Goal: Information Seeking & Learning: Learn about a topic

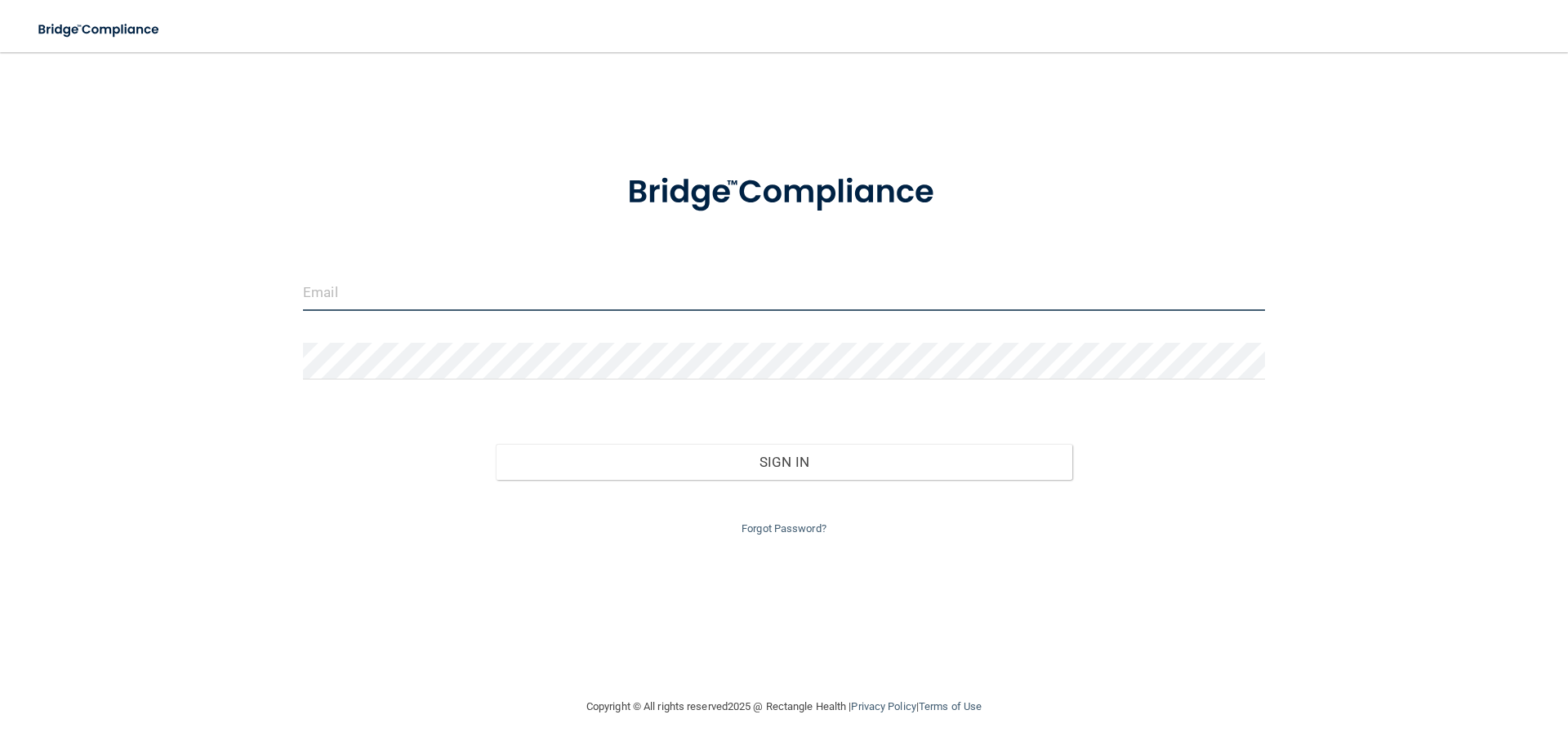
click at [606, 293] on input "email" at bounding box center [784, 292] width 962 height 36
type input "[EMAIL_ADDRESS][DOMAIN_NAME]"
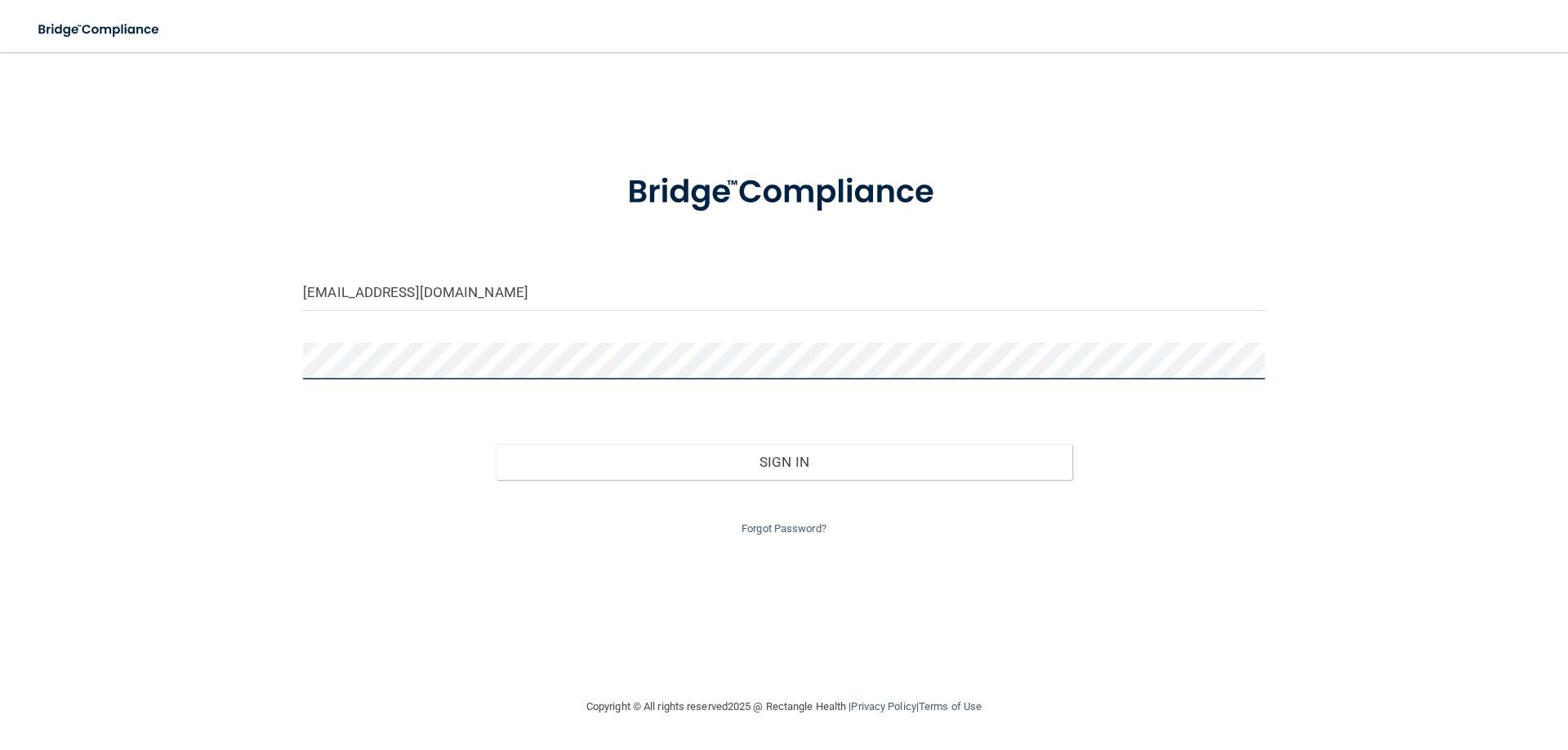
click at [496, 444] on button "Sign In" at bounding box center [784, 462] width 577 height 36
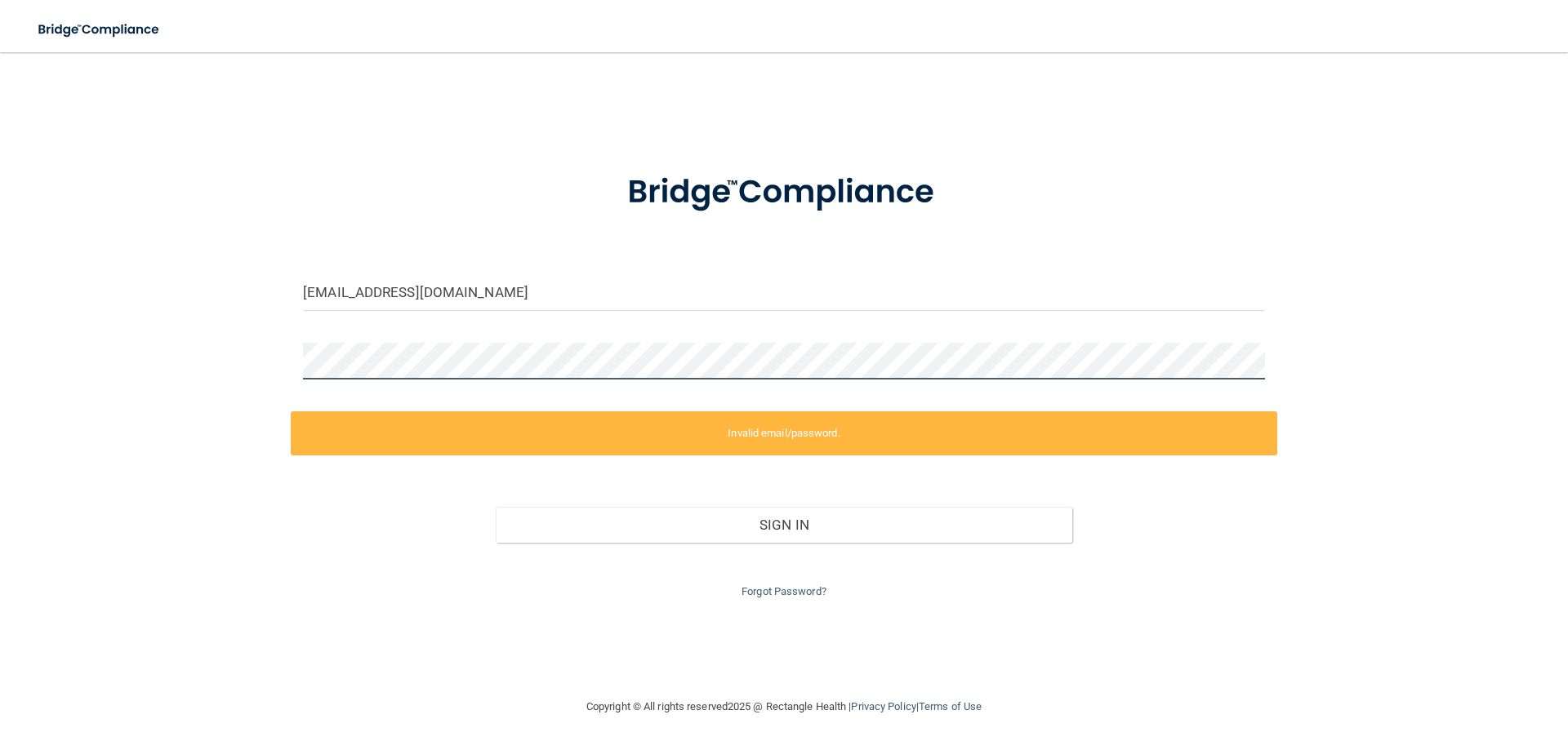
click at [136, 372] on div "[EMAIL_ADDRESS][DOMAIN_NAME] Invalid email/password. You don't have permission …" at bounding box center [784, 375] width 1502 height 612
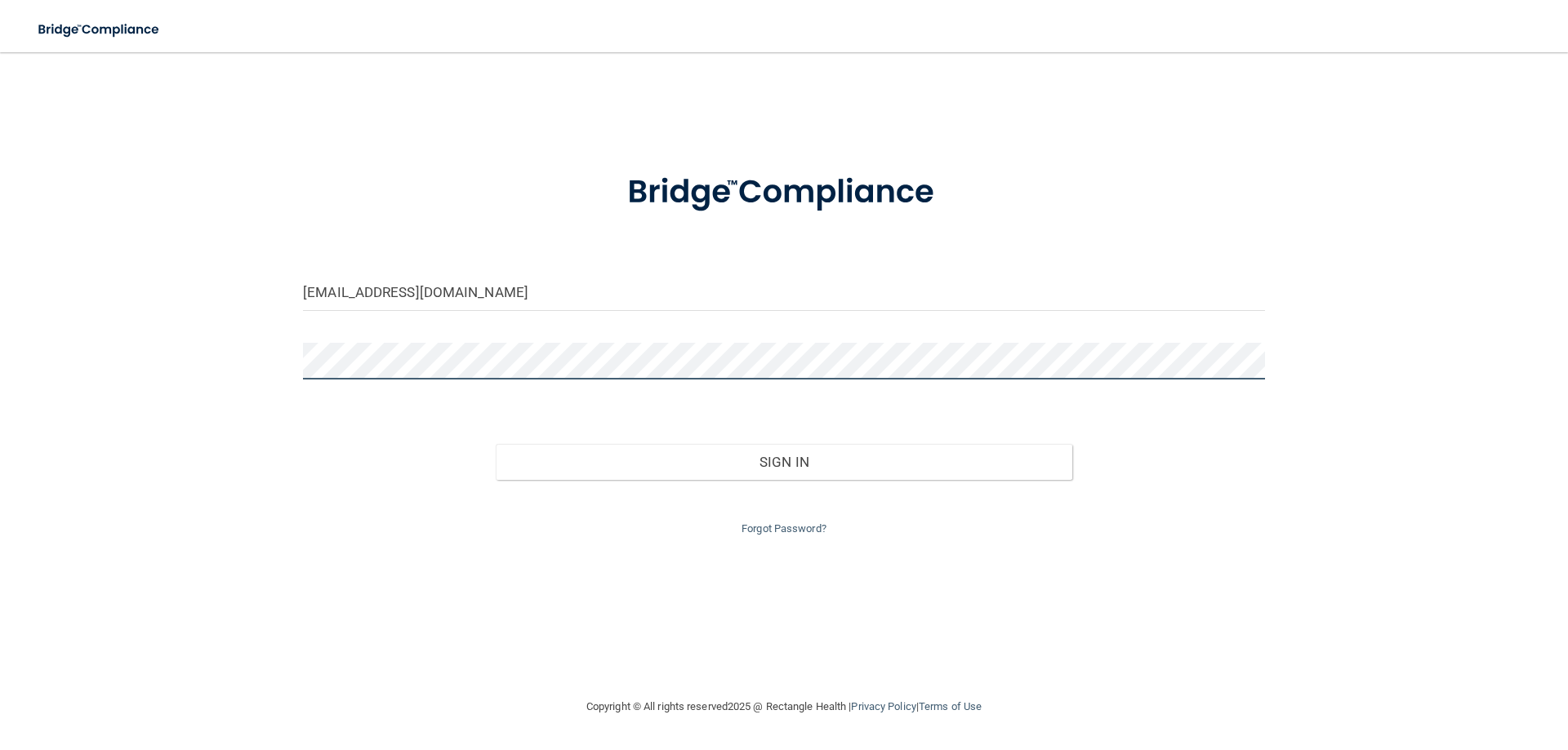
click at [496, 444] on button "Sign In" at bounding box center [784, 462] width 577 height 36
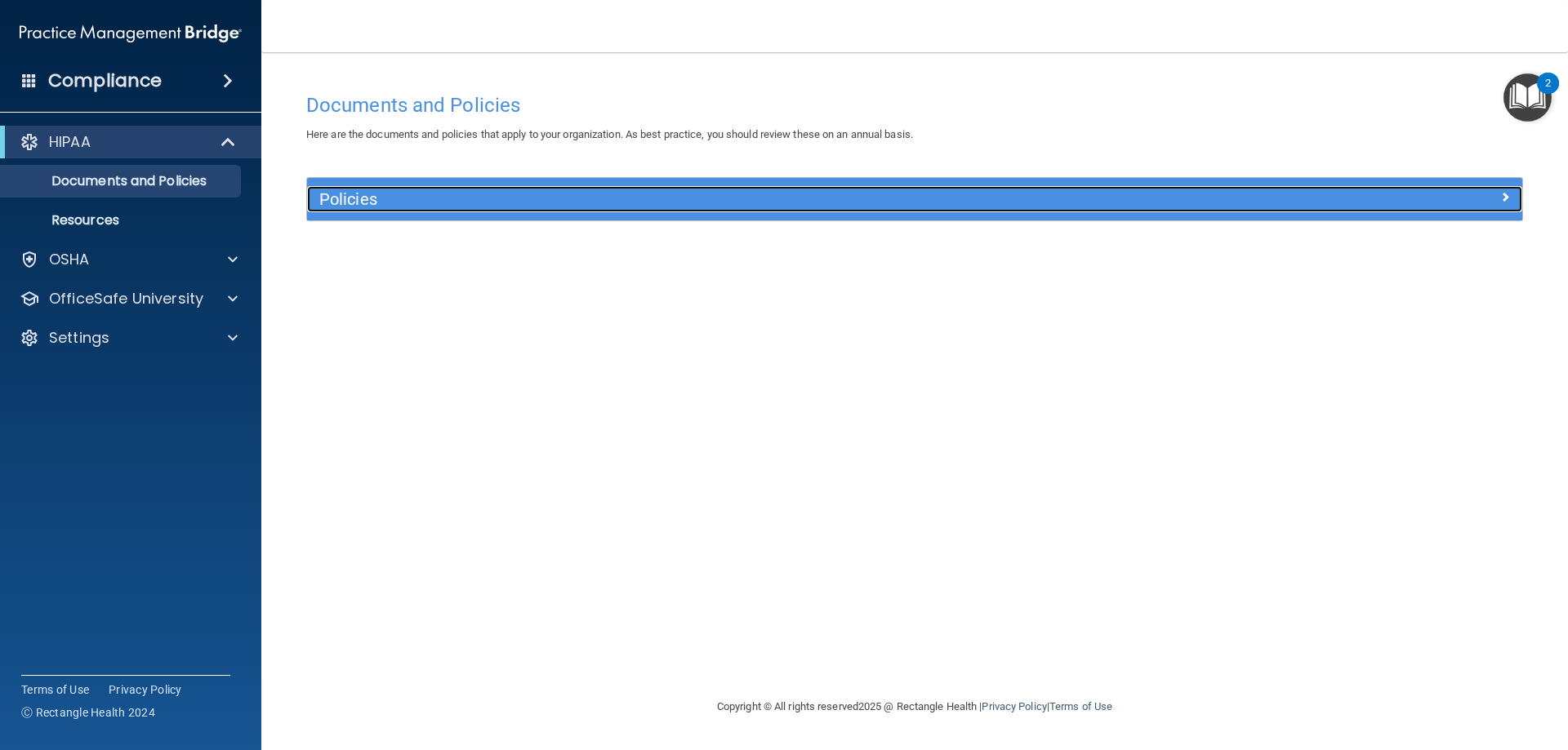
click at [587, 199] on h5 "Policies" at bounding box center [762, 199] width 887 height 18
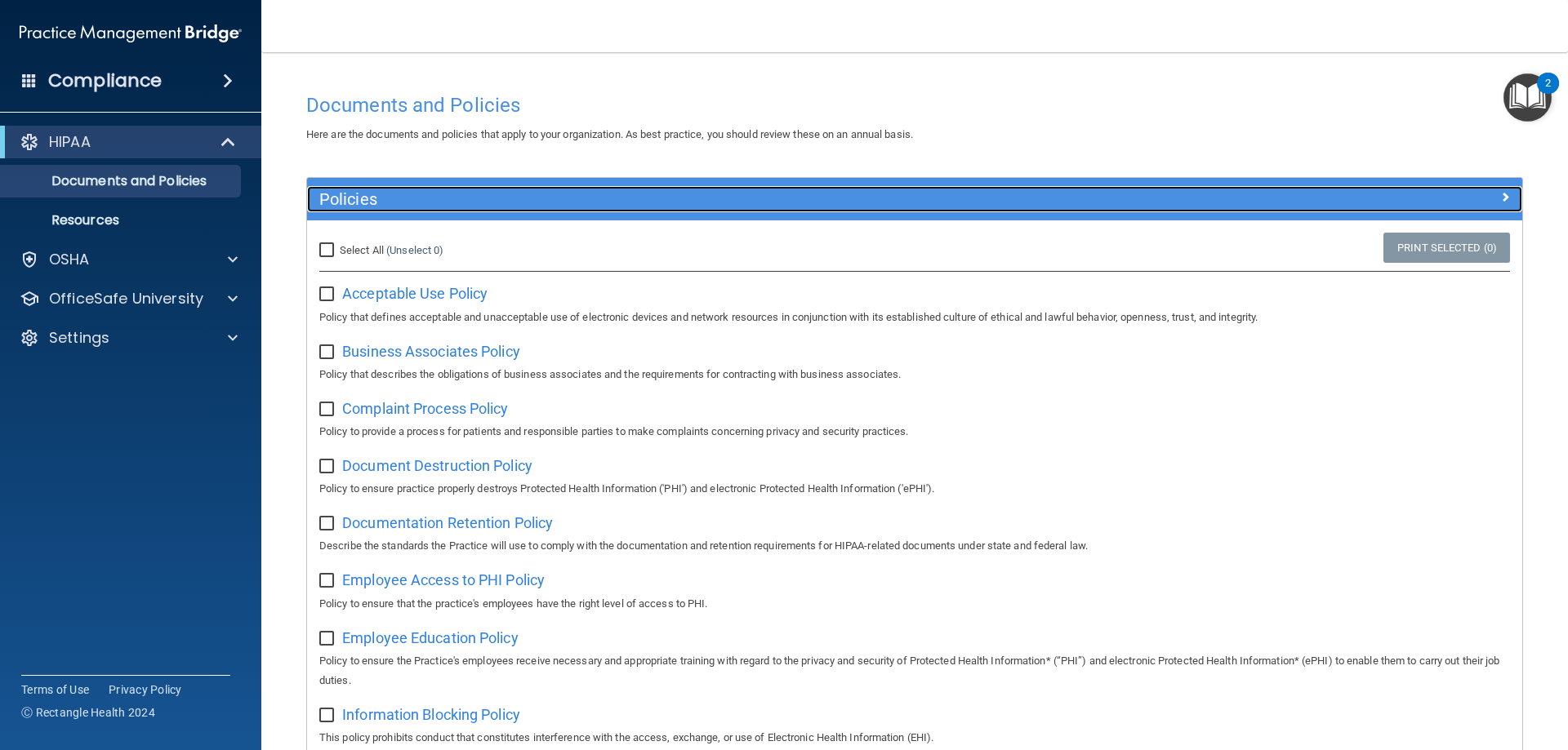
click at [587, 199] on h5 "Policies" at bounding box center [762, 199] width 887 height 18
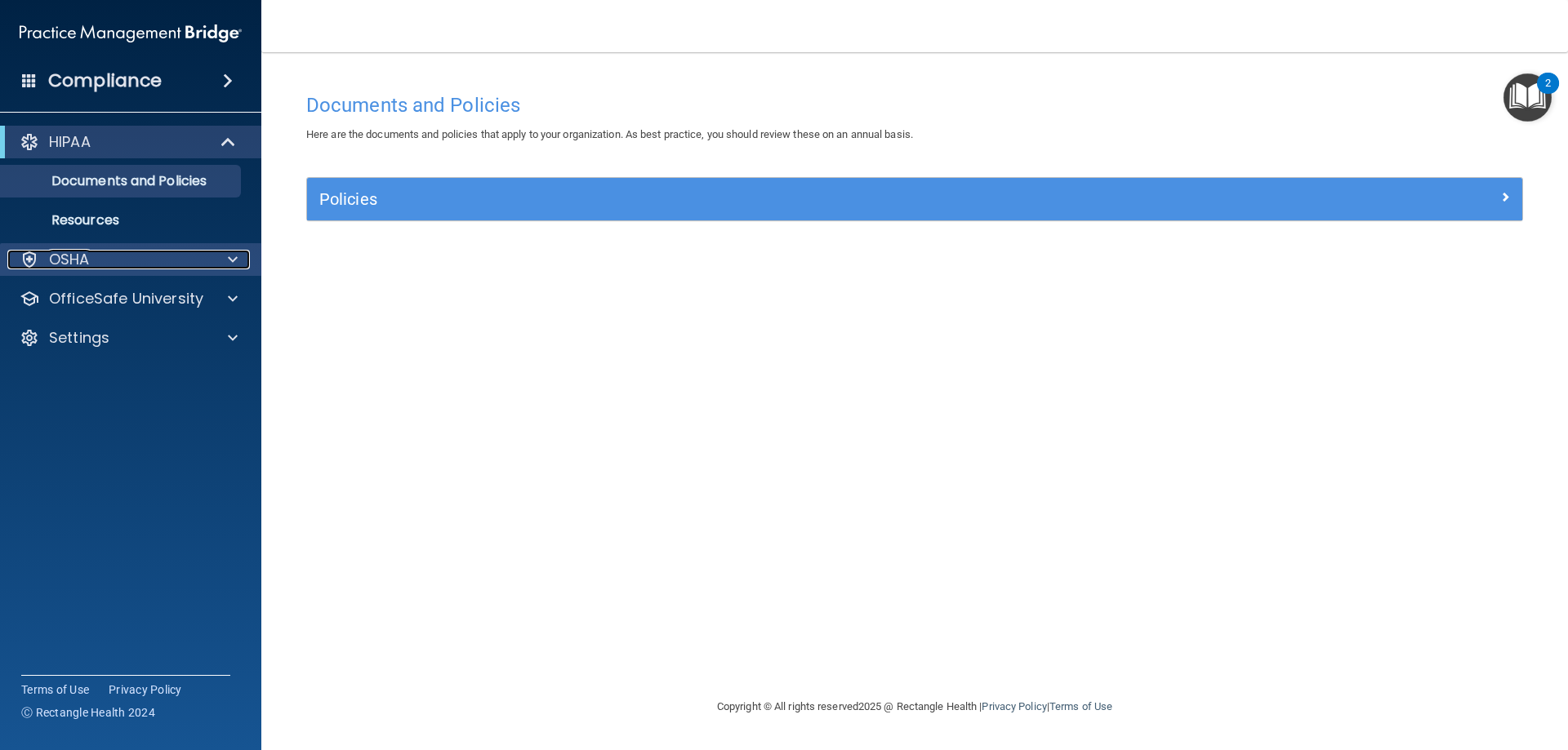
click at [173, 258] on div "OSHA" at bounding box center [108, 260] width 203 height 20
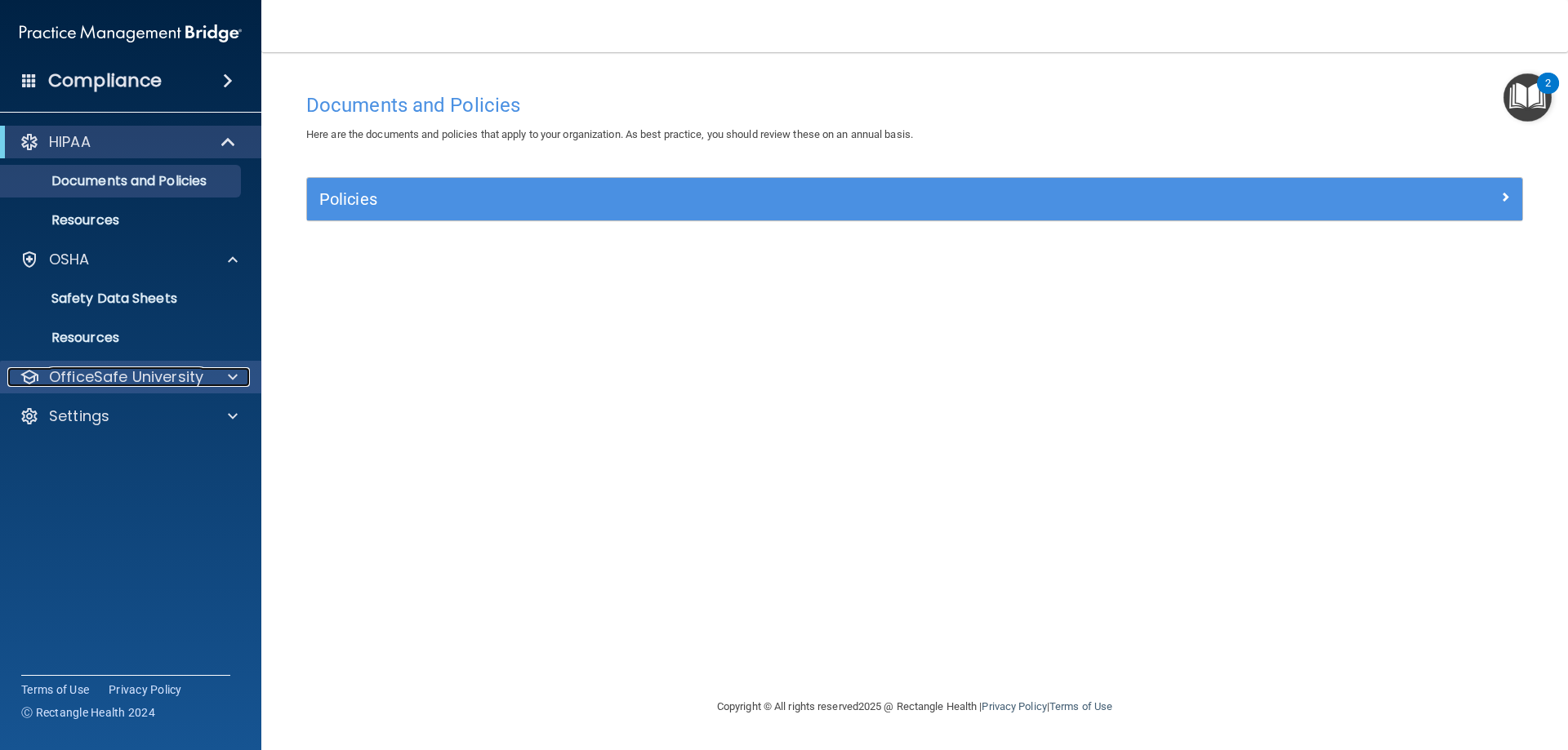
click at [199, 376] on p "OfficeSafe University" at bounding box center [126, 377] width 155 height 20
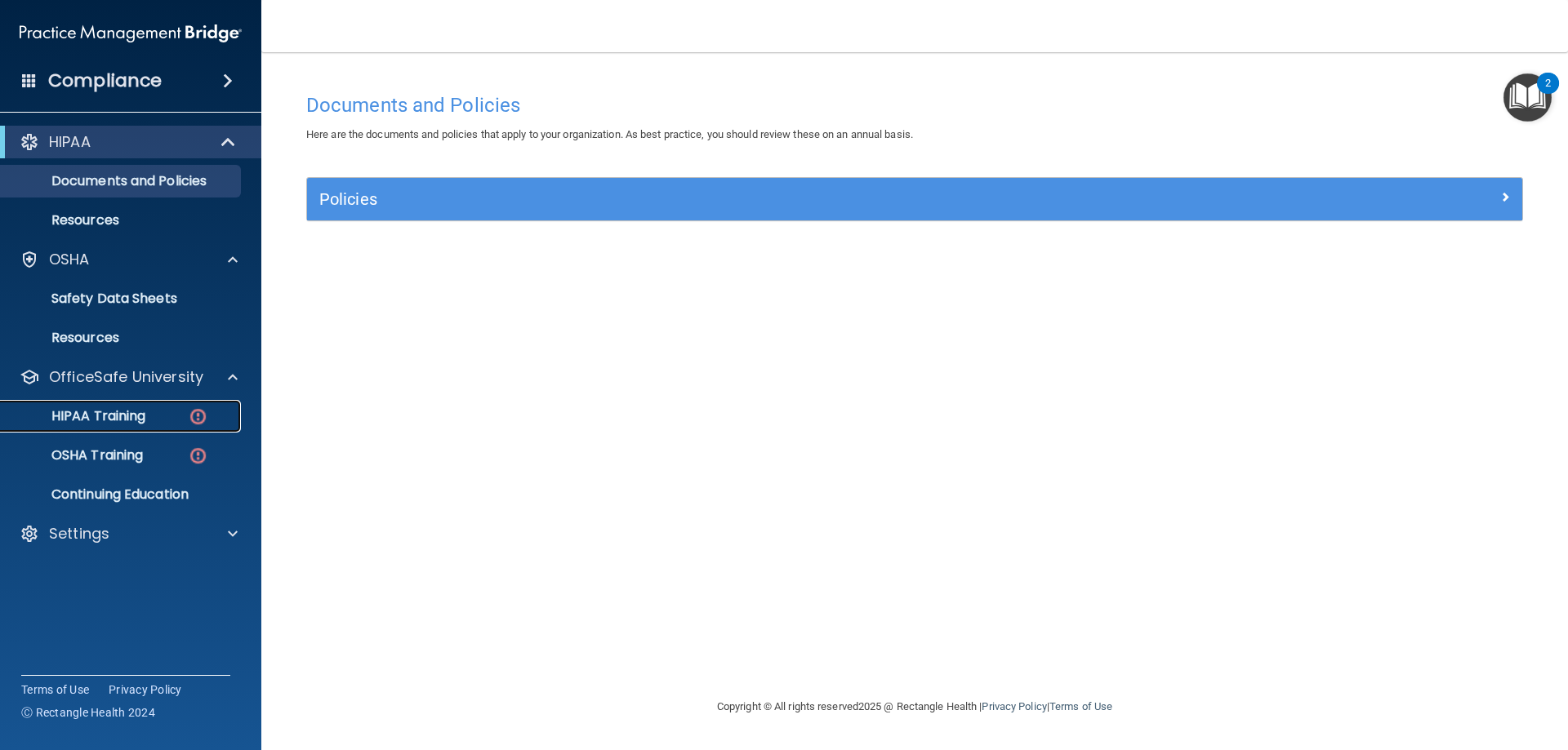
click at [120, 411] on p "HIPAA Training" at bounding box center [78, 416] width 135 height 17
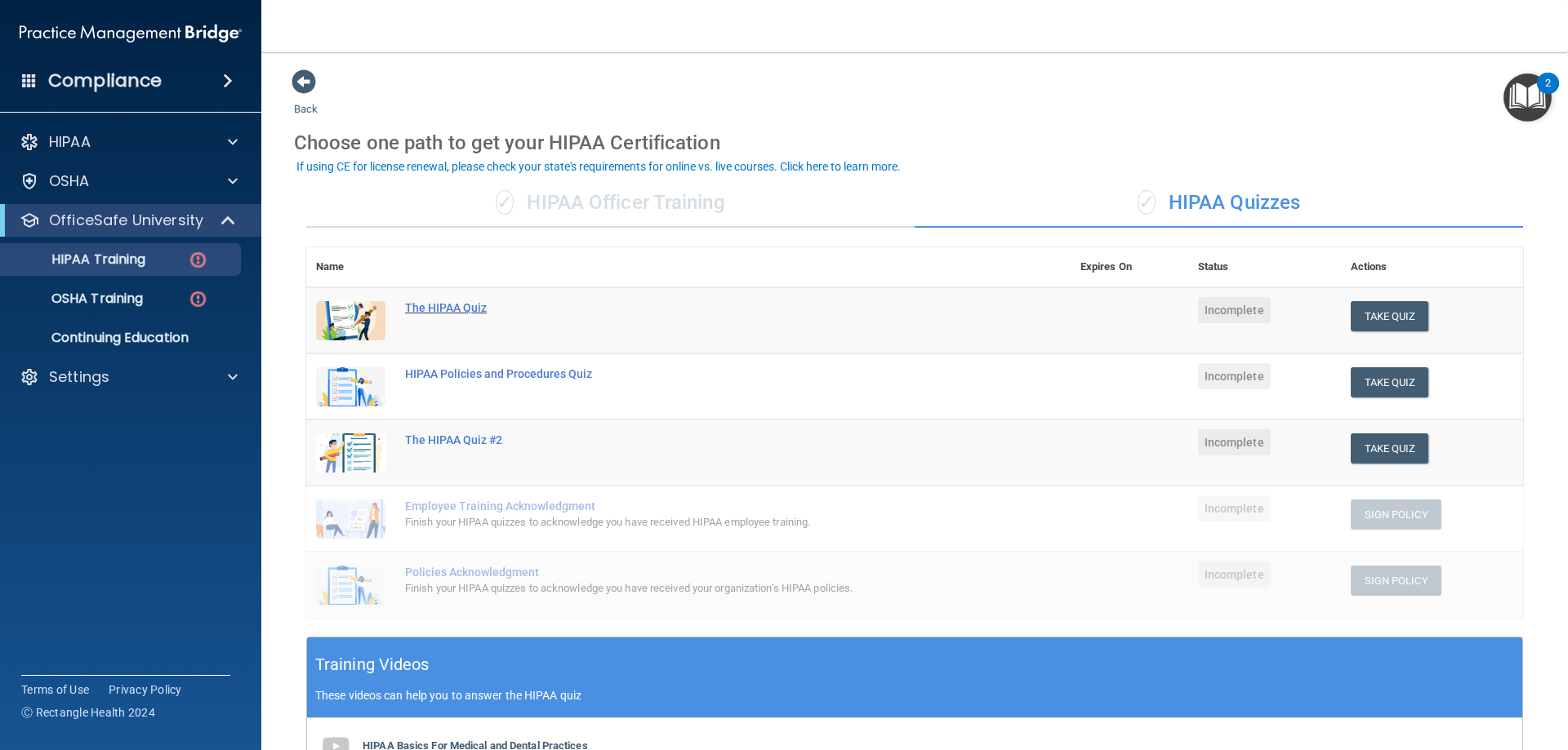
click at [443, 308] on div "The HIPAA Quiz" at bounding box center [696, 307] width 584 height 13
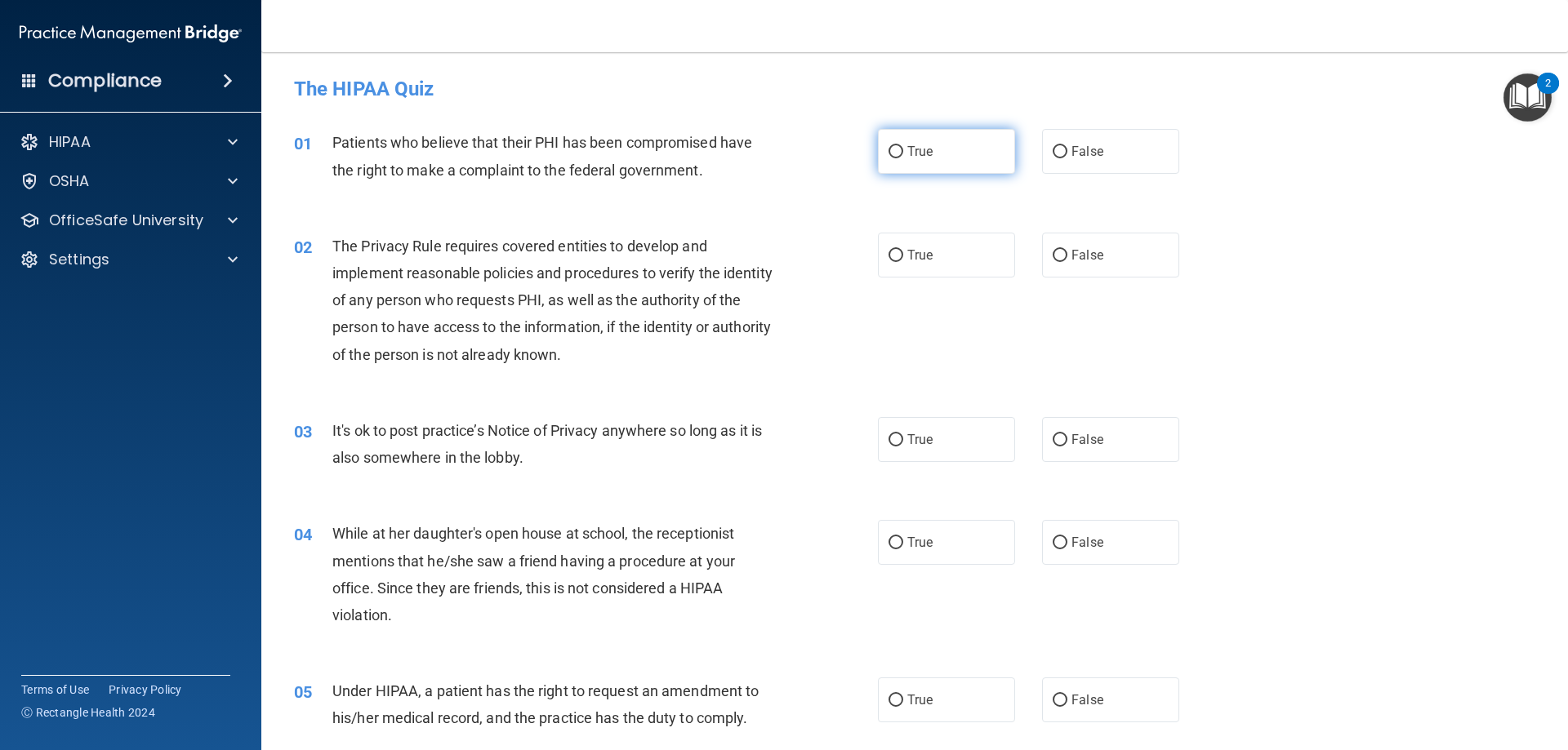
click at [892, 156] on input "True" at bounding box center [896, 152] width 15 height 12
radio input "true"
click at [913, 250] on span "True" at bounding box center [920, 255] width 26 height 16
click at [903, 250] on input "True" at bounding box center [896, 256] width 15 height 12
radio input "true"
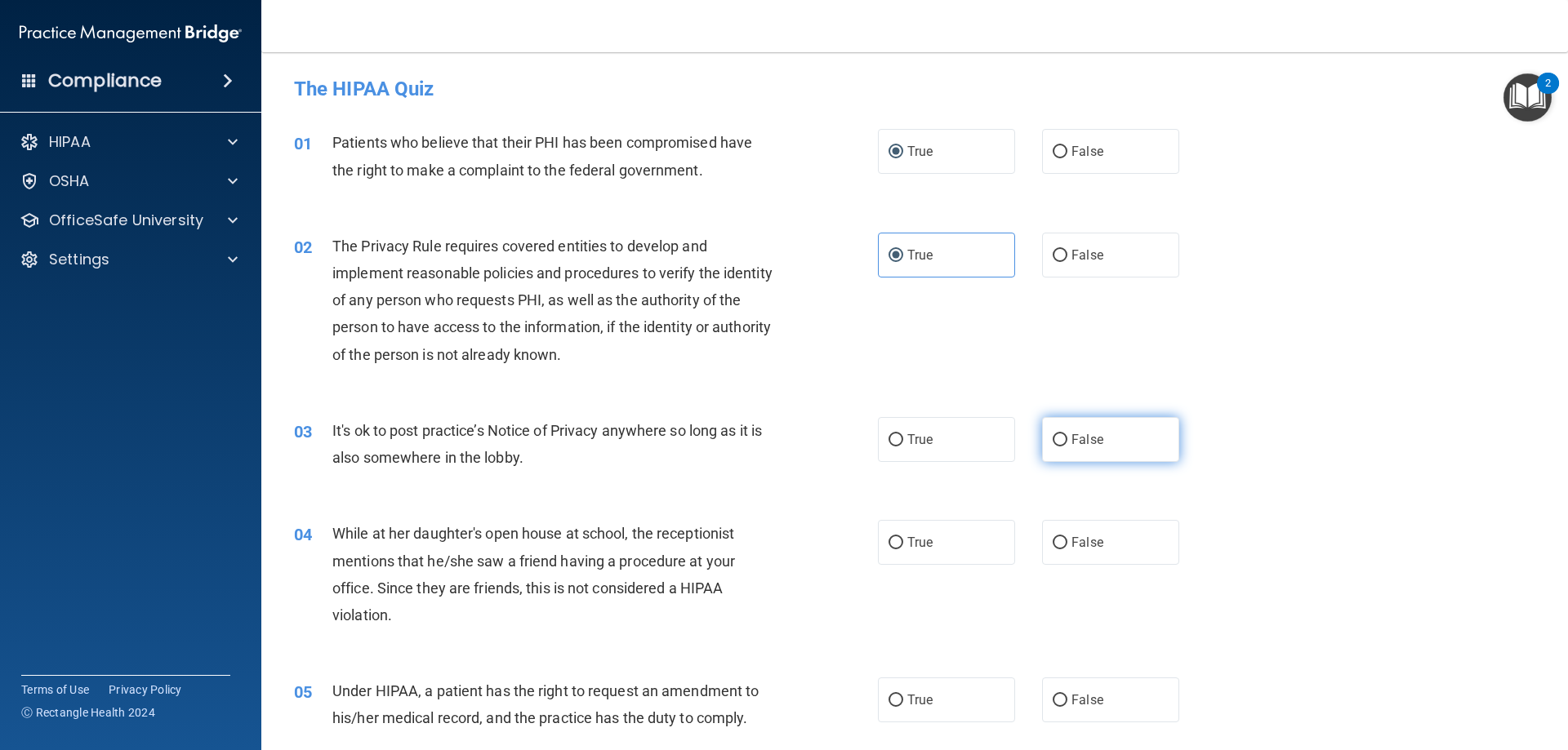
click at [1061, 445] on label "False" at bounding box center [1110, 440] width 137 height 45
click at [1061, 445] on input "False" at bounding box center [1059, 440] width 15 height 12
radio input "true"
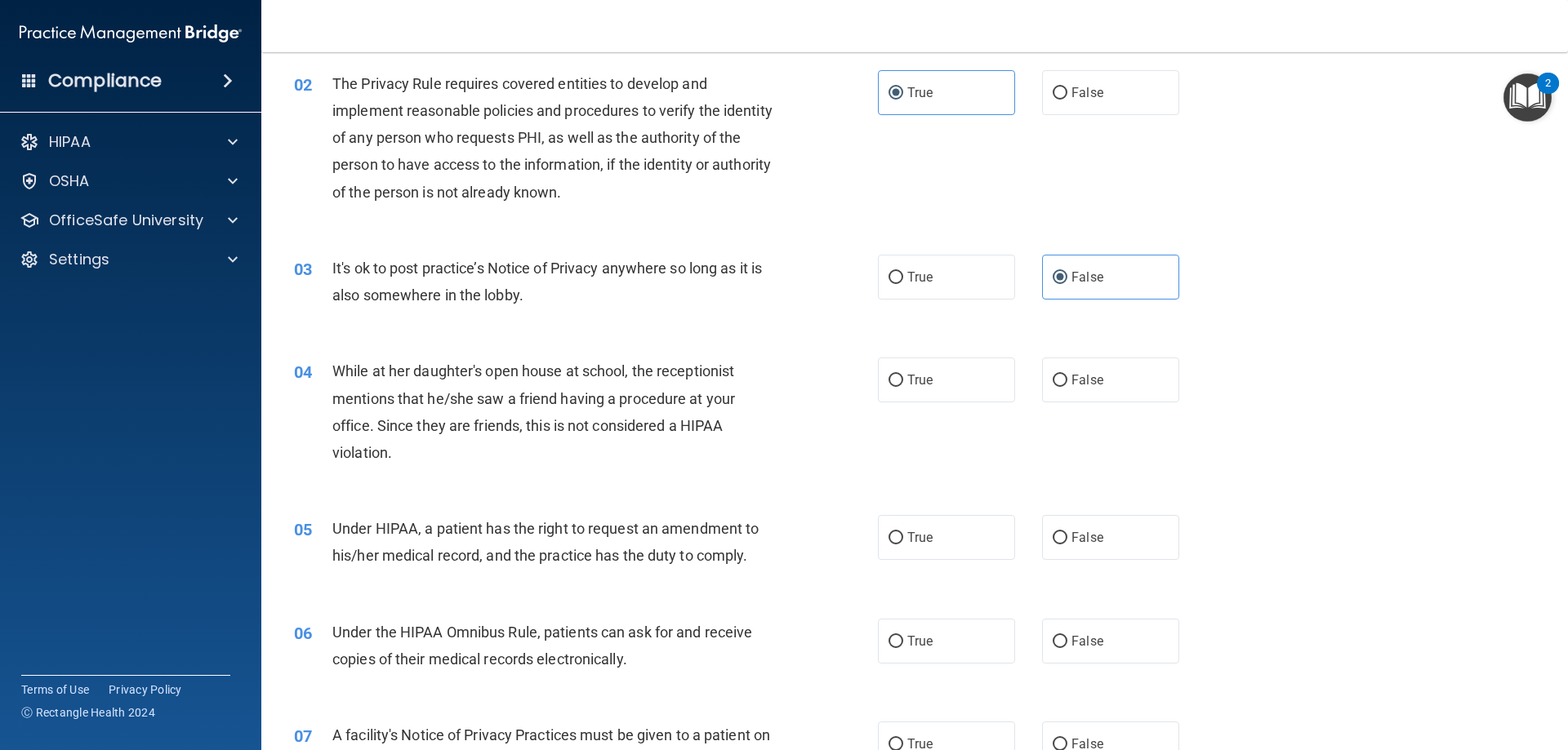
scroll to position [163, 0]
click at [1051, 369] on label "False" at bounding box center [1110, 380] width 137 height 45
click at [1052, 374] on input "False" at bounding box center [1059, 380] width 15 height 12
radio input "true"
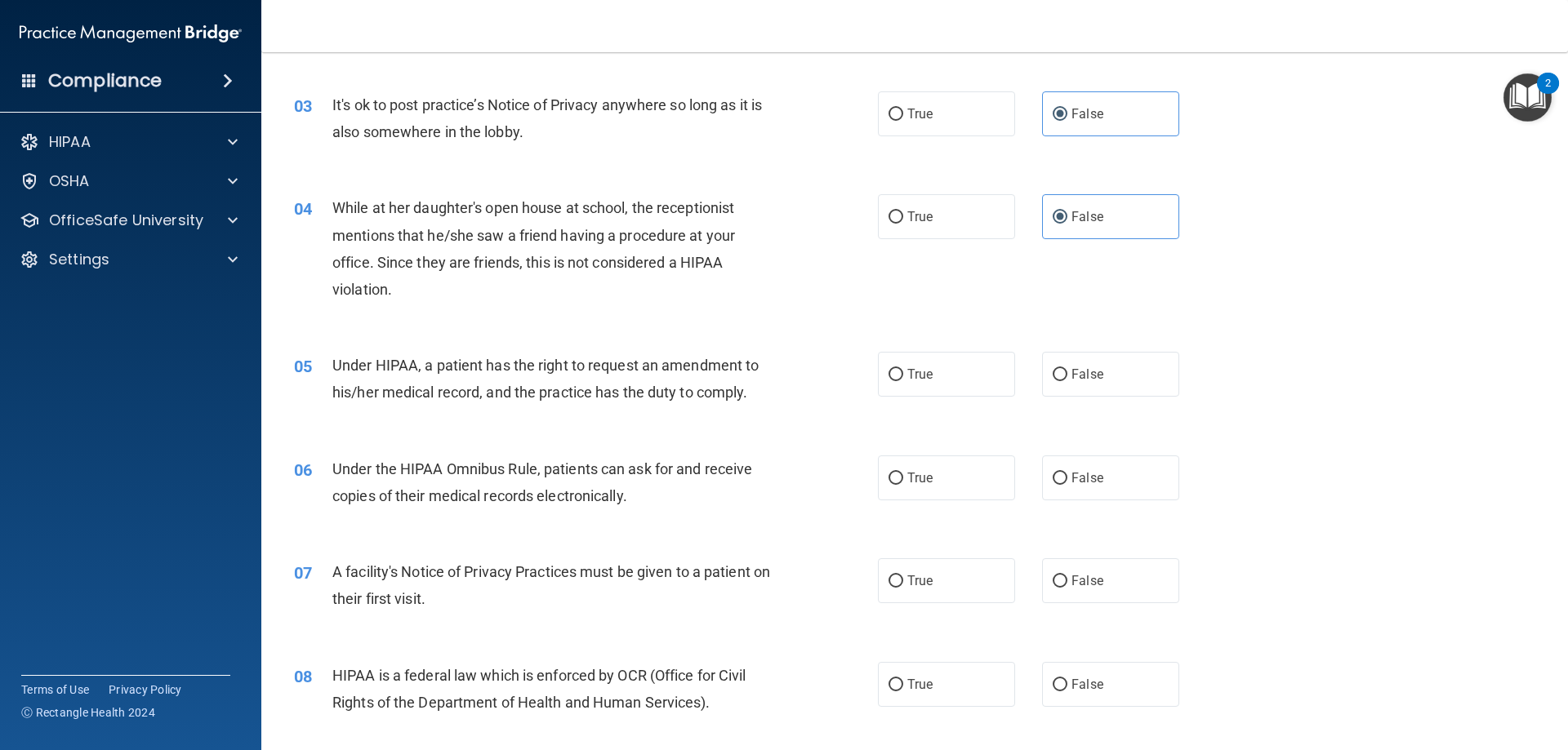
scroll to position [327, 0]
click at [917, 363] on label "True" at bounding box center [946, 374] width 137 height 45
click at [903, 368] on input "True" at bounding box center [896, 374] width 15 height 12
radio input "true"
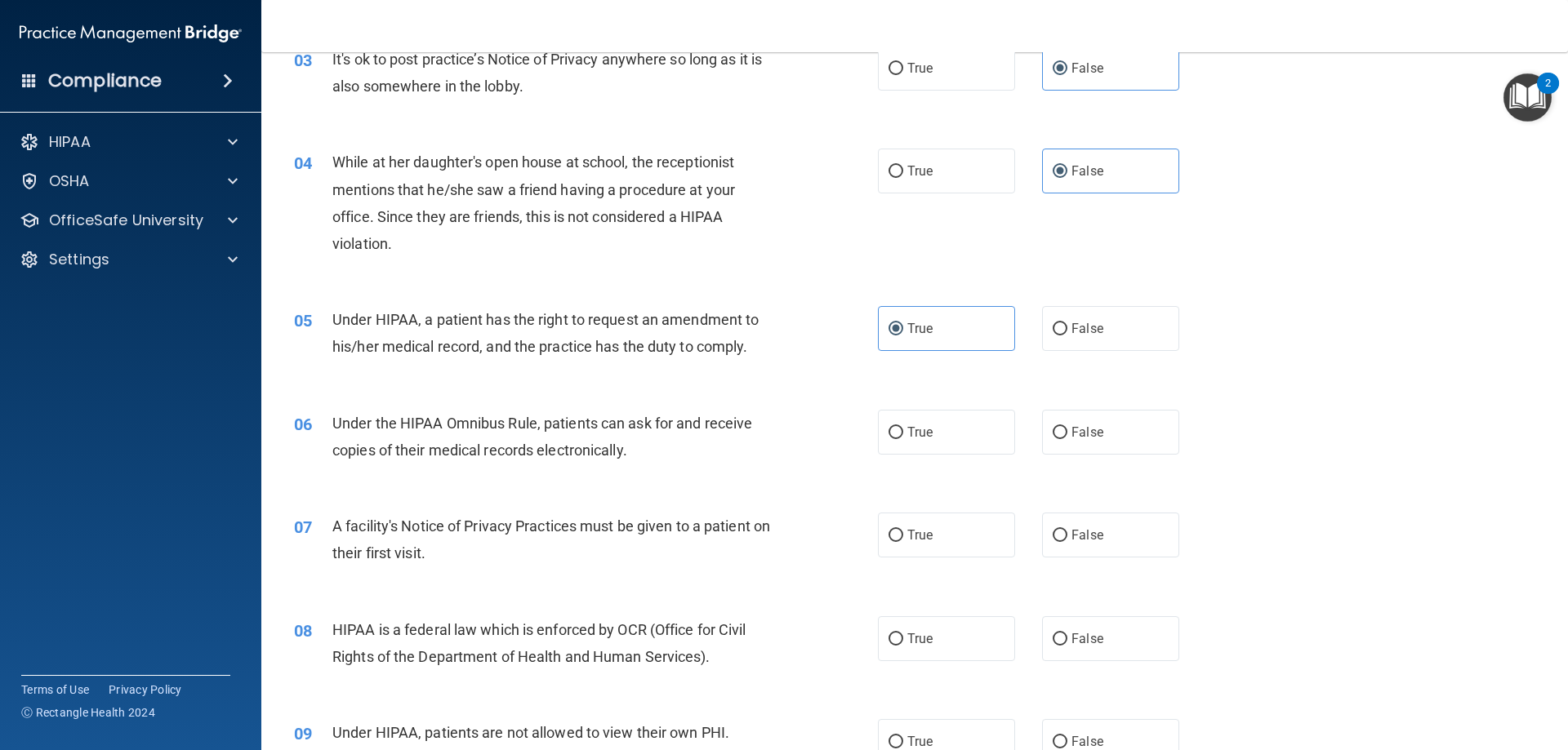
scroll to position [490, 0]
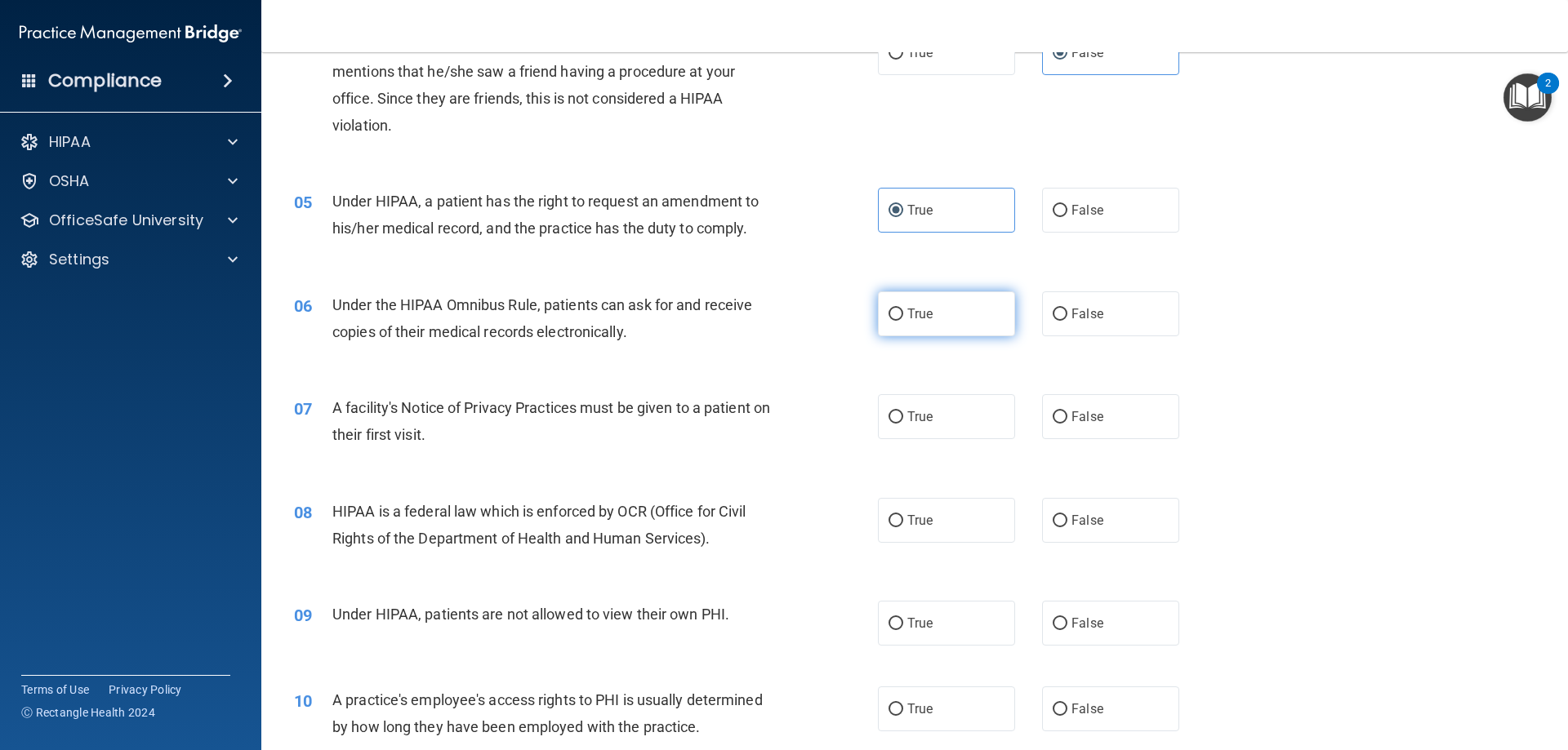
click at [911, 314] on span "True" at bounding box center [920, 314] width 26 height 16
click at [903, 314] on input "True" at bounding box center [896, 315] width 15 height 12
radio input "true"
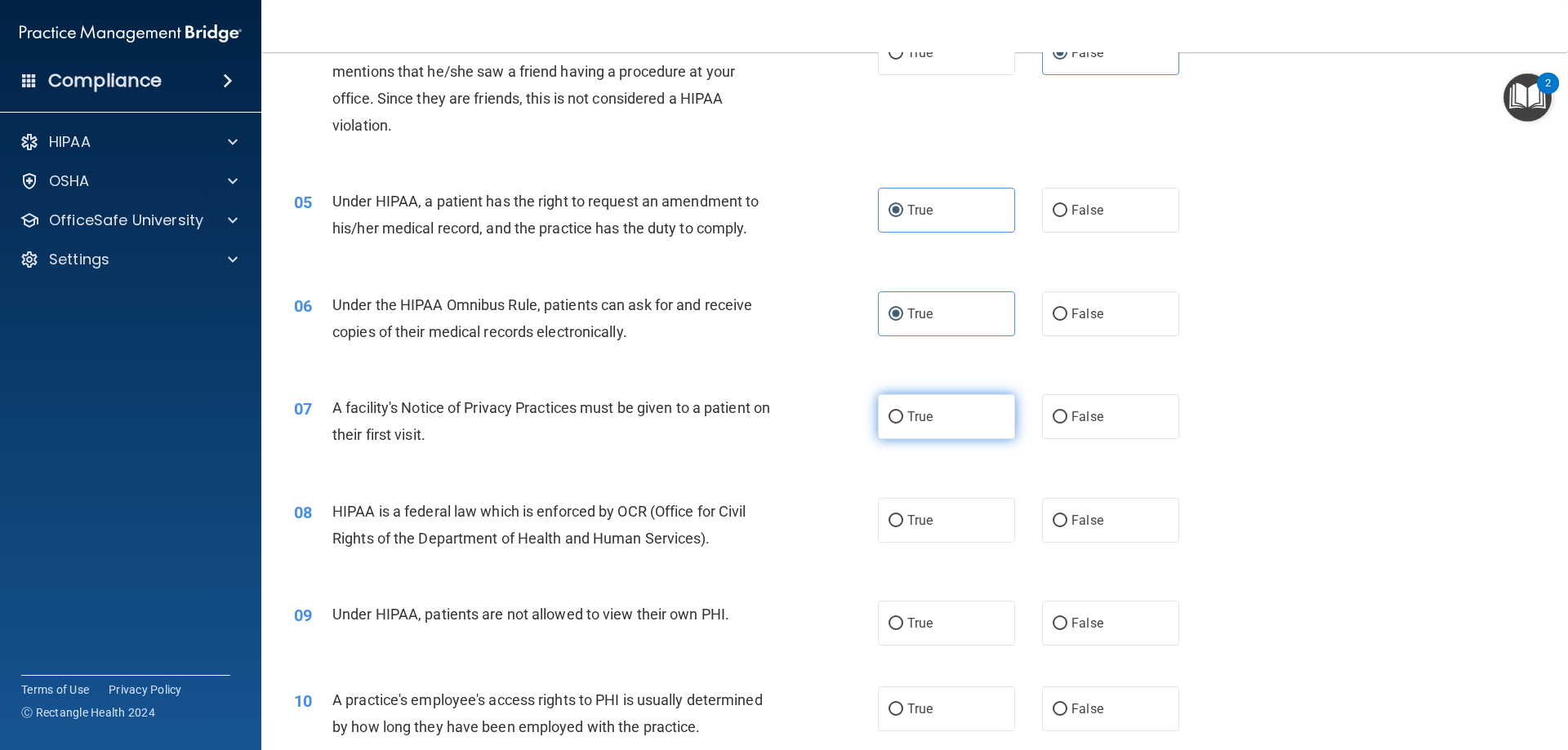
click at [925, 415] on span "True" at bounding box center [920, 417] width 26 height 16
click at [903, 415] on input "True" at bounding box center [896, 417] width 15 height 12
radio input "true"
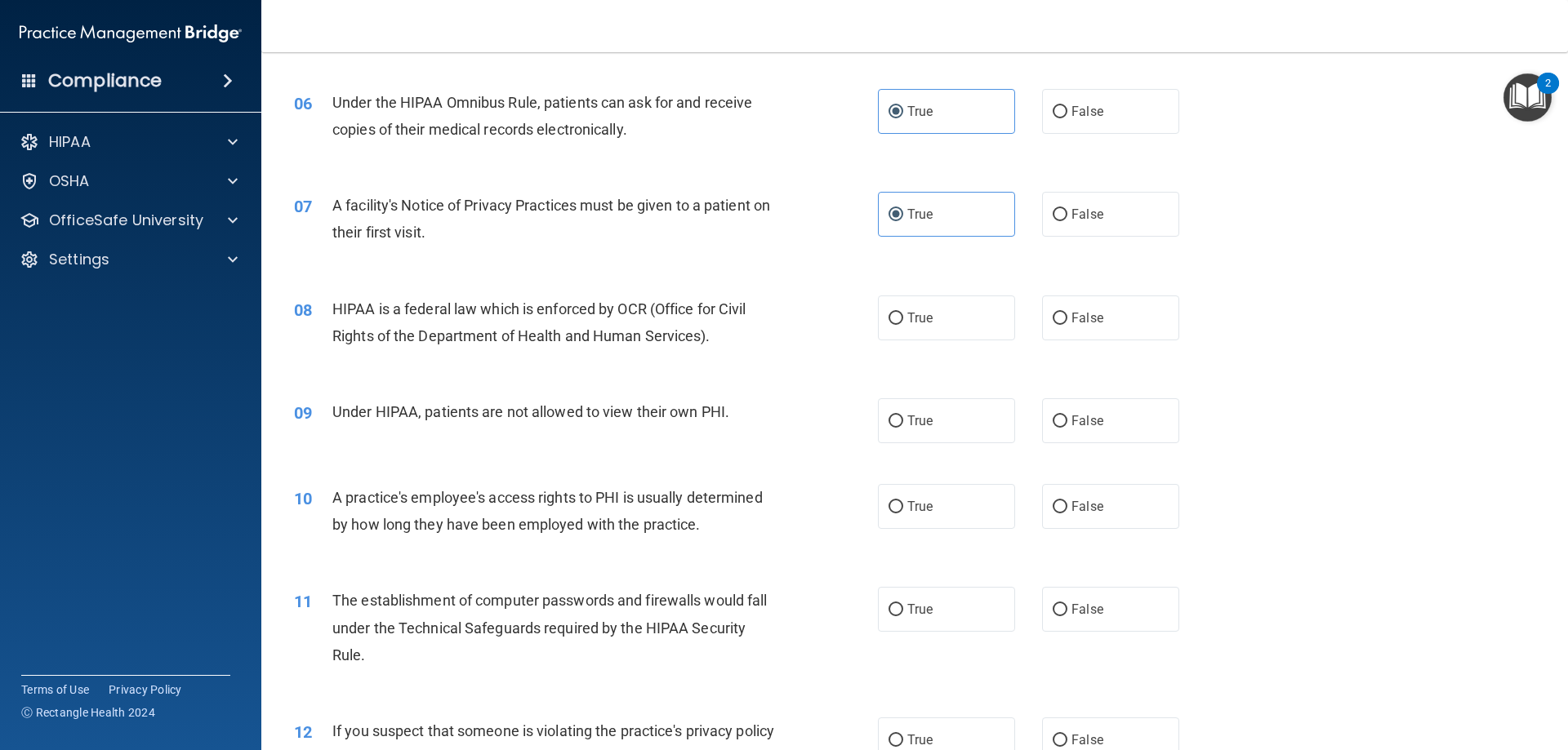
scroll to position [735, 0]
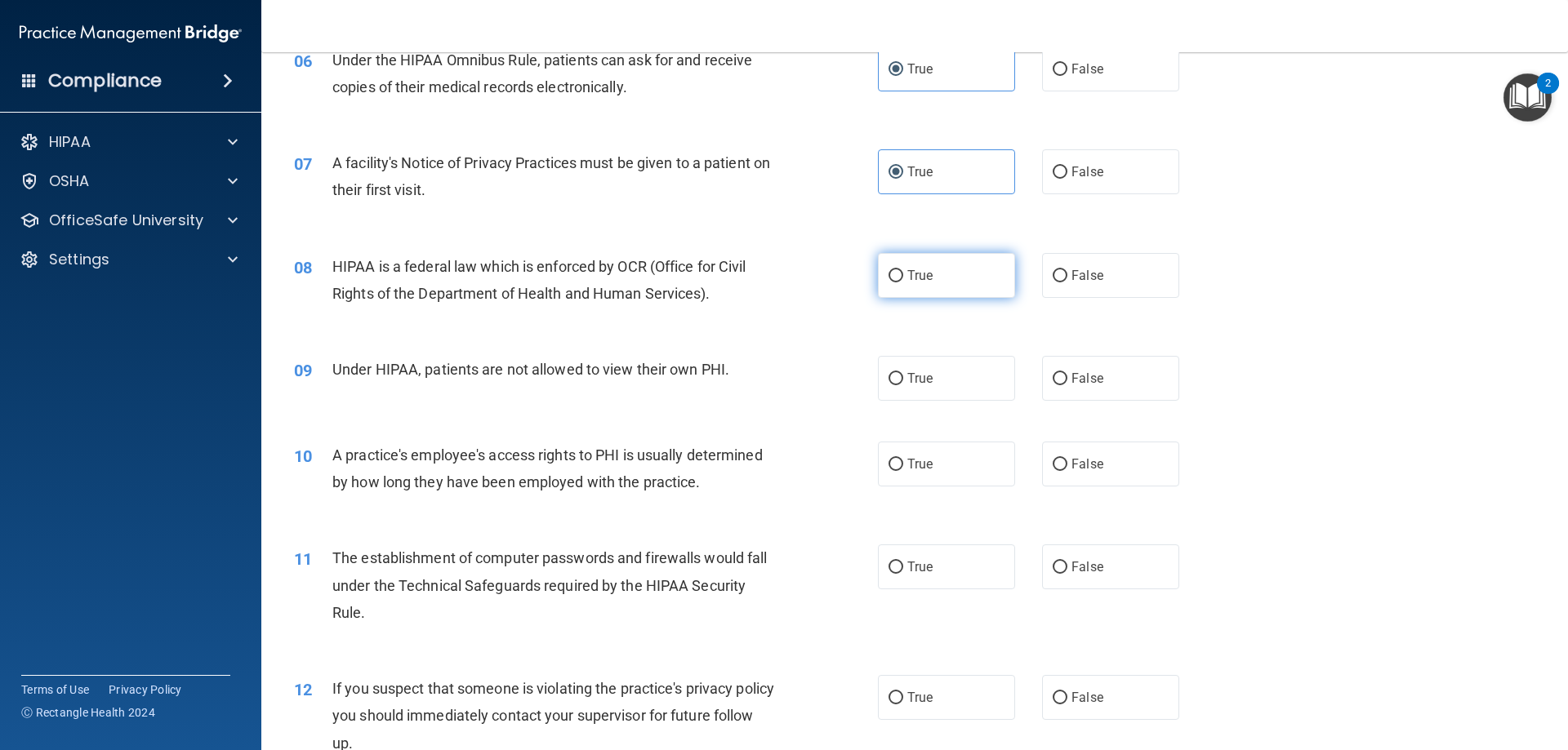
click at [889, 277] on input "True" at bounding box center [896, 277] width 15 height 12
radio input "true"
click at [1042, 371] on label "False" at bounding box center [1110, 379] width 137 height 45
click at [1052, 373] on input "False" at bounding box center [1059, 379] width 15 height 12
radio input "true"
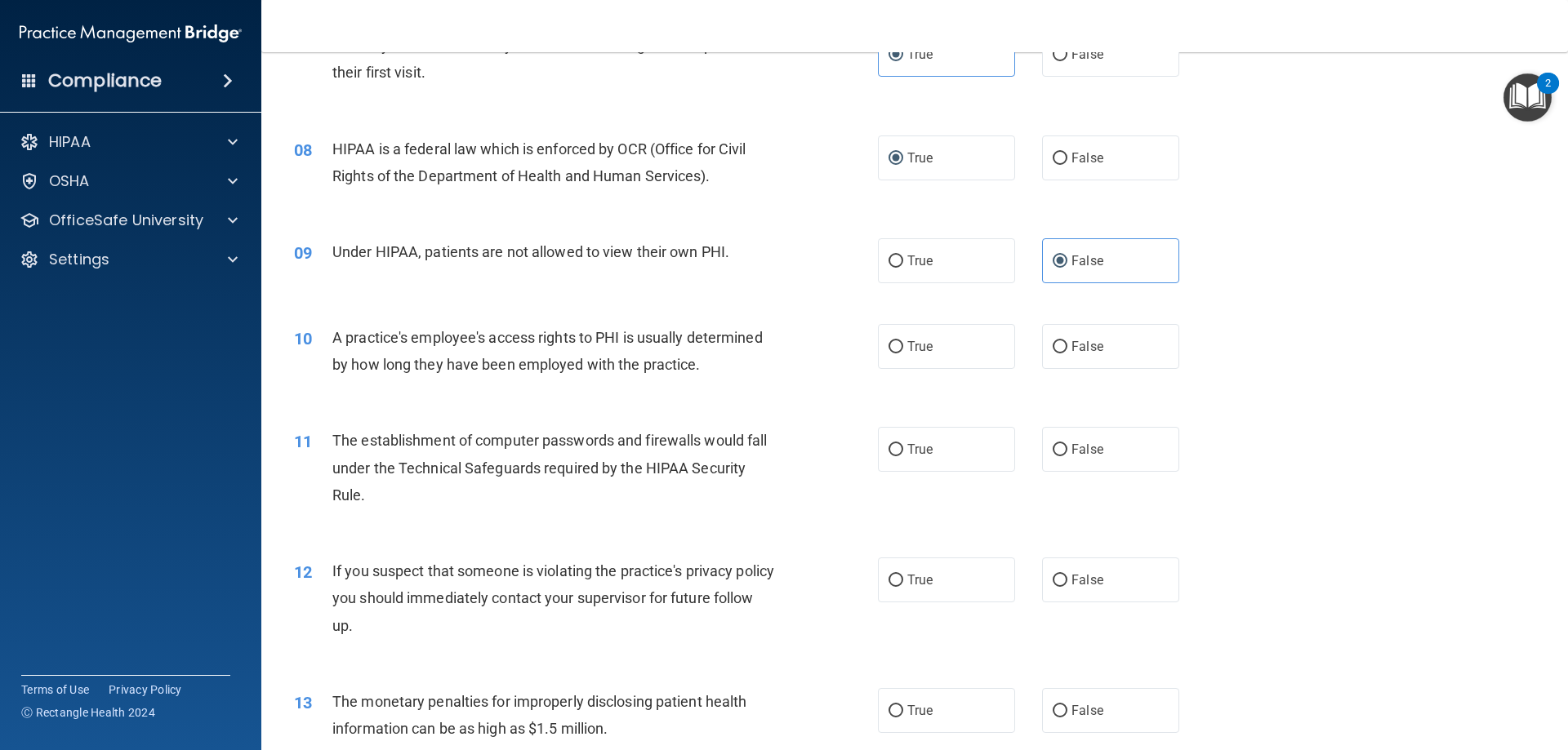
scroll to position [899, 0]
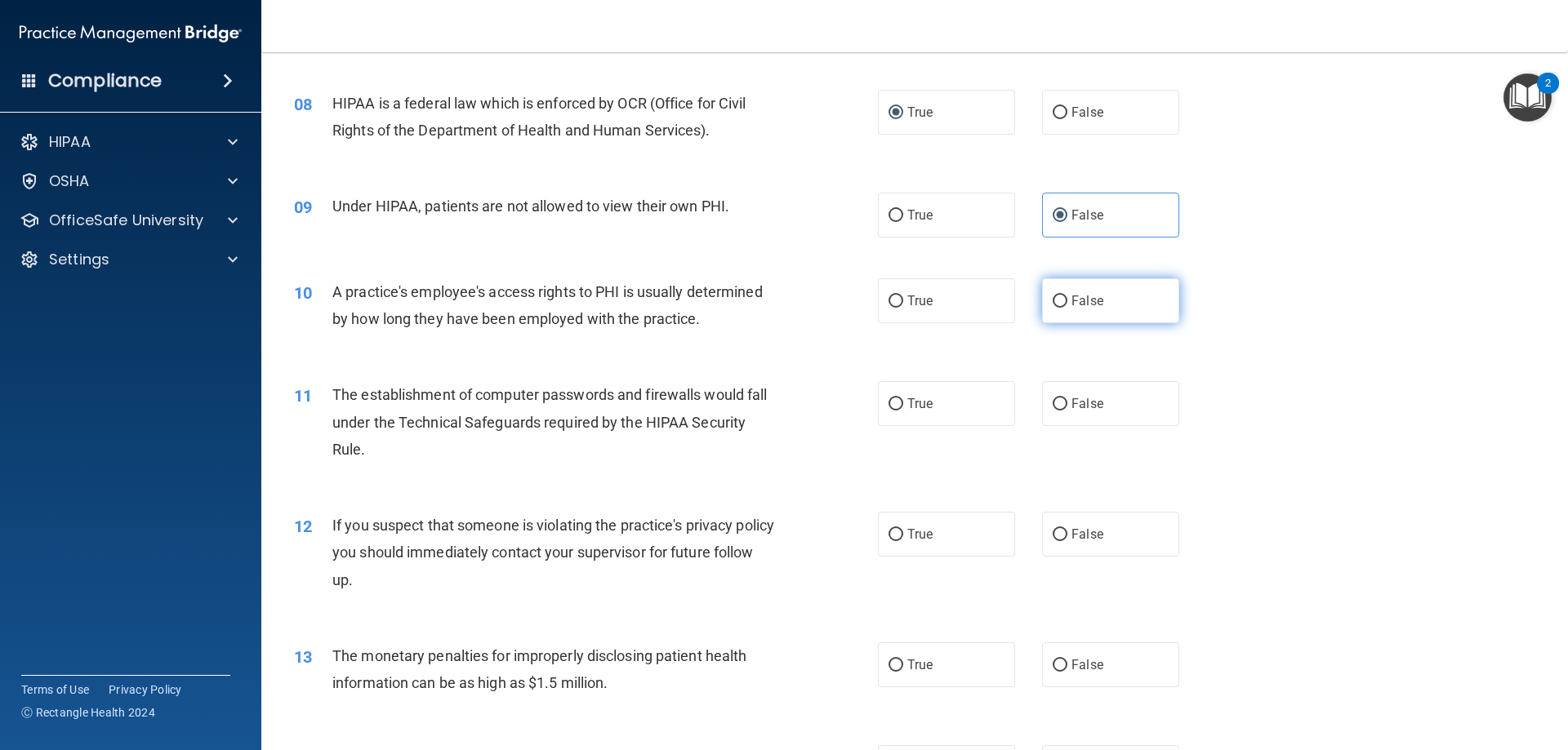
click at [1052, 296] on input "False" at bounding box center [1059, 301] width 15 height 12
radio input "true"
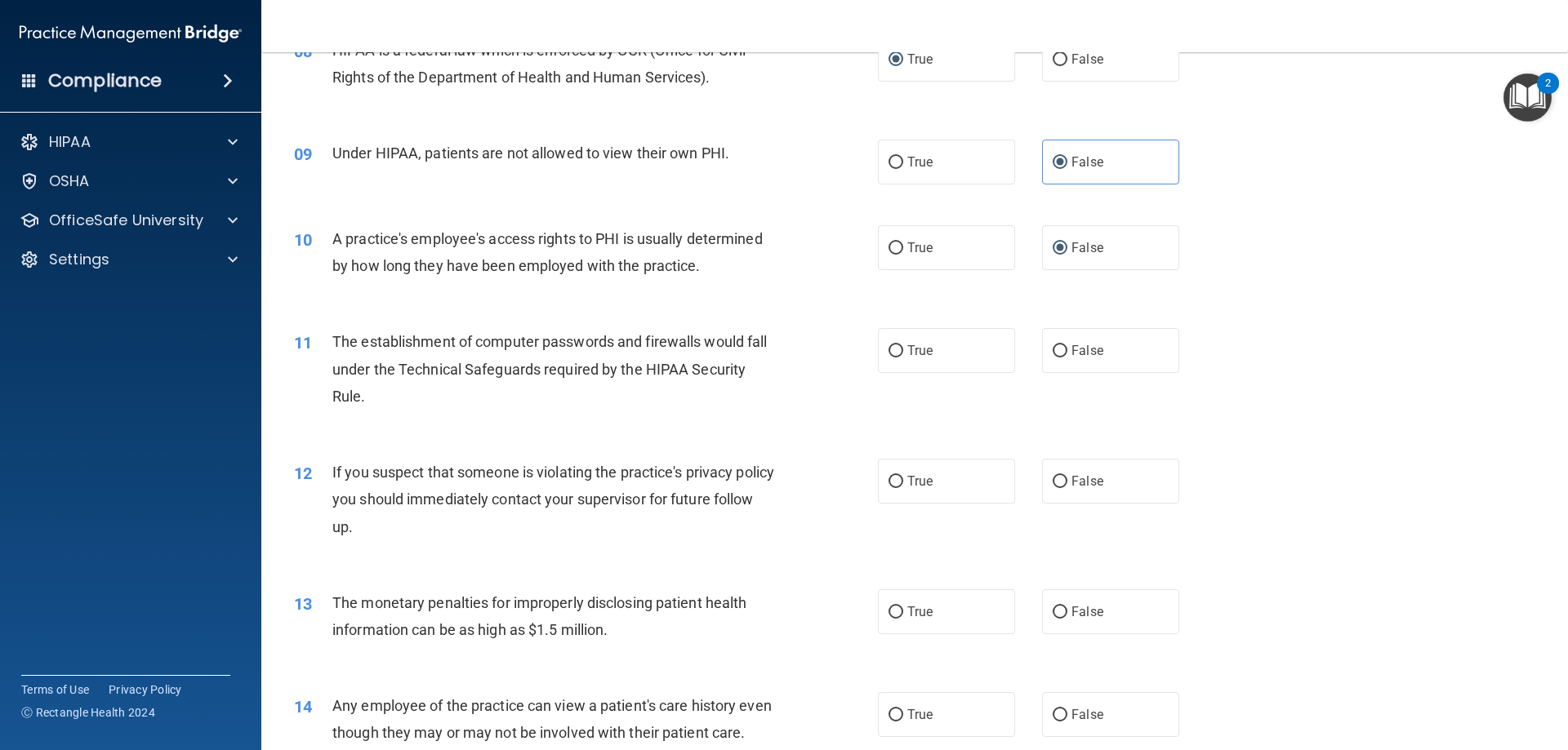
scroll to position [979, 0]
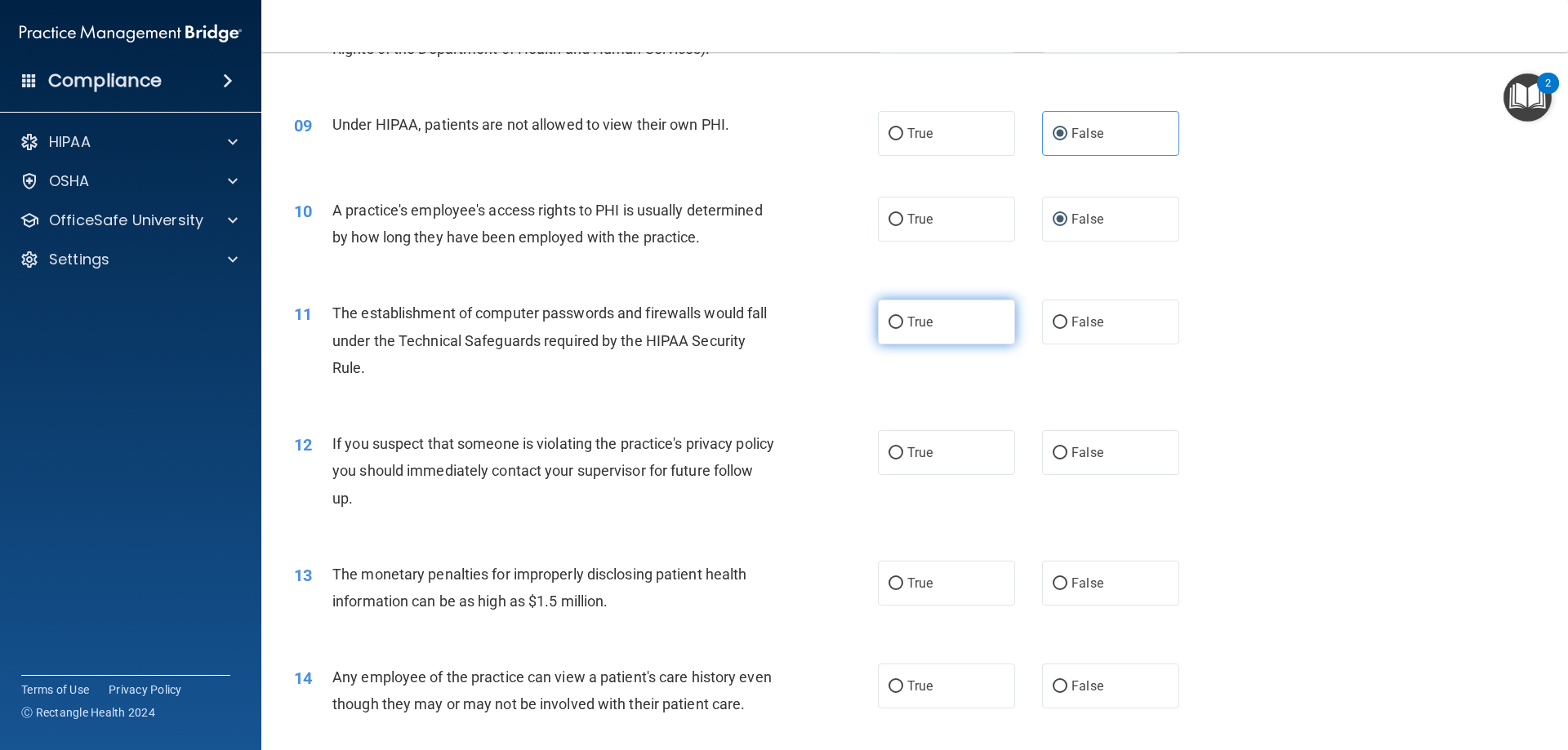
click at [919, 325] on span "True" at bounding box center [920, 322] width 26 height 16
click at [903, 325] on input "True" at bounding box center [896, 323] width 15 height 12
radio input "true"
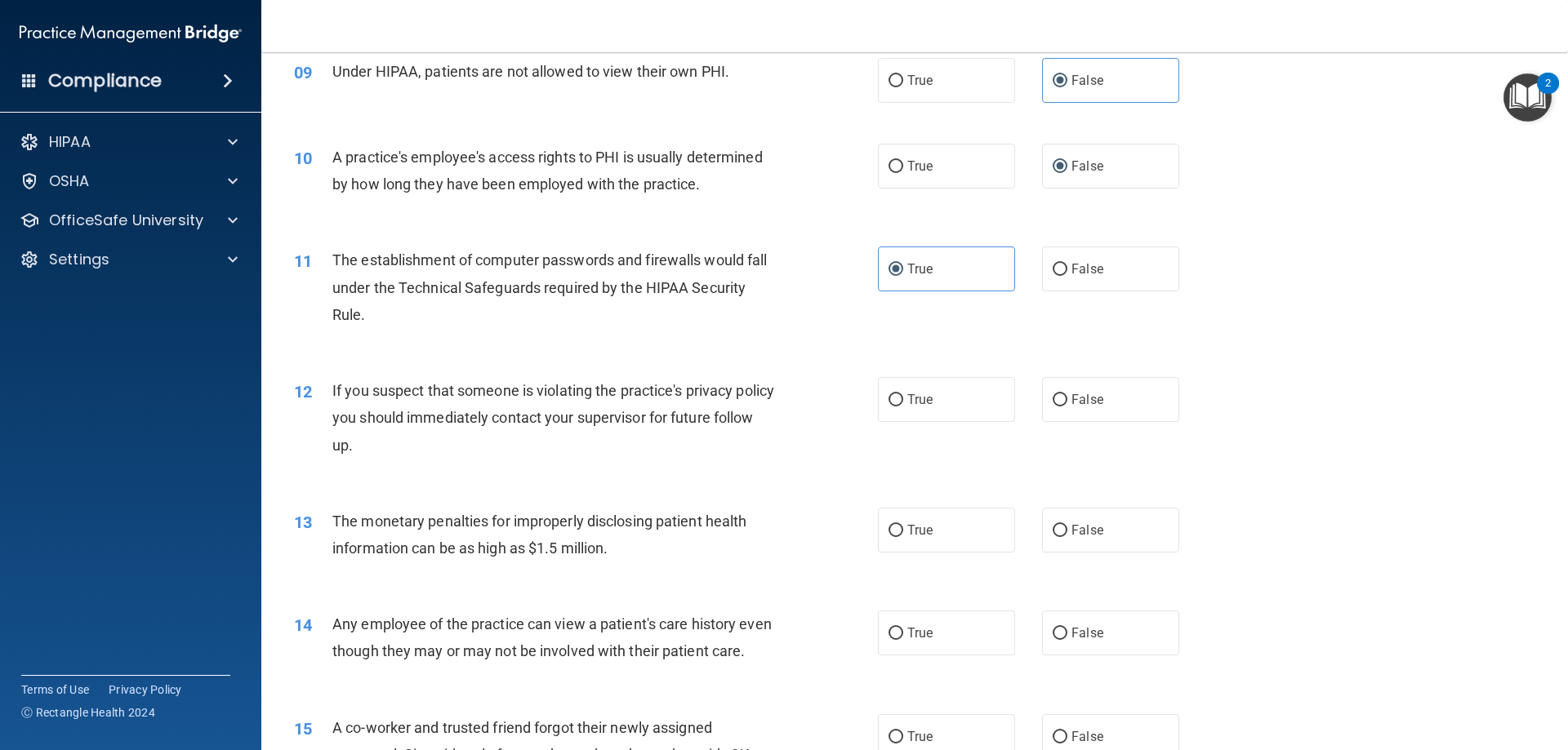
scroll to position [1061, 0]
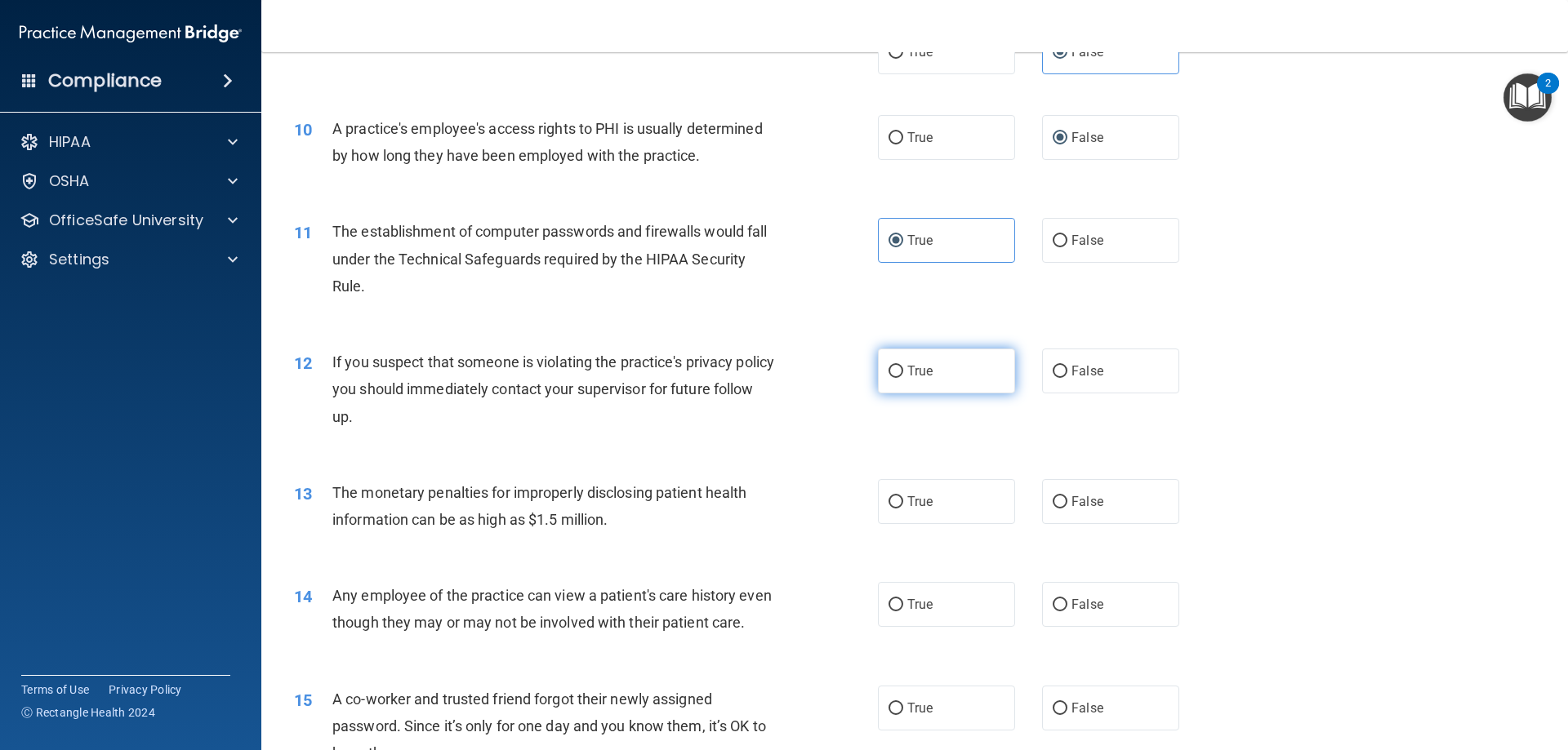
click at [917, 365] on span "True" at bounding box center [920, 371] width 26 height 16
click at [903, 366] on input "True" at bounding box center [896, 372] width 15 height 12
radio input "true"
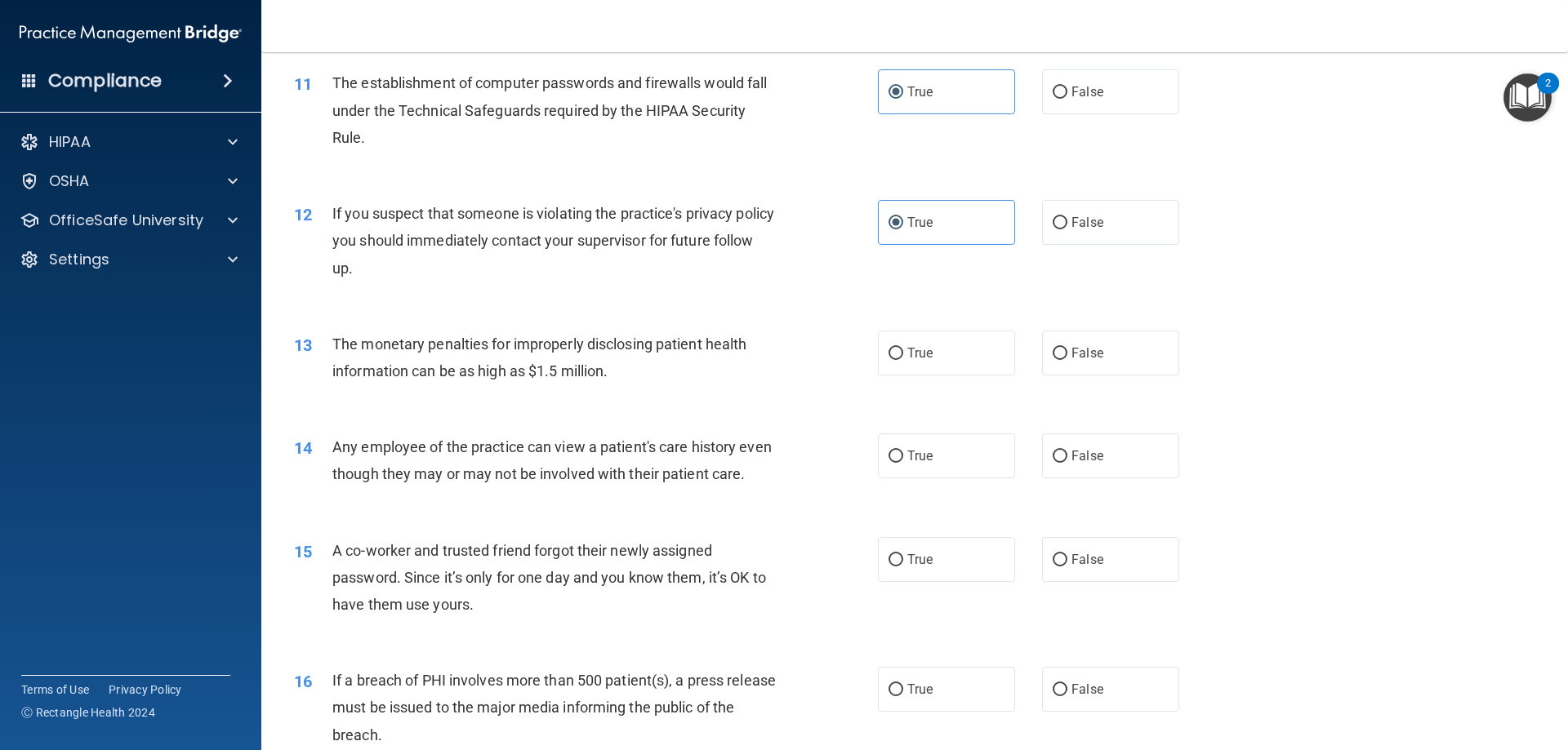
scroll to position [1224, 0]
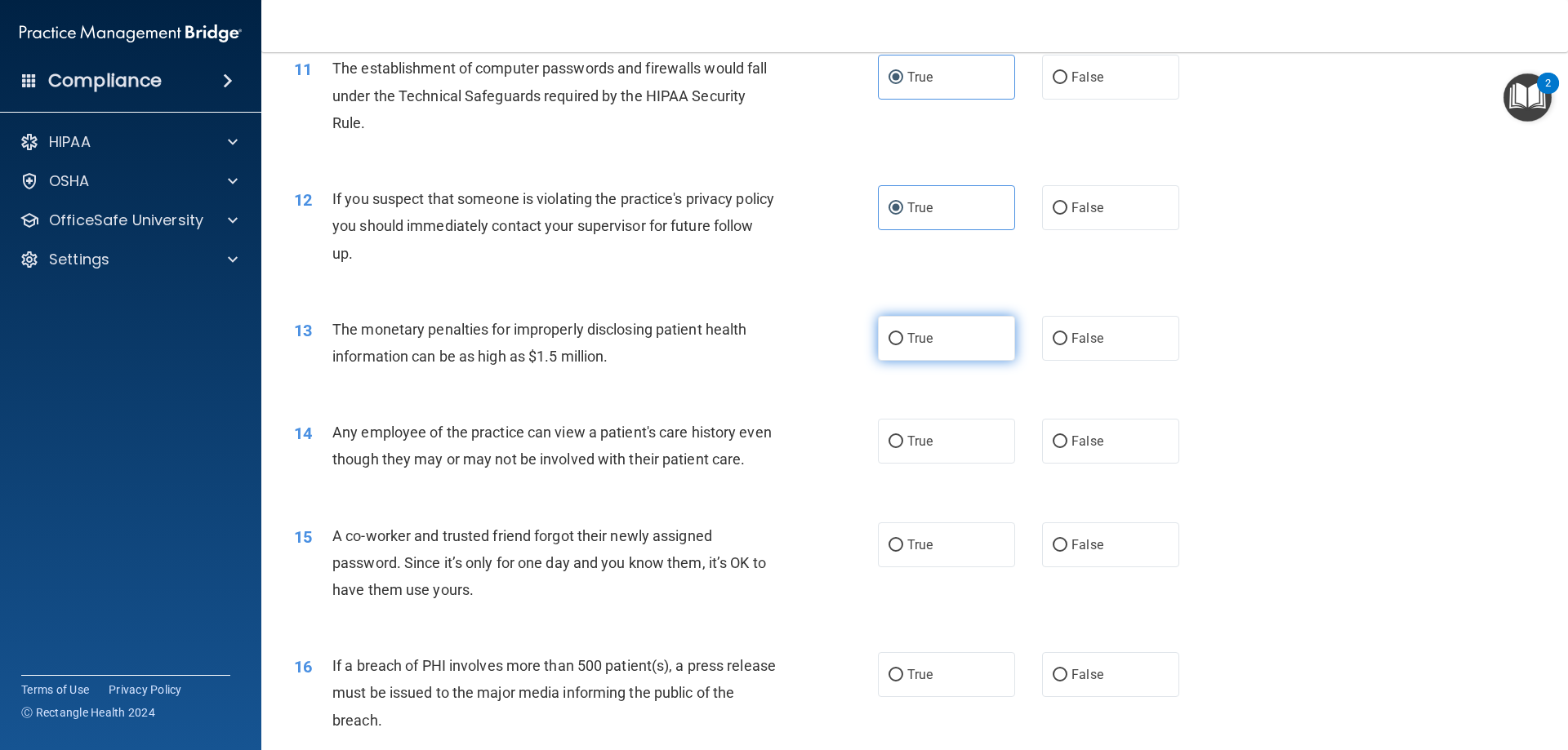
click at [911, 330] on label "True" at bounding box center [946, 339] width 137 height 45
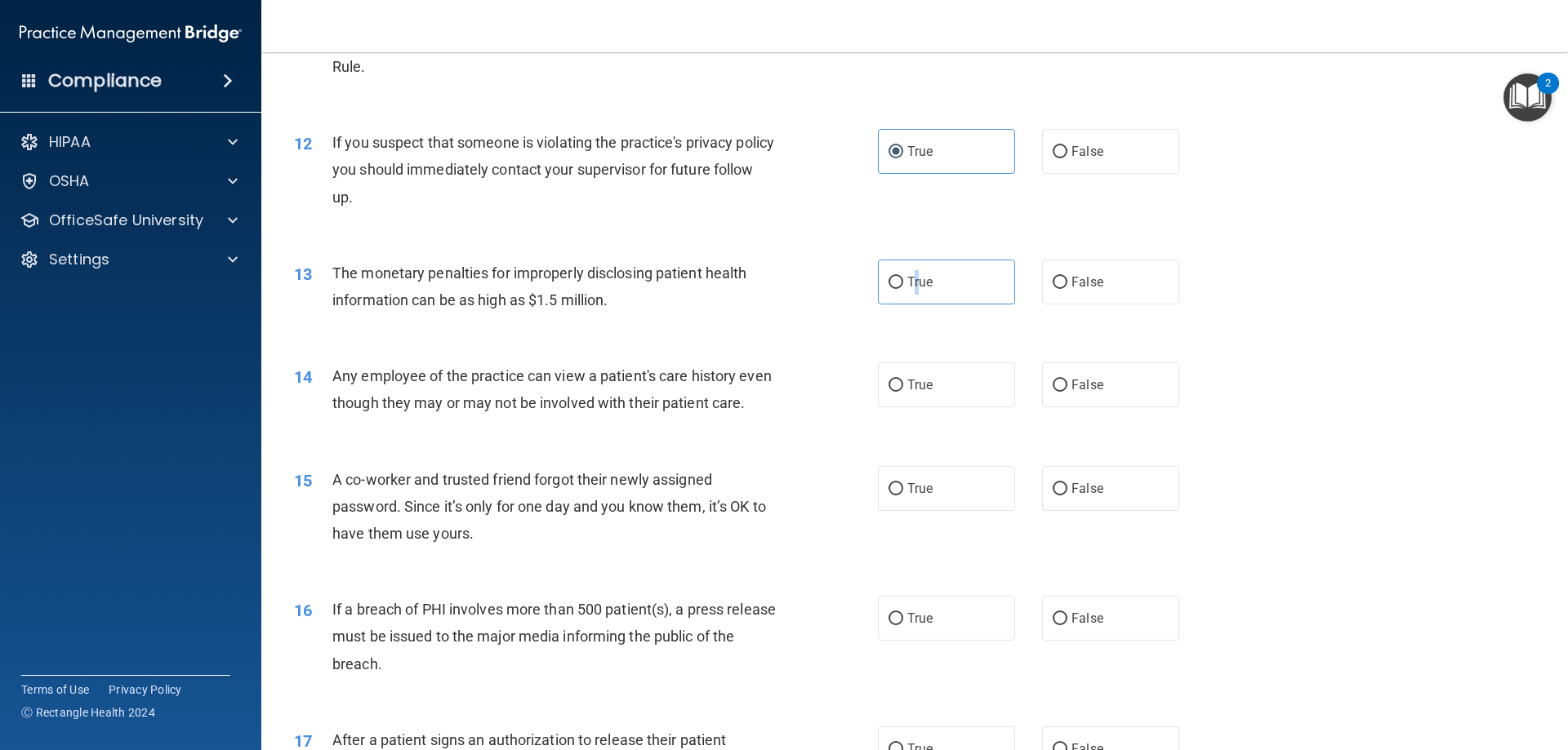
scroll to position [1306, 0]
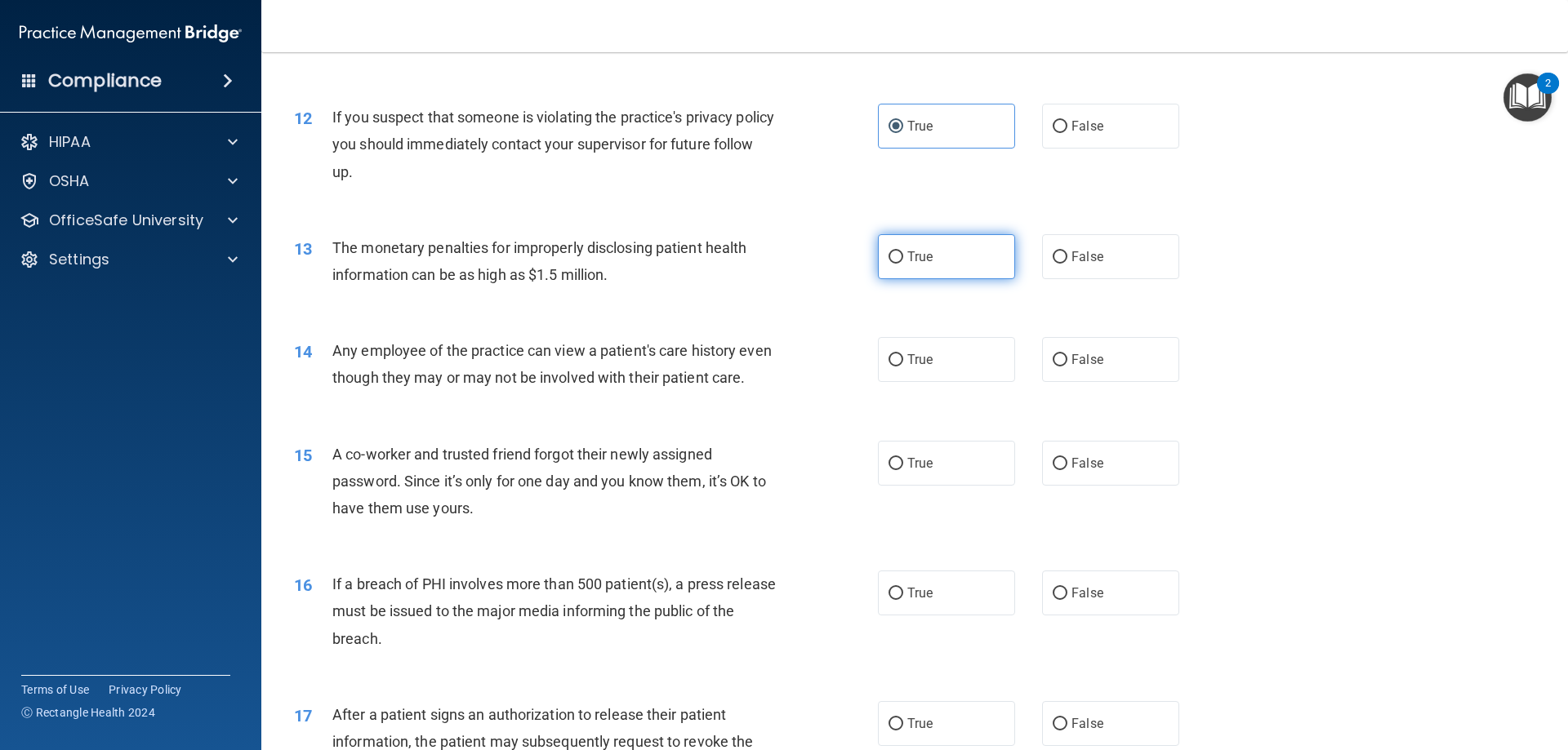
click at [908, 263] on span "True" at bounding box center [920, 257] width 26 height 16
click at [903, 263] on input "True" at bounding box center [896, 258] width 15 height 12
radio input "true"
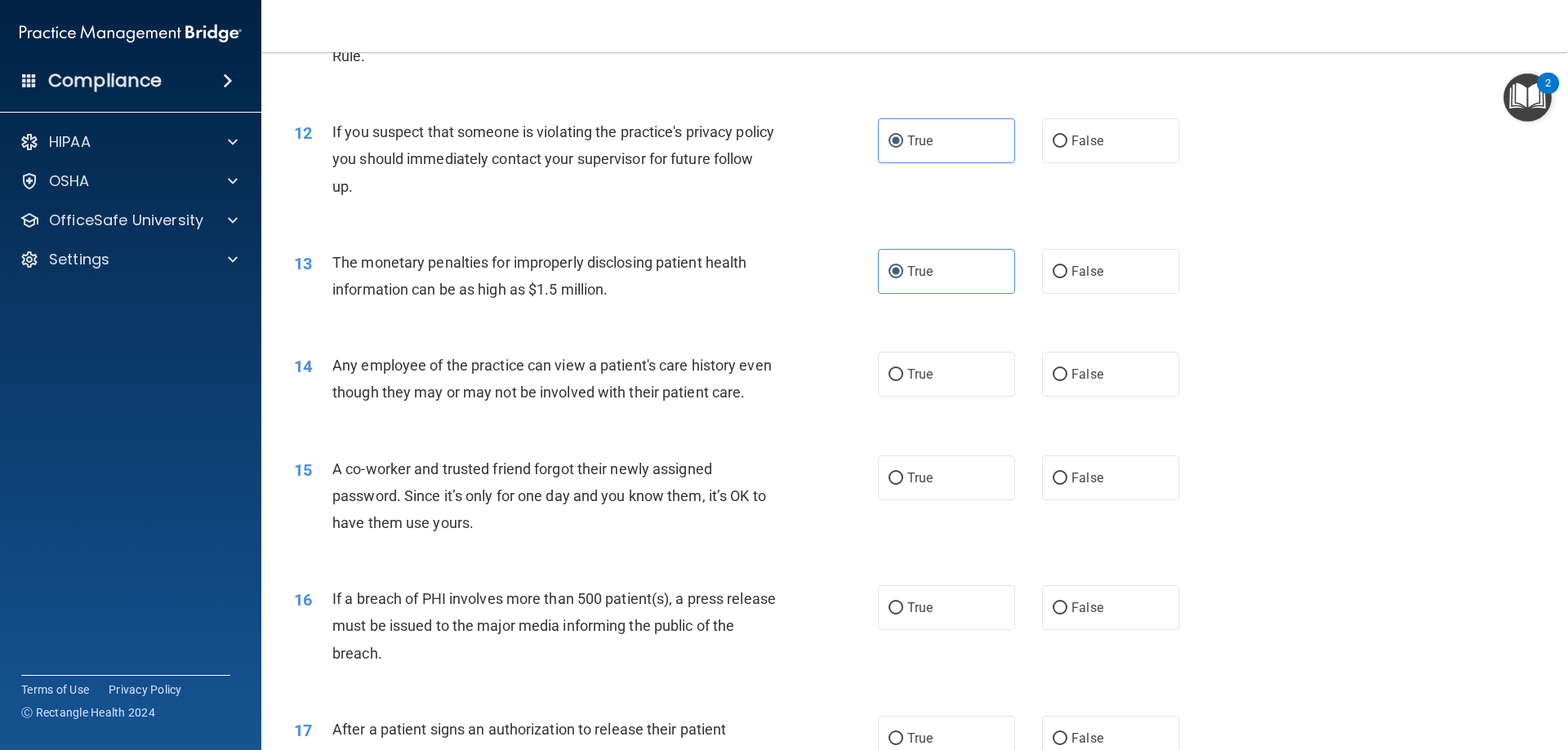
scroll to position [1224, 0]
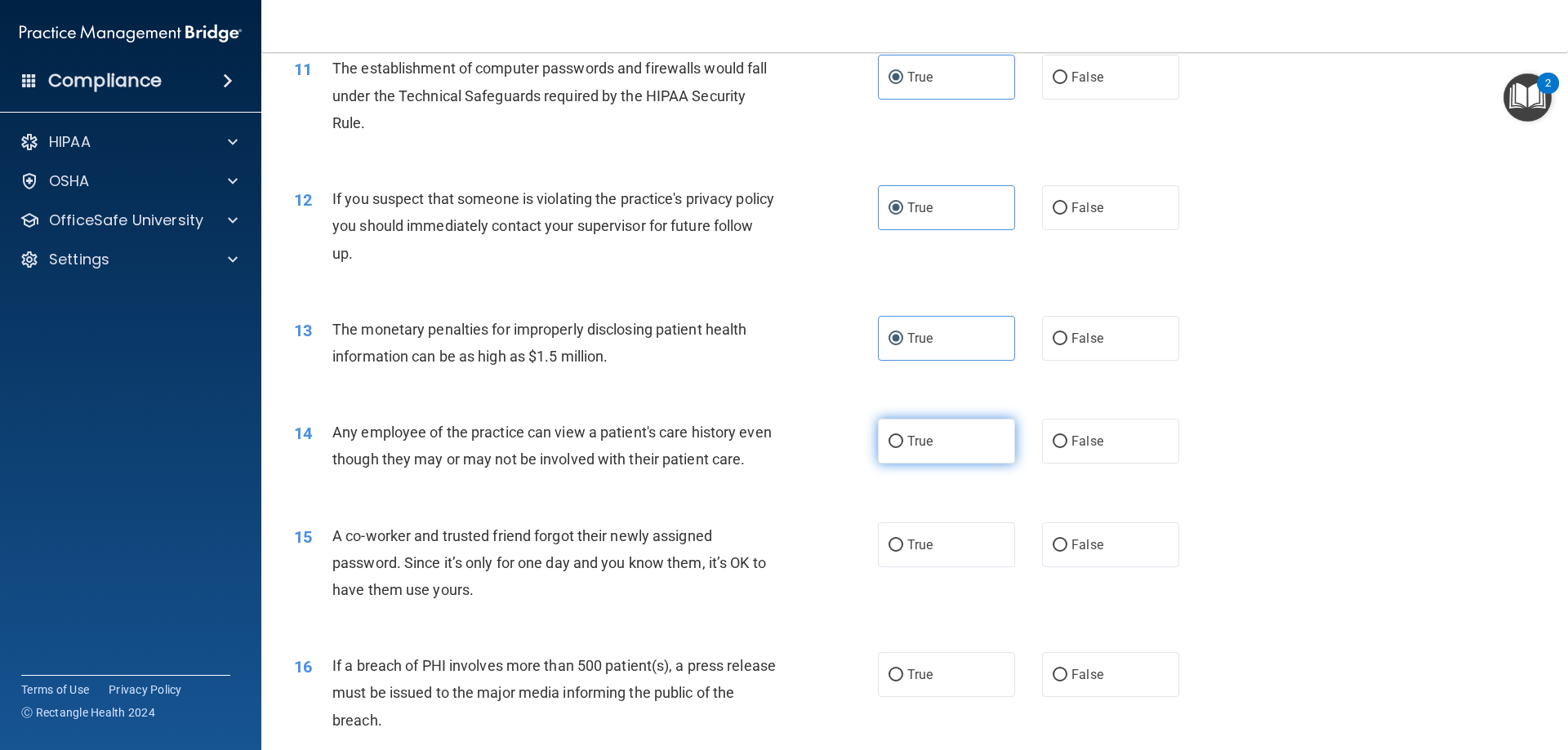
click at [889, 446] on input "True" at bounding box center [896, 442] width 15 height 12
radio input "true"
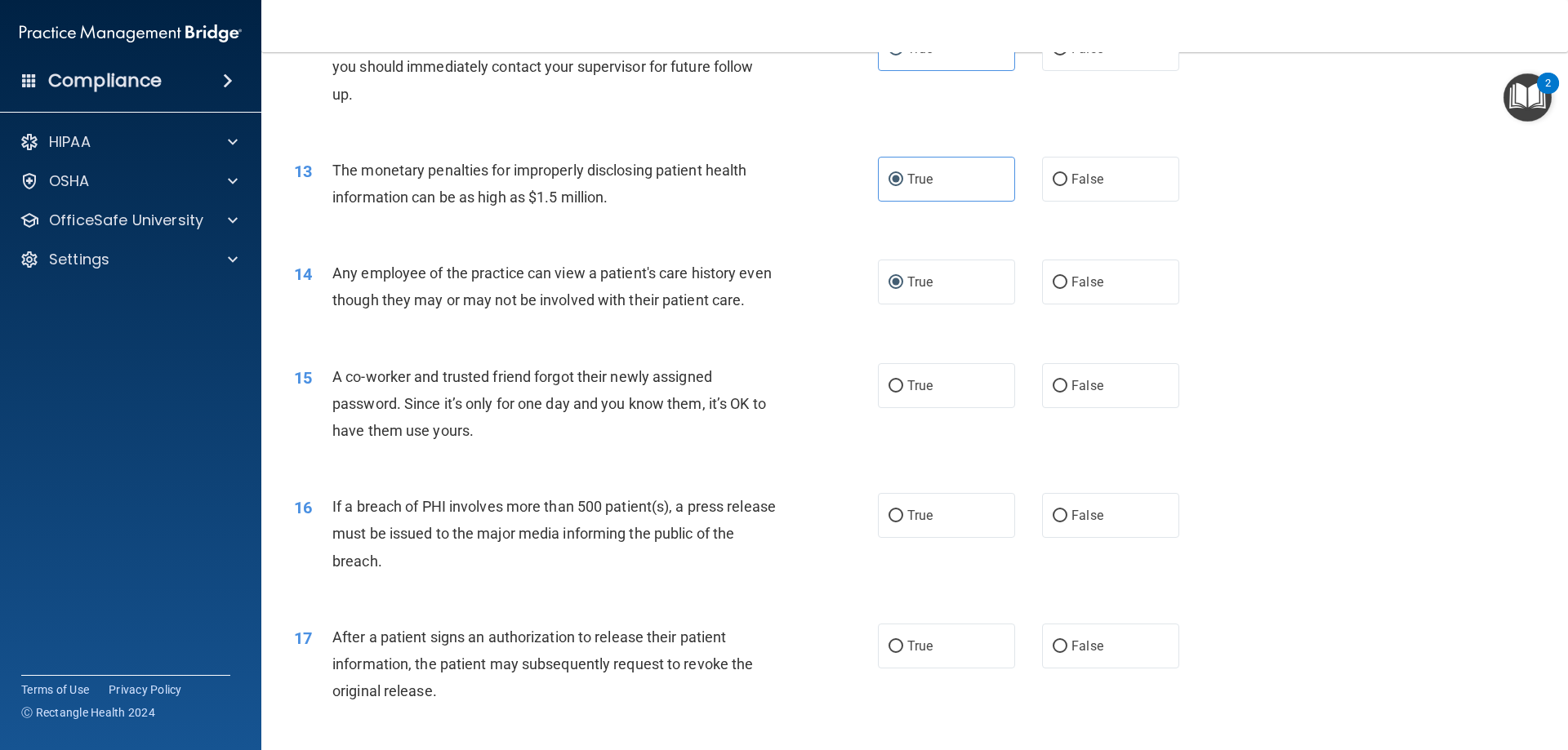
scroll to position [1388, 0]
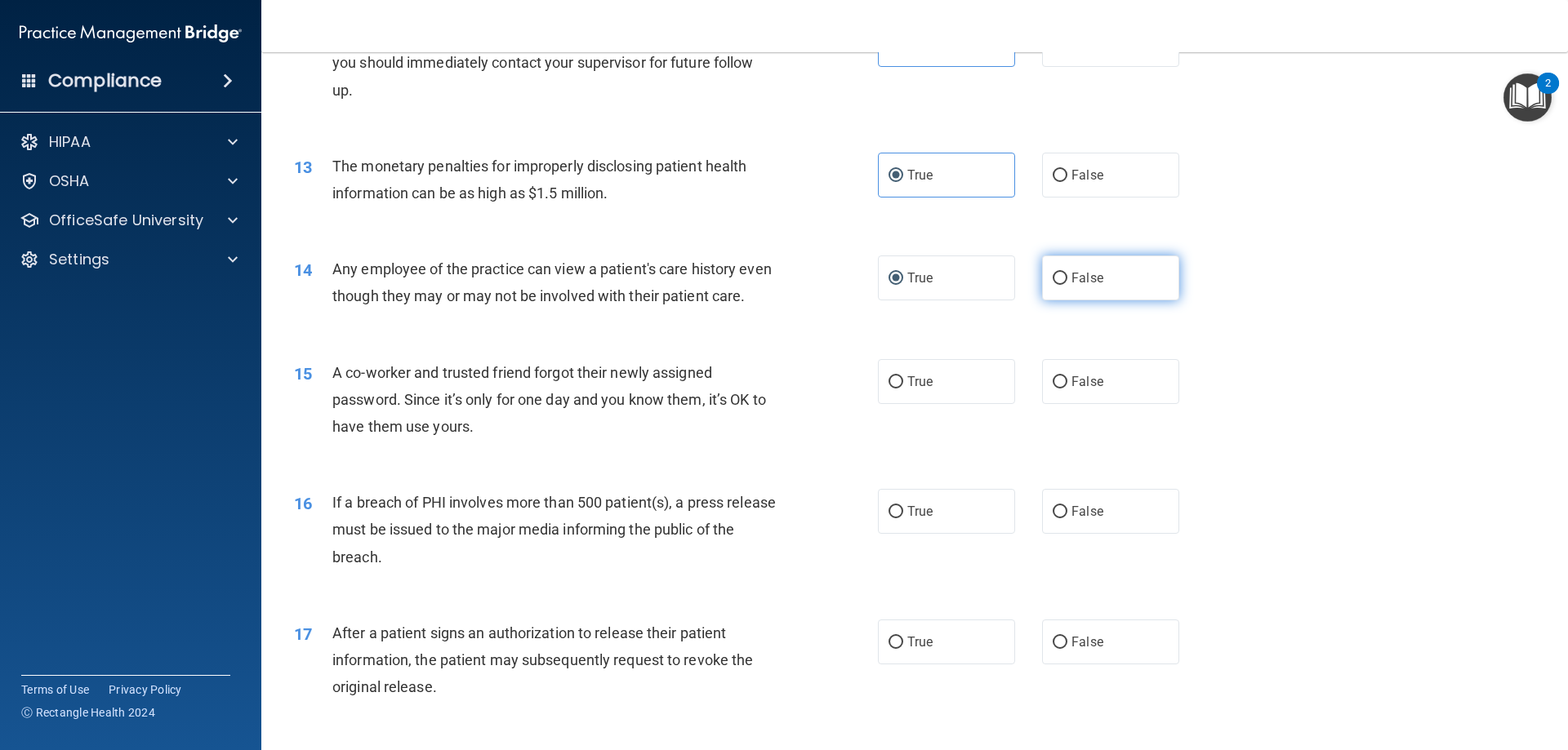
click at [1056, 275] on input "False" at bounding box center [1059, 279] width 15 height 12
radio input "true"
radio input "false"
click at [1042, 405] on label "False" at bounding box center [1110, 382] width 137 height 45
click at [1052, 389] on input "False" at bounding box center [1059, 382] width 15 height 12
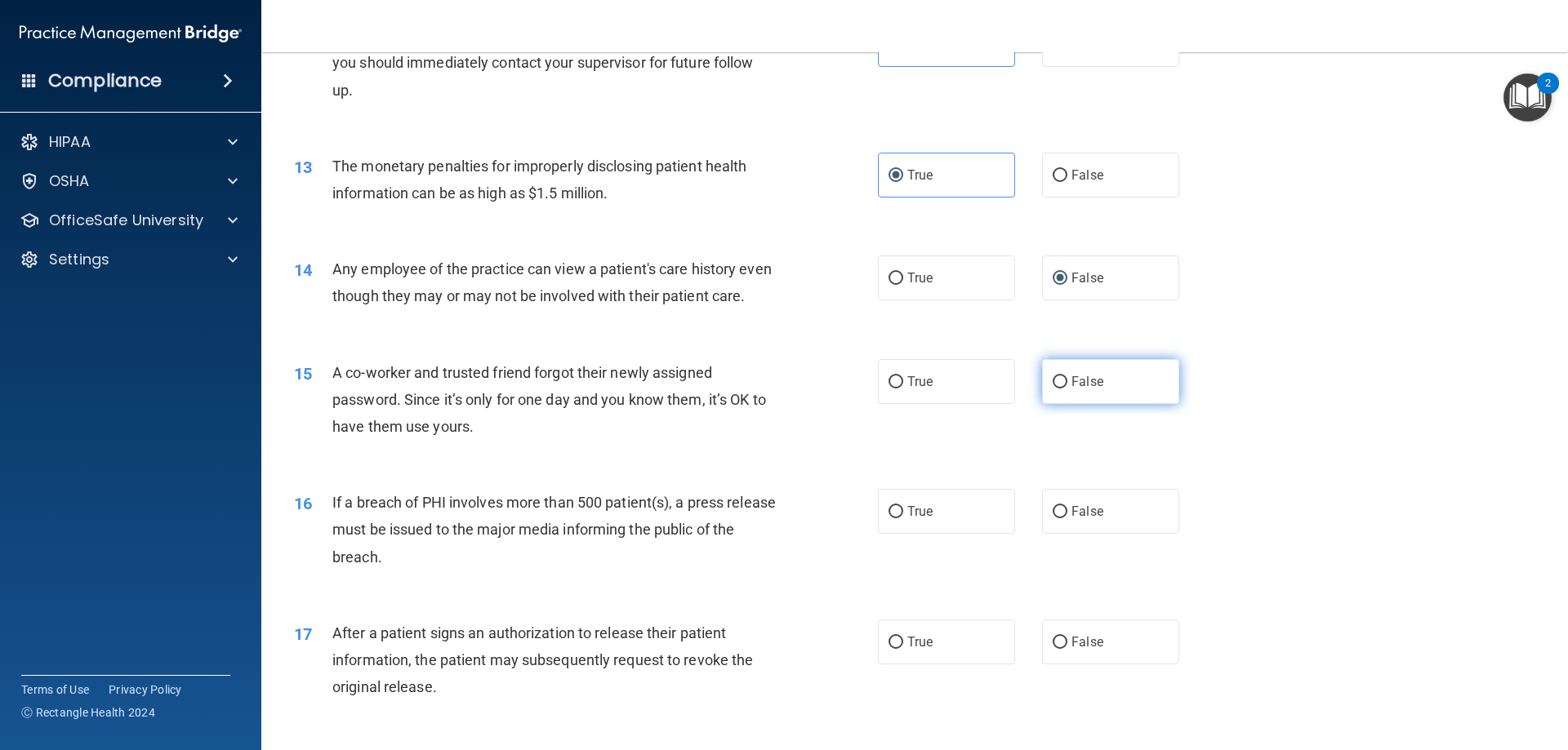
radio input "true"
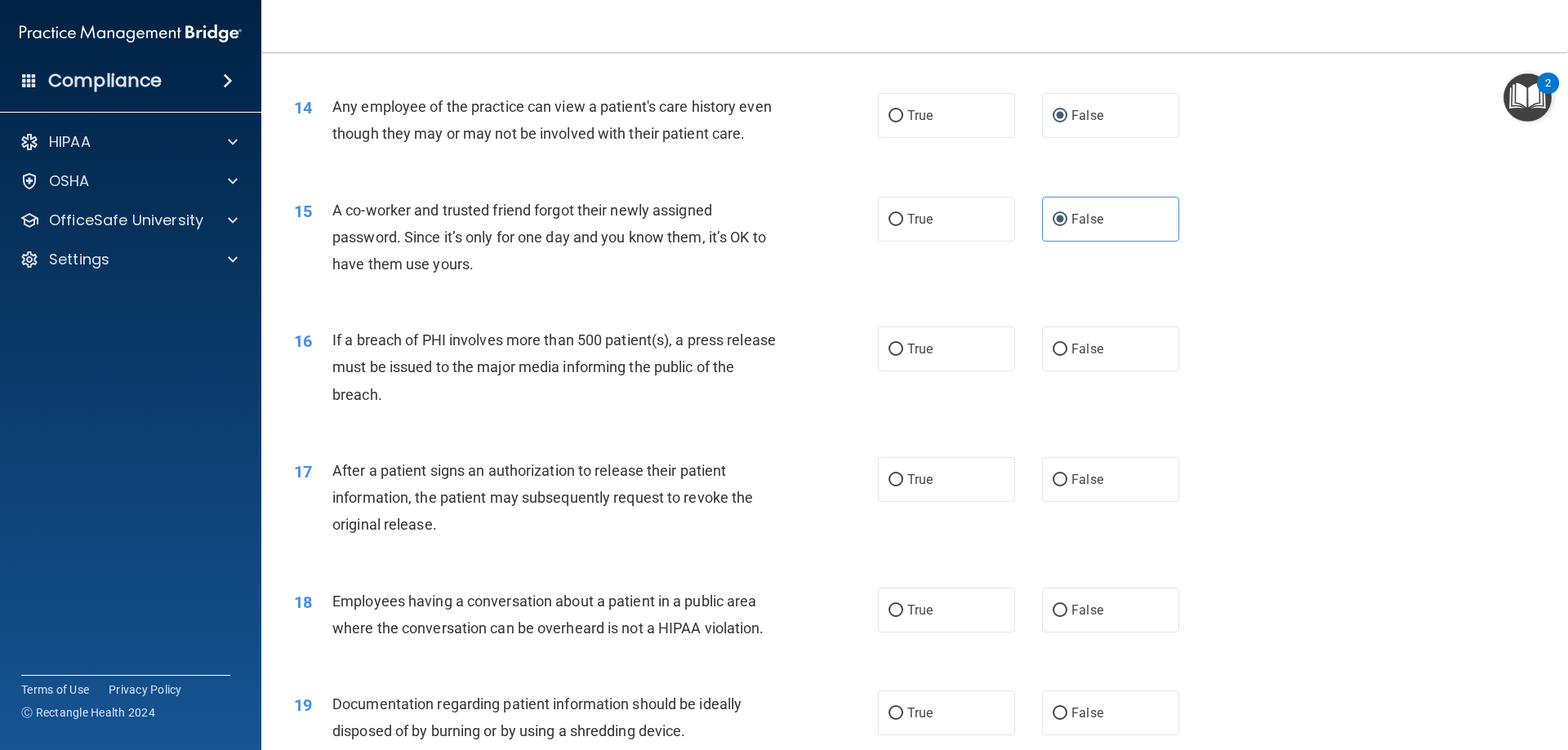
scroll to position [1551, 0]
click at [891, 355] on input "True" at bounding box center [896, 348] width 15 height 12
radio input "true"
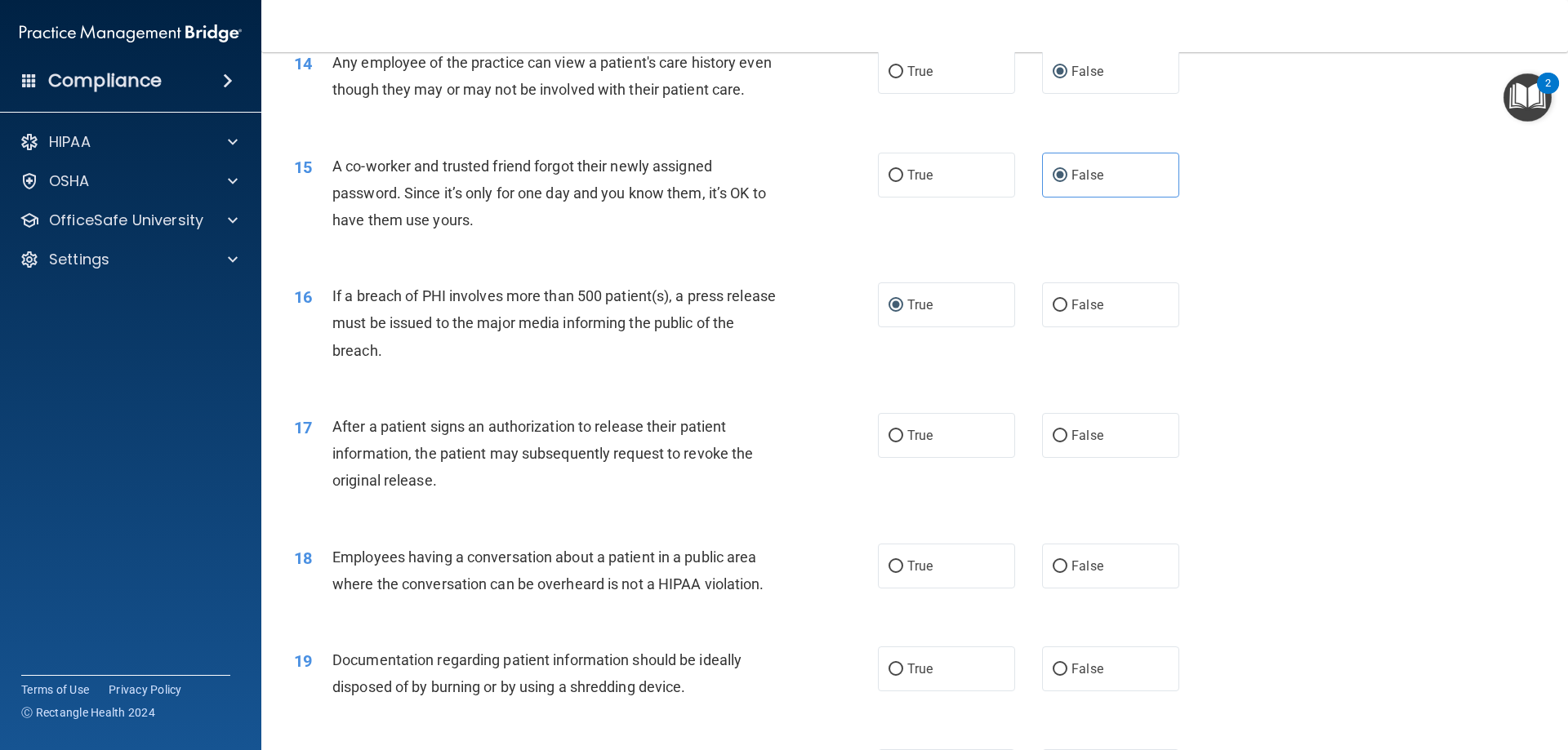
scroll to position [1715, 0]
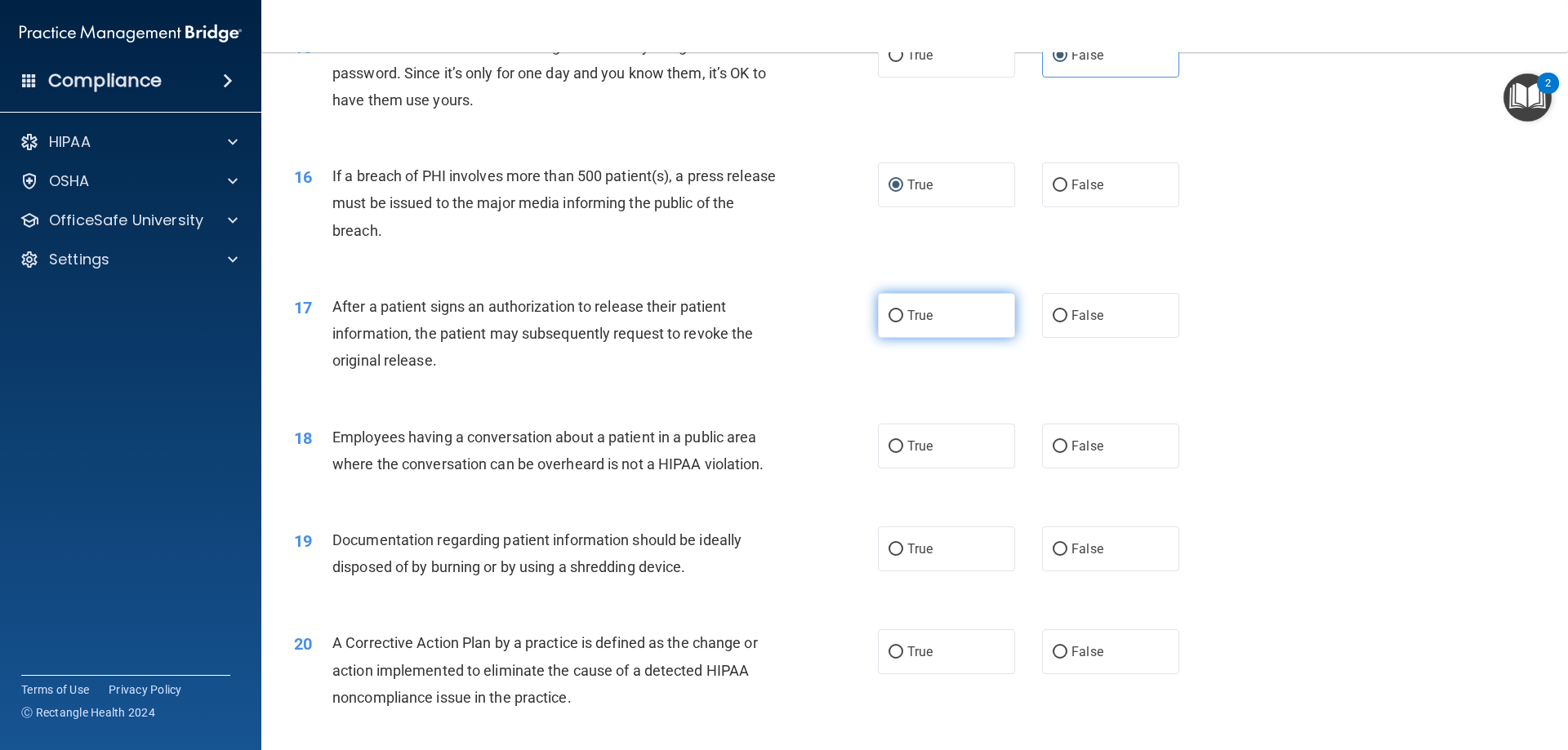
click at [914, 338] on label "True" at bounding box center [946, 316] width 137 height 45
click at [903, 323] on input "True" at bounding box center [896, 316] width 15 height 12
radio input "true"
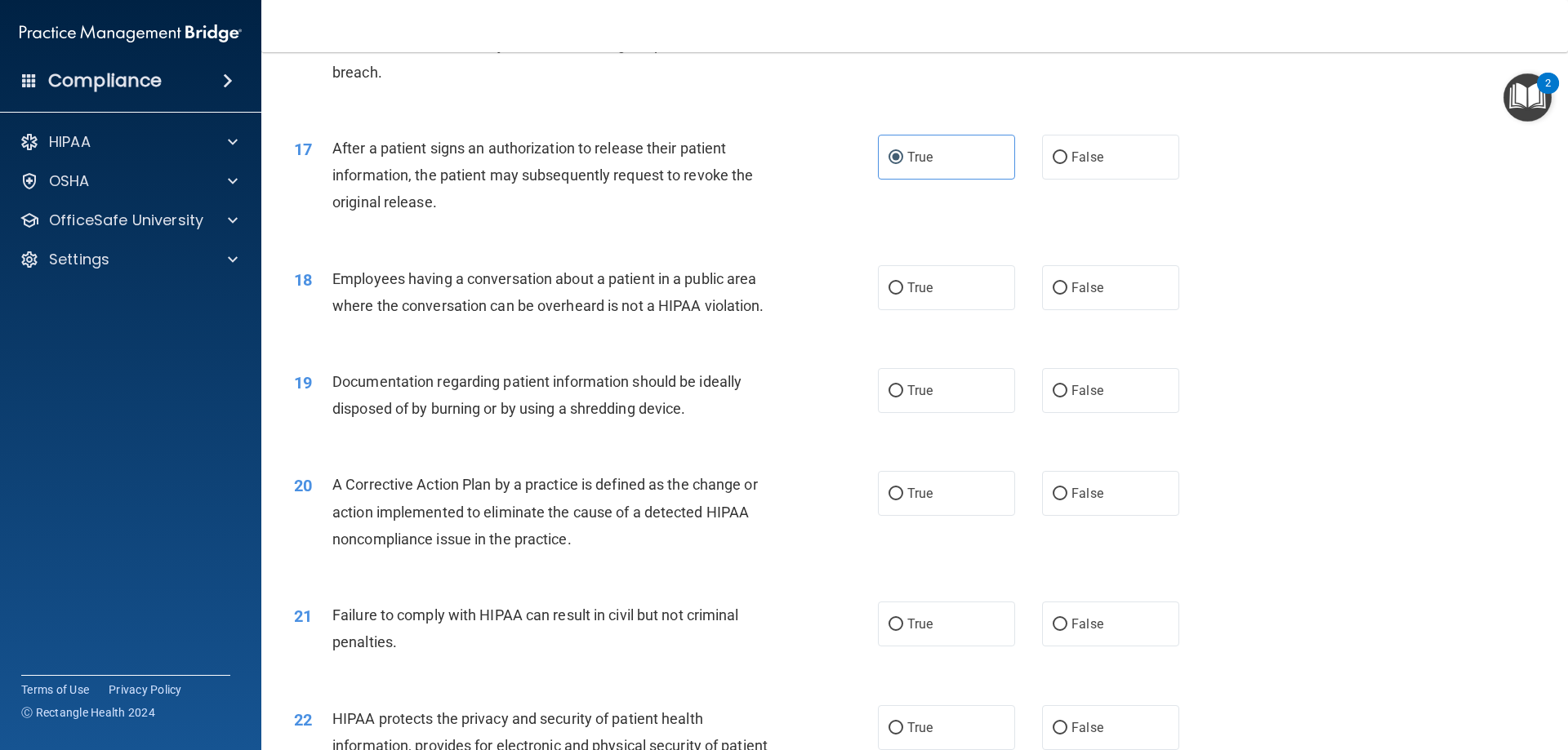
scroll to position [1878, 0]
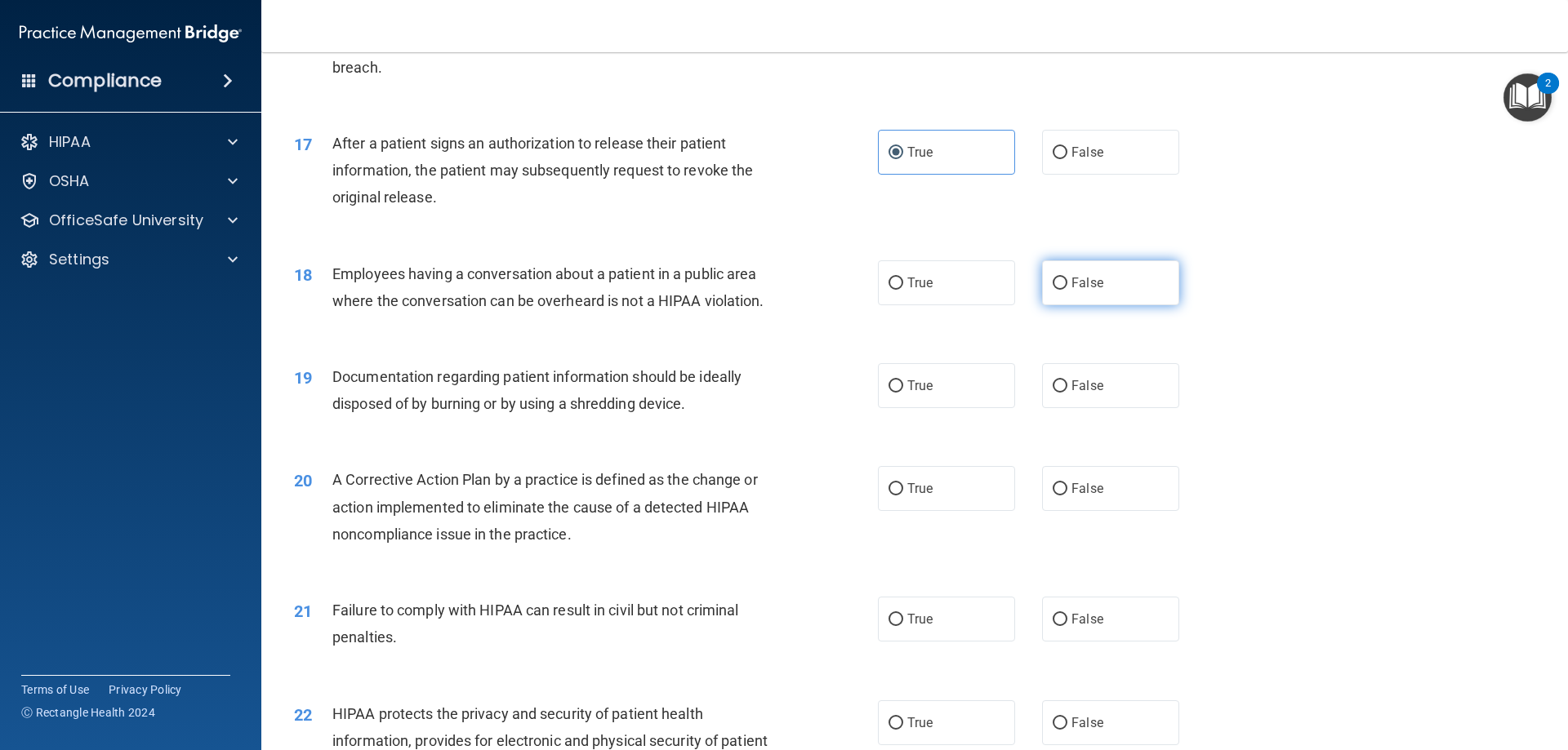
click at [1053, 305] on label "False" at bounding box center [1110, 283] width 137 height 45
click at [1053, 289] on input "False" at bounding box center [1059, 283] width 15 height 12
radio input "true"
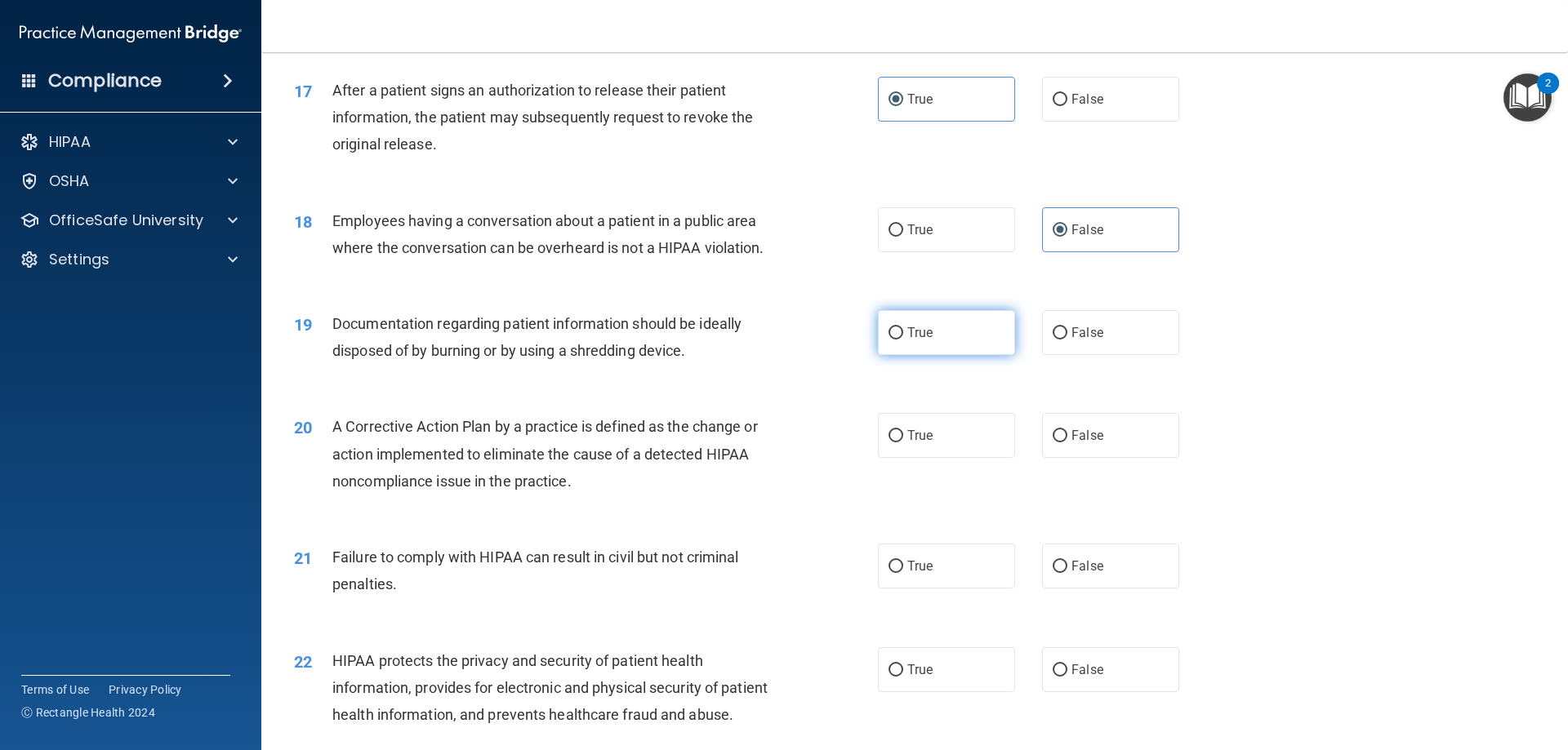
scroll to position [1960, 0]
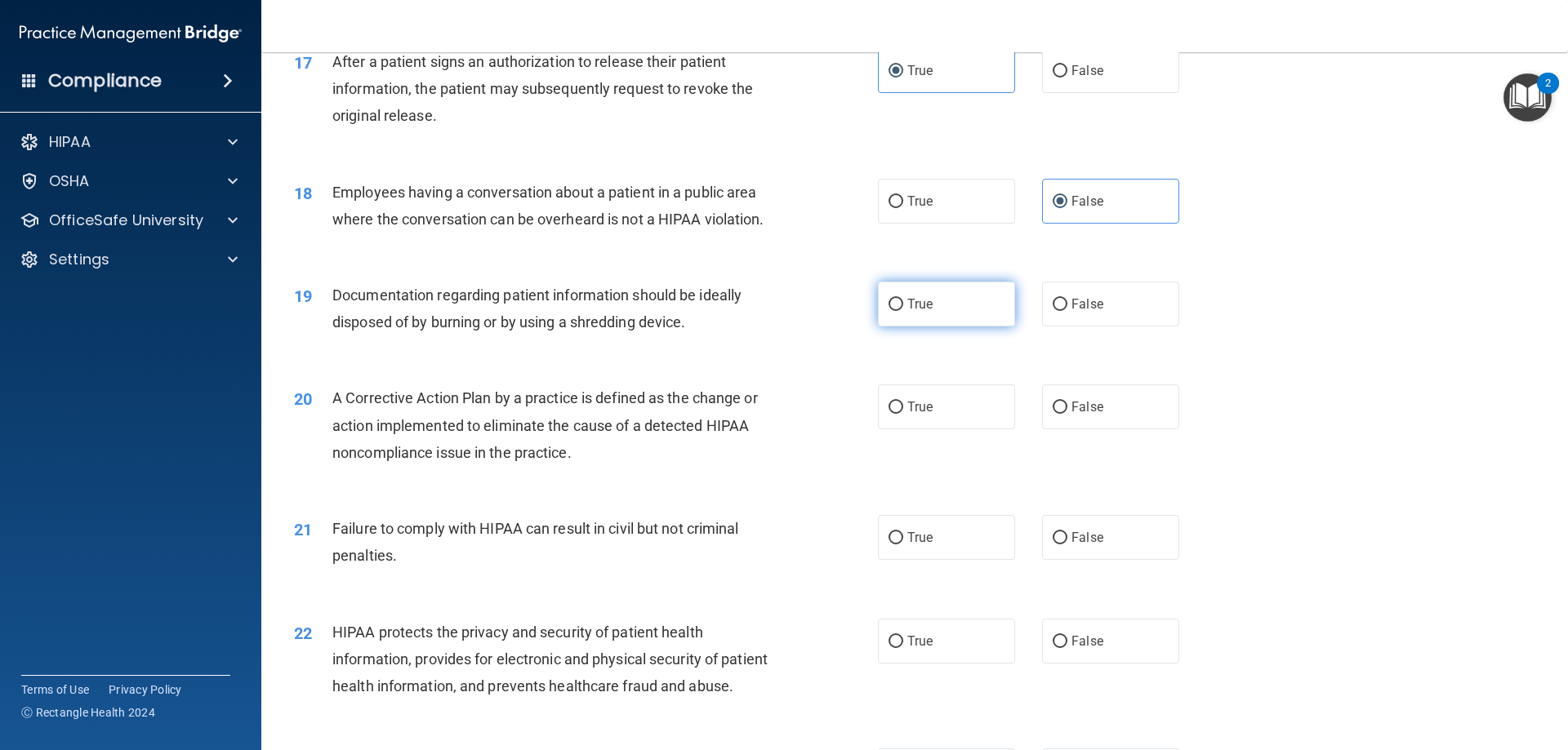
click at [894, 311] on input "True" at bounding box center [896, 305] width 15 height 12
radio input "true"
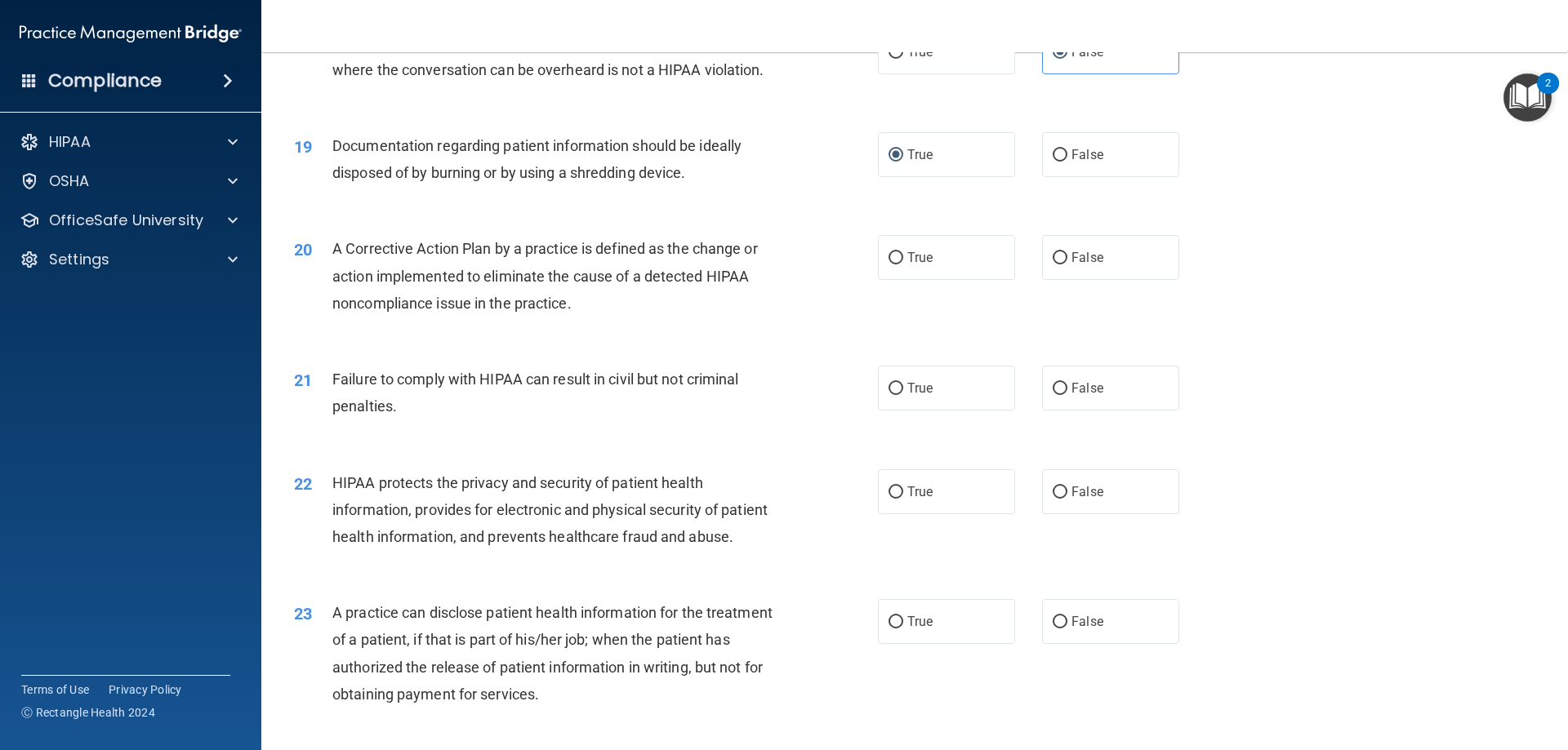
scroll to position [2123, 0]
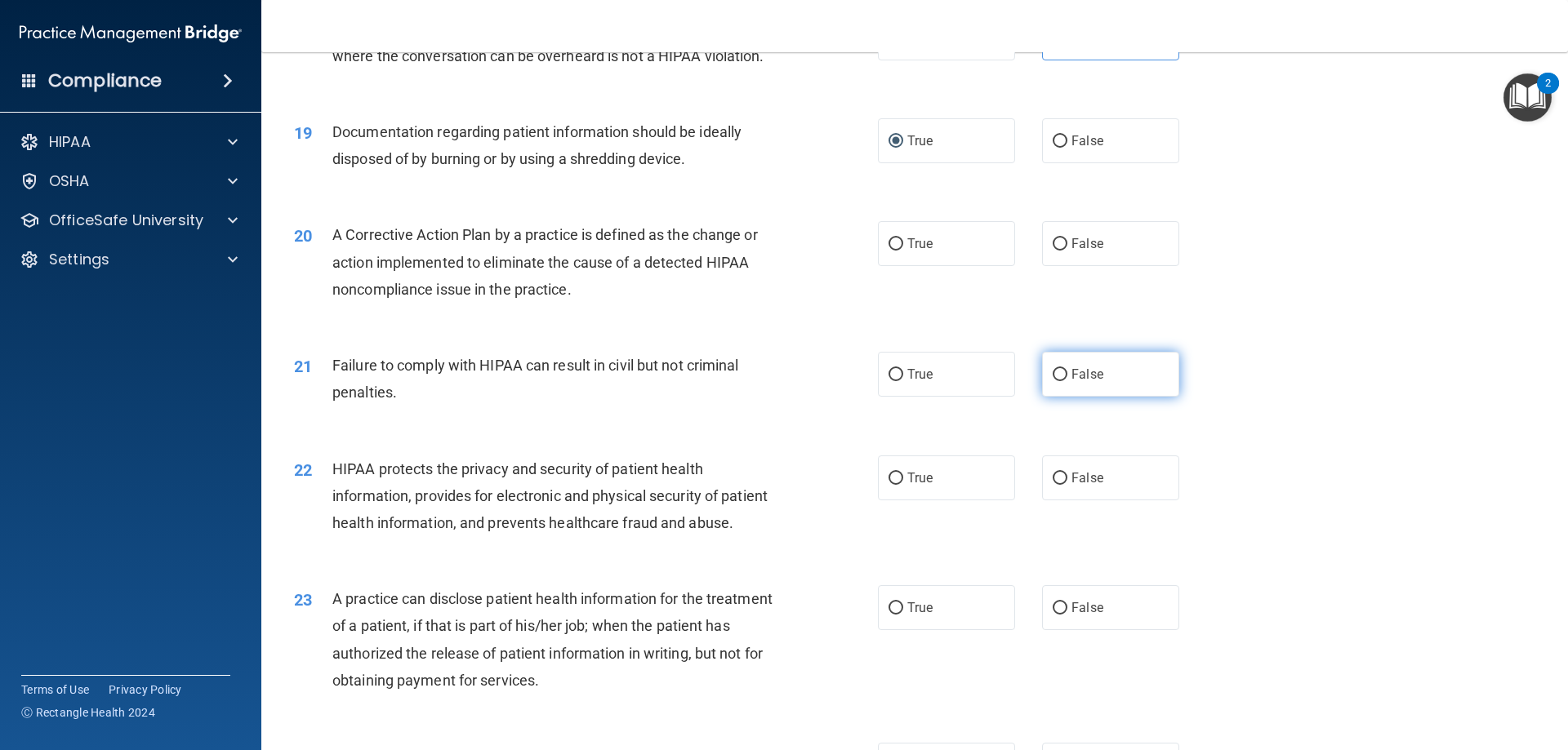
click at [1051, 389] on label "False" at bounding box center [1110, 375] width 137 height 45
click at [1052, 381] on input "False" at bounding box center [1059, 375] width 15 height 12
radio input "true"
click at [917, 266] on label "True" at bounding box center [946, 244] width 137 height 45
click at [903, 251] on input "True" at bounding box center [896, 244] width 15 height 12
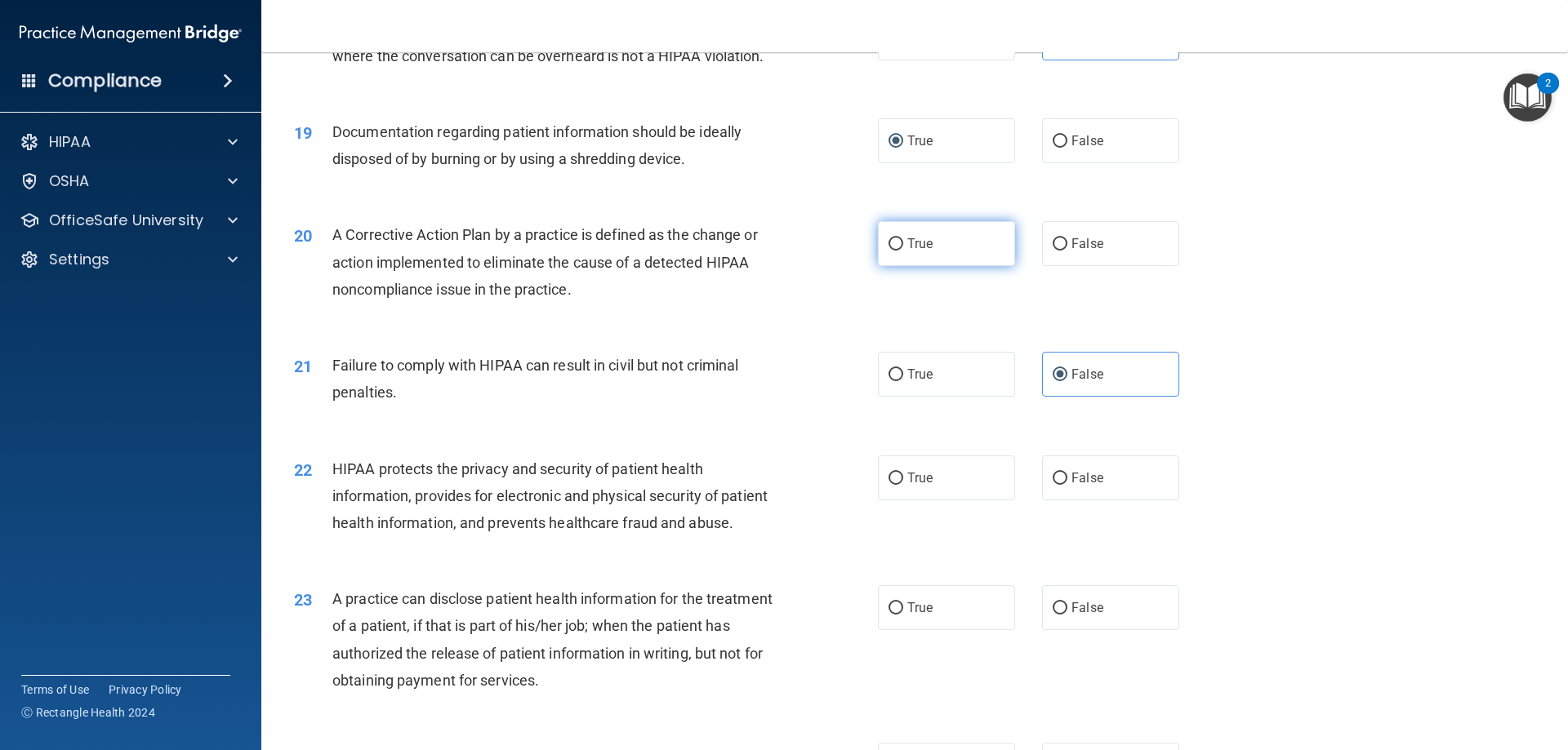
radio input "true"
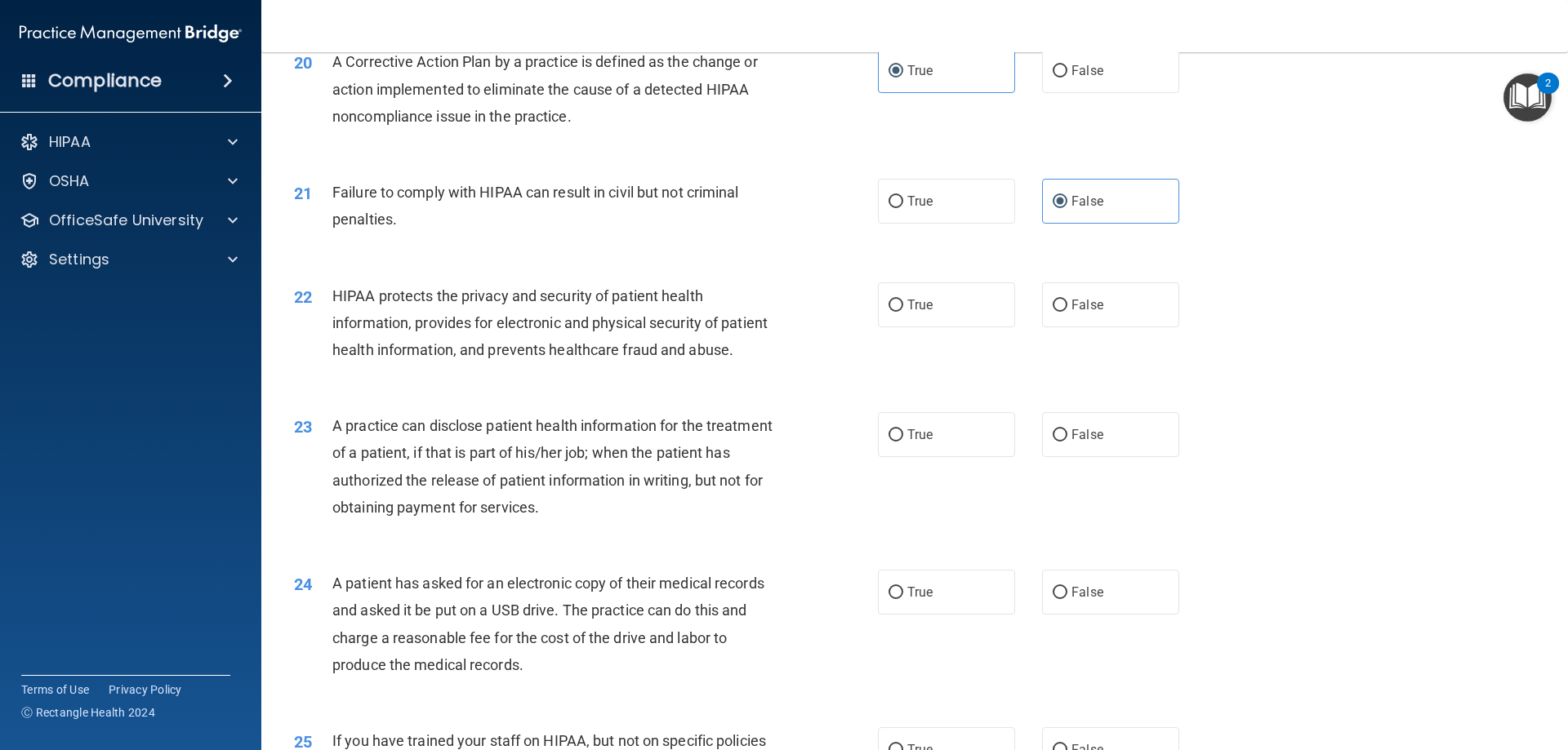
scroll to position [2368, 0]
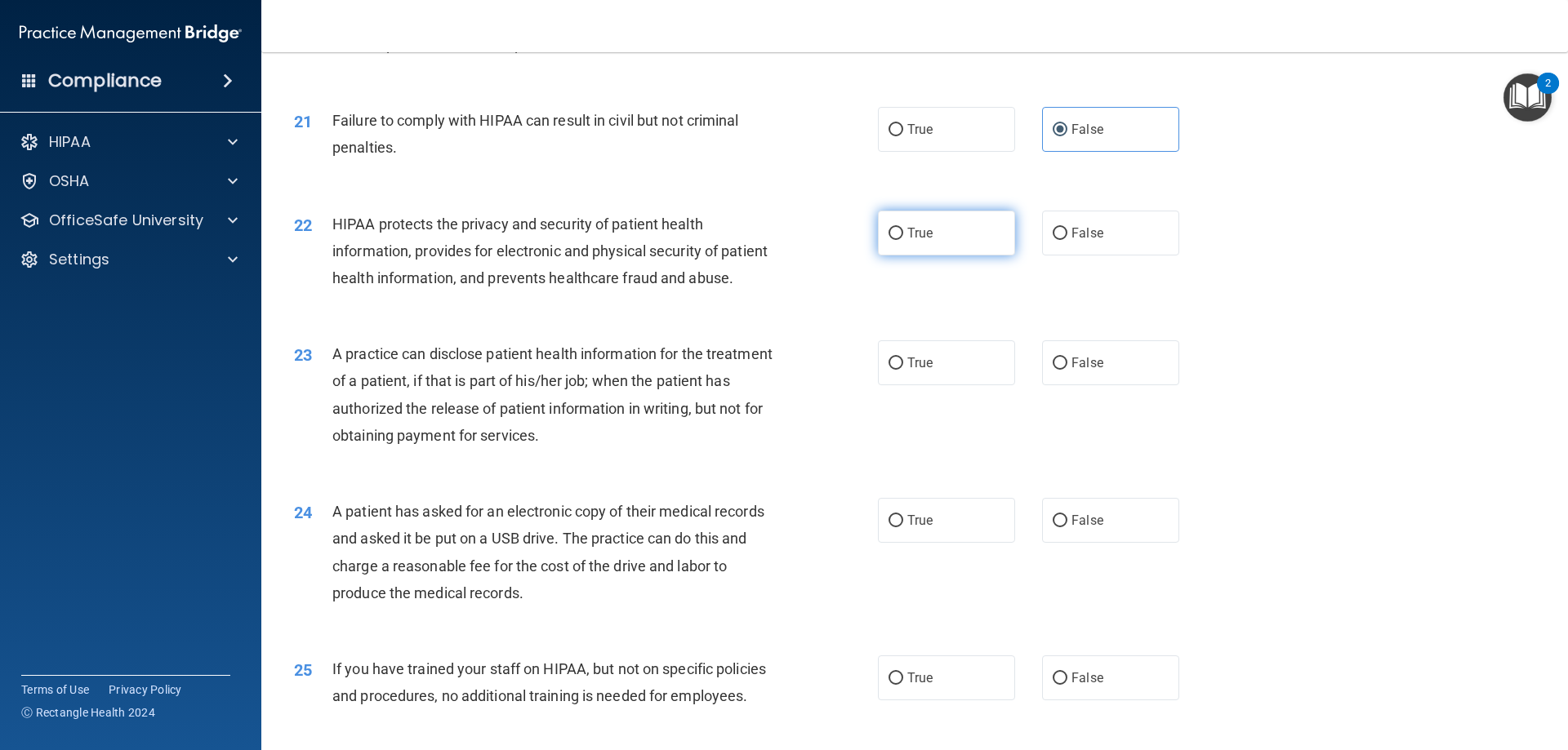
click at [912, 256] on label "True" at bounding box center [946, 233] width 137 height 45
click at [903, 240] on input "True" at bounding box center [896, 233] width 15 height 12
radio input "true"
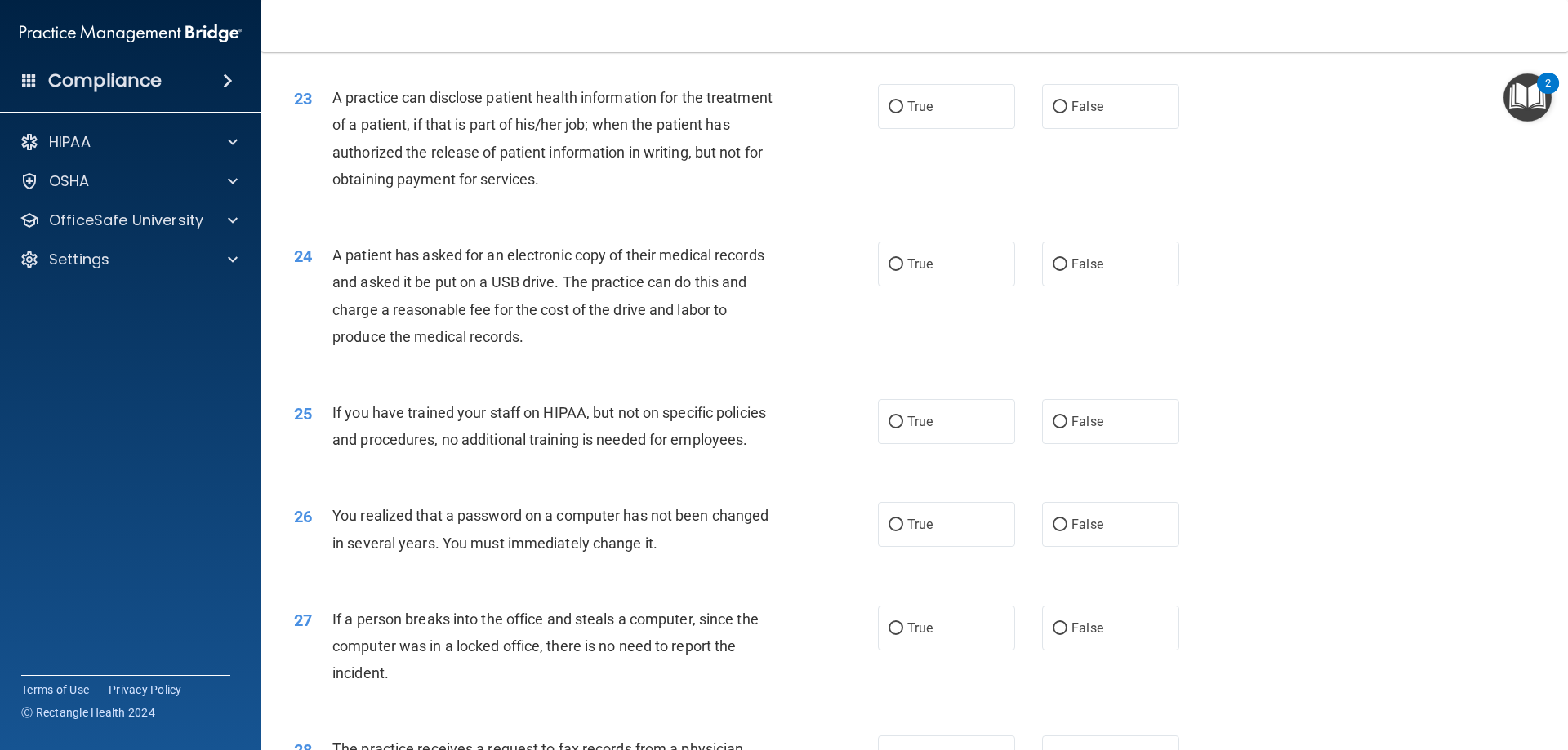
scroll to position [2542, 0]
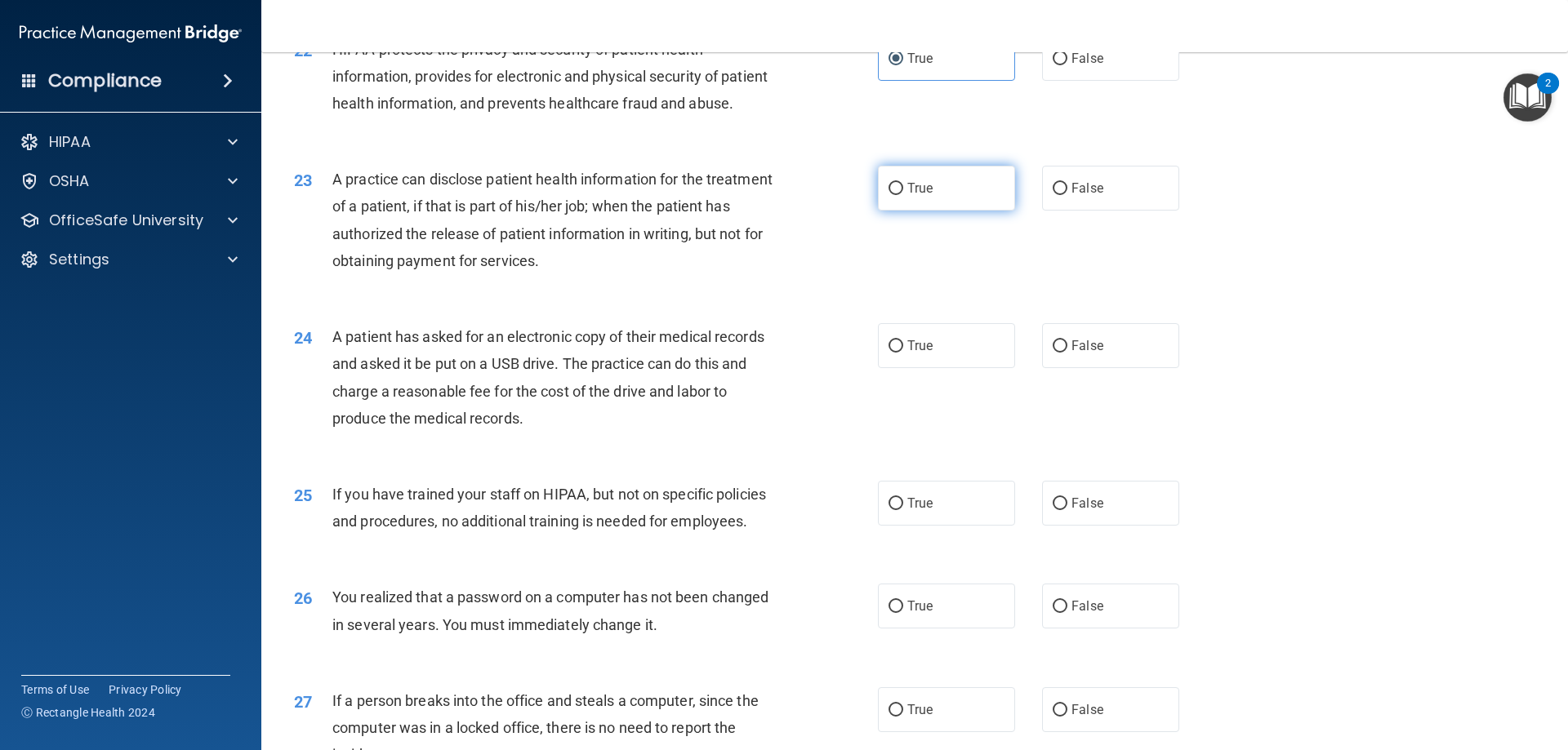
click at [901, 211] on label "True" at bounding box center [946, 188] width 137 height 45
click at [901, 195] on input "True" at bounding box center [896, 189] width 15 height 12
radio input "true"
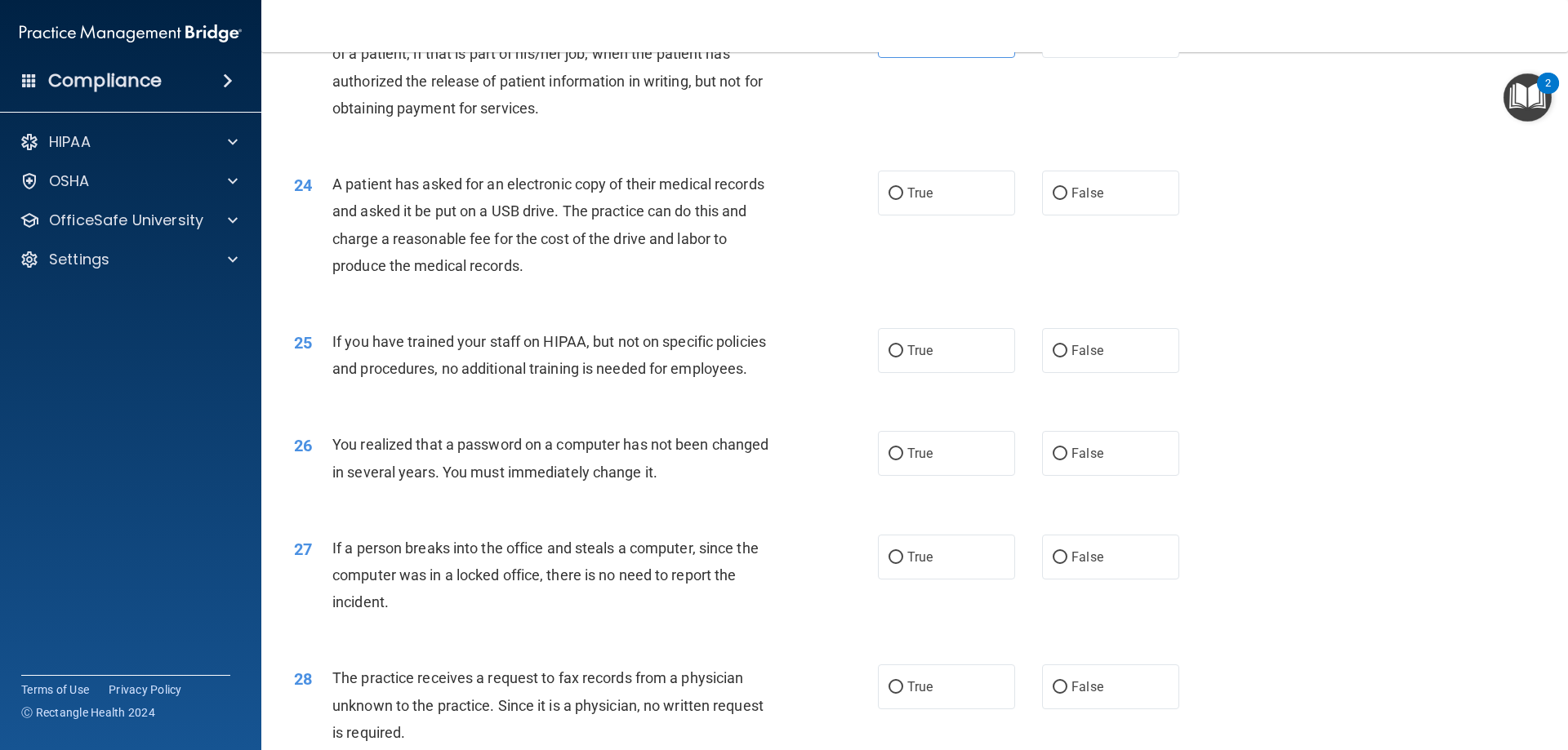
scroll to position [2706, 0]
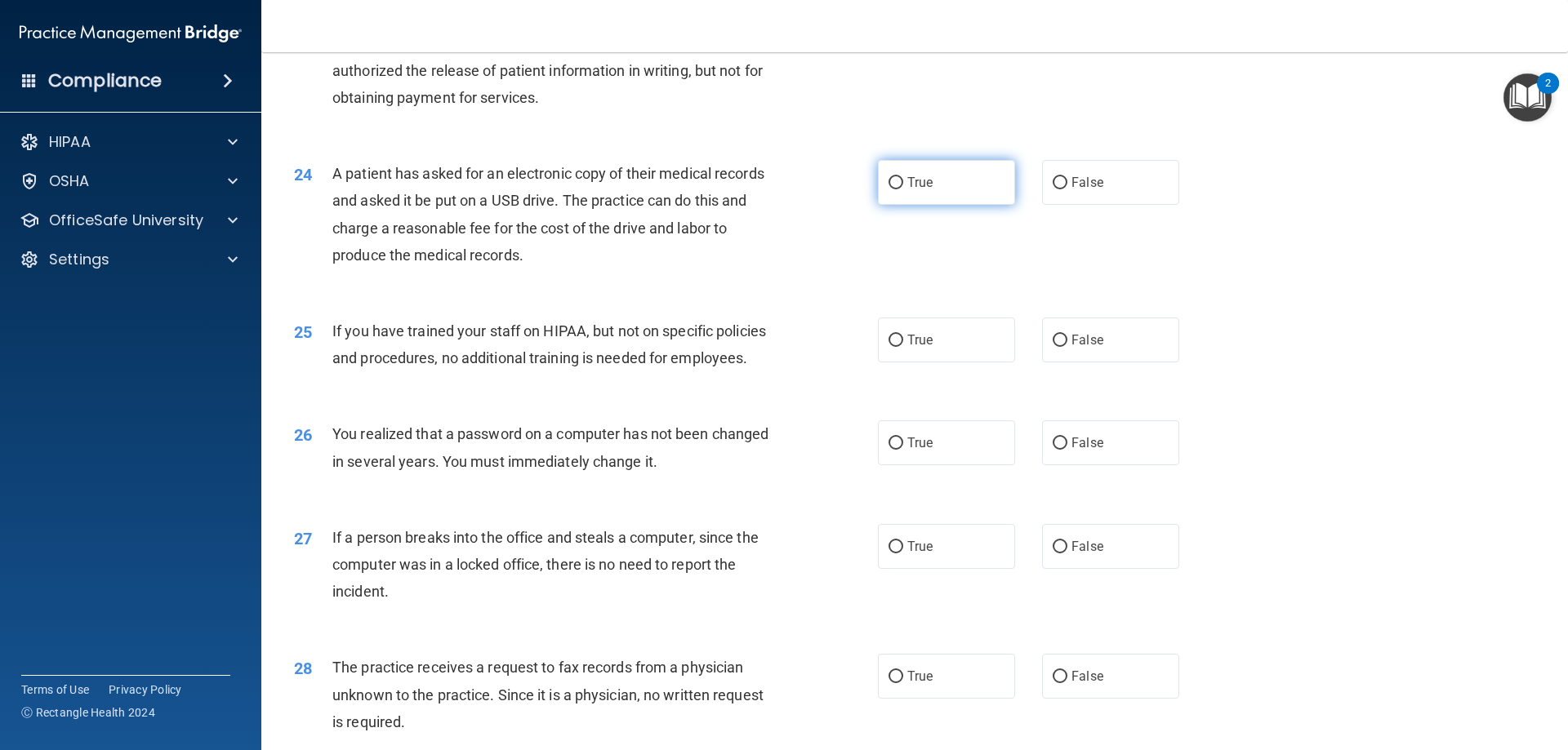
click at [910, 190] on span "True" at bounding box center [920, 183] width 26 height 16
click at [903, 189] on input "True" at bounding box center [896, 183] width 15 height 12
radio input "true"
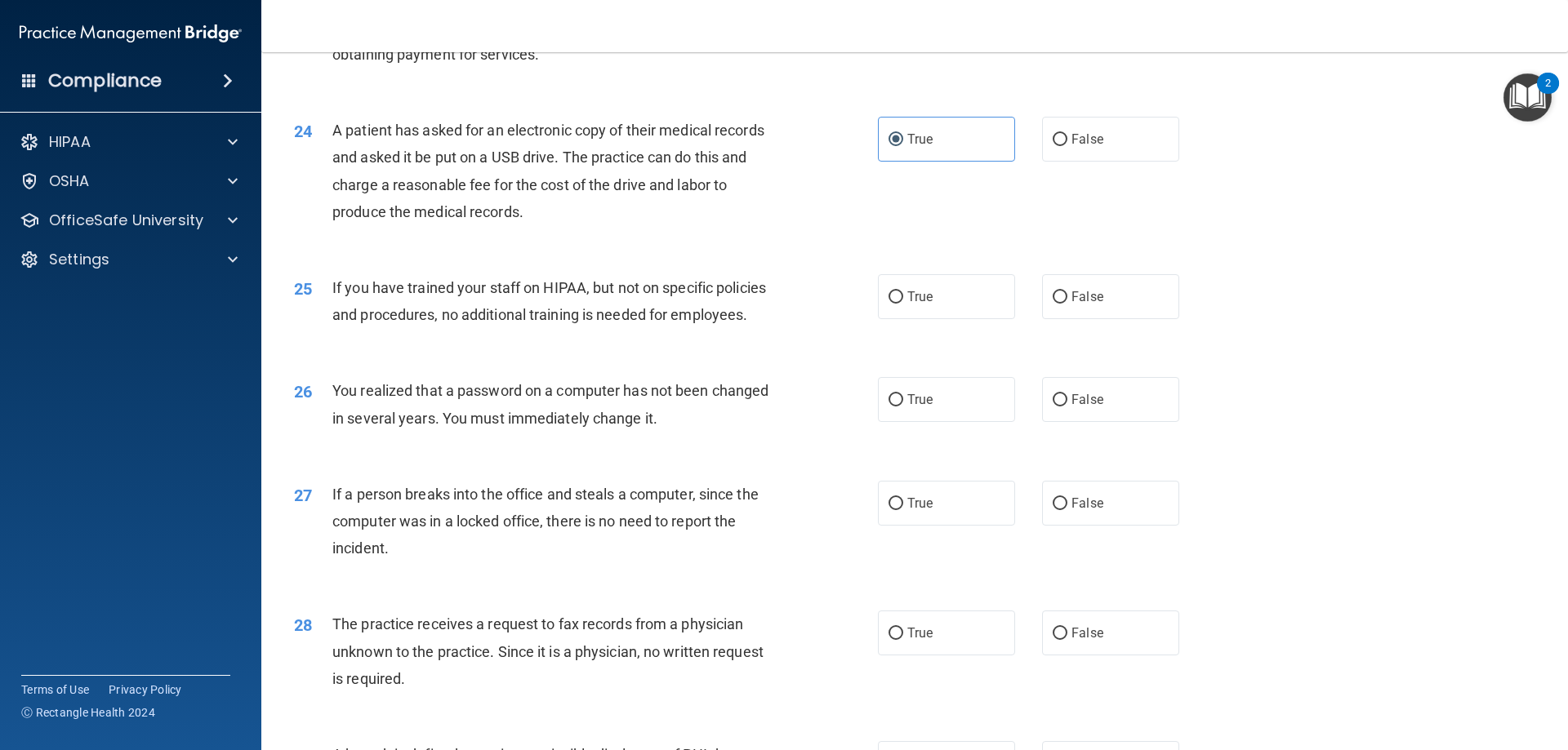
scroll to position [2787, 0]
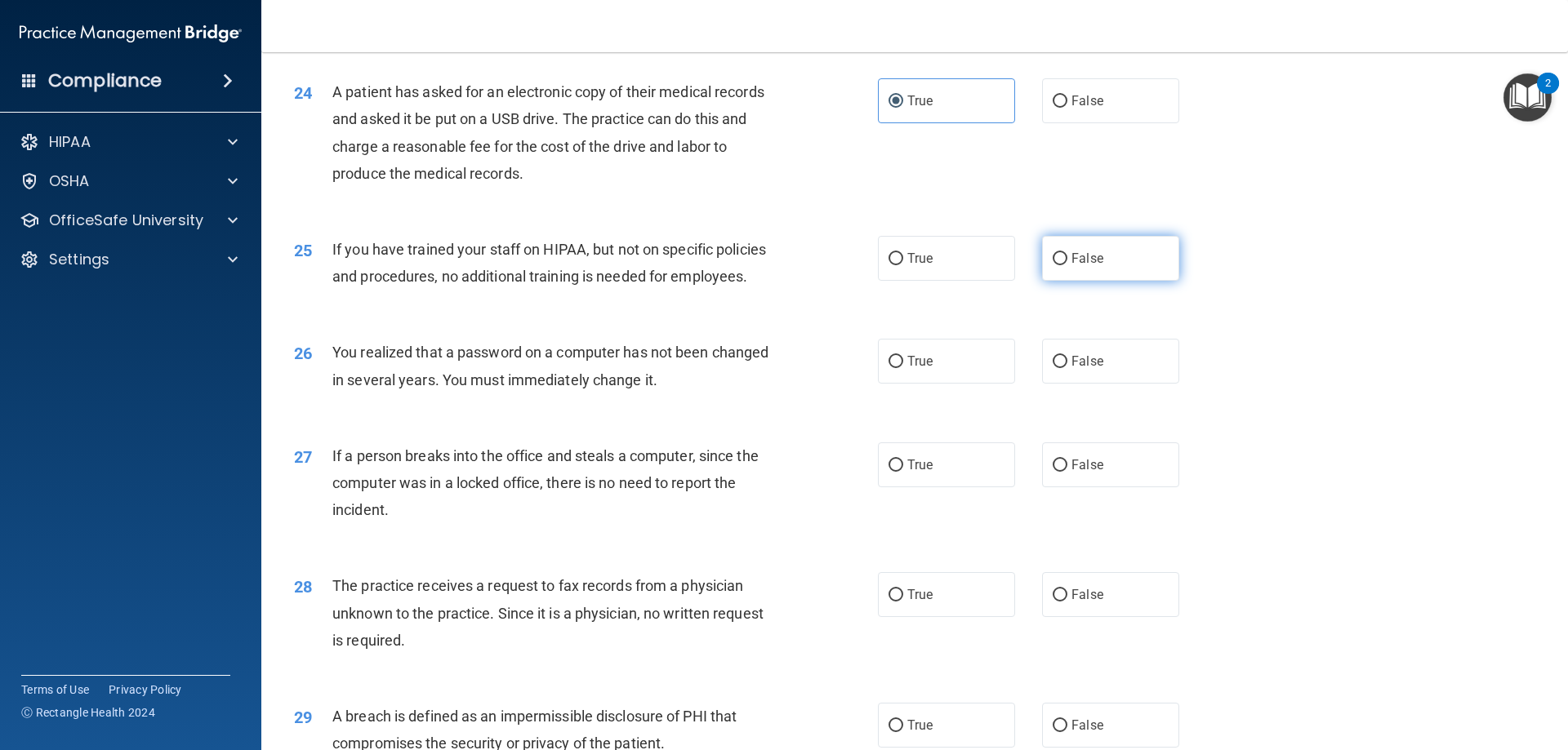
click at [1064, 281] on label "False" at bounding box center [1110, 259] width 137 height 45
click at [1064, 266] on input "False" at bounding box center [1059, 259] width 15 height 12
radio input "true"
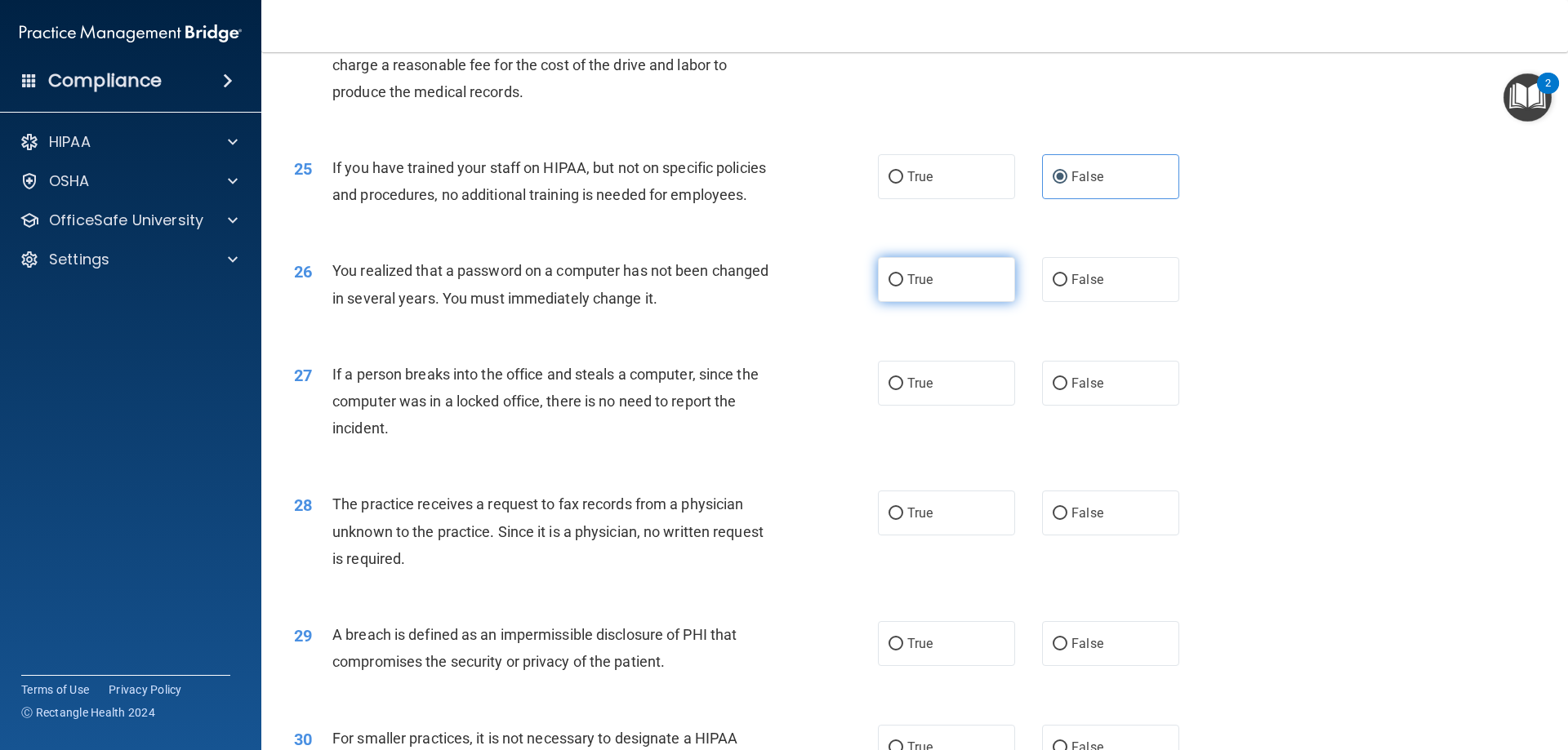
click at [956, 302] on label "True" at bounding box center [946, 280] width 137 height 45
click at [903, 286] on input "True" at bounding box center [896, 281] width 15 height 12
radio input "true"
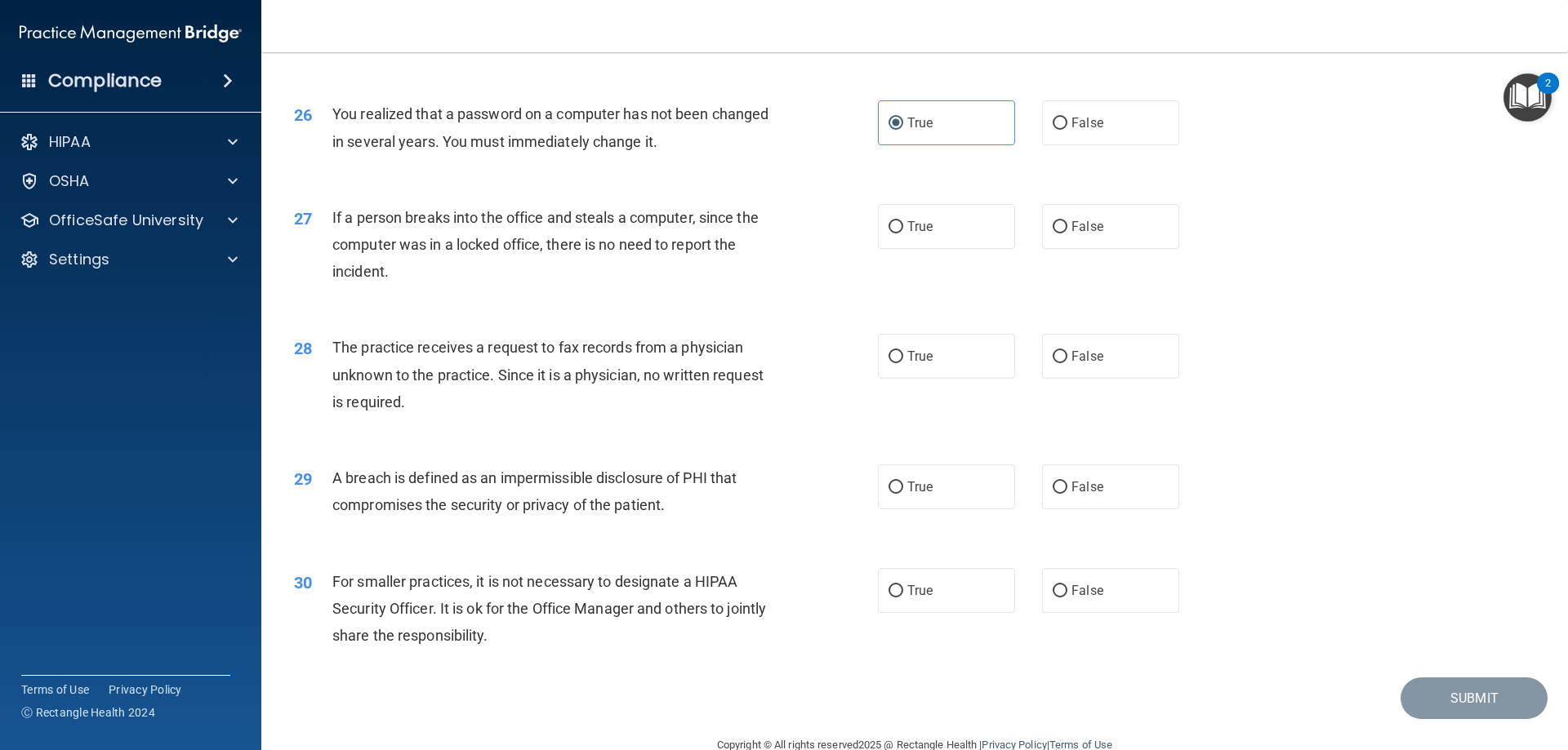
scroll to position [3032, 0]
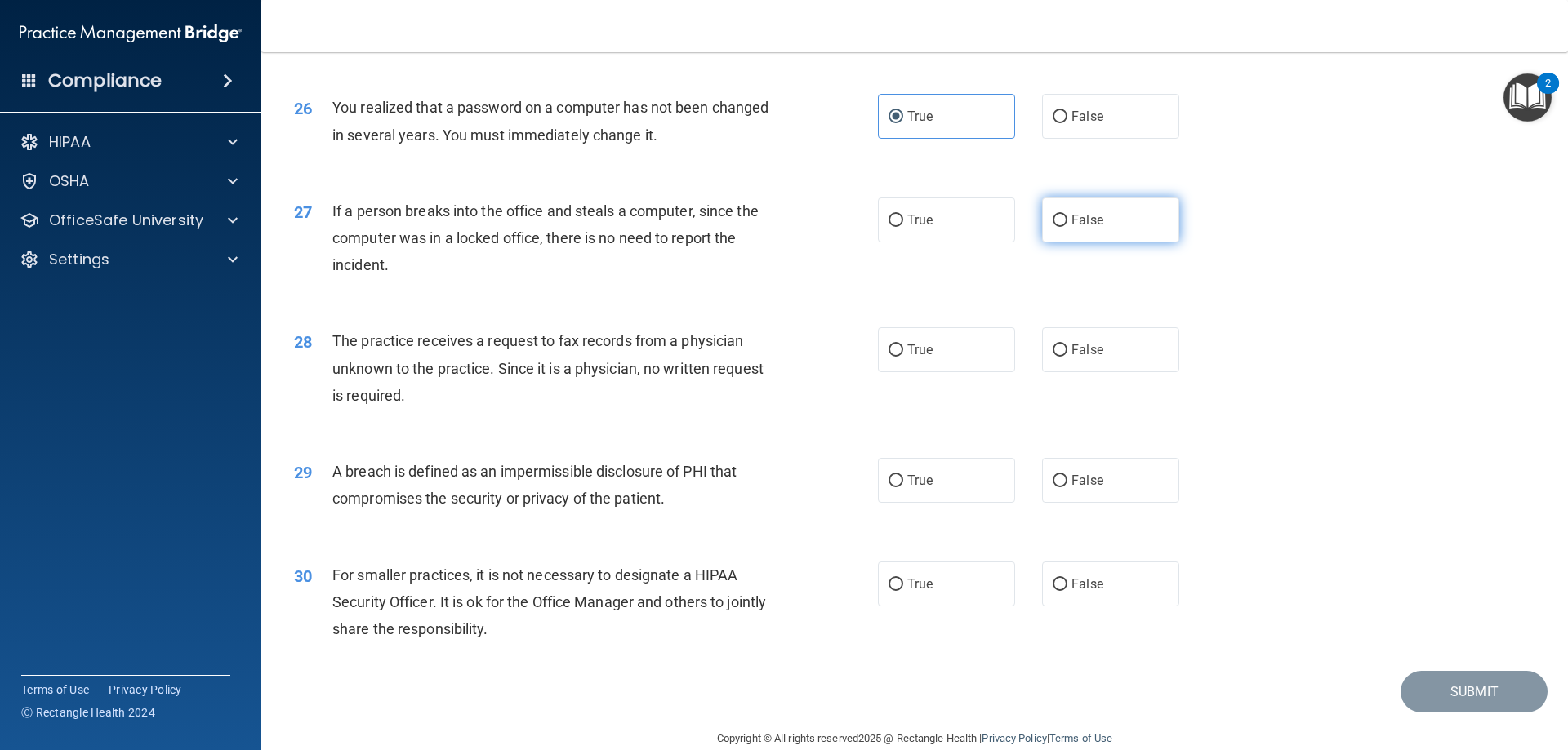
click at [1072, 227] on span "False" at bounding box center [1087, 220] width 31 height 16
click at [1067, 227] on input "False" at bounding box center [1059, 220] width 15 height 12
radio input "true"
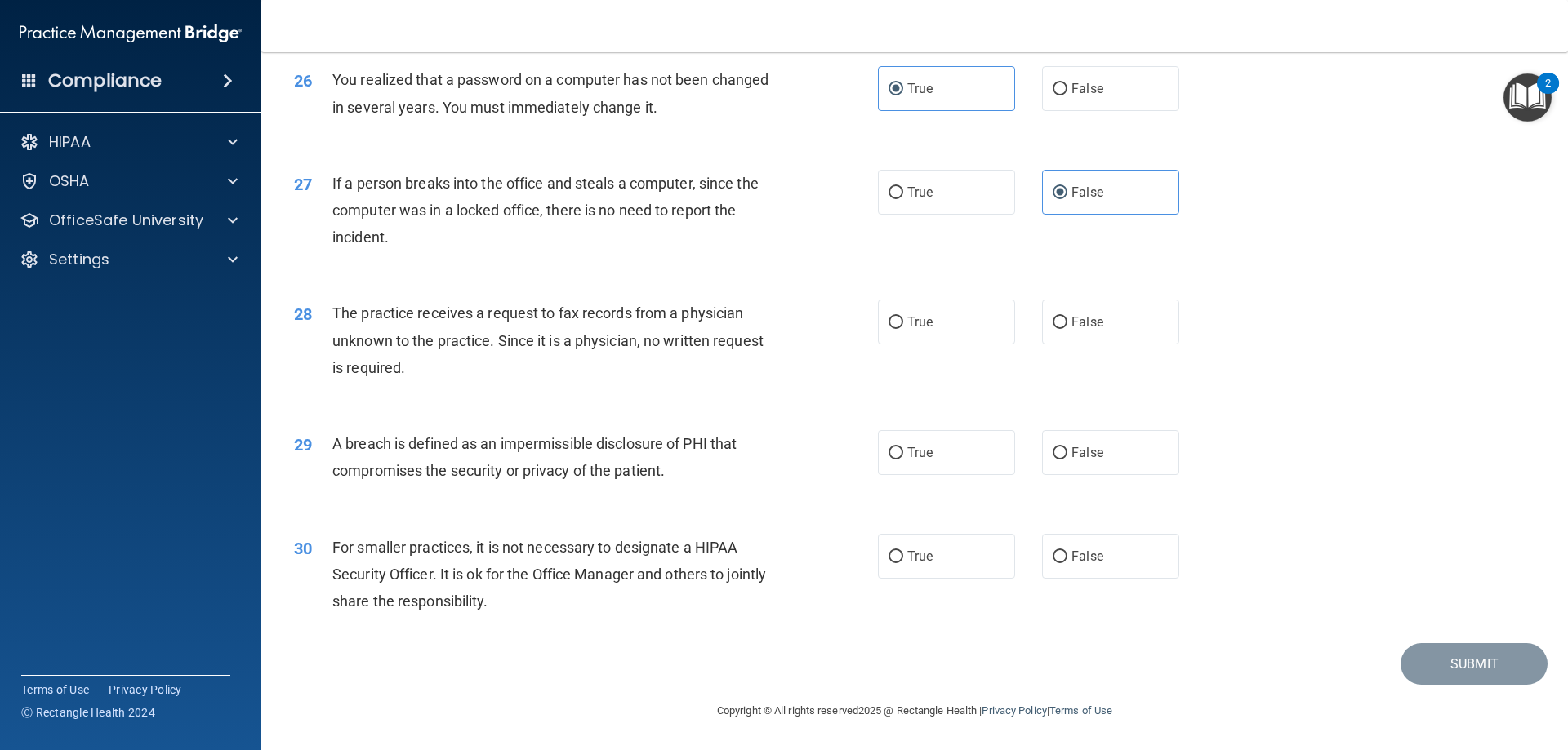
scroll to position [3114, 0]
click at [1056, 321] on input "False" at bounding box center [1059, 323] width 15 height 12
radio input "true"
click at [917, 426] on div "29 A breach is defined as an impermissible disclosure of PHI that compromises t…" at bounding box center [914, 461] width 1266 height 103
click at [932, 452] on label "True" at bounding box center [946, 453] width 137 height 45
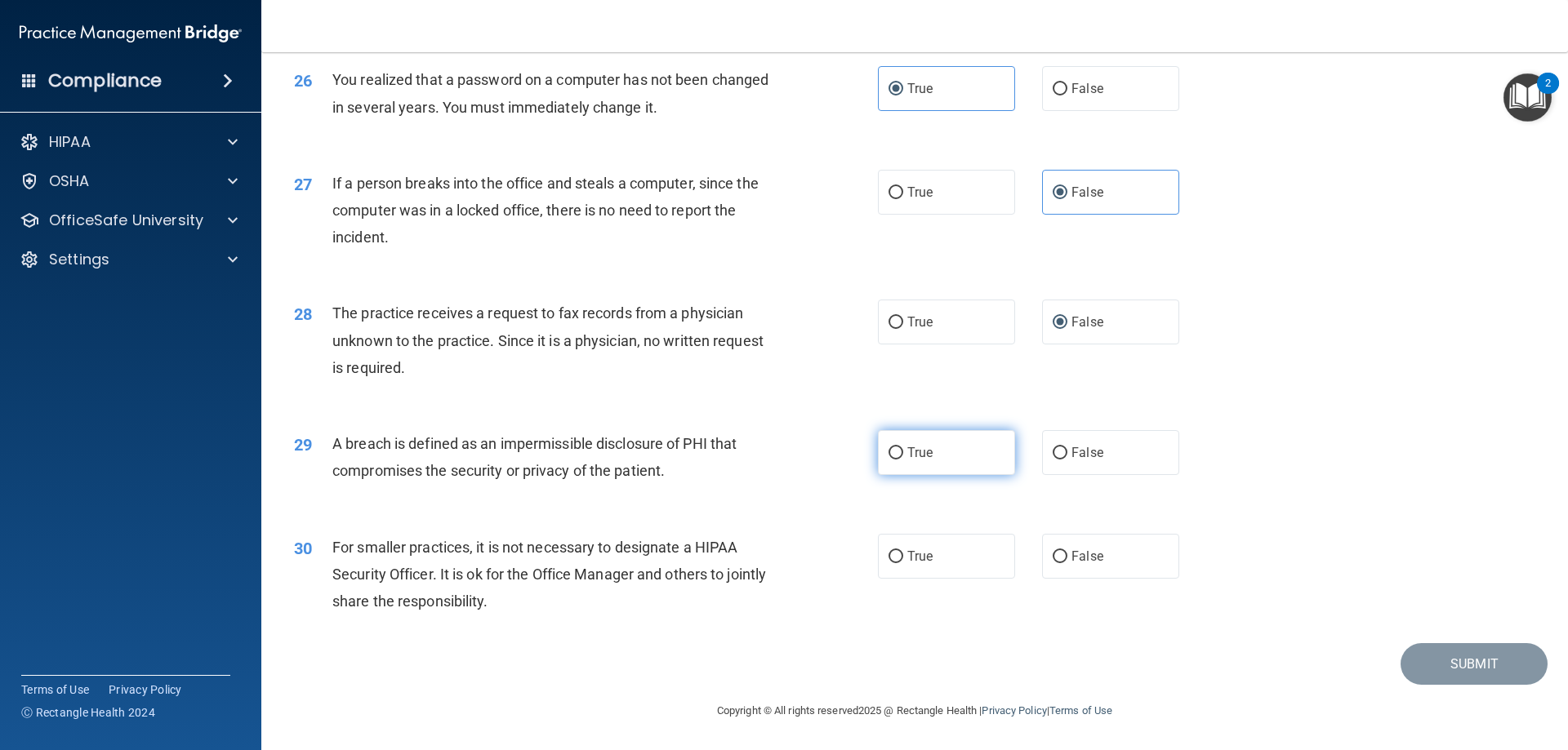
click at [903, 452] on input "True" at bounding box center [896, 454] width 15 height 12
radio input "true"
click at [920, 545] on label "True" at bounding box center [946, 557] width 137 height 45
click at [903, 551] on input "True" at bounding box center [896, 557] width 15 height 12
radio input "true"
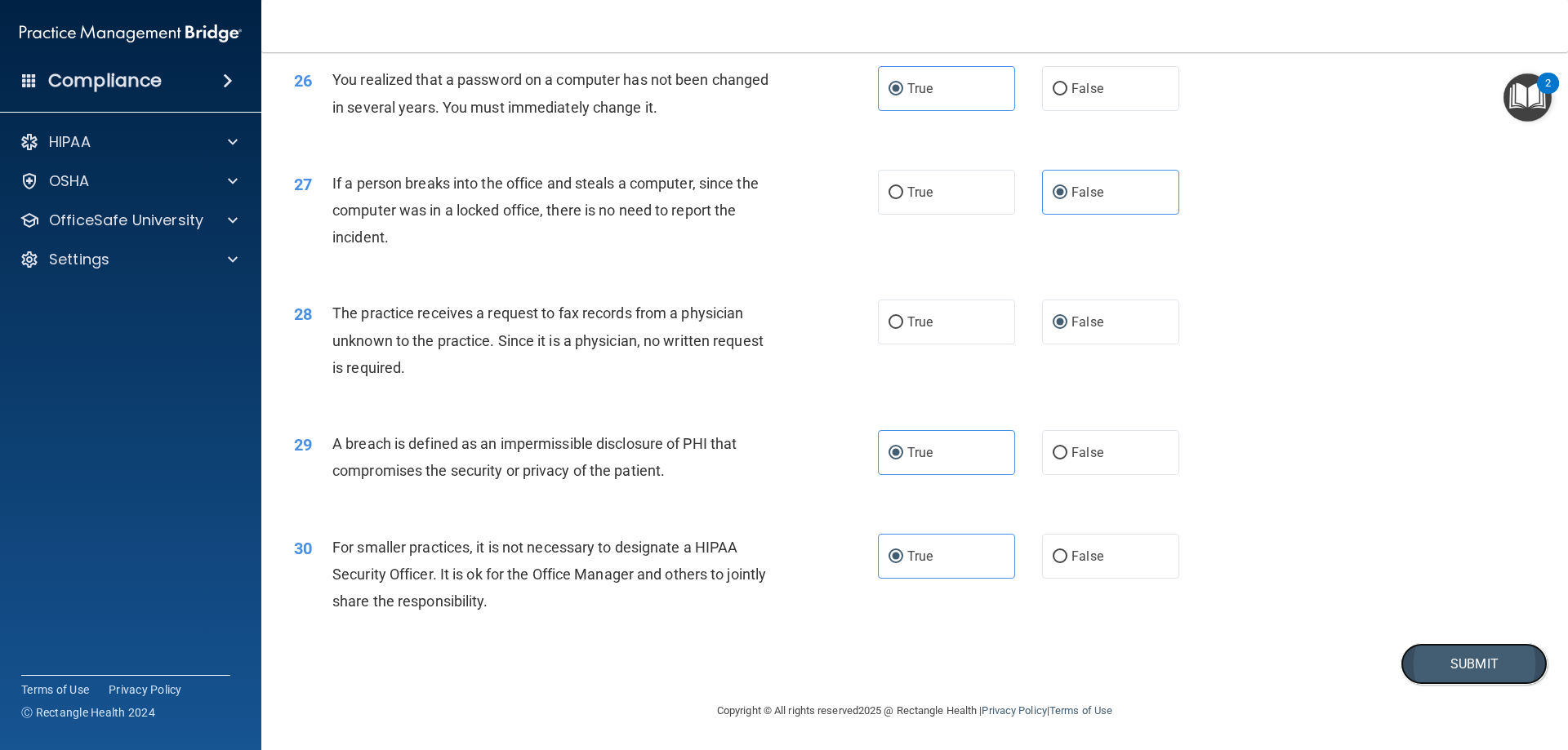
click at [1411, 664] on button "Submit" at bounding box center [1474, 664] width 147 height 41
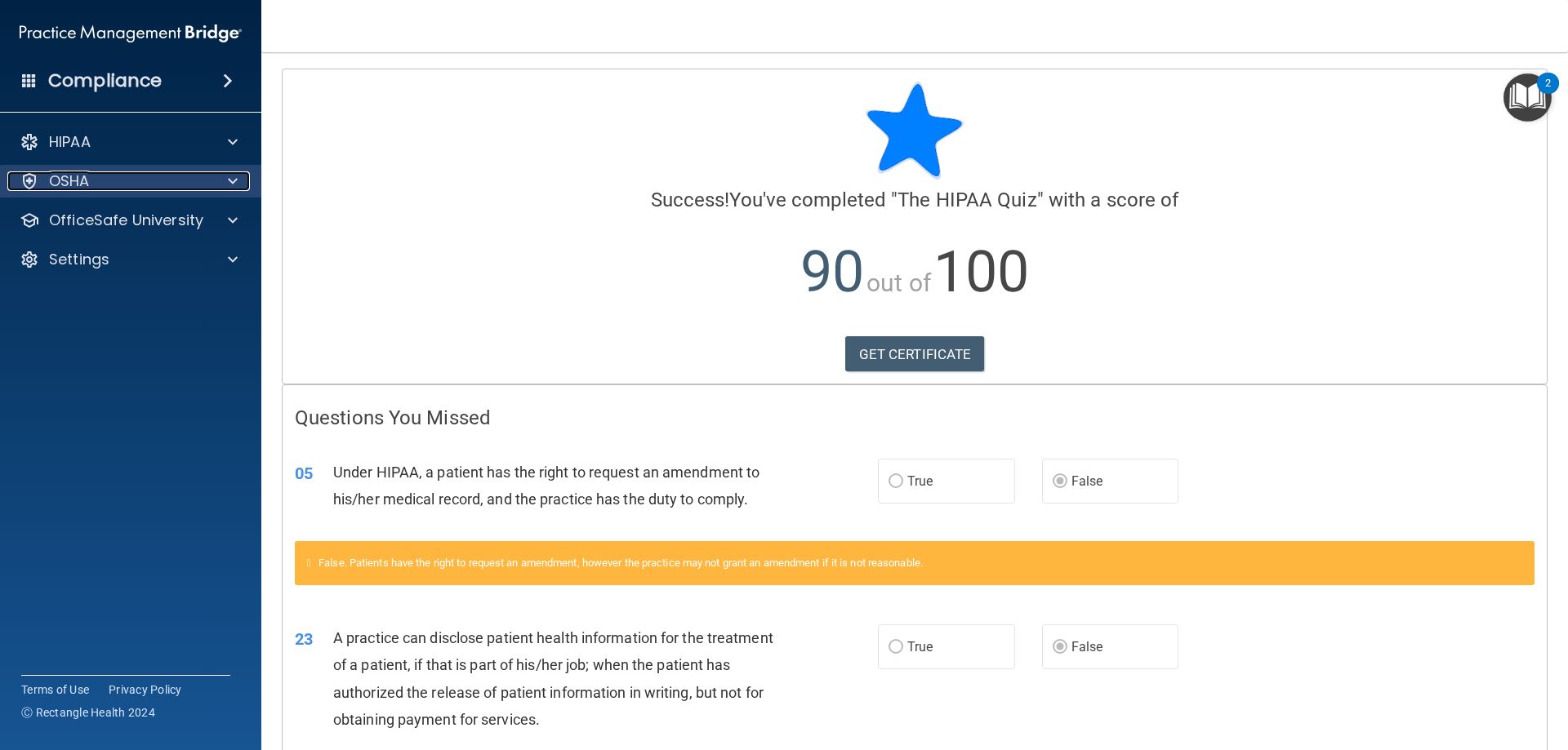
click at [162, 187] on div "OSHA" at bounding box center [108, 181] width 203 height 20
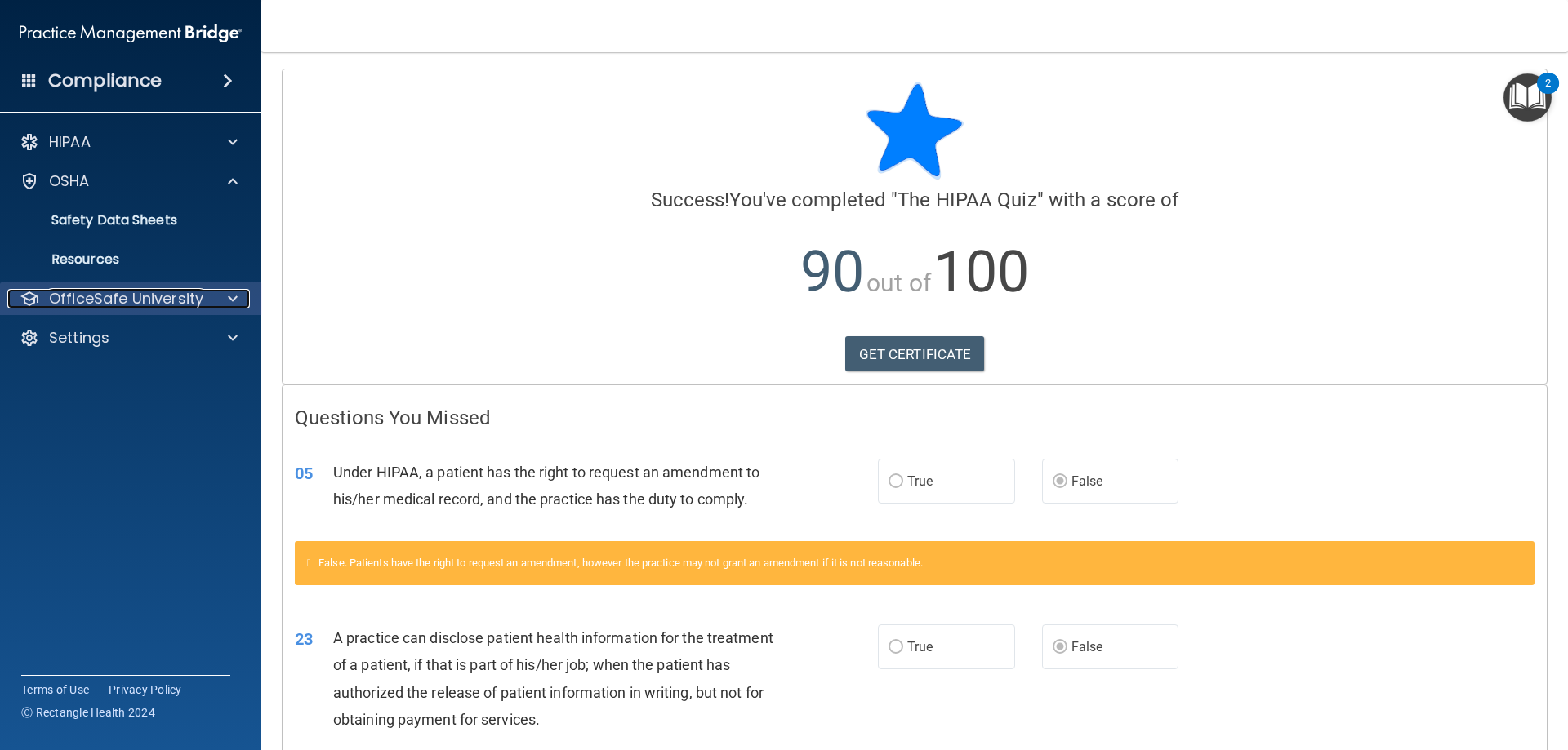
click at [160, 292] on p "OfficeSafe University" at bounding box center [126, 299] width 155 height 20
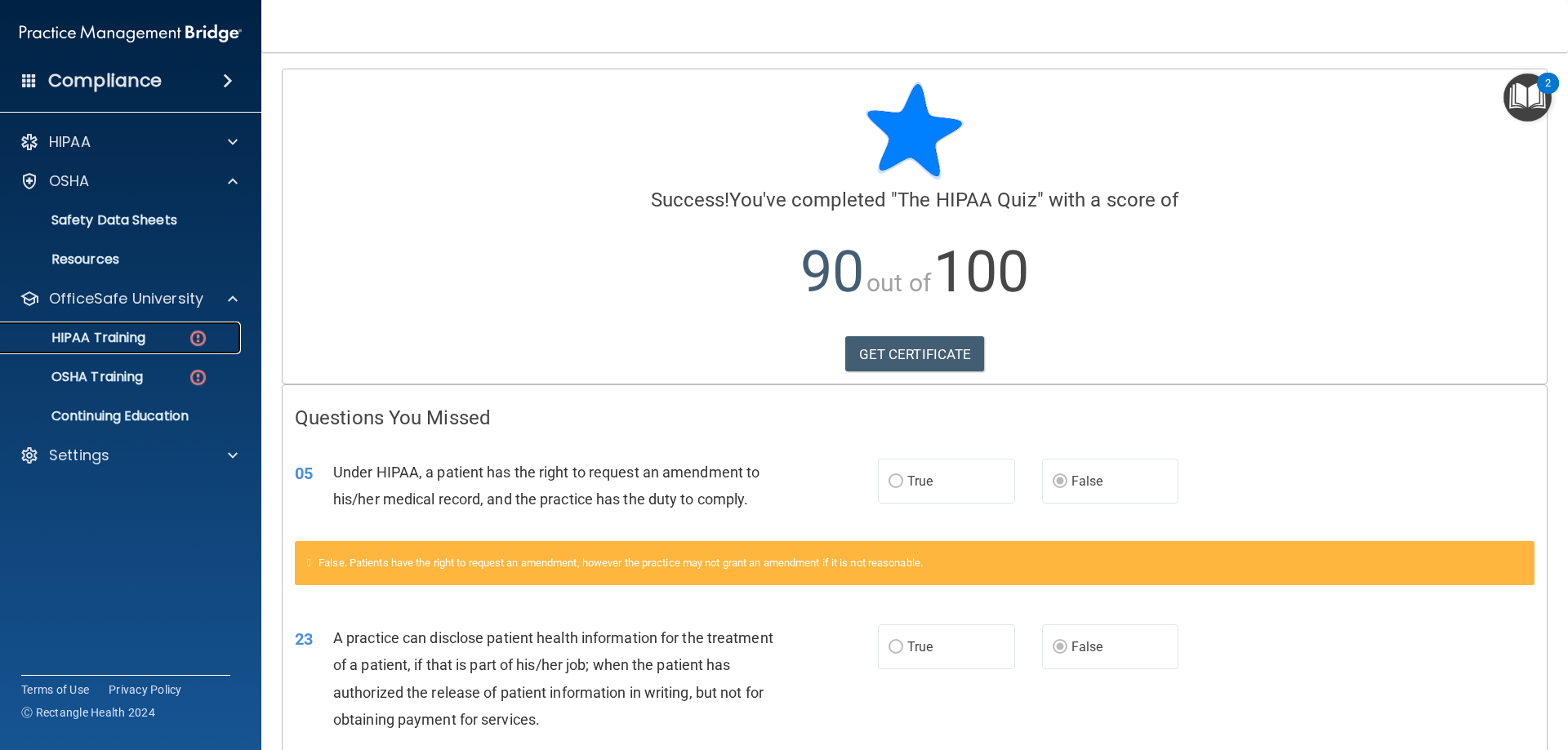
click at [133, 333] on p "HIPAA Training" at bounding box center [78, 338] width 135 height 17
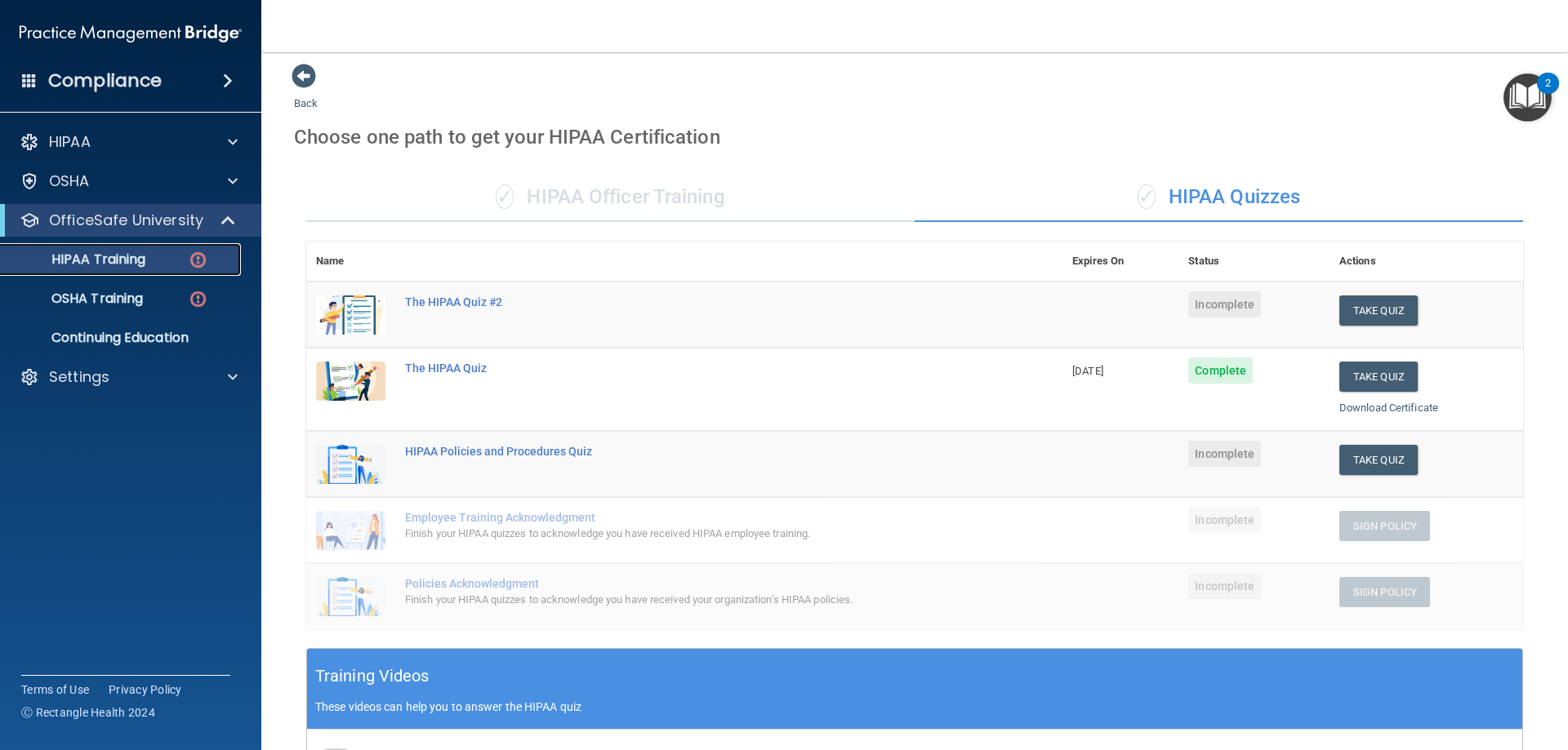
scroll to position [2, 0]
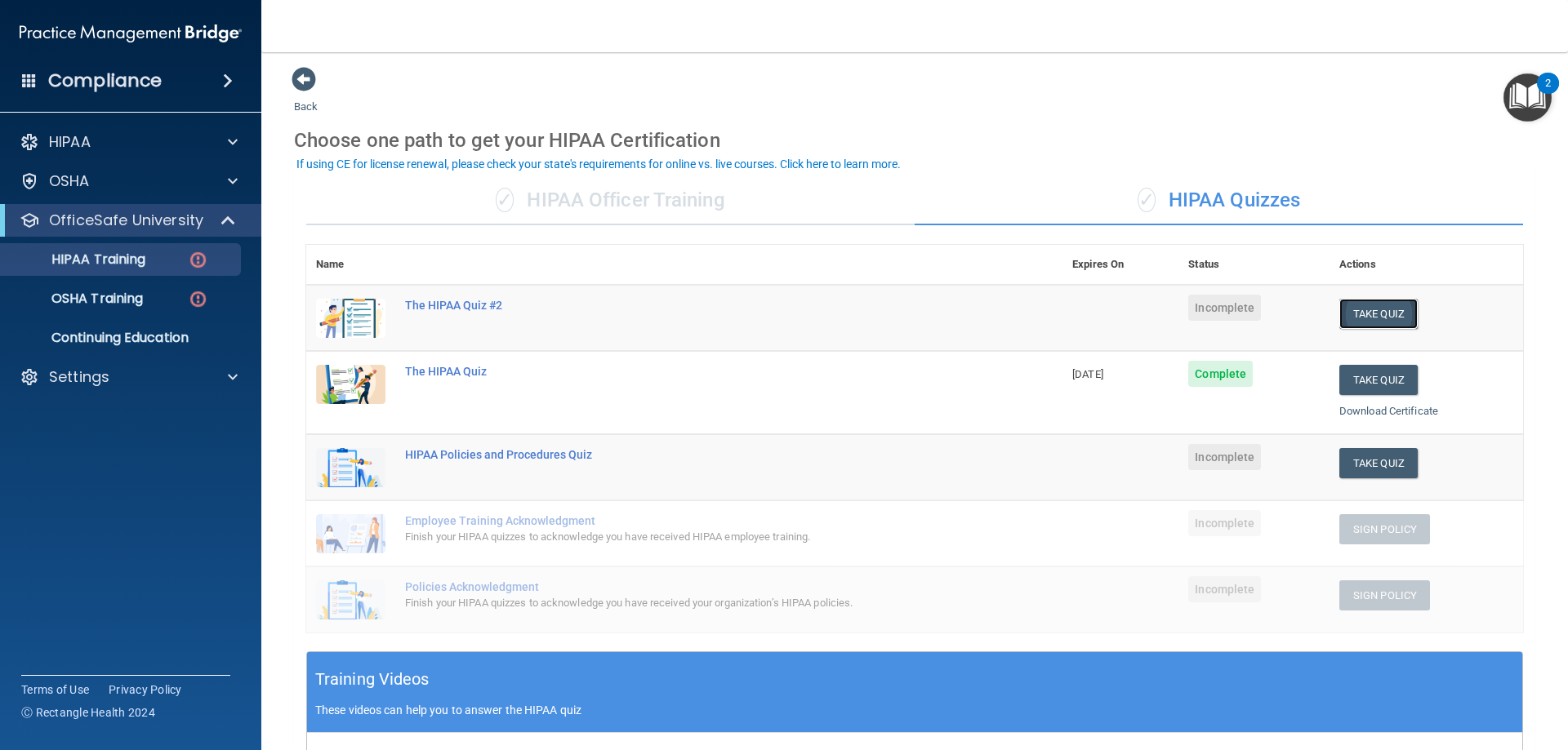
click at [1353, 309] on button "Take Quiz" at bounding box center [1378, 314] width 79 height 31
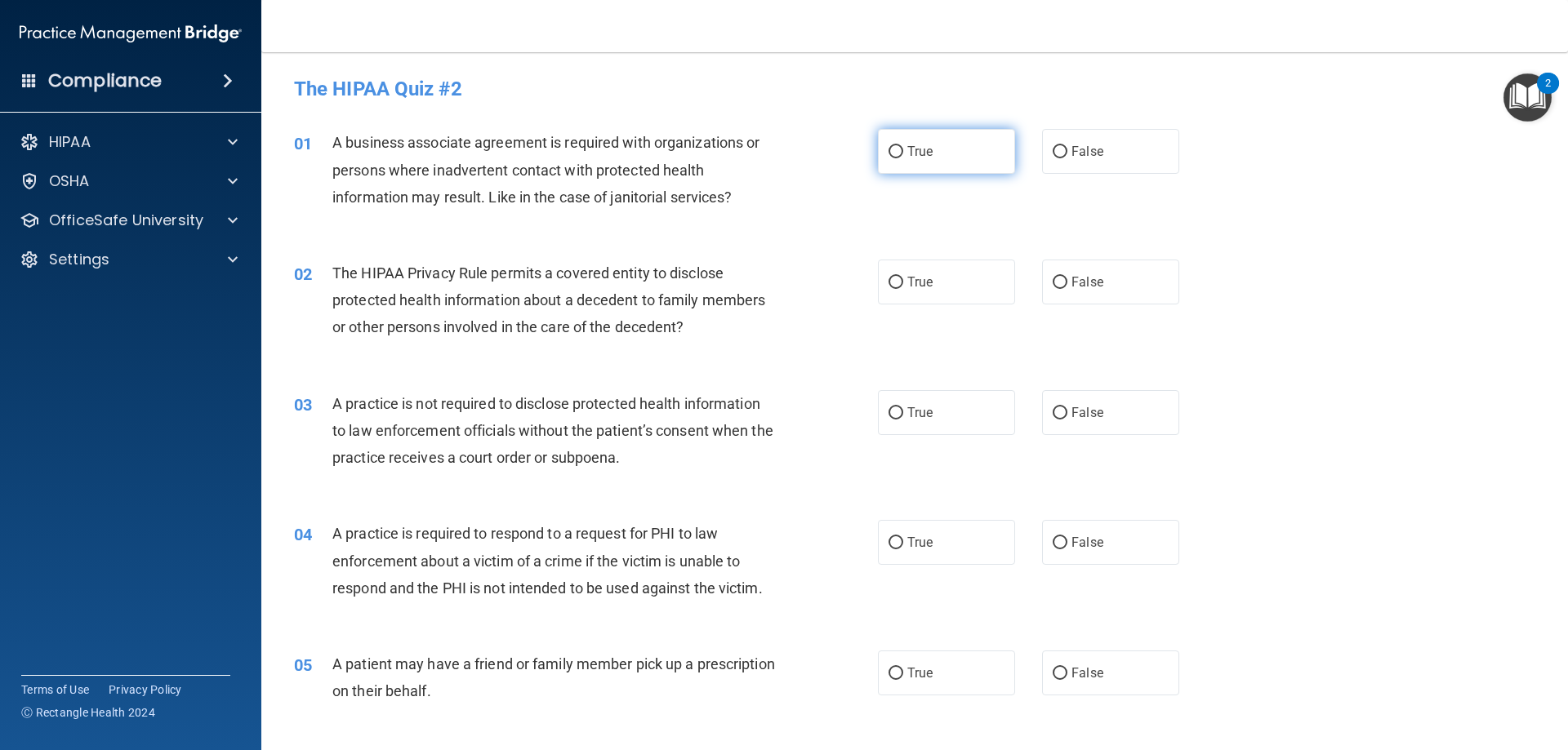
click at [889, 149] on input "True" at bounding box center [896, 152] width 15 height 12
radio input "true"
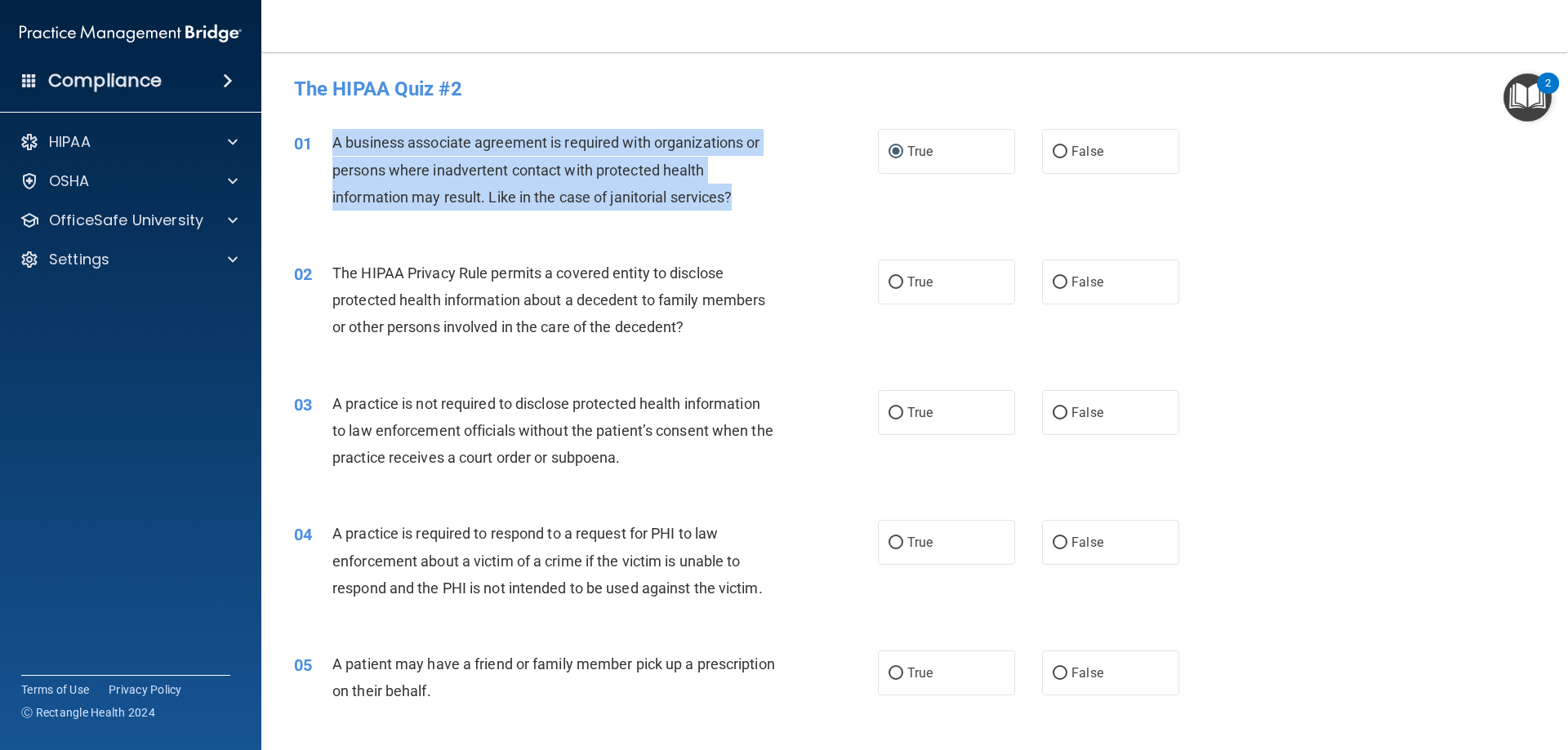
drag, startPoint x: 732, startPoint y: 194, endPoint x: 332, endPoint y: 142, distance: 403.4
click at [333, 142] on span "A business associate agreement is required with organizations or persons where …" at bounding box center [546, 169] width 427 height 71
copy span "A business associate agreement is required with organizations or persons where …"
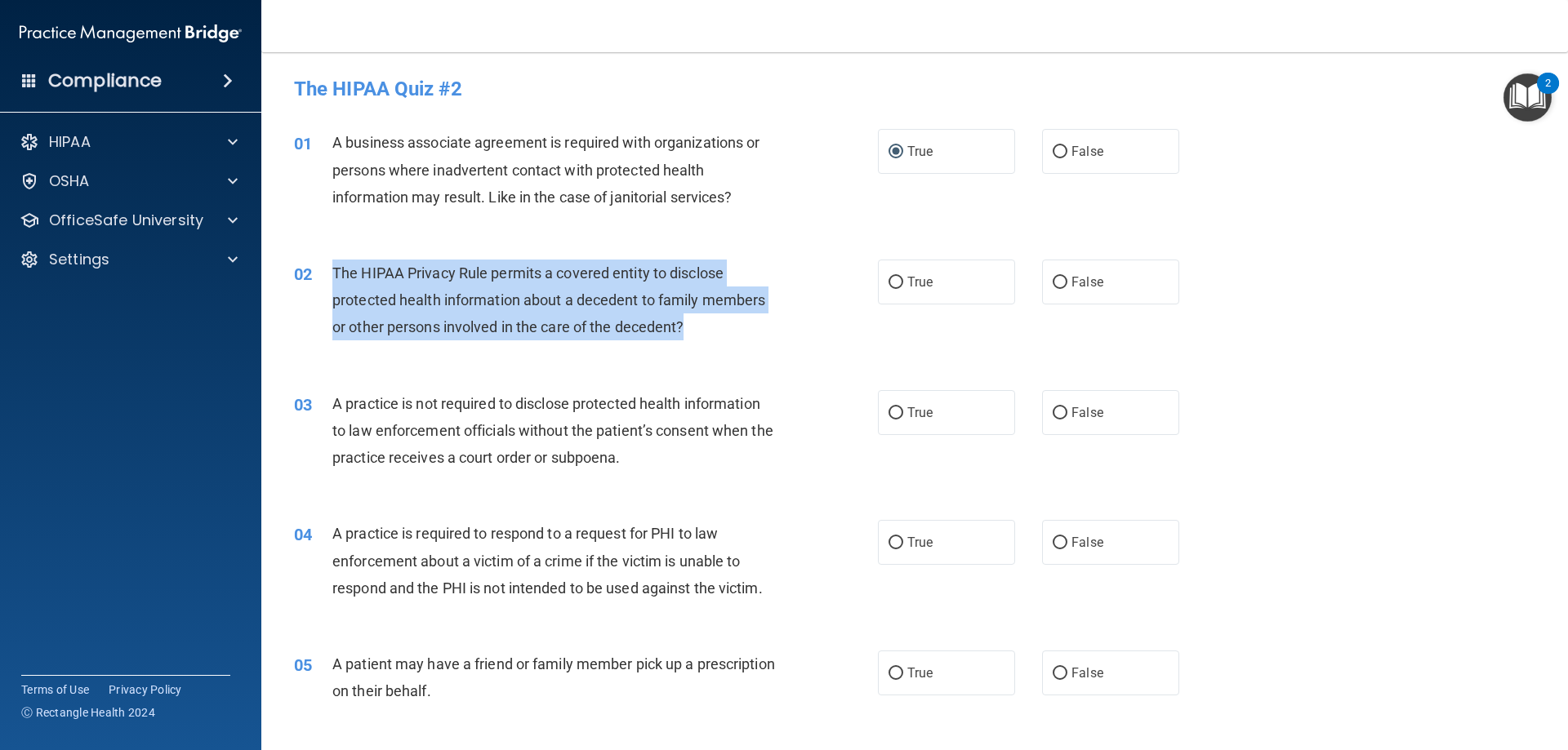
drag, startPoint x: 684, startPoint y: 327, endPoint x: 332, endPoint y: 266, distance: 357.2
click at [333, 266] on span "The HIPAA Privacy Rule permits a covered entity to disclose protected health in…" at bounding box center [549, 300] width 433 height 71
copy span "The HIPAA Privacy Rule permits a covered entity to disclose protected health in…"
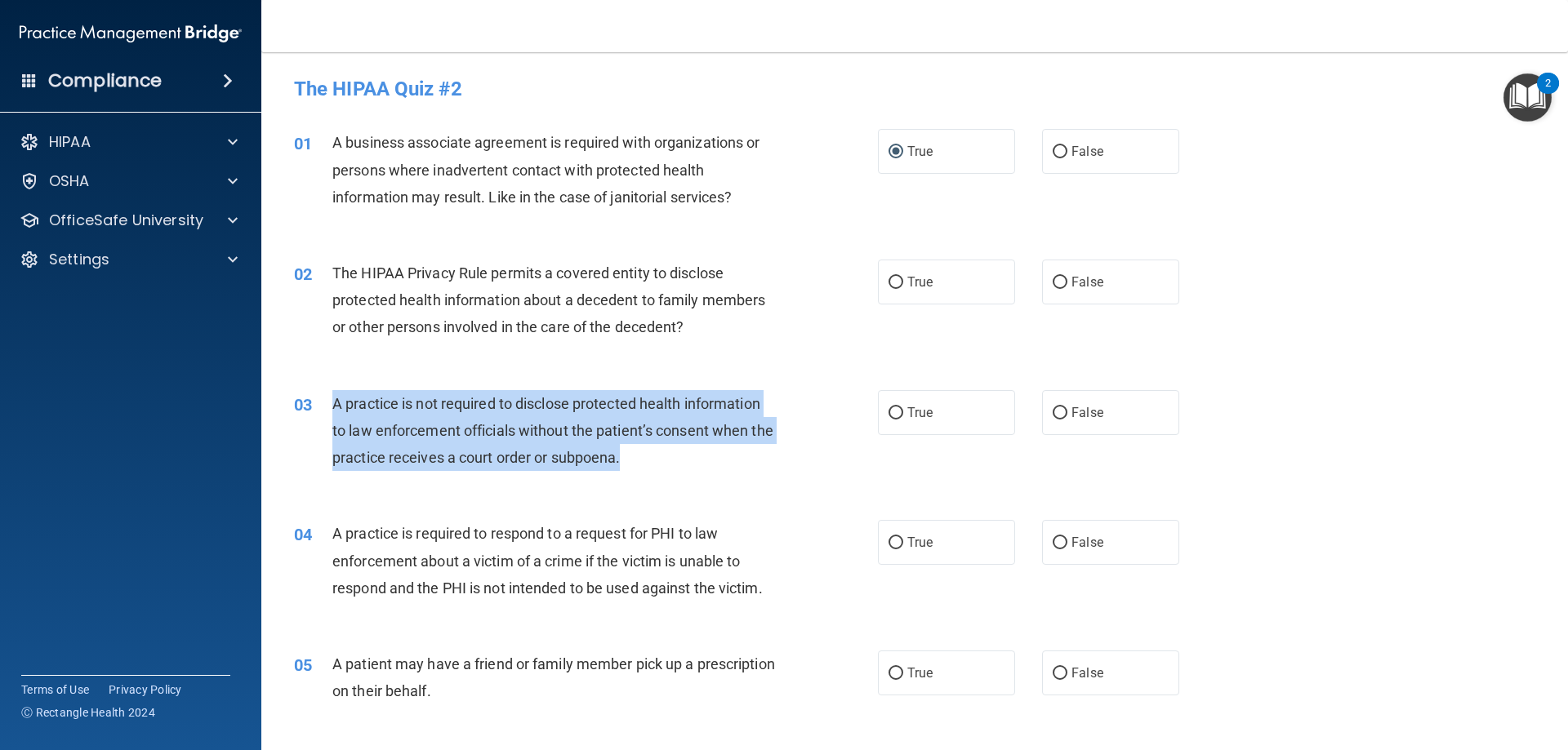
drag, startPoint x: 651, startPoint y: 460, endPoint x: 333, endPoint y: 400, distance: 323.6
click at [333, 400] on div "A practice is not required to disclose protected health information to law enfo…" at bounding box center [561, 431] width 457 height 82
copy span "A practice is not required to disclose protected health information to law enfo…"
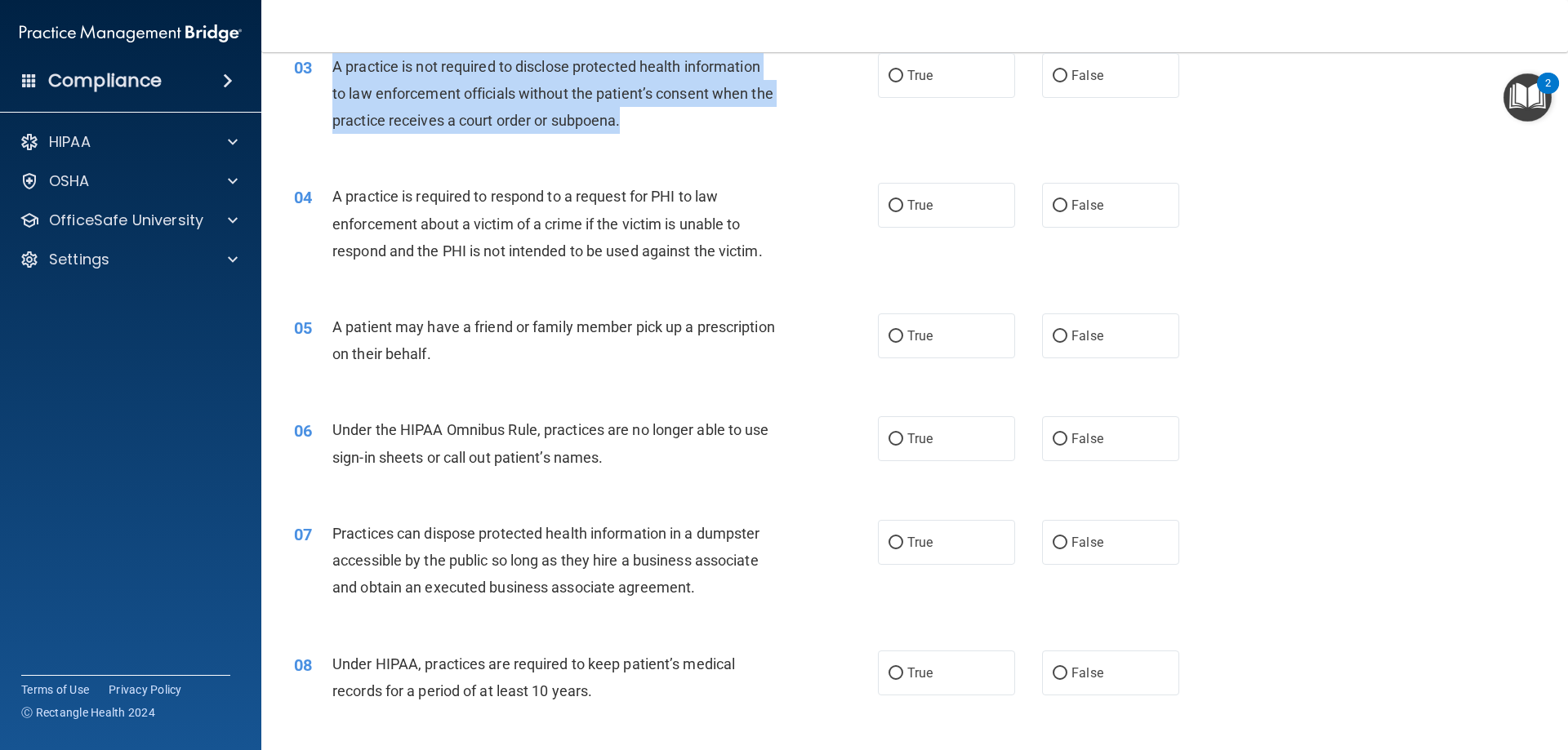
scroll to position [408, 0]
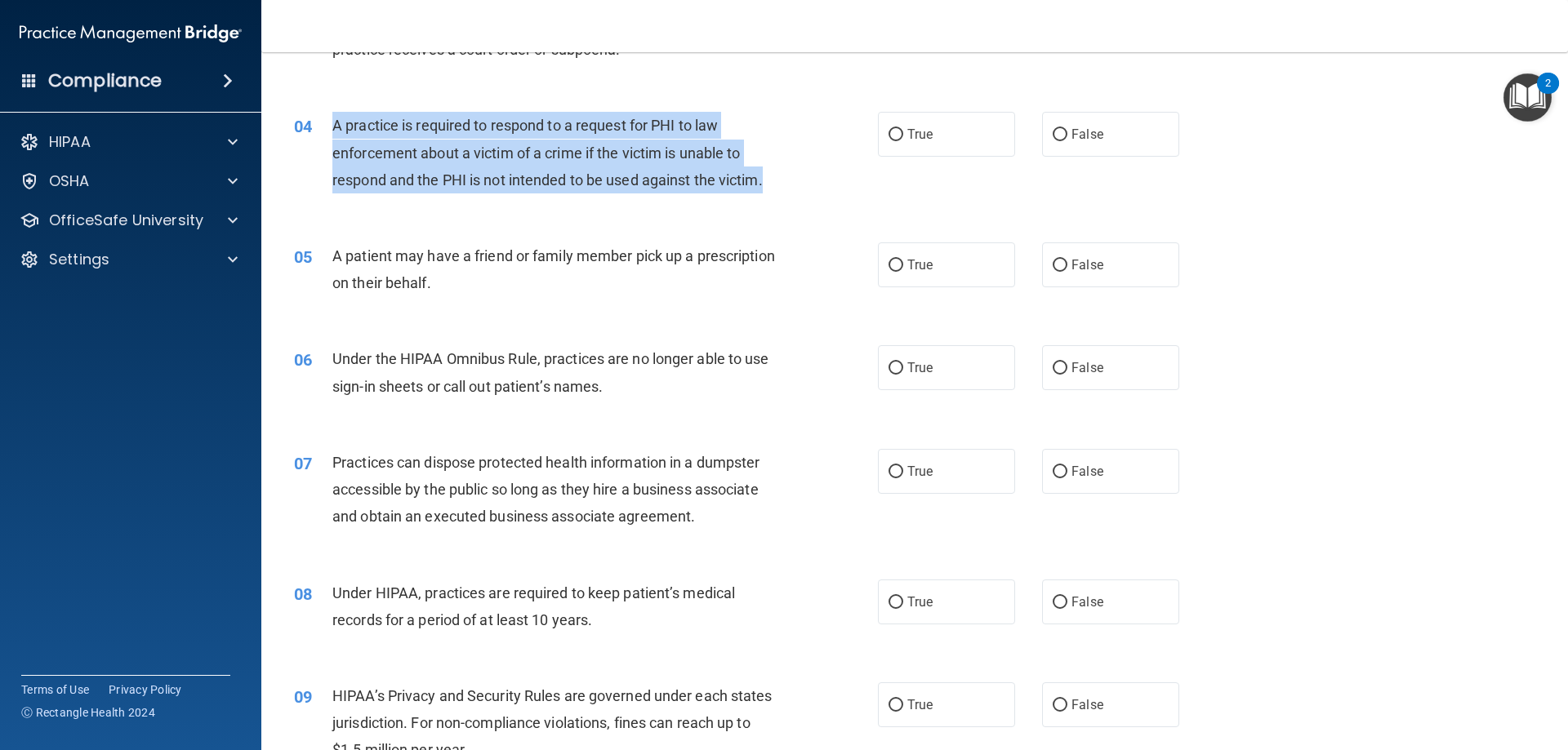
drag, startPoint x: 774, startPoint y: 185, endPoint x: 334, endPoint y: 125, distance: 444.1
click at [334, 125] on div "A practice is required to respond to a request for PHI to law enforcement about…" at bounding box center [561, 153] width 457 height 82
copy span "A practice is required to respond to a request for PHI to law enforcement about…"
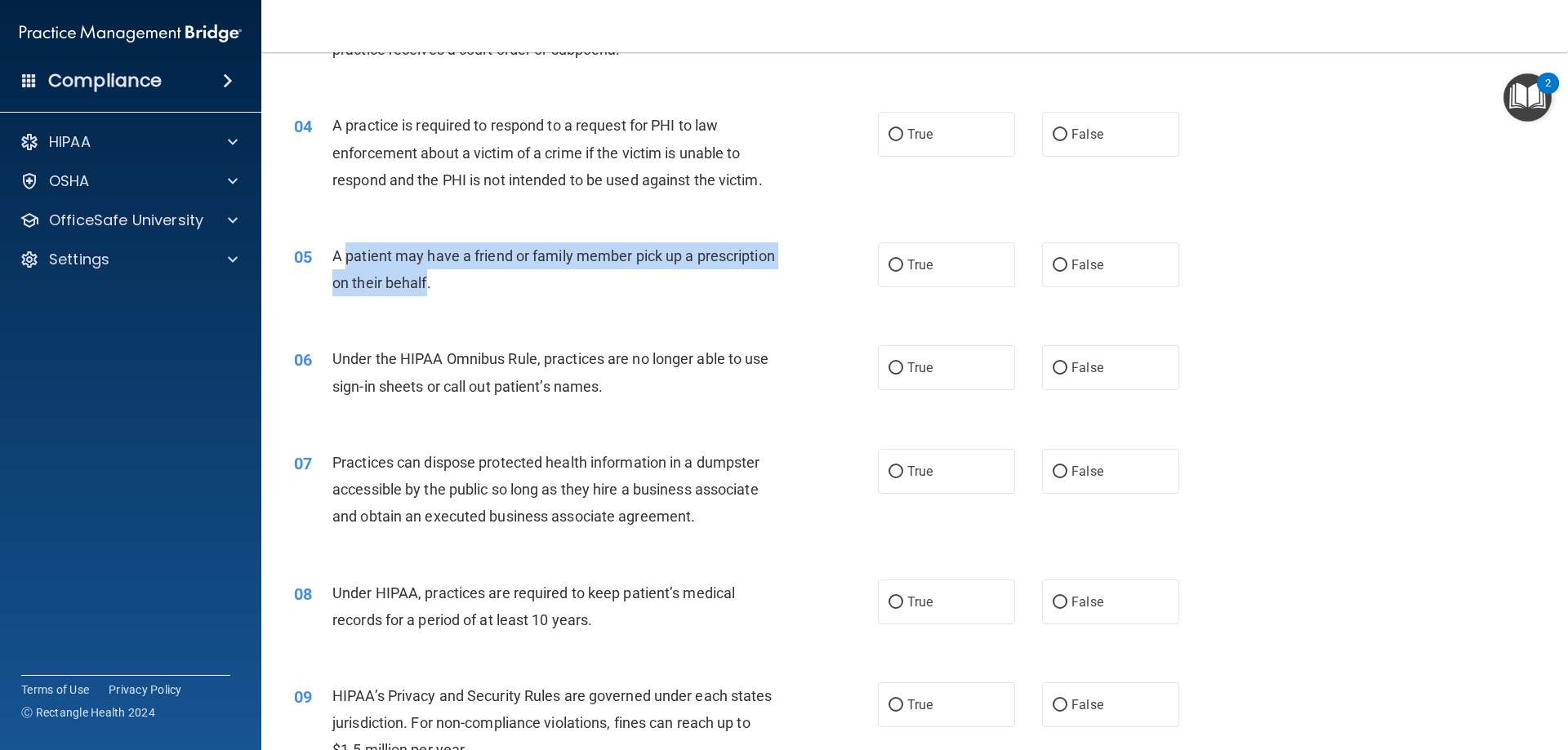
drag, startPoint x: 511, startPoint y: 283, endPoint x: 347, endPoint y: 255, distance: 166.4
click at [347, 255] on span "A patient may have a friend or family member pick up a prescription on their be…" at bounding box center [554, 269] width 443 height 44
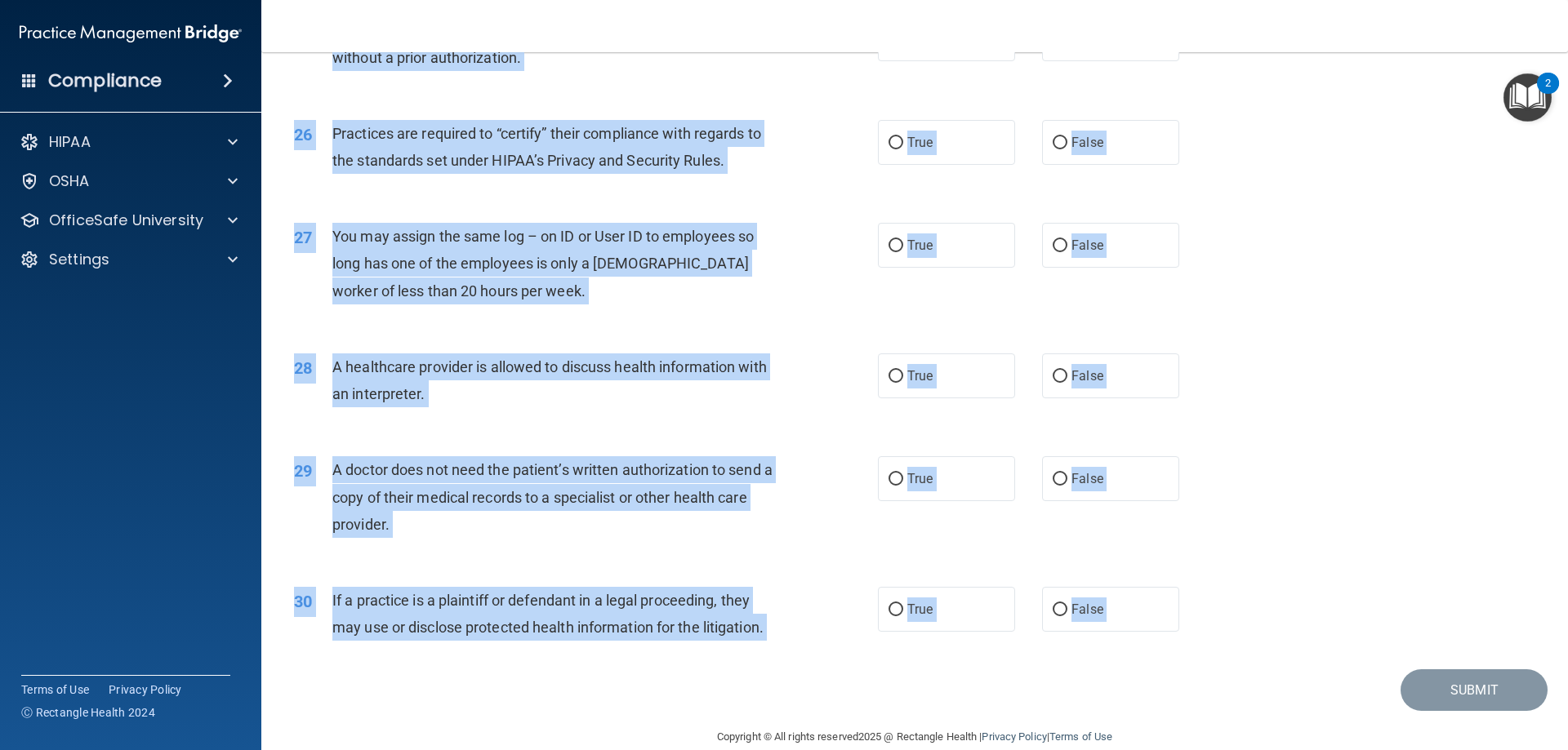
scroll to position [3050, 0]
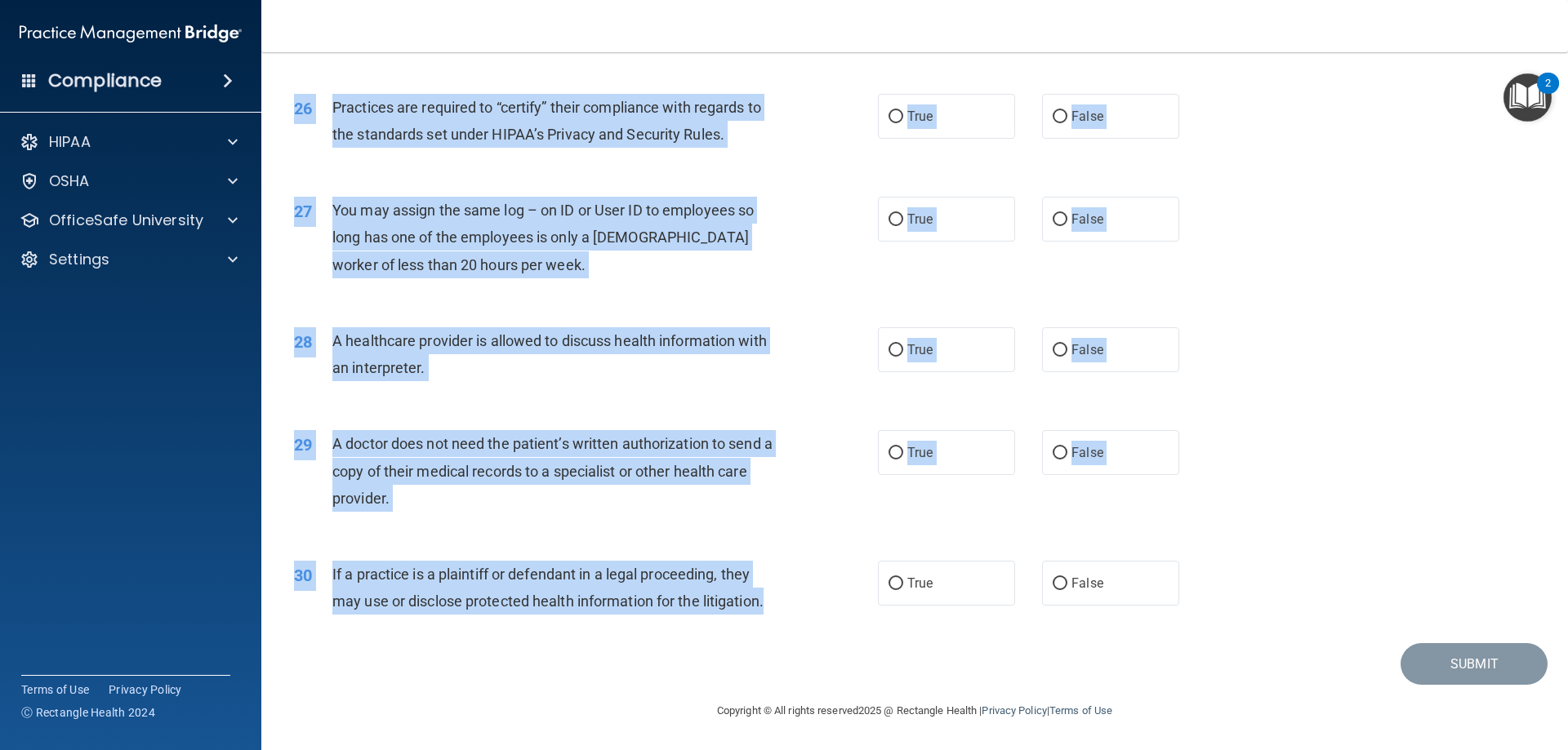
drag, startPoint x: 333, startPoint y: 254, endPoint x: 773, endPoint y: 613, distance: 567.9
copy div "A patient may have a friend or family member pick up a prescription on their be…"
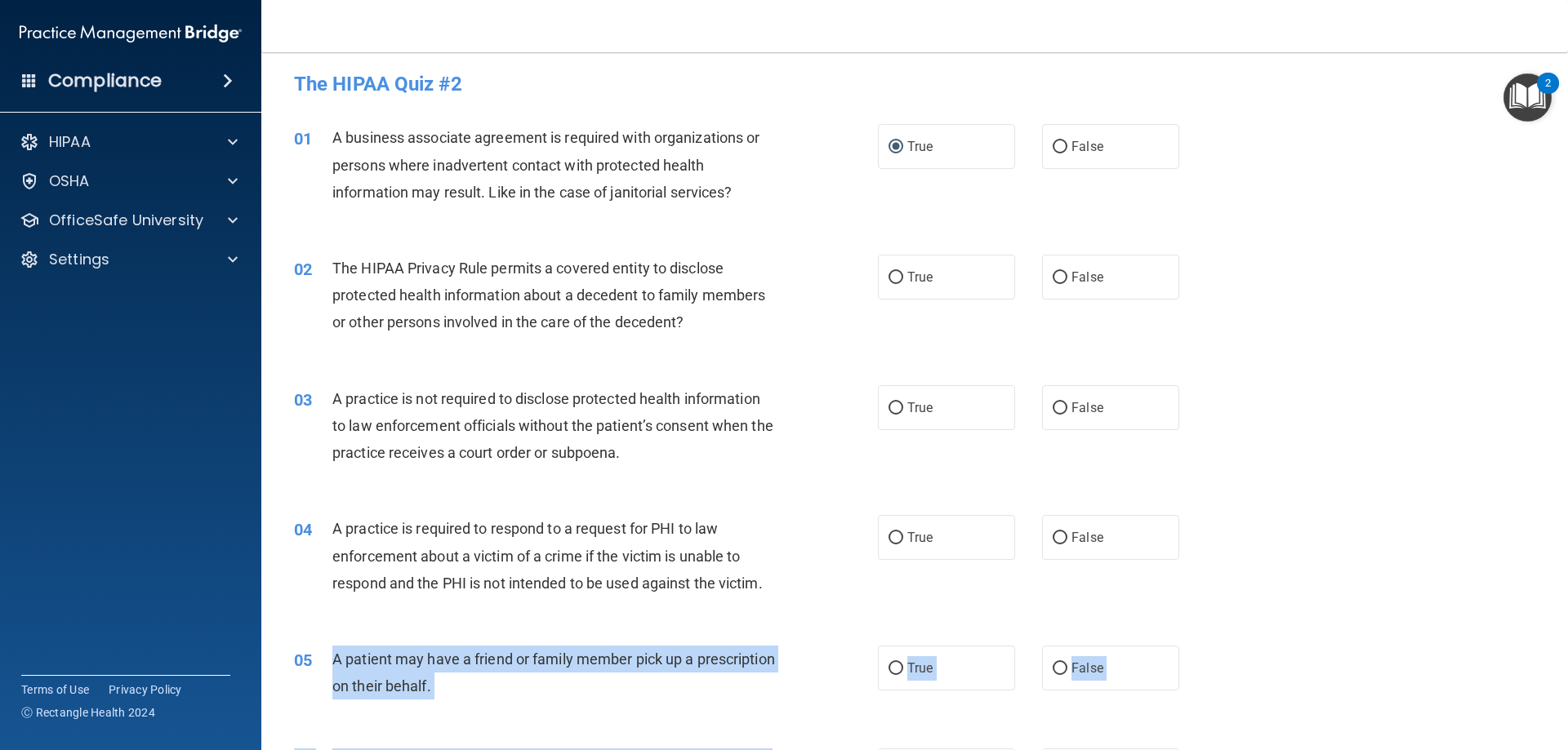
scroll to position [0, 0]
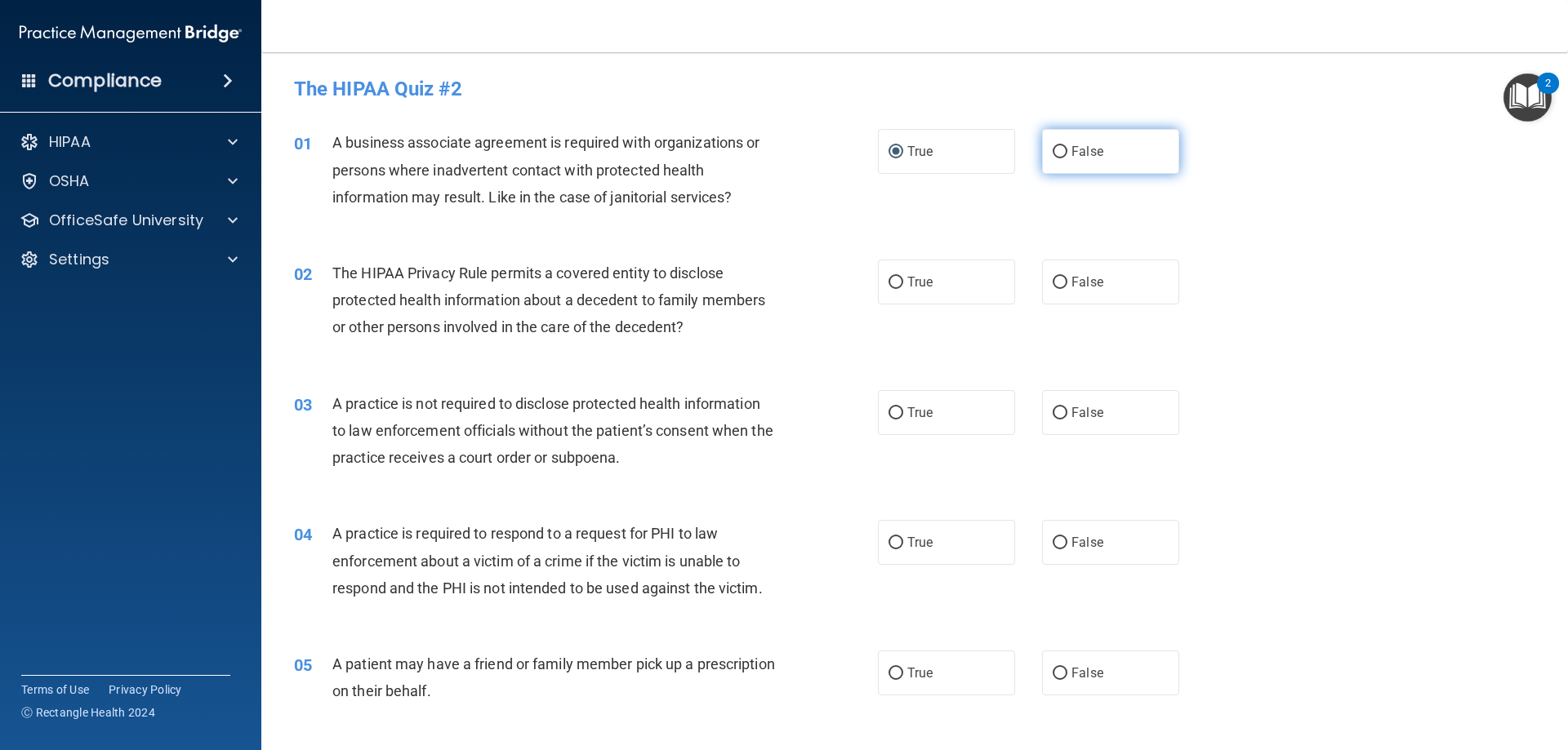
click at [1071, 151] on span "False" at bounding box center [1087, 152] width 31 height 16
click at [1066, 151] on input "False" at bounding box center [1059, 152] width 15 height 12
radio input "true"
radio input "false"
click at [908, 280] on span "True" at bounding box center [920, 282] width 26 height 16
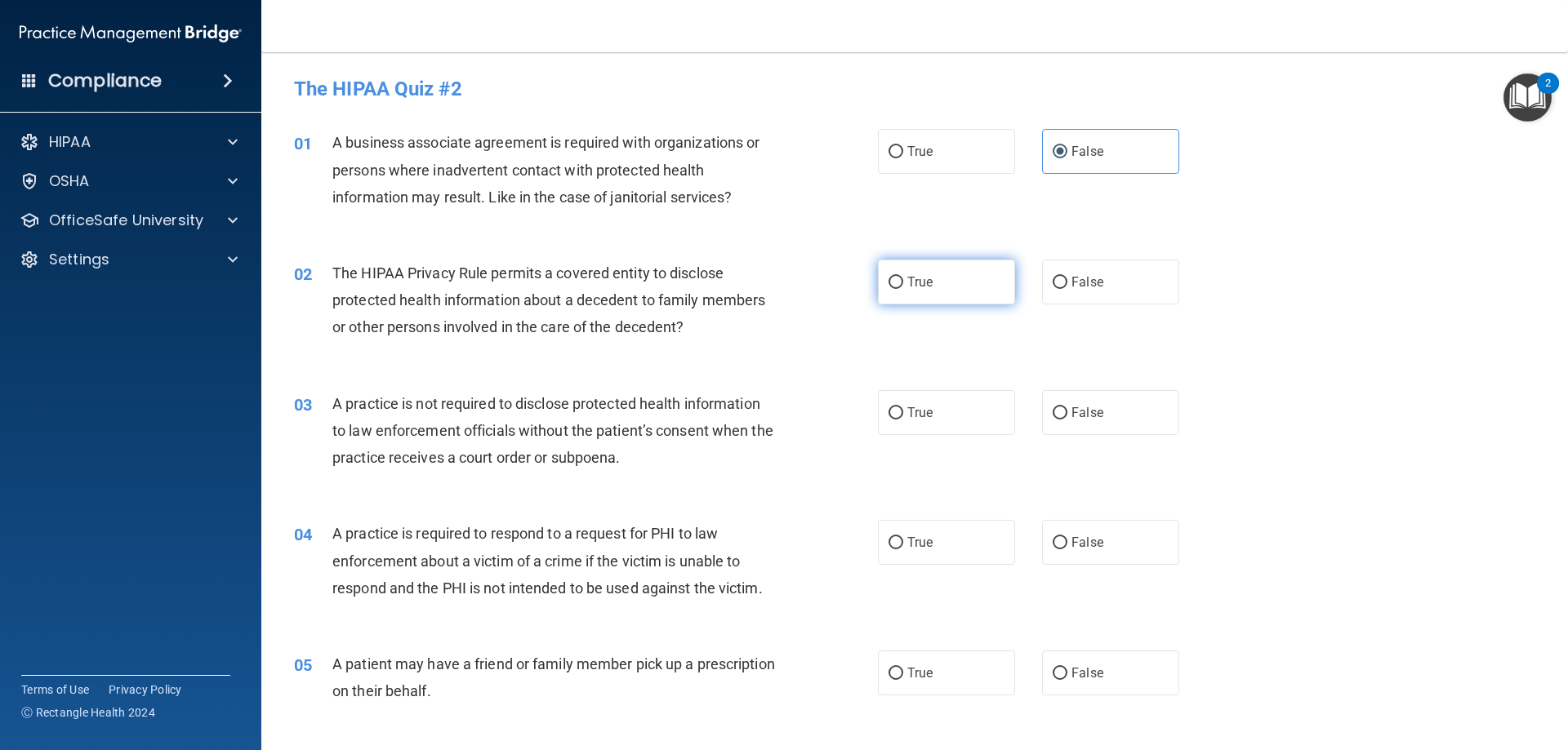
click at [903, 280] on input "True" at bounding box center [896, 282] width 15 height 12
radio input "true"
click at [1081, 411] on span "False" at bounding box center [1087, 412] width 31 height 16
click at [1067, 411] on input "False" at bounding box center [1059, 413] width 15 height 12
radio input "true"
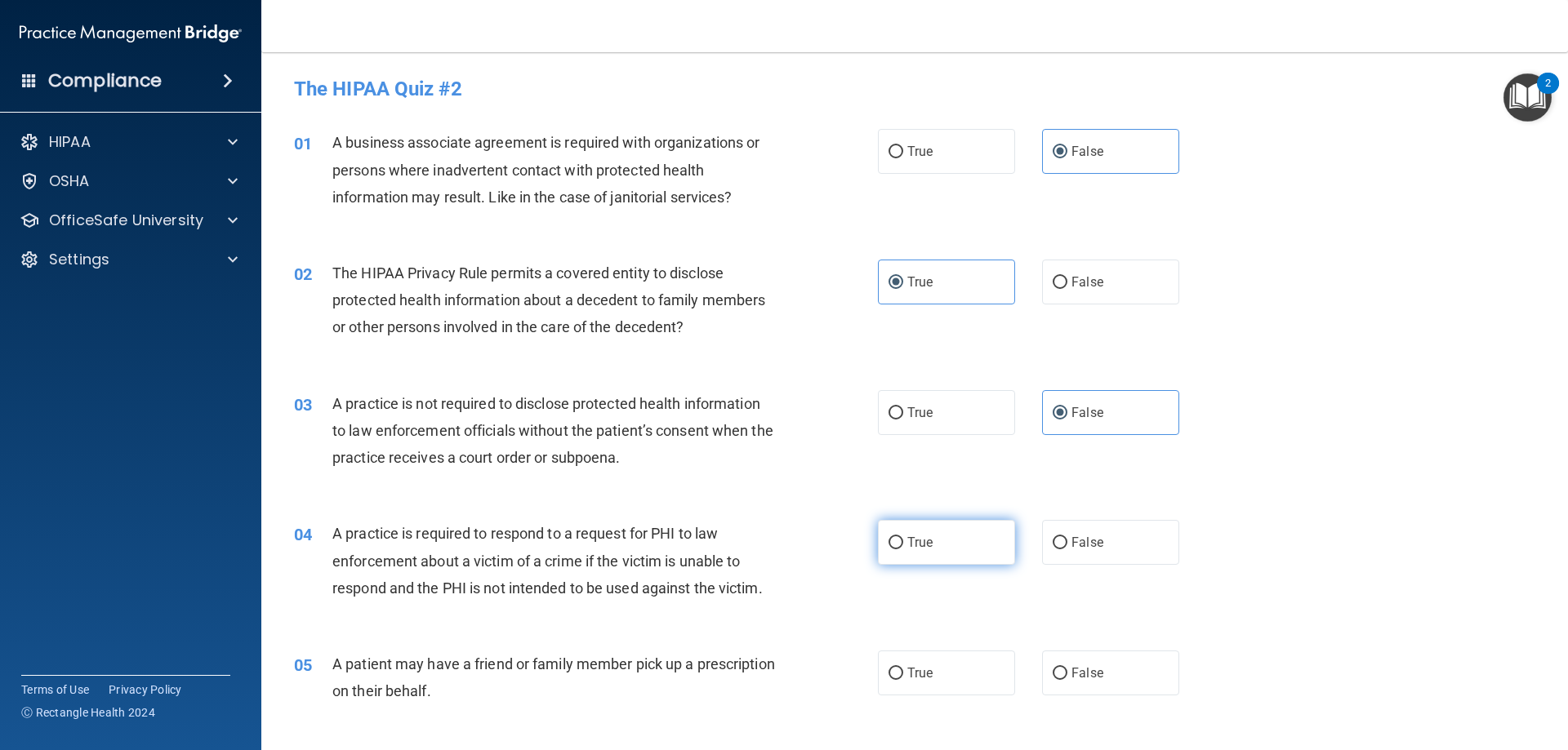
click at [936, 558] on label "True" at bounding box center [946, 542] width 137 height 45
click at [903, 549] on input "True" at bounding box center [896, 543] width 15 height 12
radio input "true"
click at [897, 678] on input "True" at bounding box center [896, 674] width 15 height 12
radio input "true"
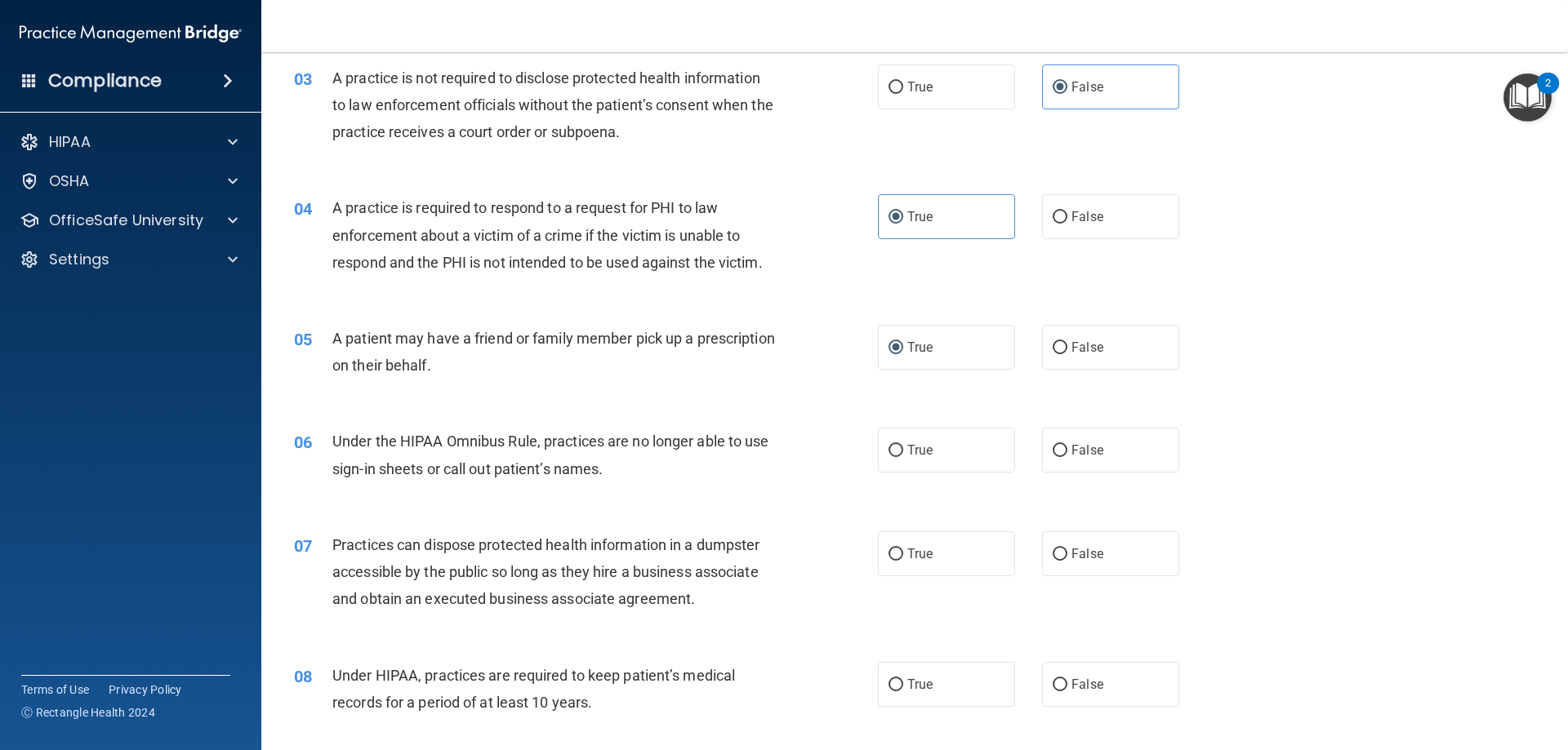
scroll to position [327, 0]
click at [1071, 448] on span "False" at bounding box center [1087, 450] width 31 height 16
click at [1067, 448] on input "False" at bounding box center [1059, 450] width 15 height 12
radio input "true"
click at [1076, 554] on span "False" at bounding box center [1087, 553] width 31 height 16
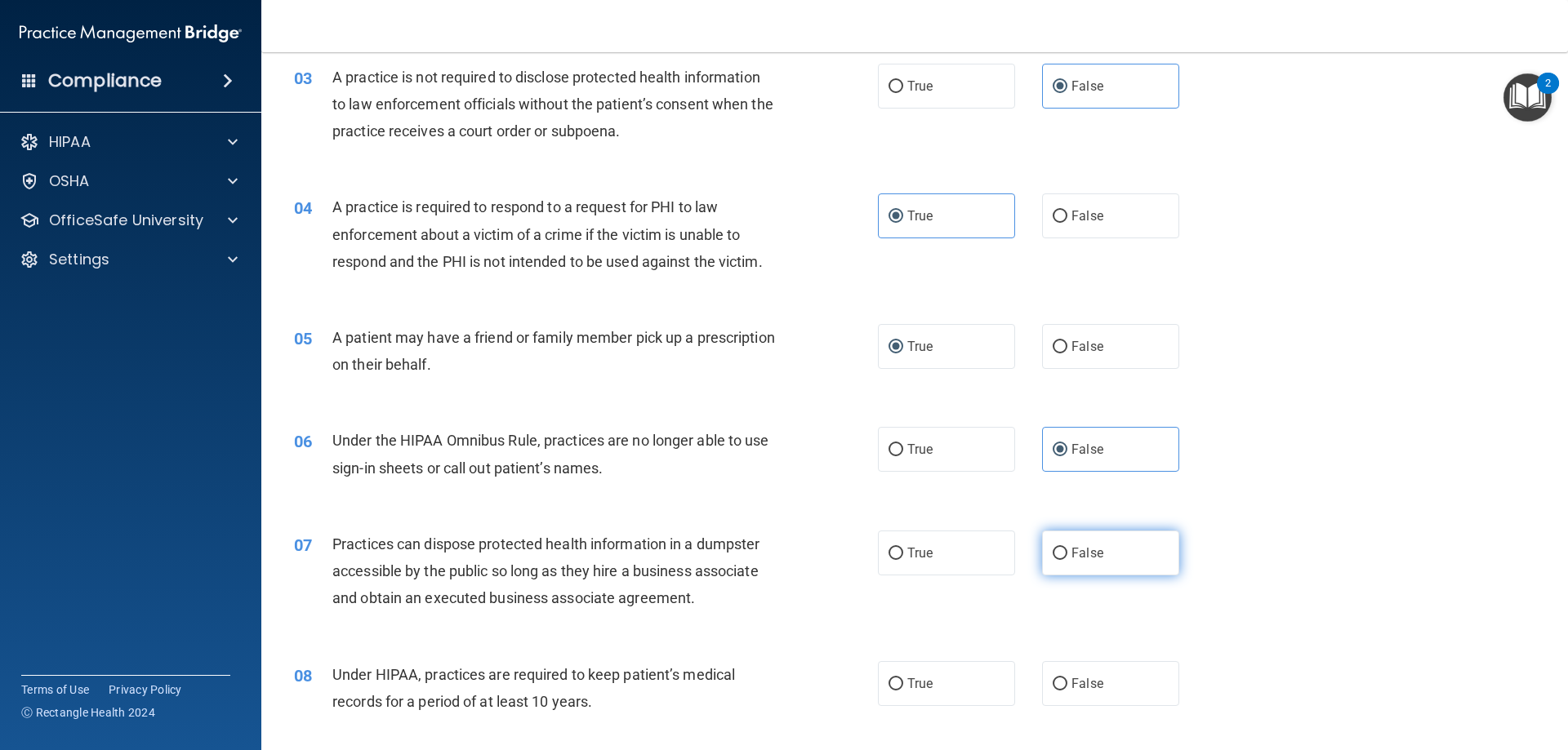
click at [1067, 554] on input "False" at bounding box center [1059, 554] width 15 height 12
radio input "true"
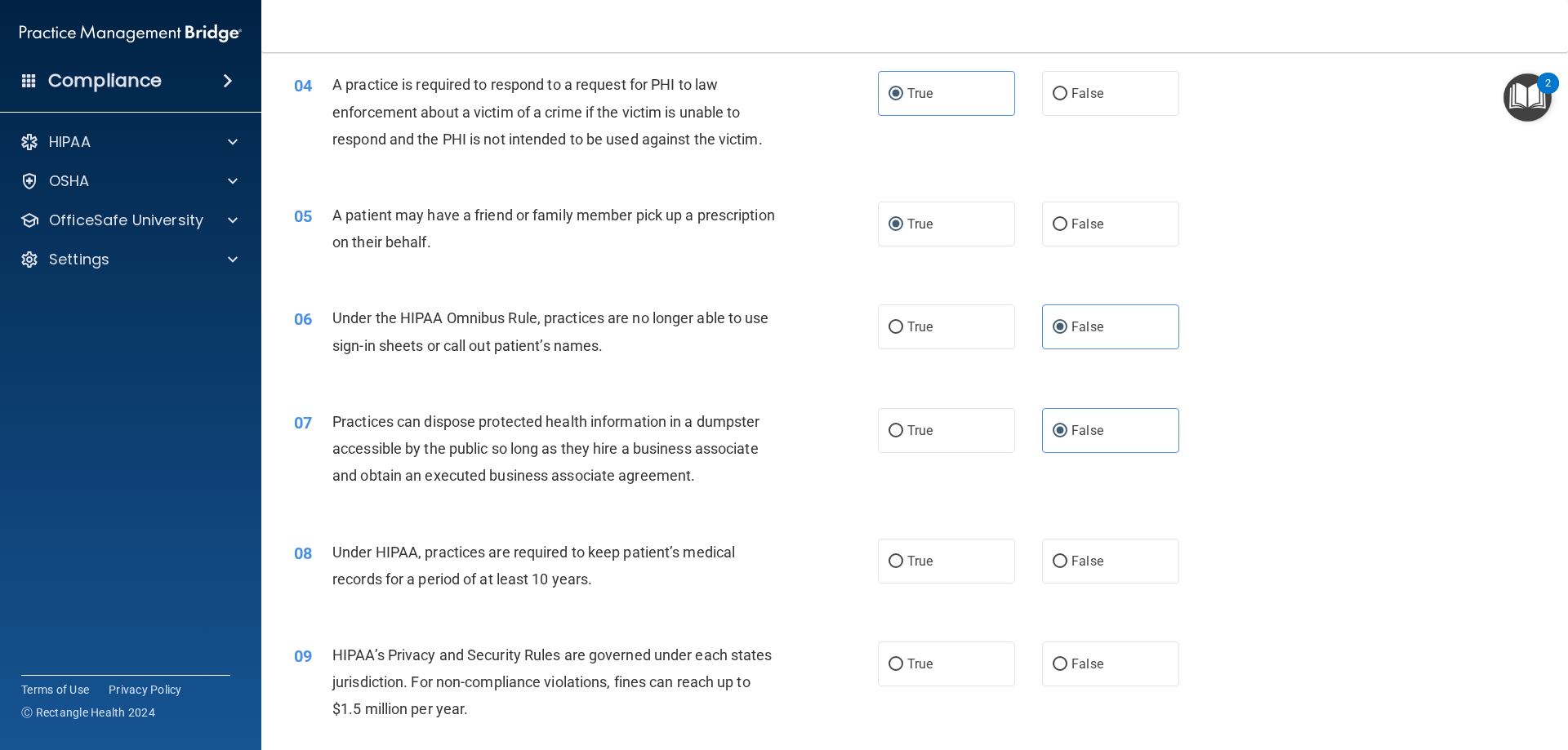
scroll to position [490, 0]
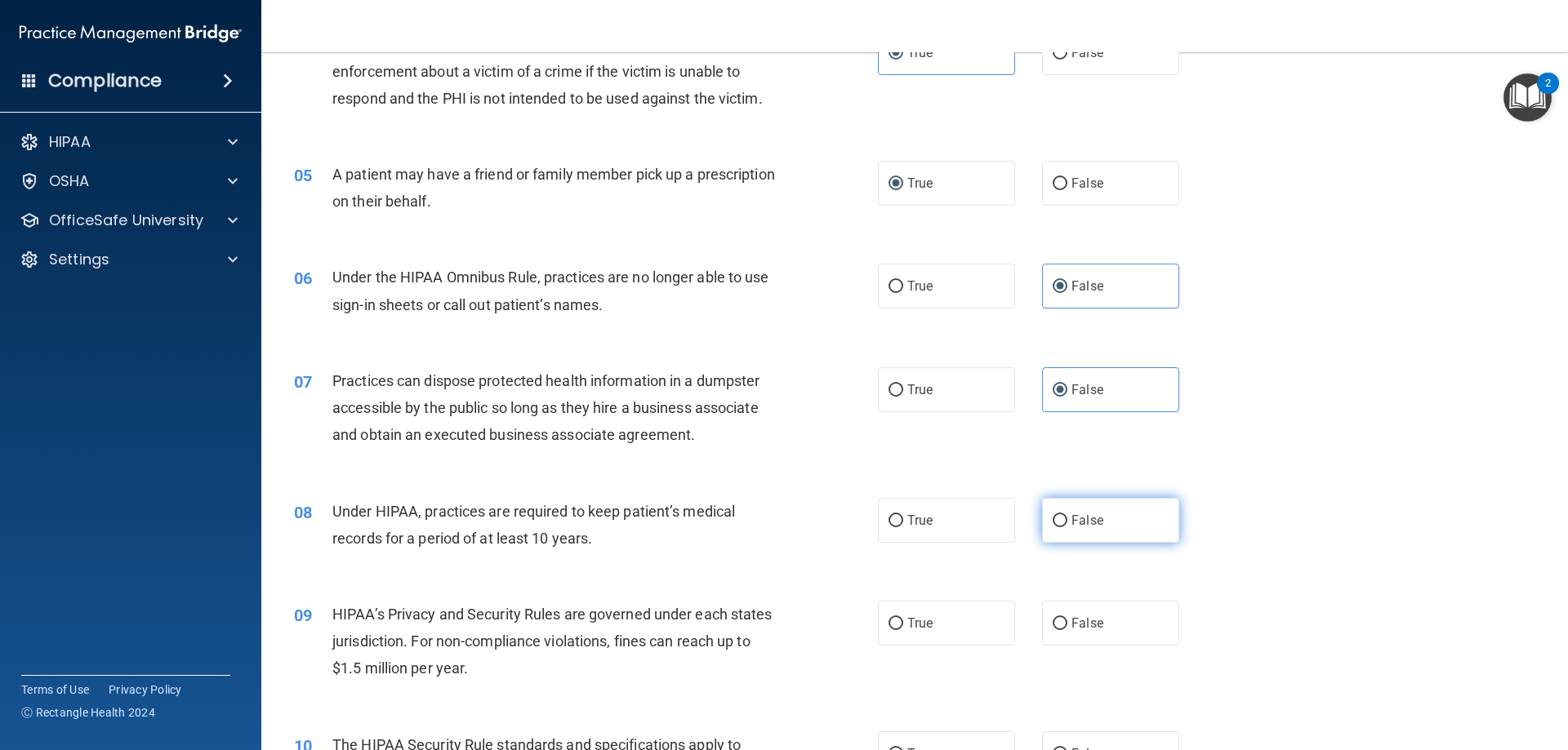
click at [1055, 520] on input "False" at bounding box center [1059, 521] width 15 height 12
radio input "true"
click at [1058, 632] on label "False" at bounding box center [1110, 624] width 137 height 45
click at [1058, 630] on input "False" at bounding box center [1059, 624] width 15 height 12
radio input "true"
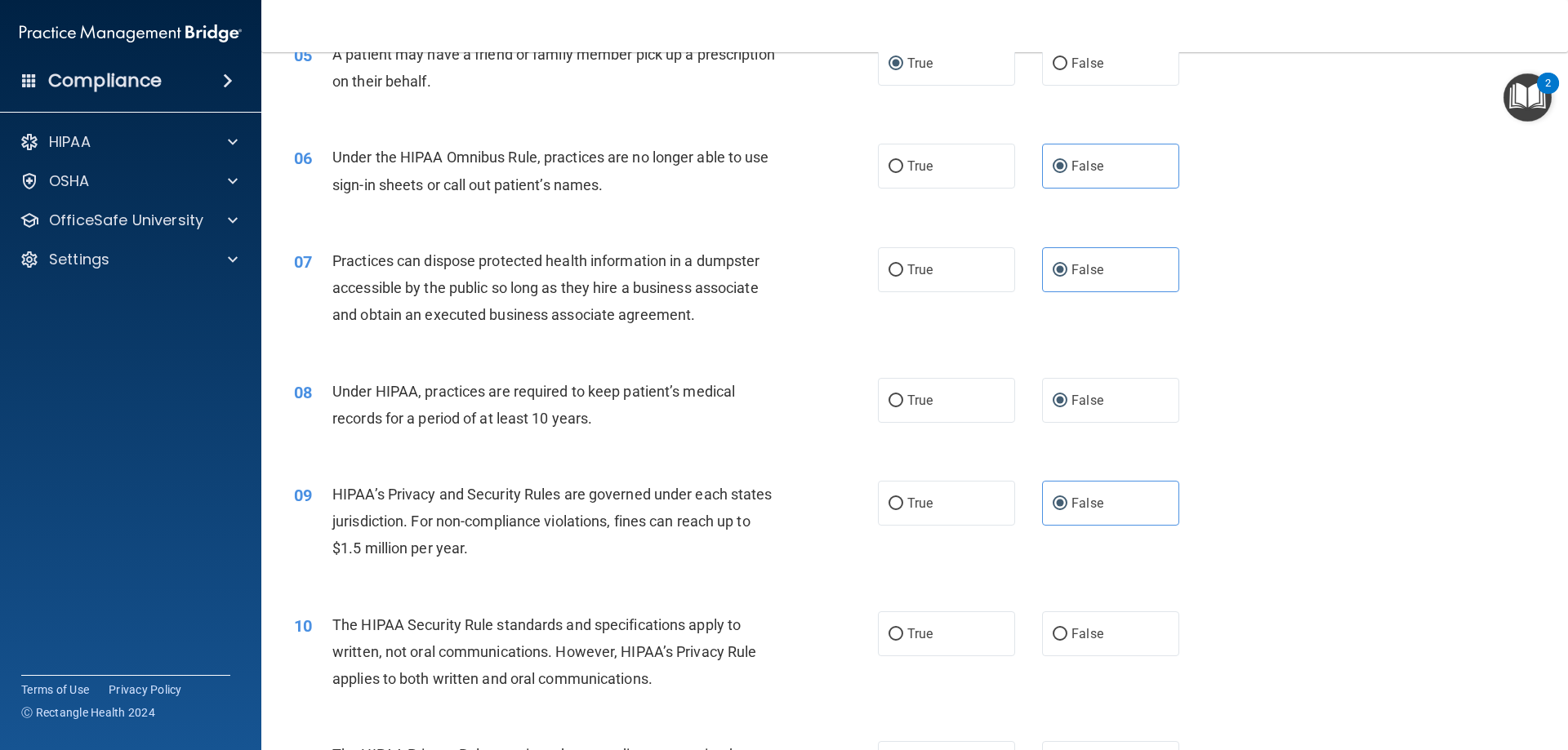
scroll to position [654, 0]
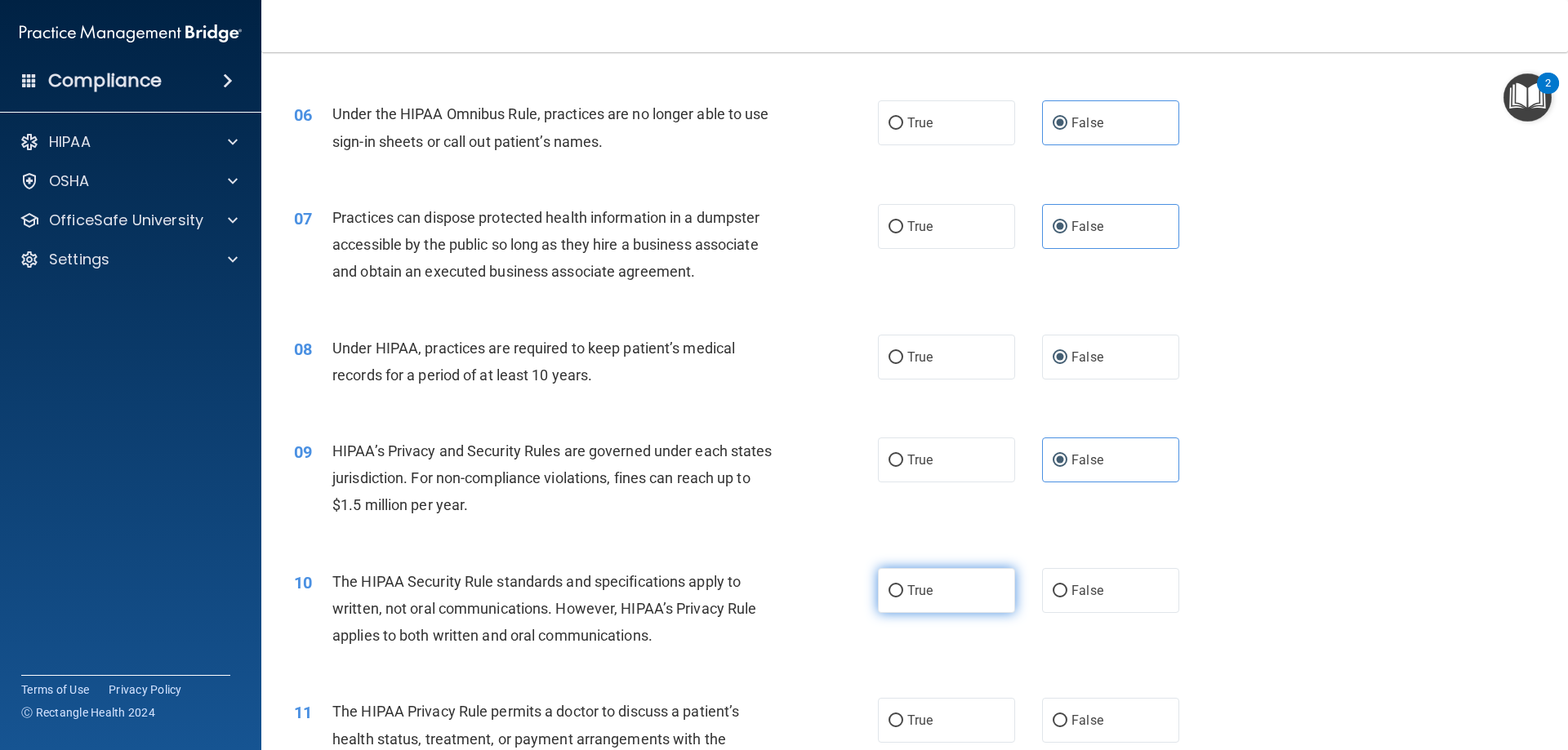
click at [889, 594] on input "True" at bounding box center [896, 592] width 15 height 12
radio input "true"
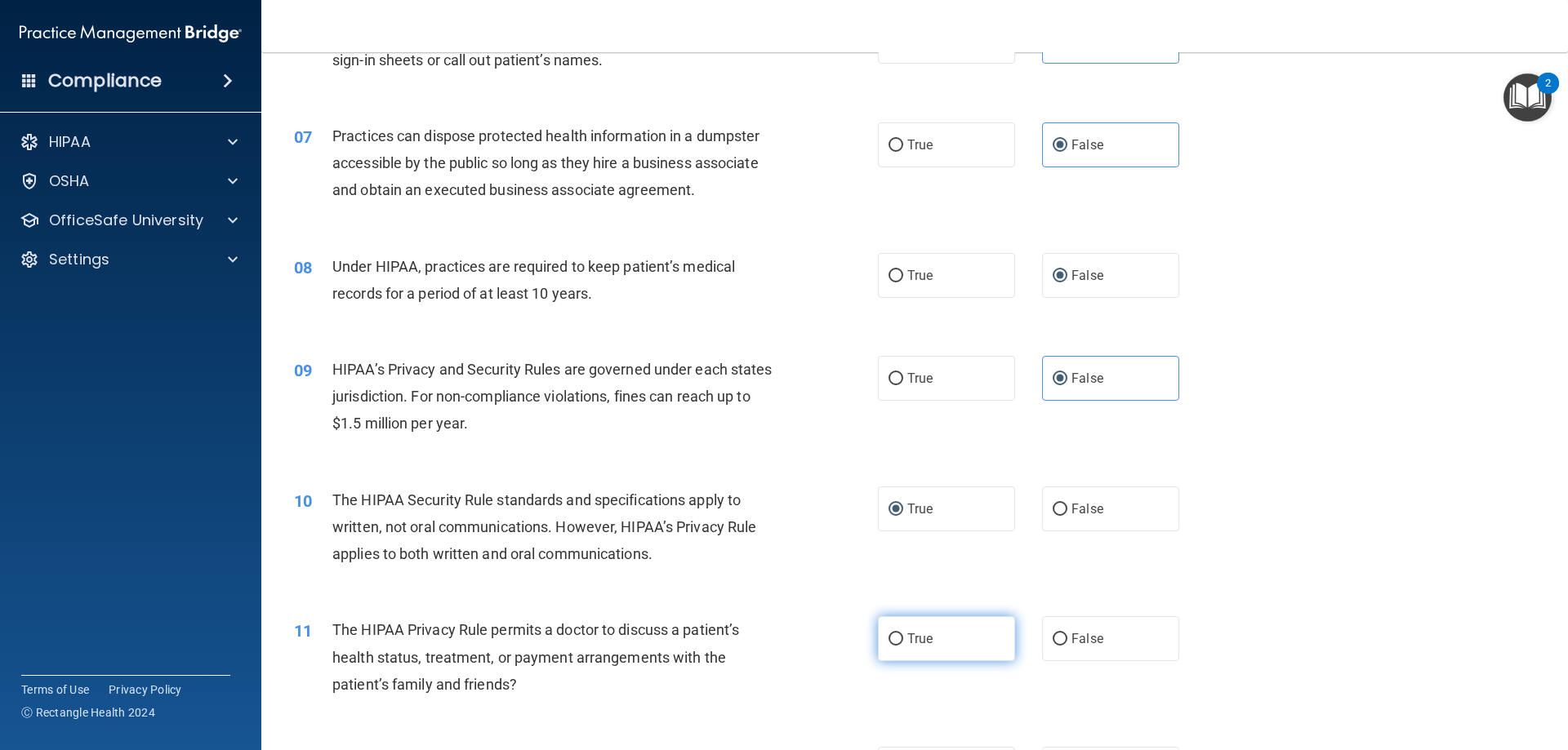
click at [899, 636] on label "True" at bounding box center [946, 639] width 137 height 45
click at [899, 636] on input "True" at bounding box center [896, 640] width 15 height 12
radio input "true"
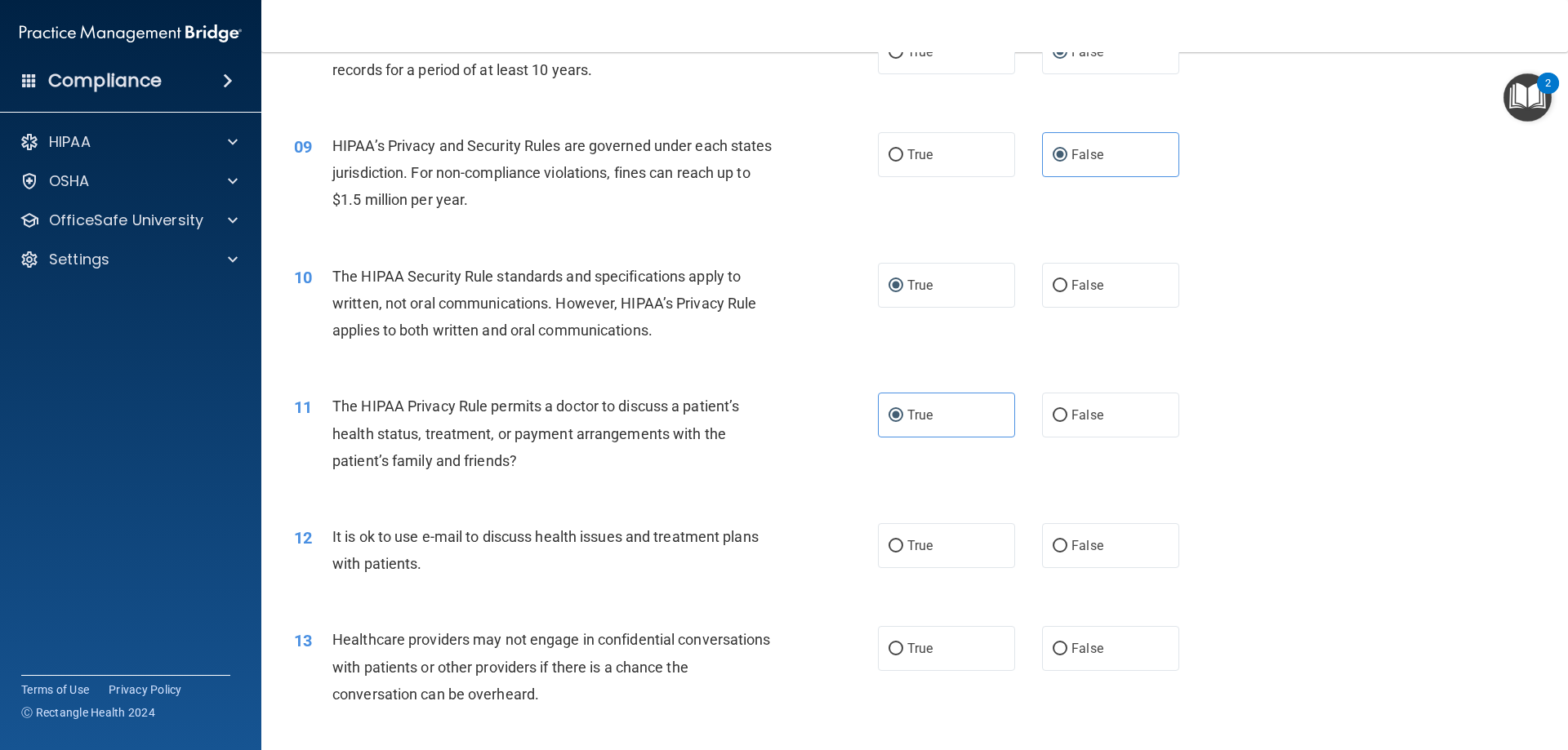
scroll to position [1061, 0]
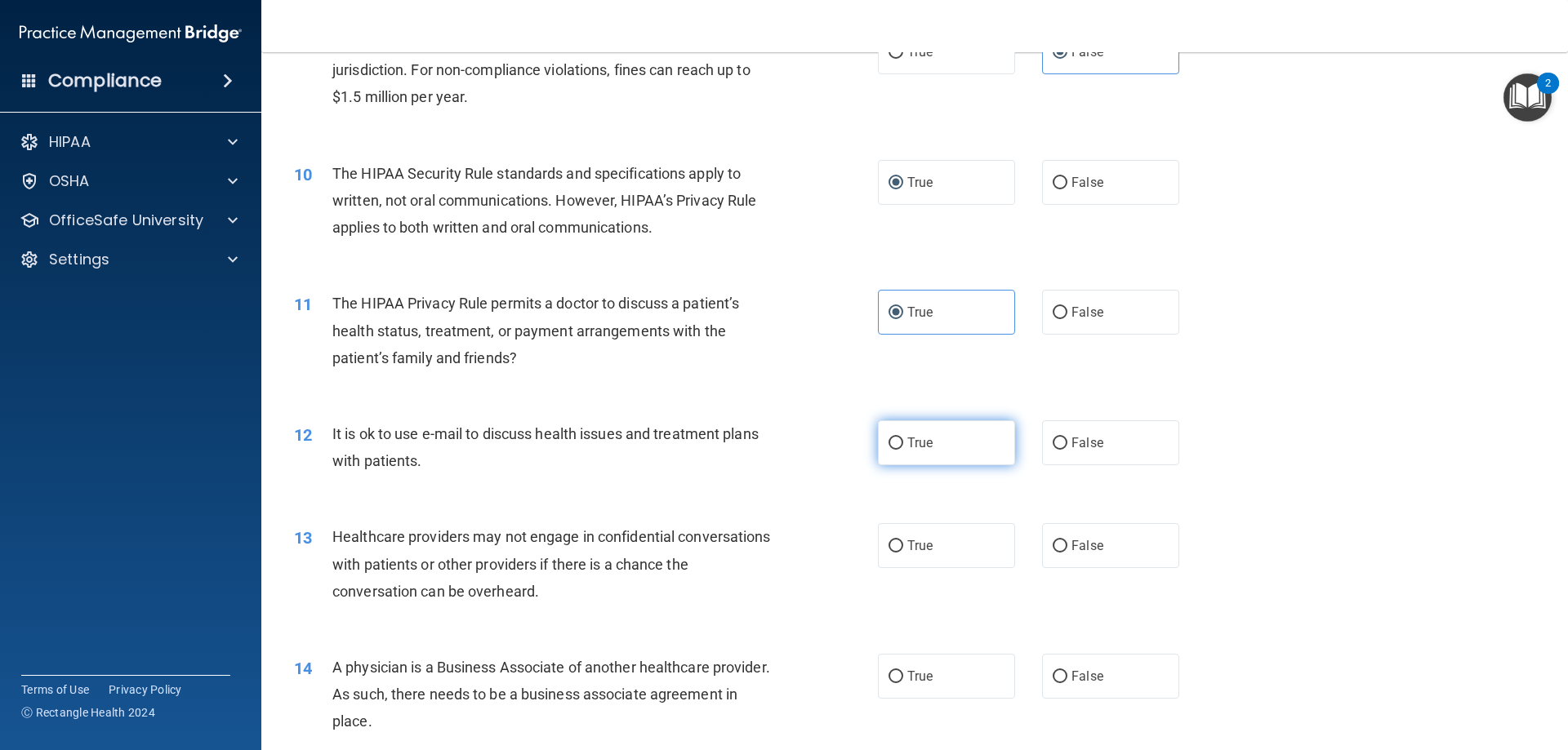
click at [895, 441] on input "True" at bounding box center [896, 444] width 15 height 12
radio input "true"
click at [1071, 546] on span "False" at bounding box center [1087, 546] width 31 height 16
click at [1065, 546] on input "False" at bounding box center [1059, 546] width 15 height 12
radio input "true"
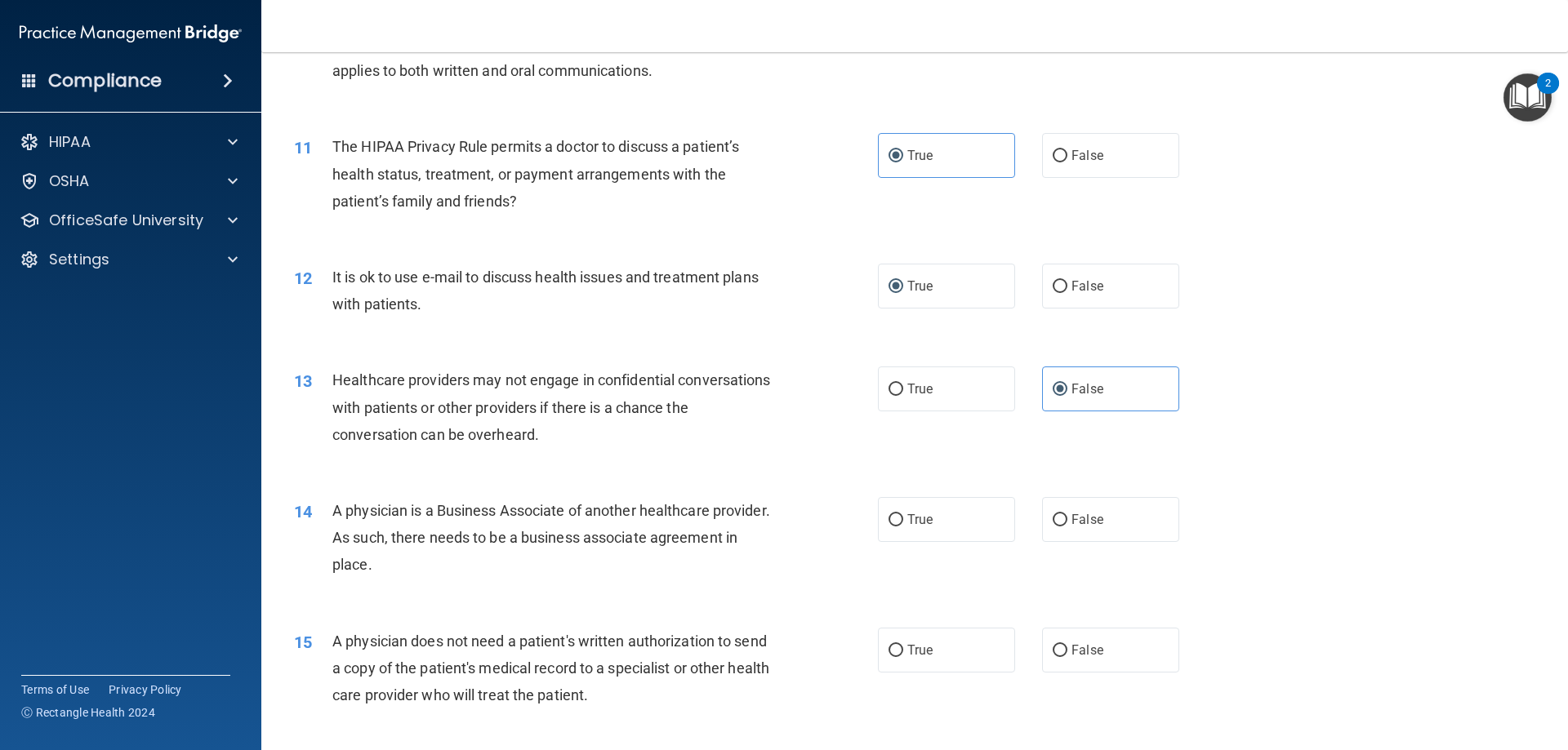
scroll to position [1224, 0]
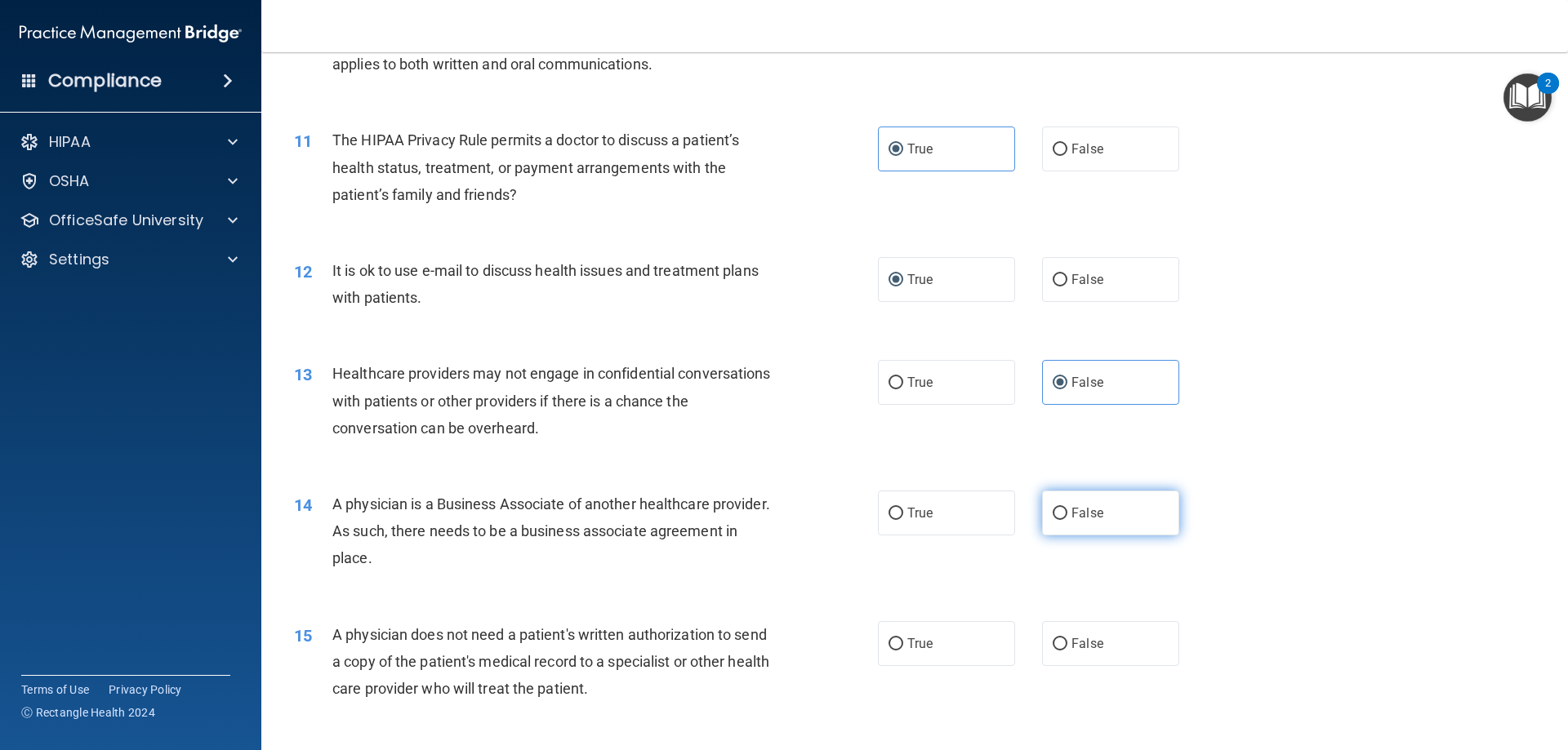
click at [1095, 515] on span "False" at bounding box center [1087, 513] width 31 height 16
click at [1067, 515] on input "False" at bounding box center [1059, 514] width 15 height 12
radio input "true"
click at [897, 640] on input "True" at bounding box center [896, 645] width 15 height 12
radio input "true"
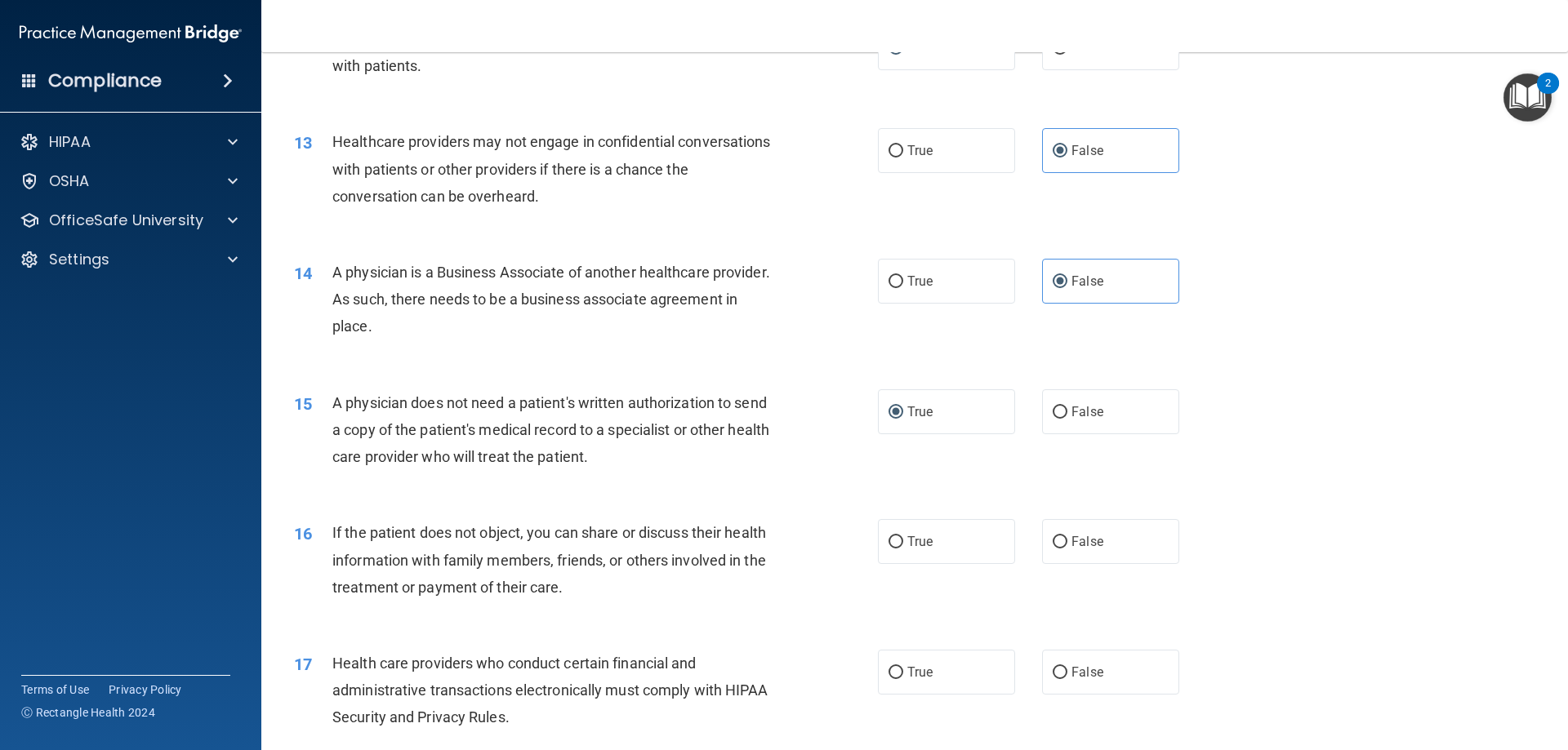
scroll to position [1551, 0]
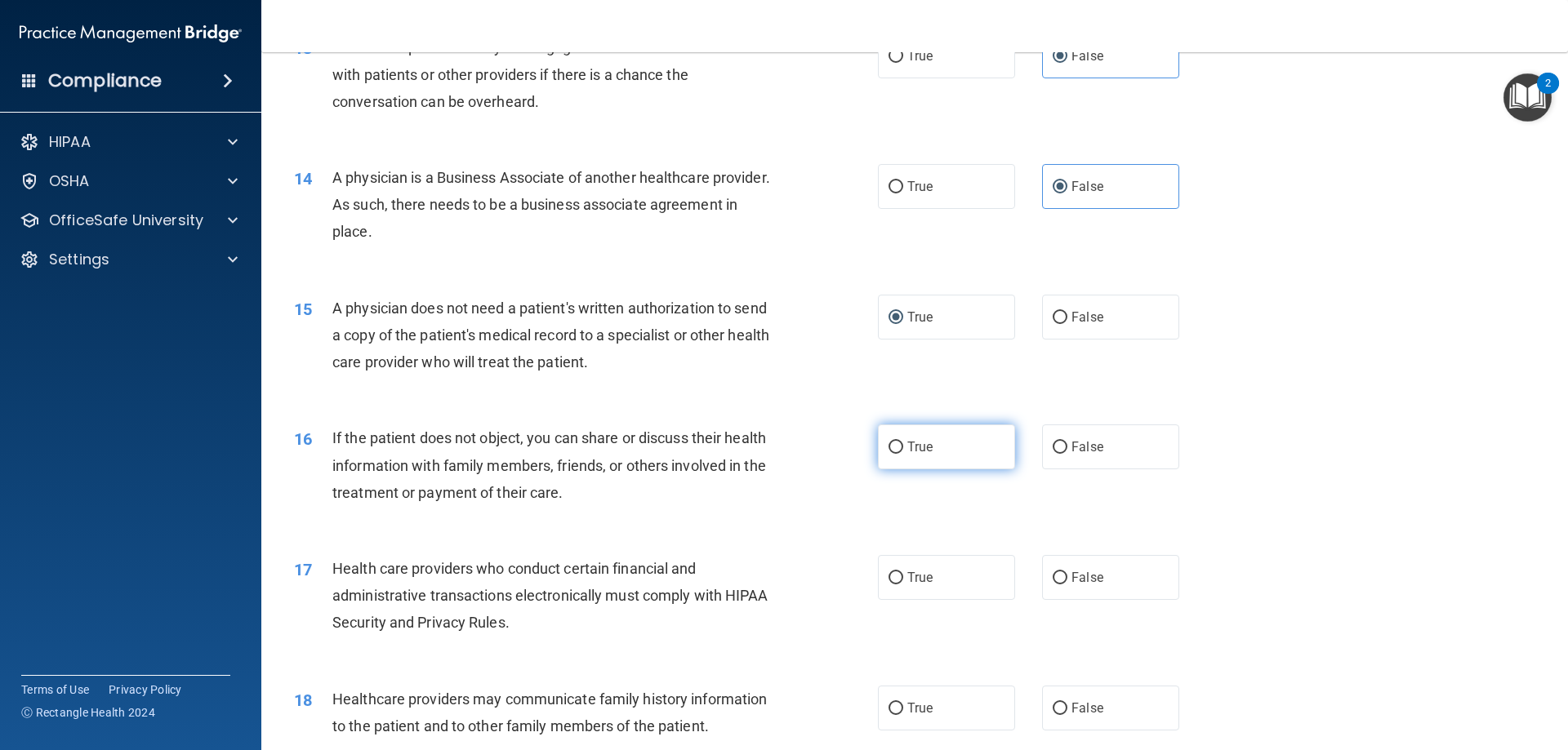
click at [915, 439] on span "True" at bounding box center [920, 447] width 26 height 16
click at [903, 442] on input "True" at bounding box center [896, 448] width 15 height 12
radio input "true"
click at [897, 574] on label "True" at bounding box center [946, 578] width 137 height 45
click at [894, 707] on input "True" at bounding box center [896, 709] width 15 height 12
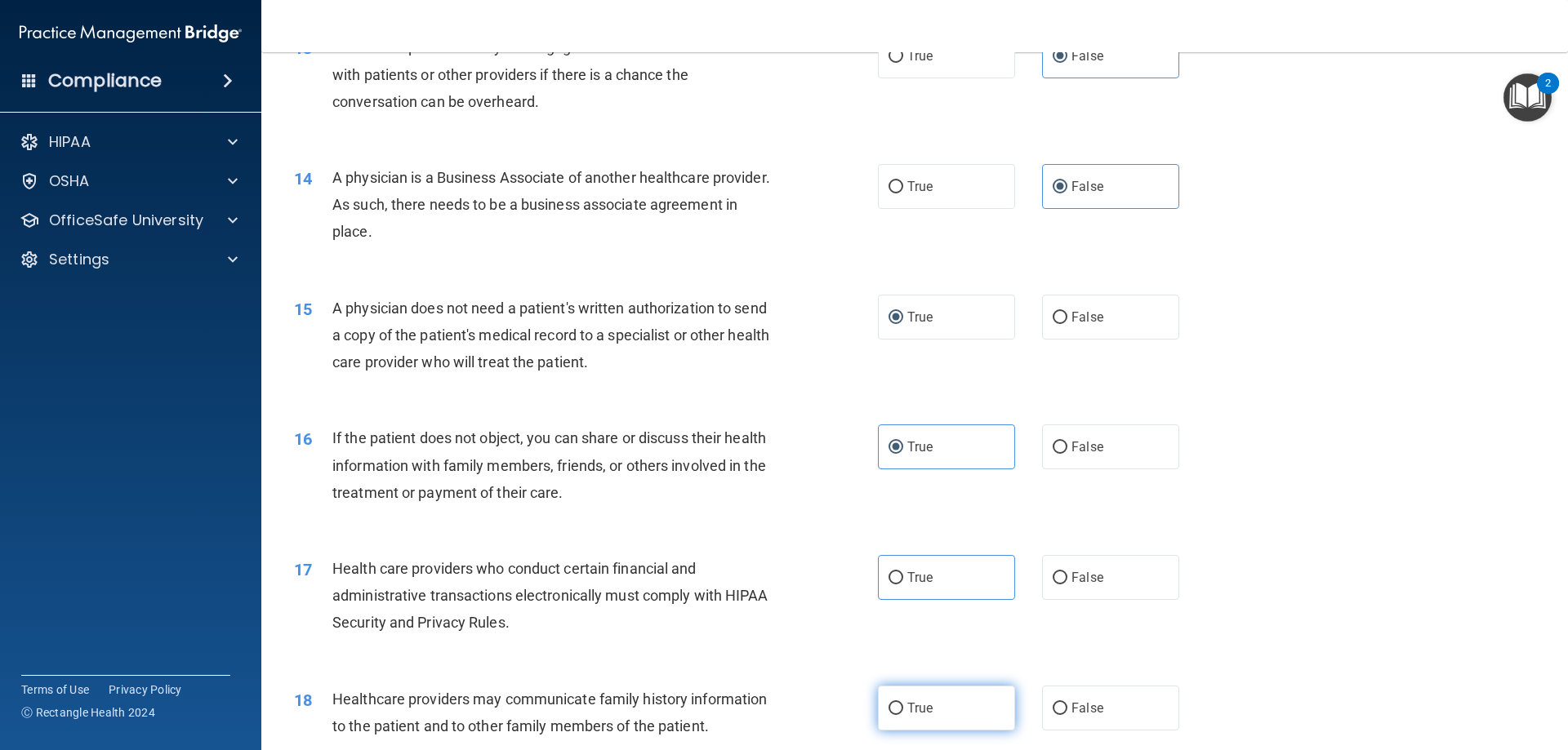
radio input "true"
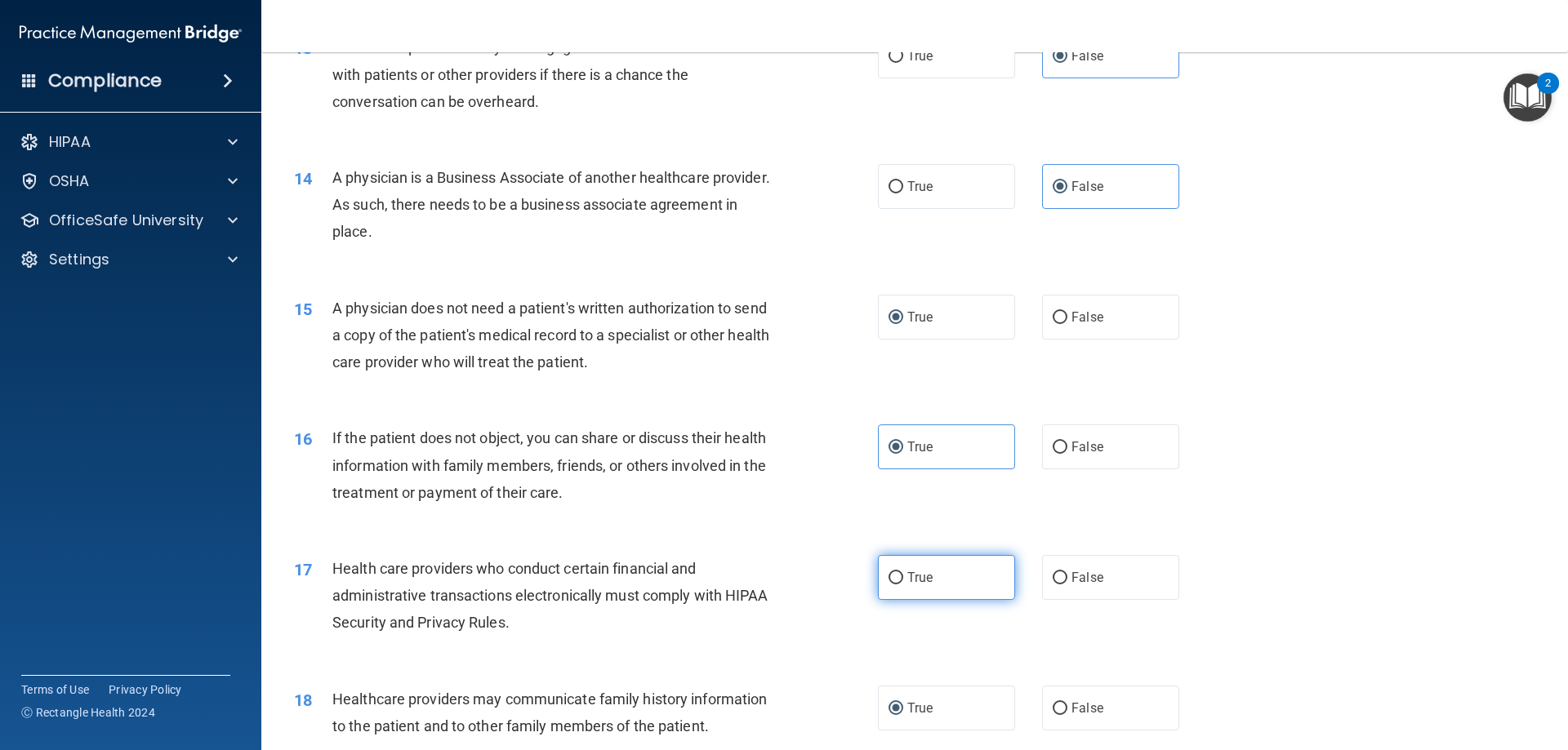
click at [908, 575] on span "True" at bounding box center [920, 578] width 26 height 16
click at [902, 575] on input "True" at bounding box center [896, 579] width 15 height 12
radio input "true"
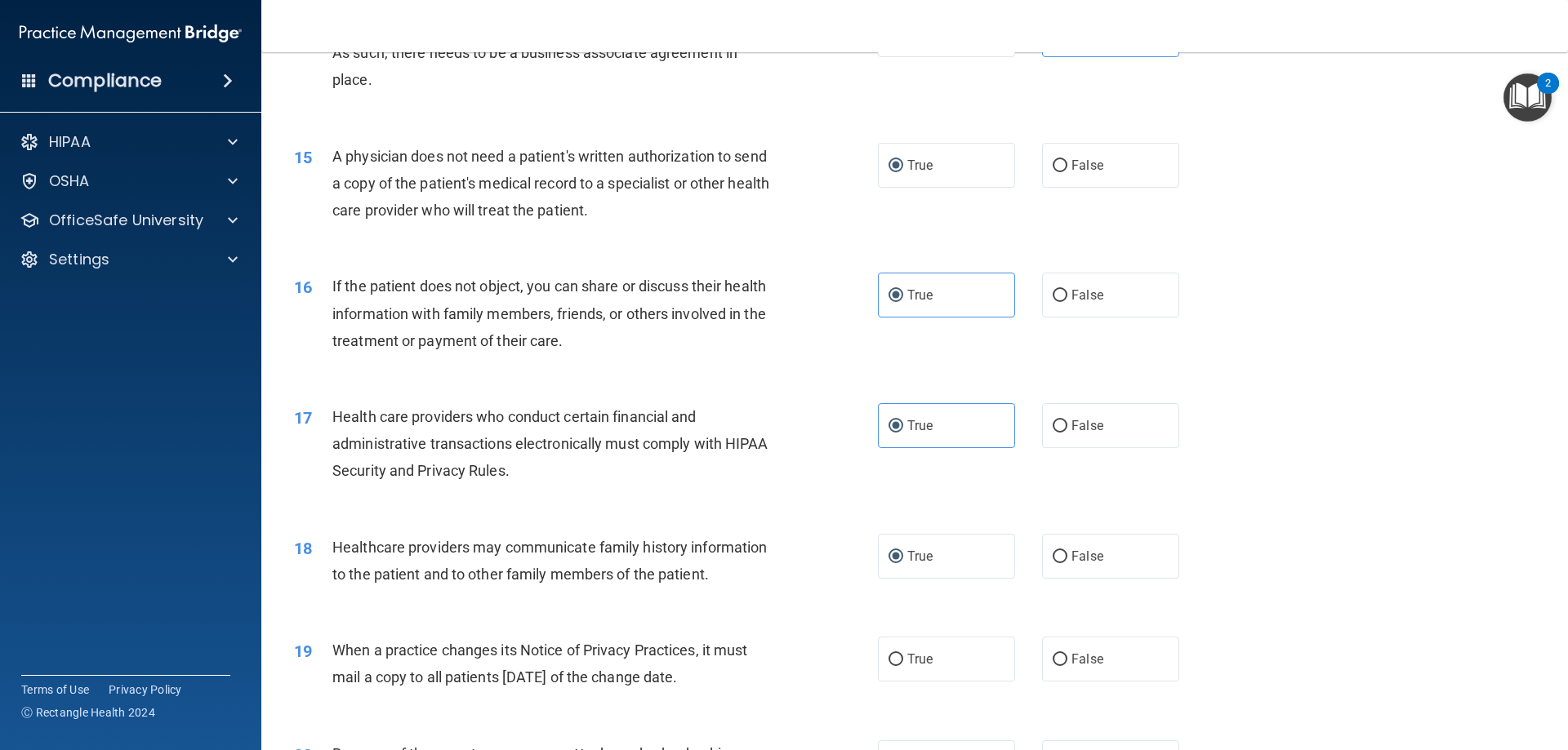
scroll to position [1715, 0]
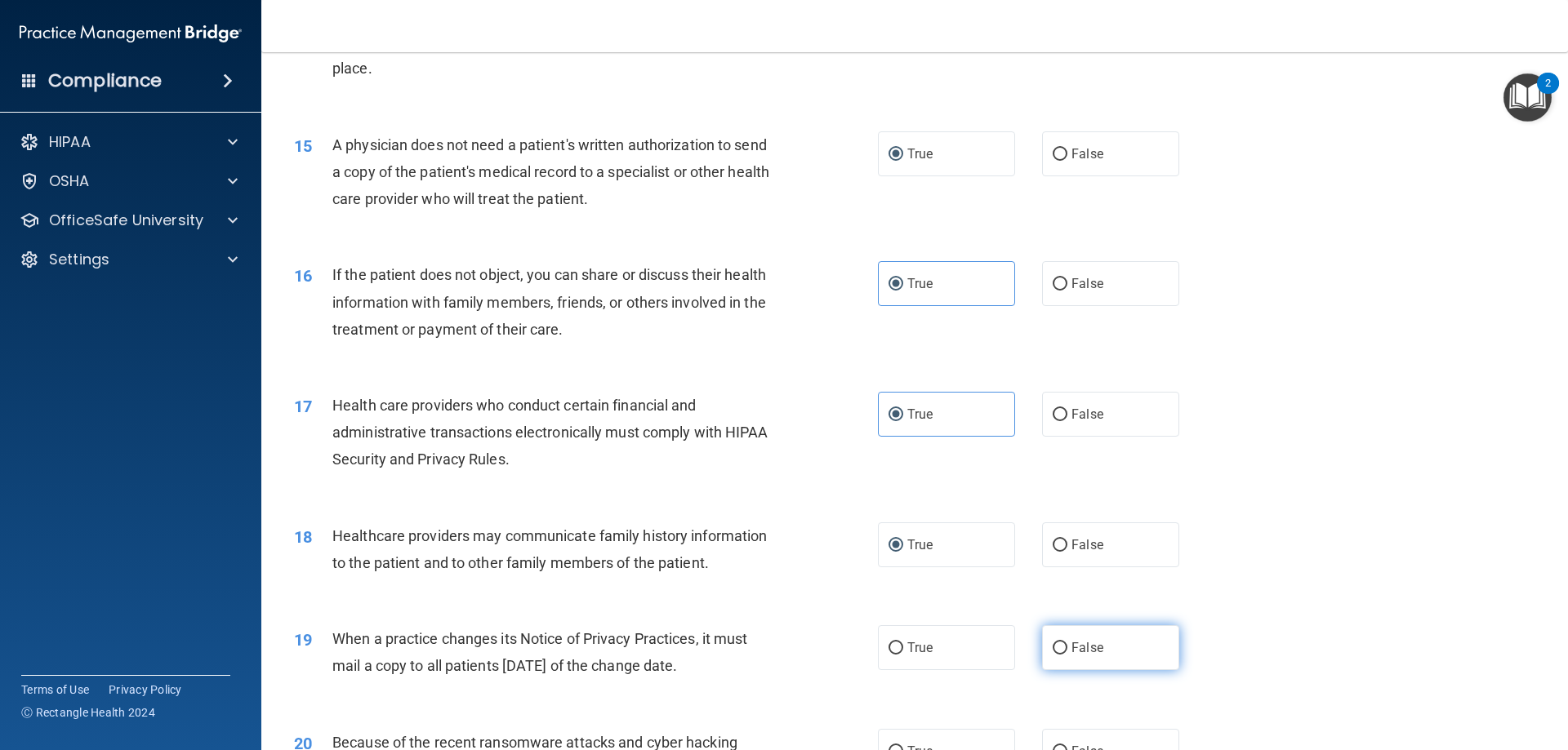
click at [1077, 649] on span "False" at bounding box center [1087, 648] width 31 height 16
click at [1067, 649] on input "False" at bounding box center [1059, 649] width 15 height 12
radio input "true"
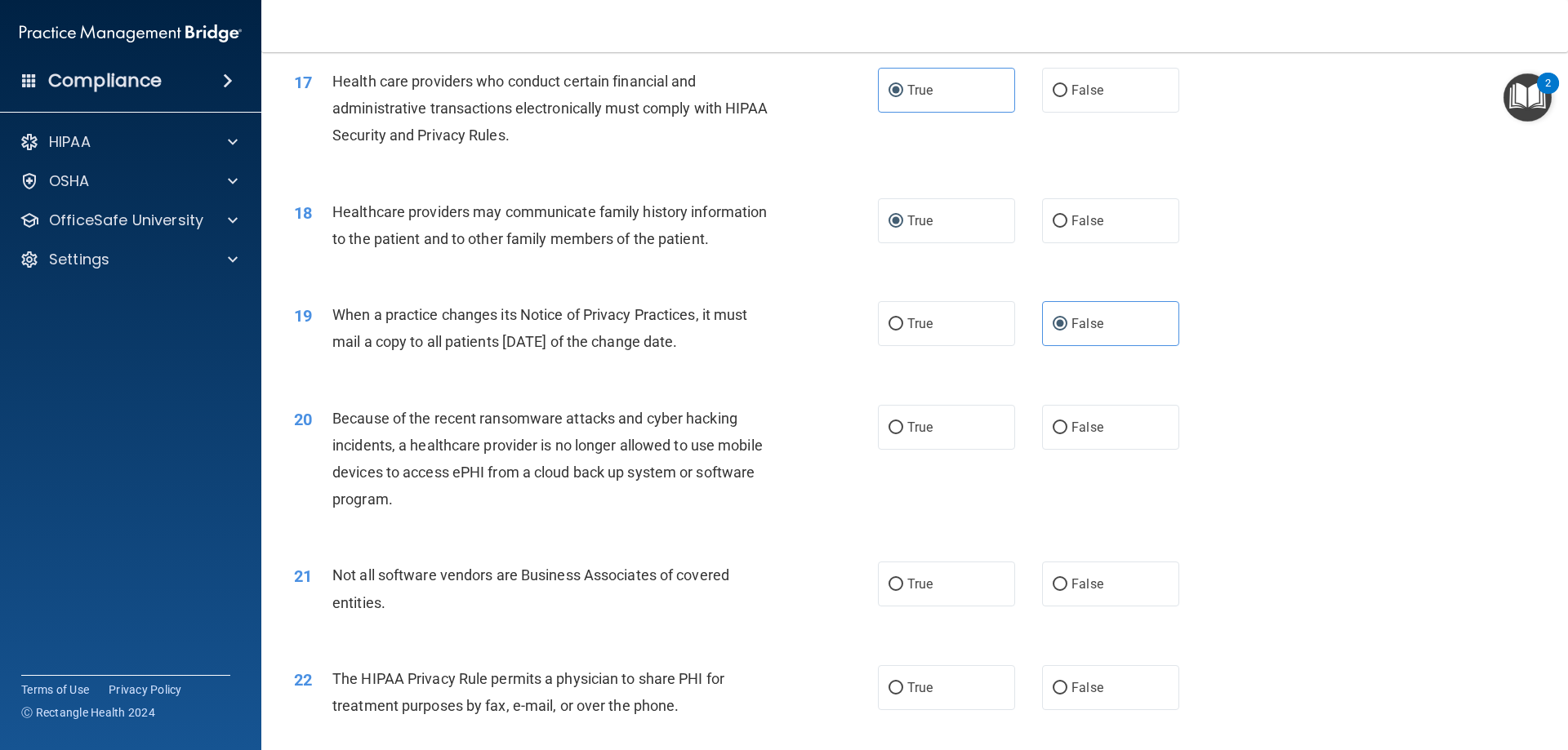
scroll to position [2041, 0]
click at [1059, 424] on input "False" at bounding box center [1059, 425] width 15 height 12
radio input "true"
click at [917, 587] on span "True" at bounding box center [920, 582] width 26 height 16
click at [903, 587] on input "True" at bounding box center [896, 583] width 15 height 12
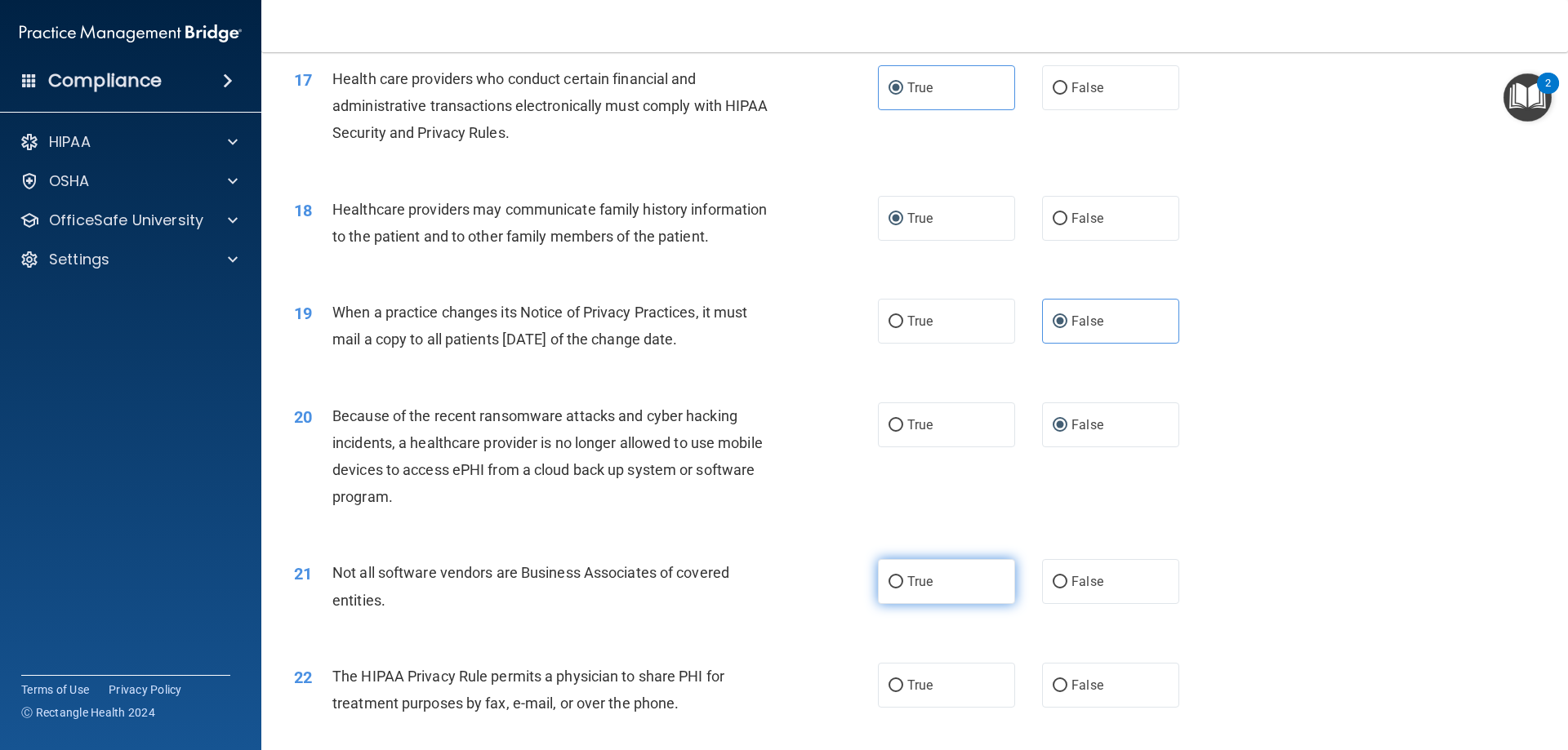
radio input "true"
click at [889, 678] on label "True" at bounding box center [946, 686] width 137 height 45
click at [895, 688] on input "True" at bounding box center [896, 686] width 15 height 12
radio input "true"
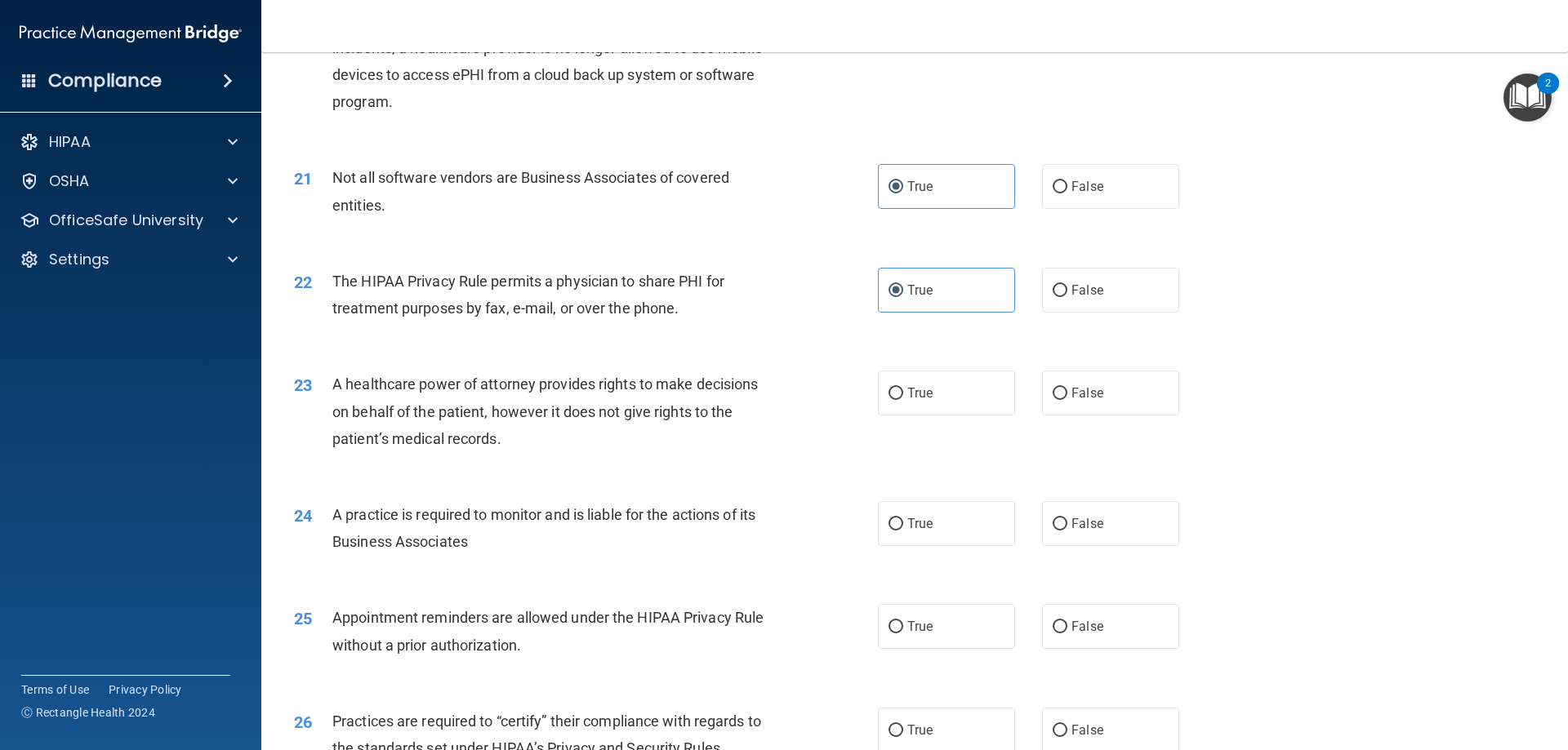
scroll to position [2450, 0]
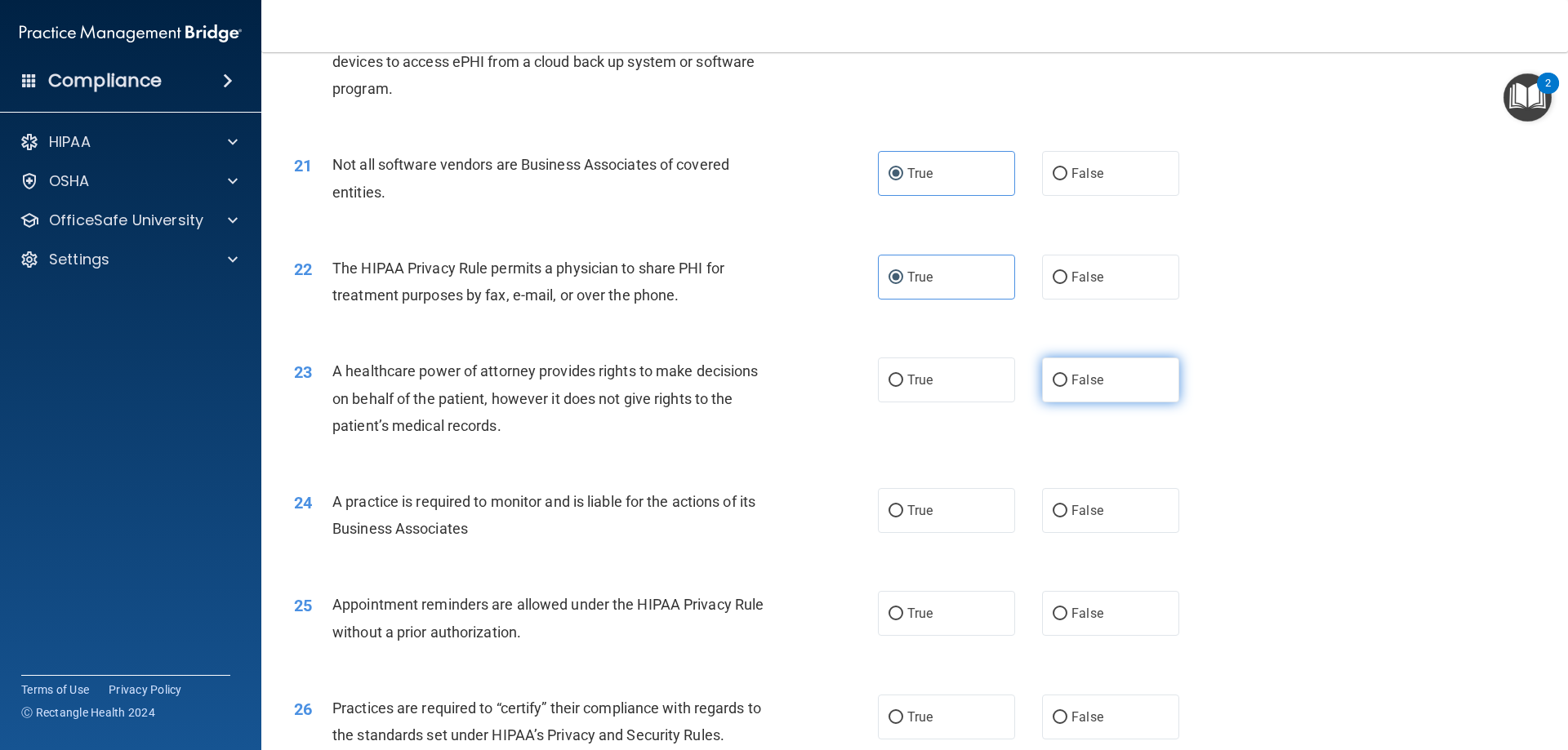
click at [1052, 377] on input "False" at bounding box center [1059, 381] width 15 height 12
radio input "true"
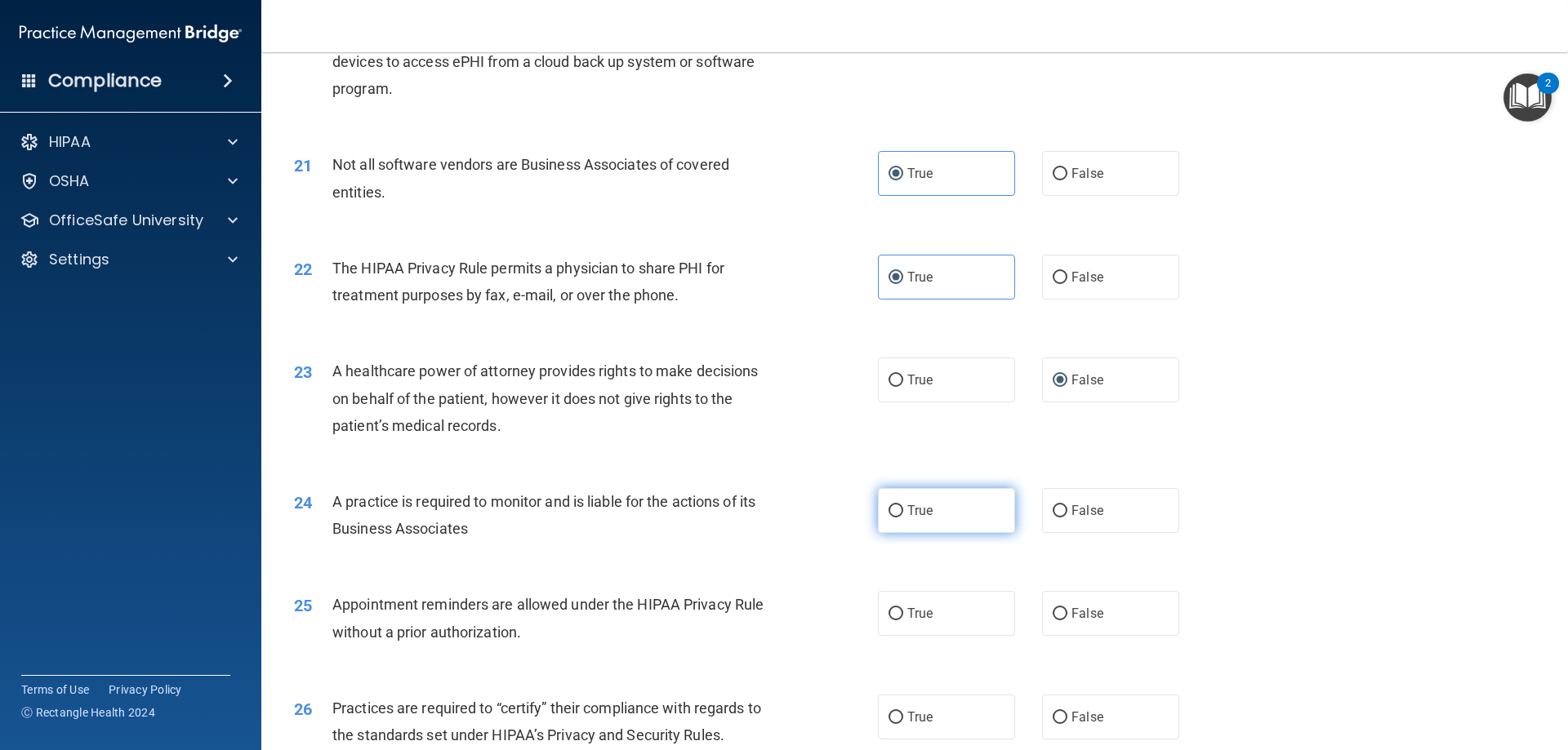
click at [893, 515] on input "True" at bounding box center [896, 511] width 15 height 12
radio input "true"
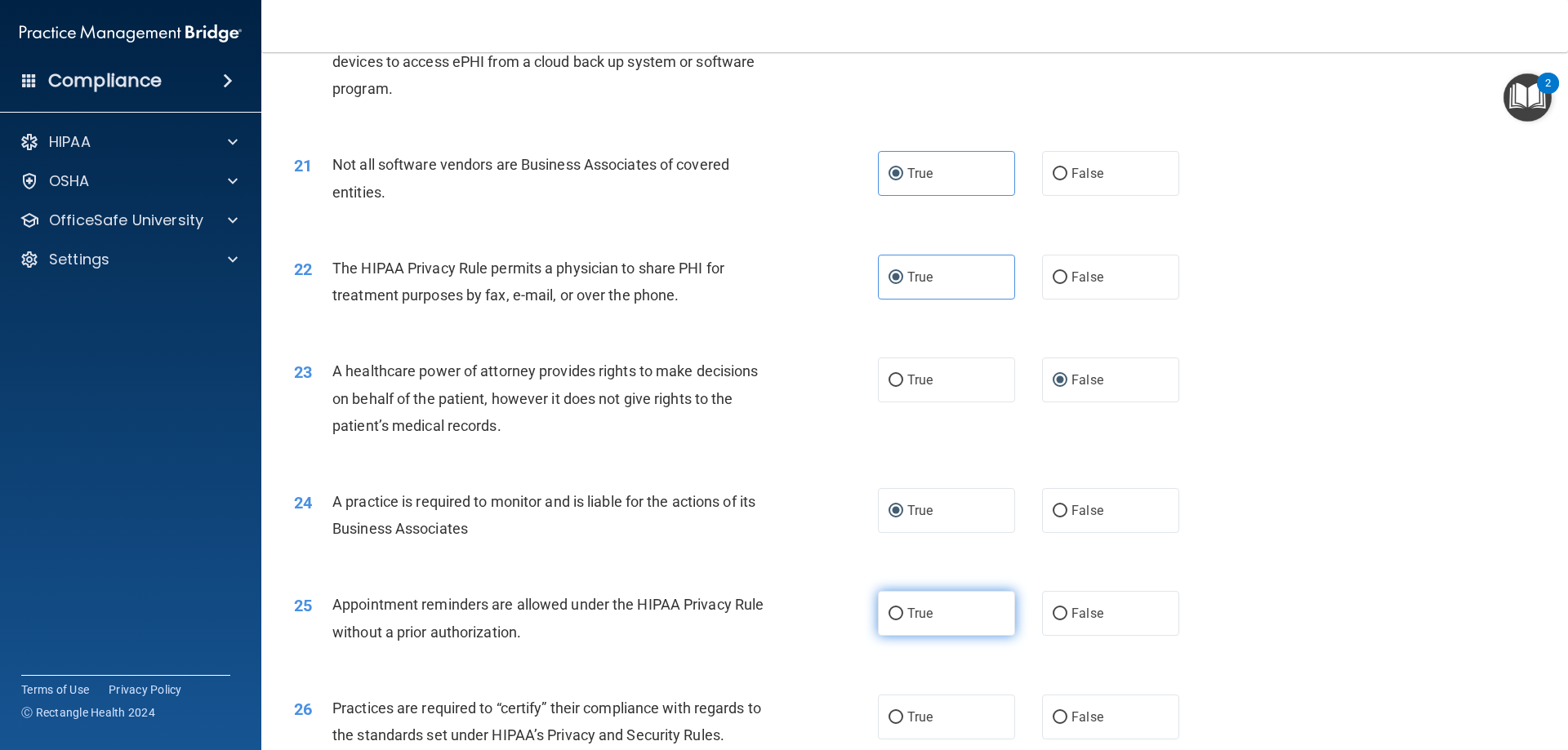
click at [889, 609] on input "True" at bounding box center [896, 614] width 15 height 12
radio input "true"
click at [1056, 714] on input "False" at bounding box center [1059, 718] width 15 height 12
radio input "true"
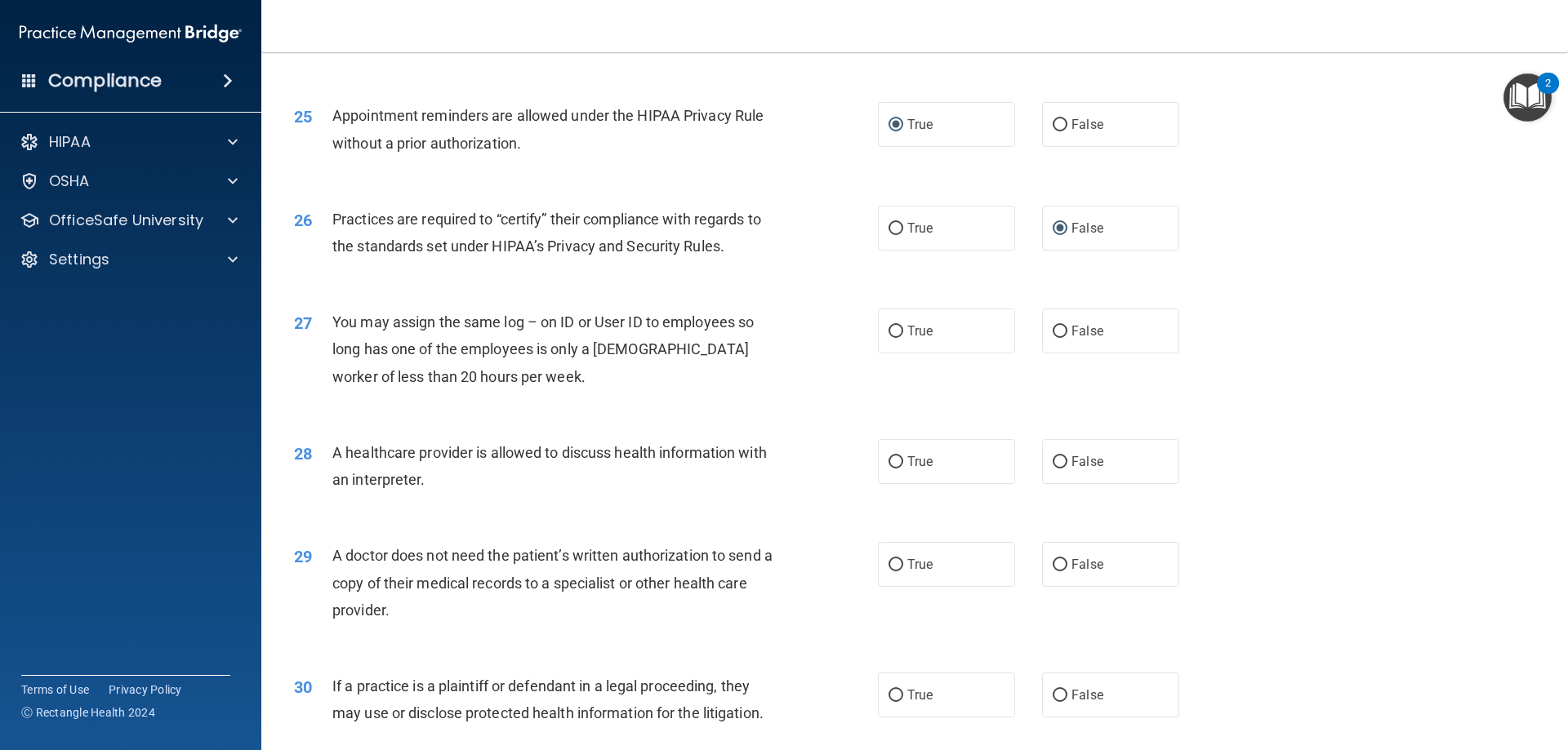
scroll to position [2939, 0]
click at [1060, 328] on label "False" at bounding box center [1110, 331] width 137 height 45
click at [1060, 328] on input "False" at bounding box center [1059, 331] width 15 height 12
radio input "true"
click at [898, 460] on label "True" at bounding box center [946, 461] width 137 height 45
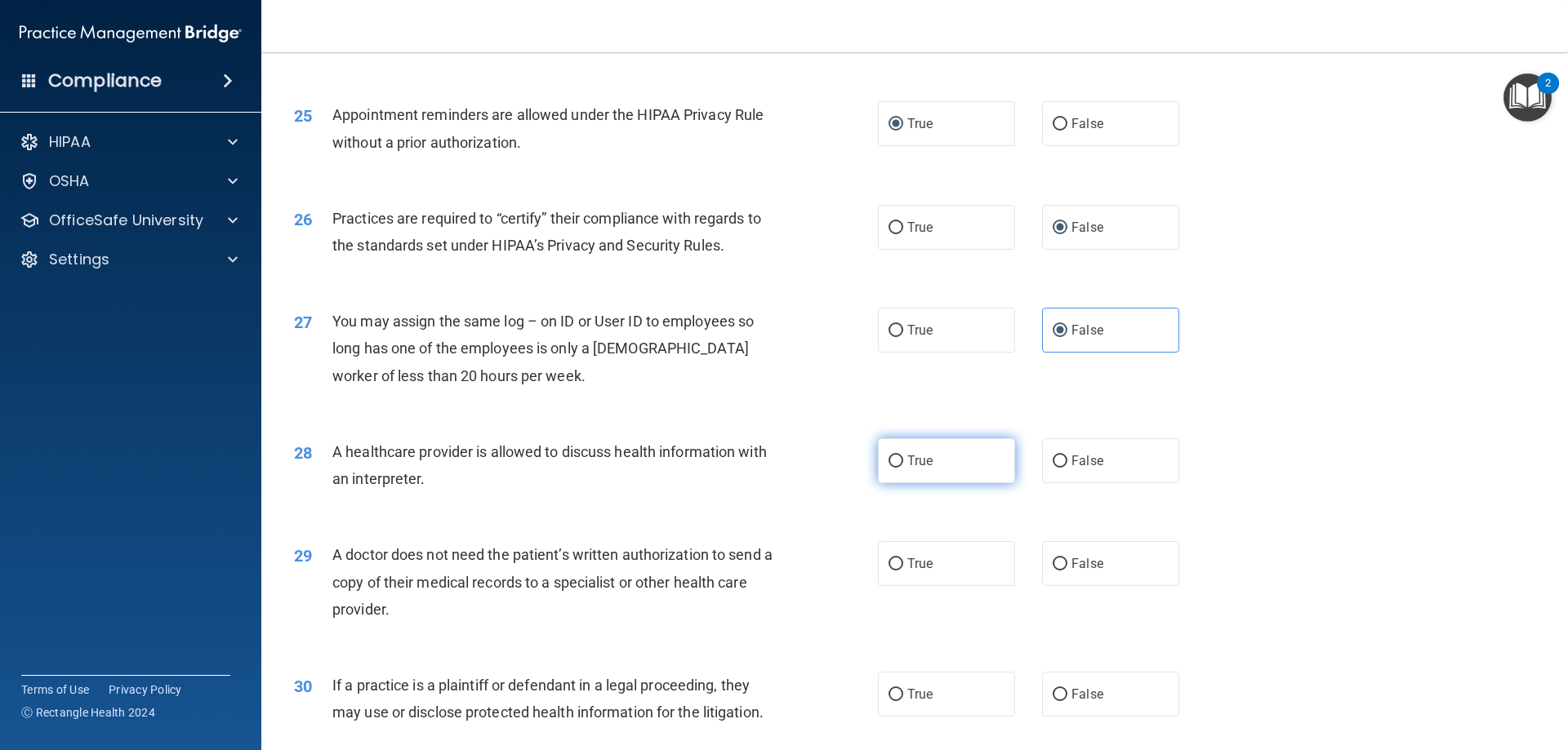
click at [898, 460] on input "True" at bounding box center [896, 462] width 15 height 12
radio input "true"
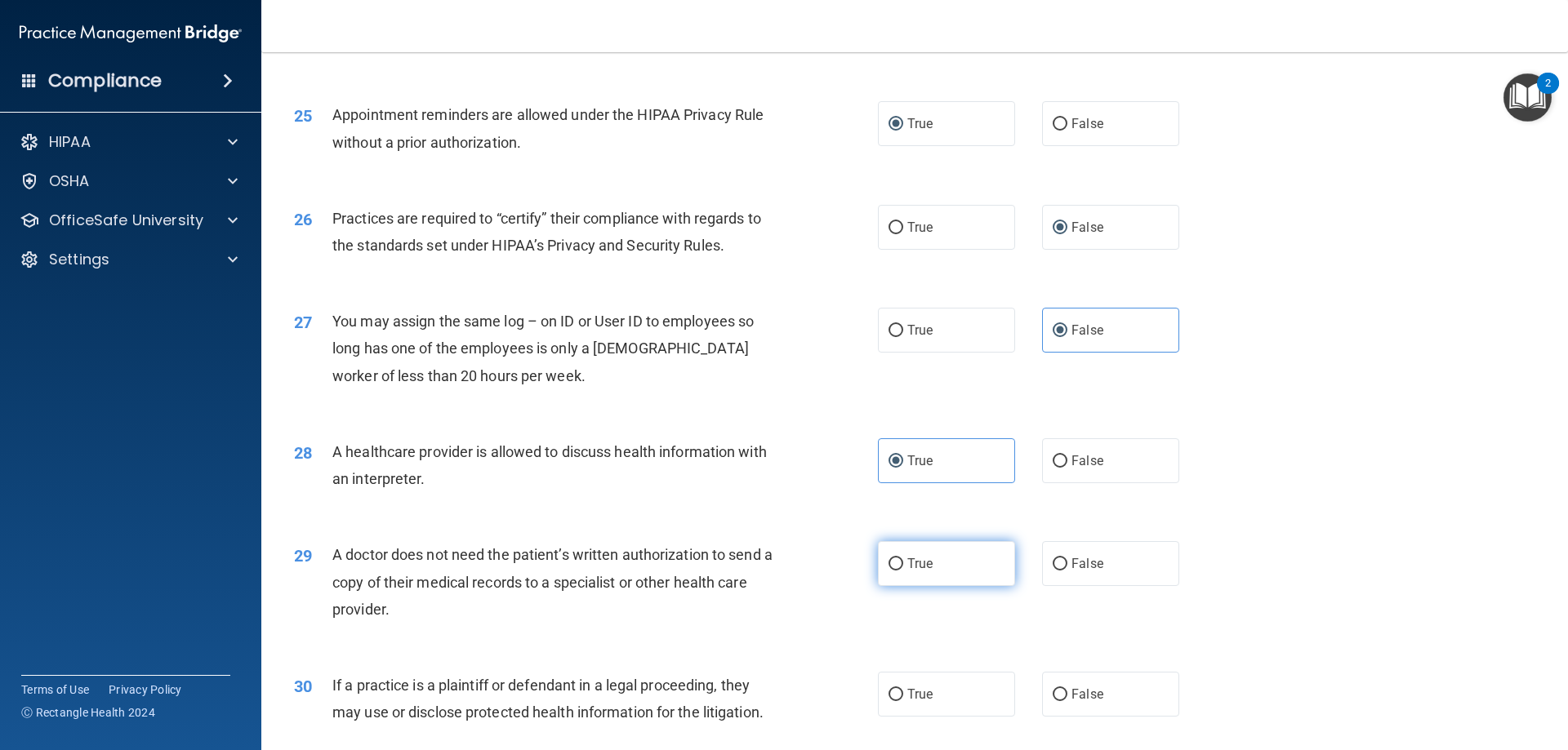
click at [889, 558] on input "True" at bounding box center [896, 564] width 15 height 12
radio input "true"
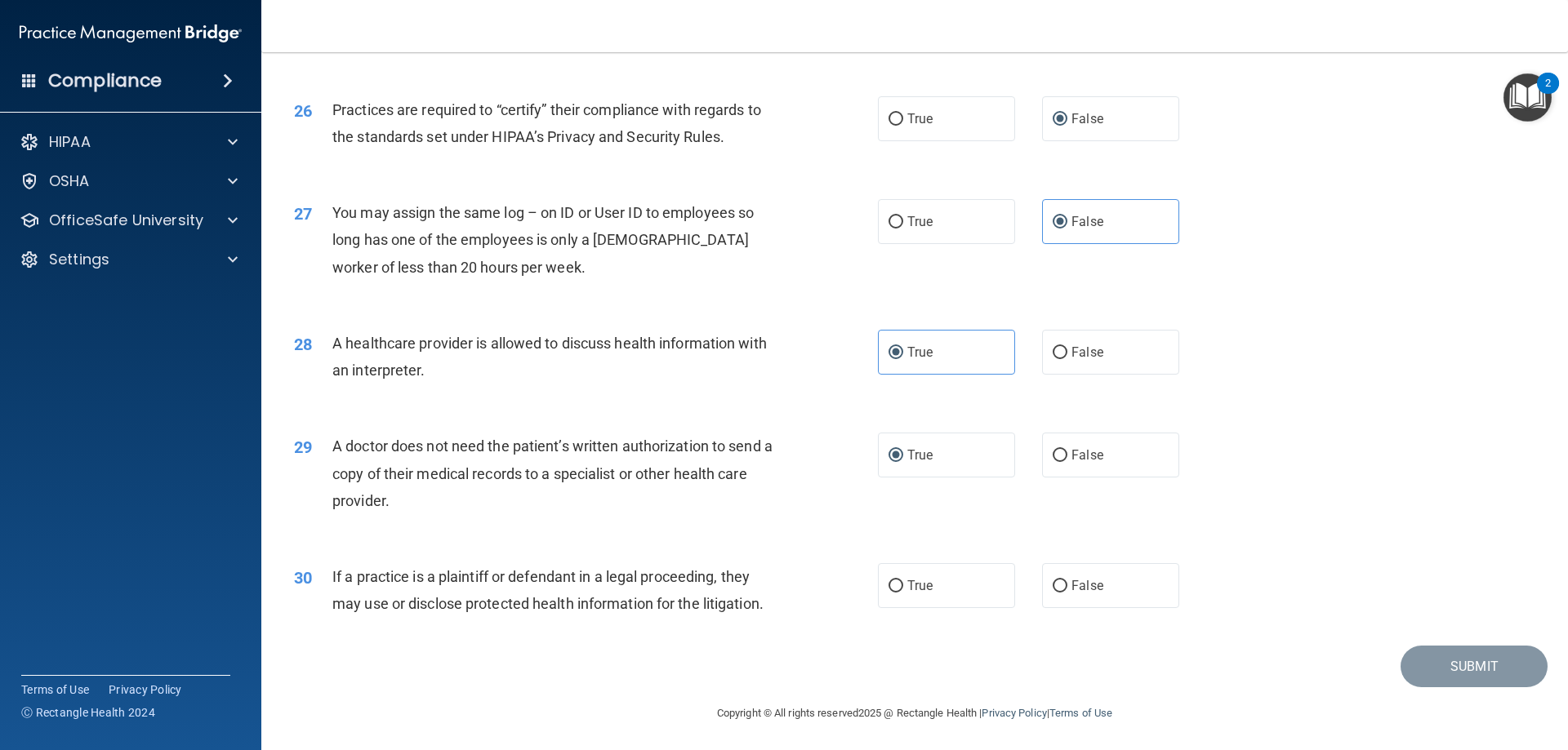
scroll to position [3050, 0]
click at [891, 580] on input "True" at bounding box center [896, 584] width 15 height 12
radio input "true"
click at [1464, 669] on button "Submit" at bounding box center [1474, 664] width 147 height 41
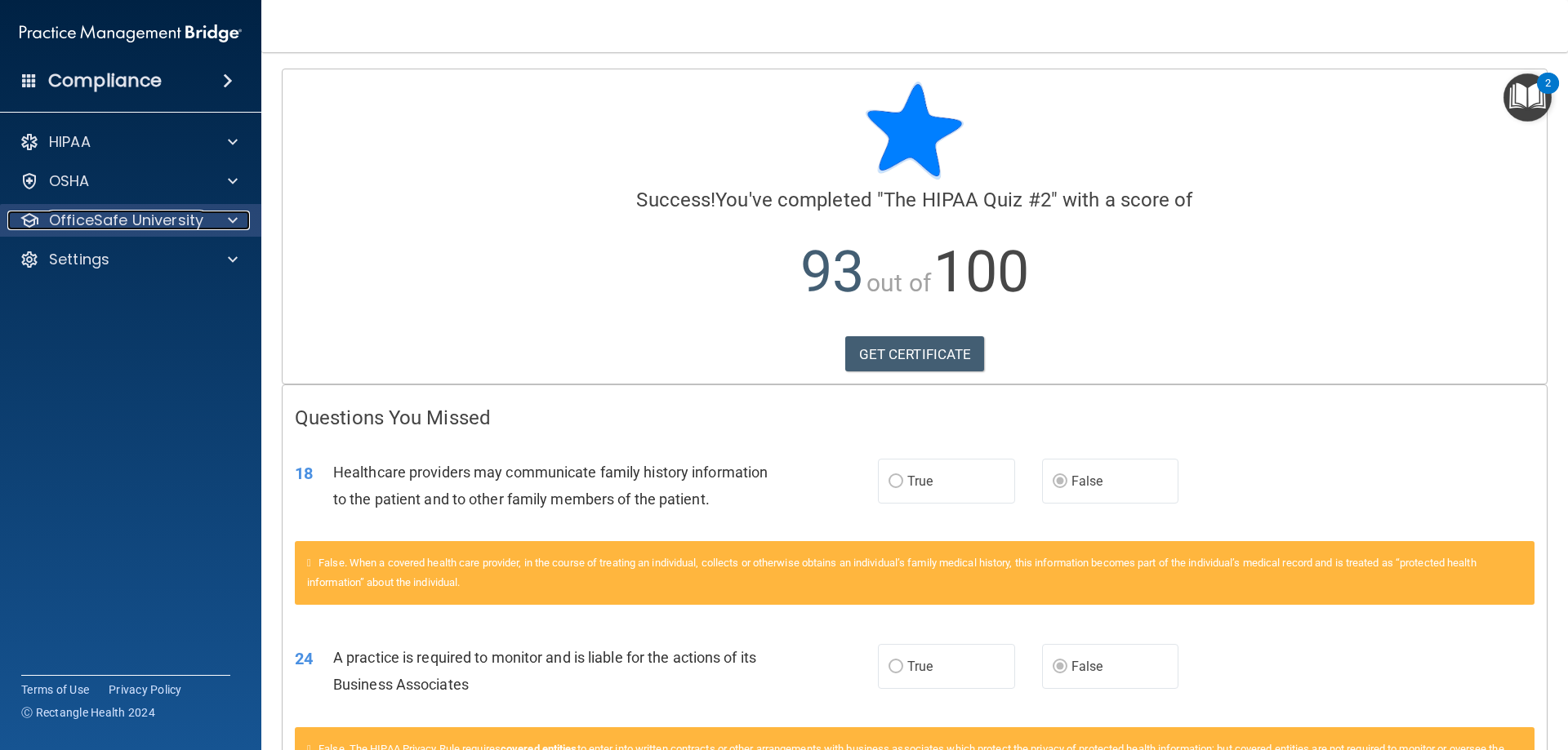
click at [114, 222] on p "OfficeSafe University" at bounding box center [126, 220] width 155 height 20
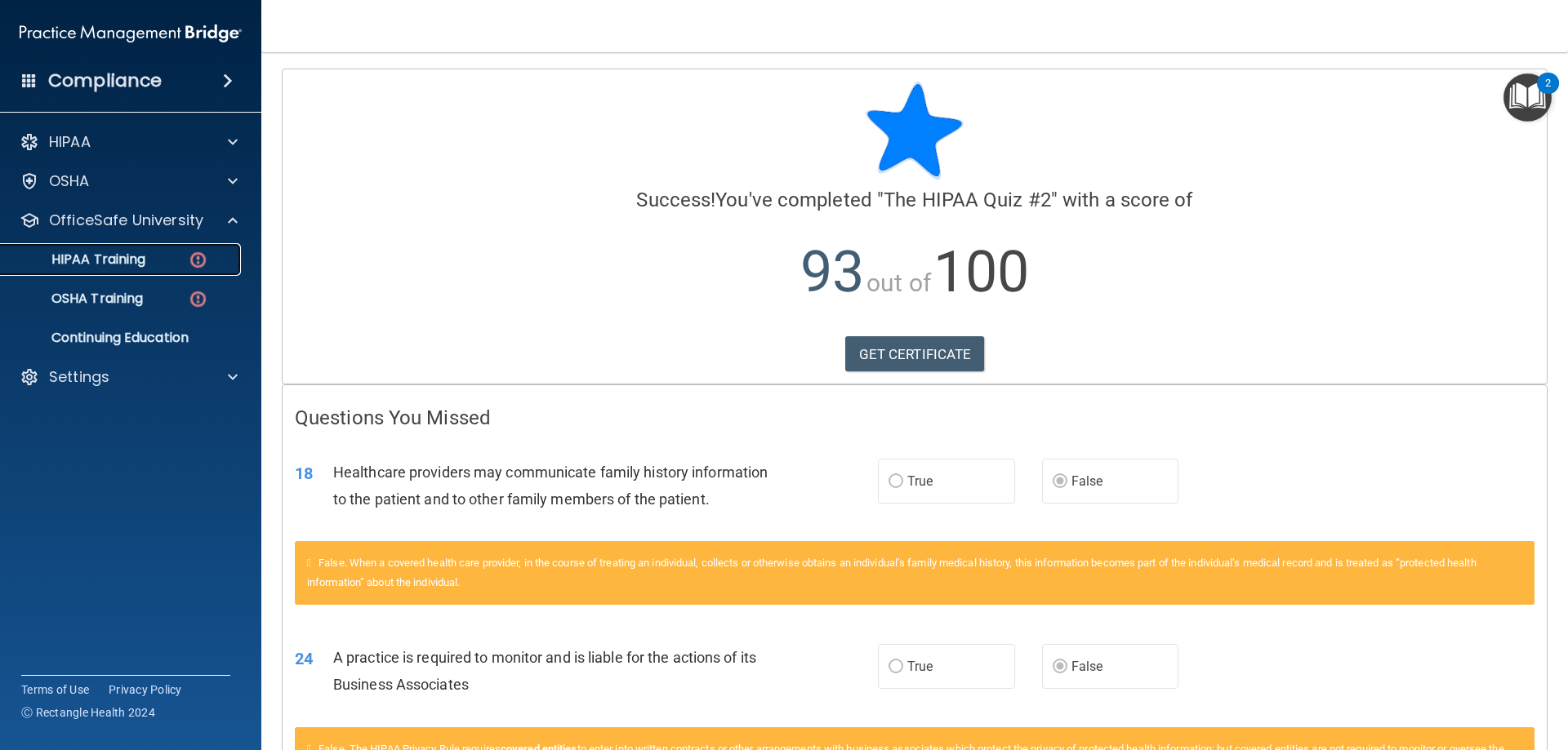
click at [107, 264] on p "HIPAA Training" at bounding box center [78, 260] width 135 height 17
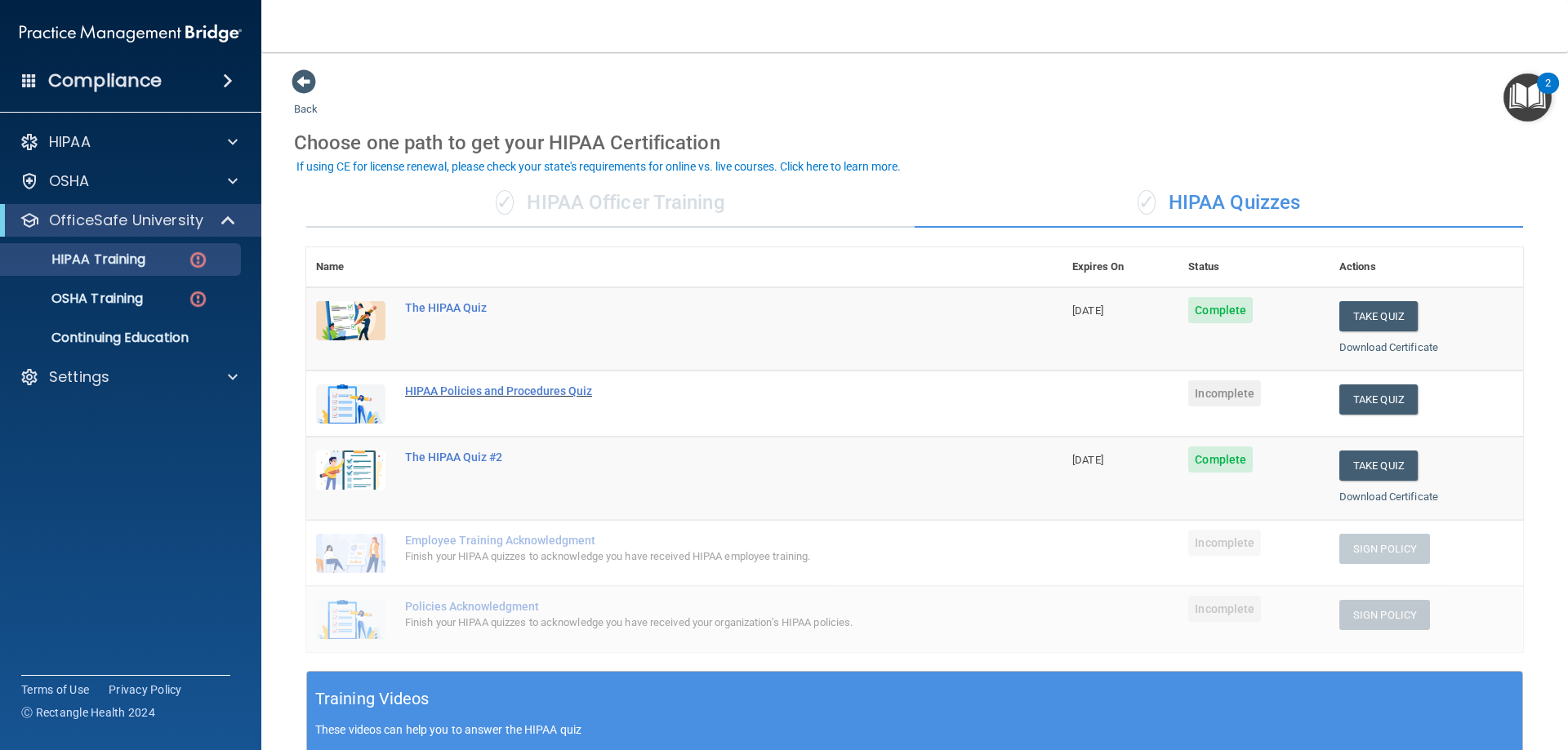
click at [470, 390] on div "HIPAA Policies and Procedures Quiz" at bounding box center [692, 391] width 576 height 13
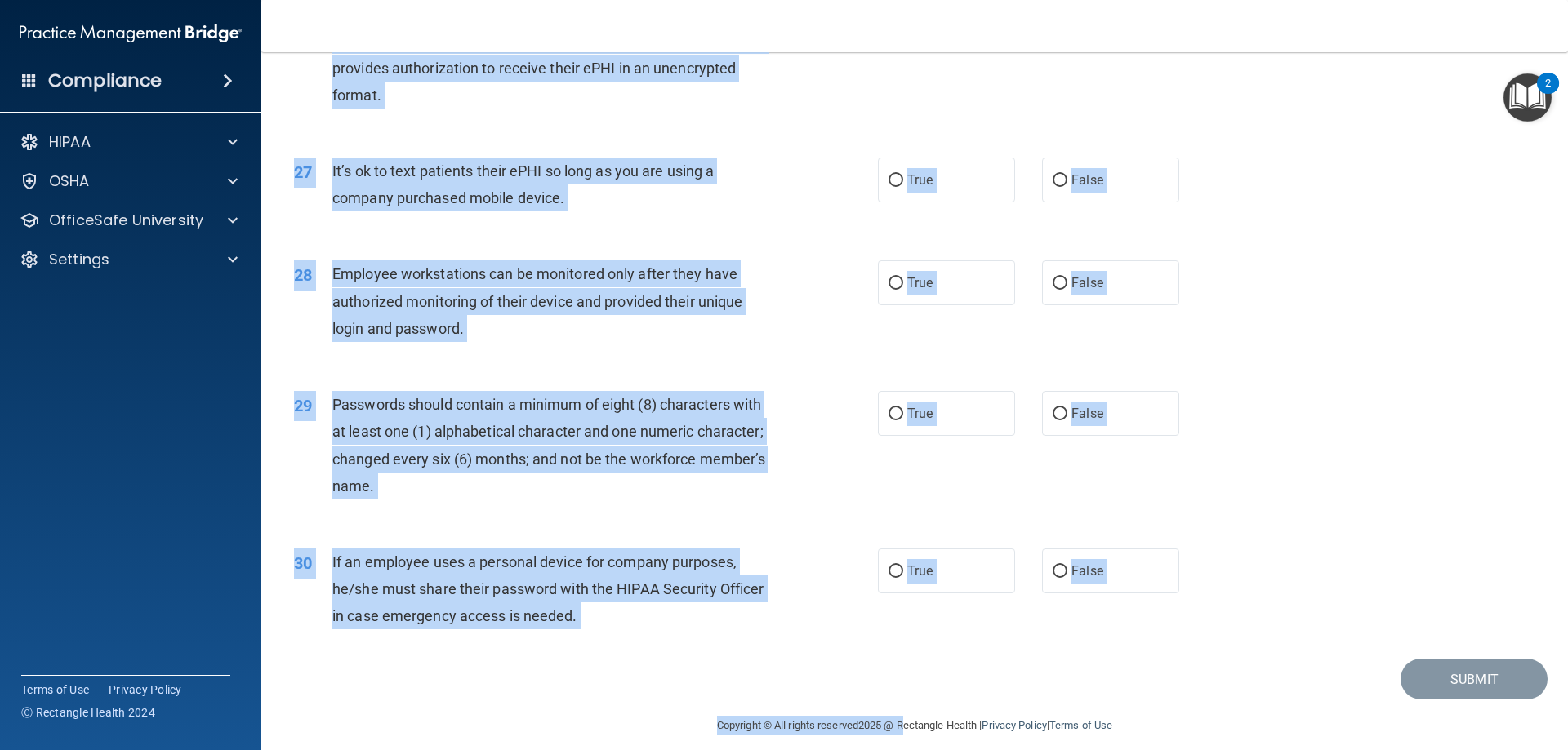
scroll to position [3348, 0]
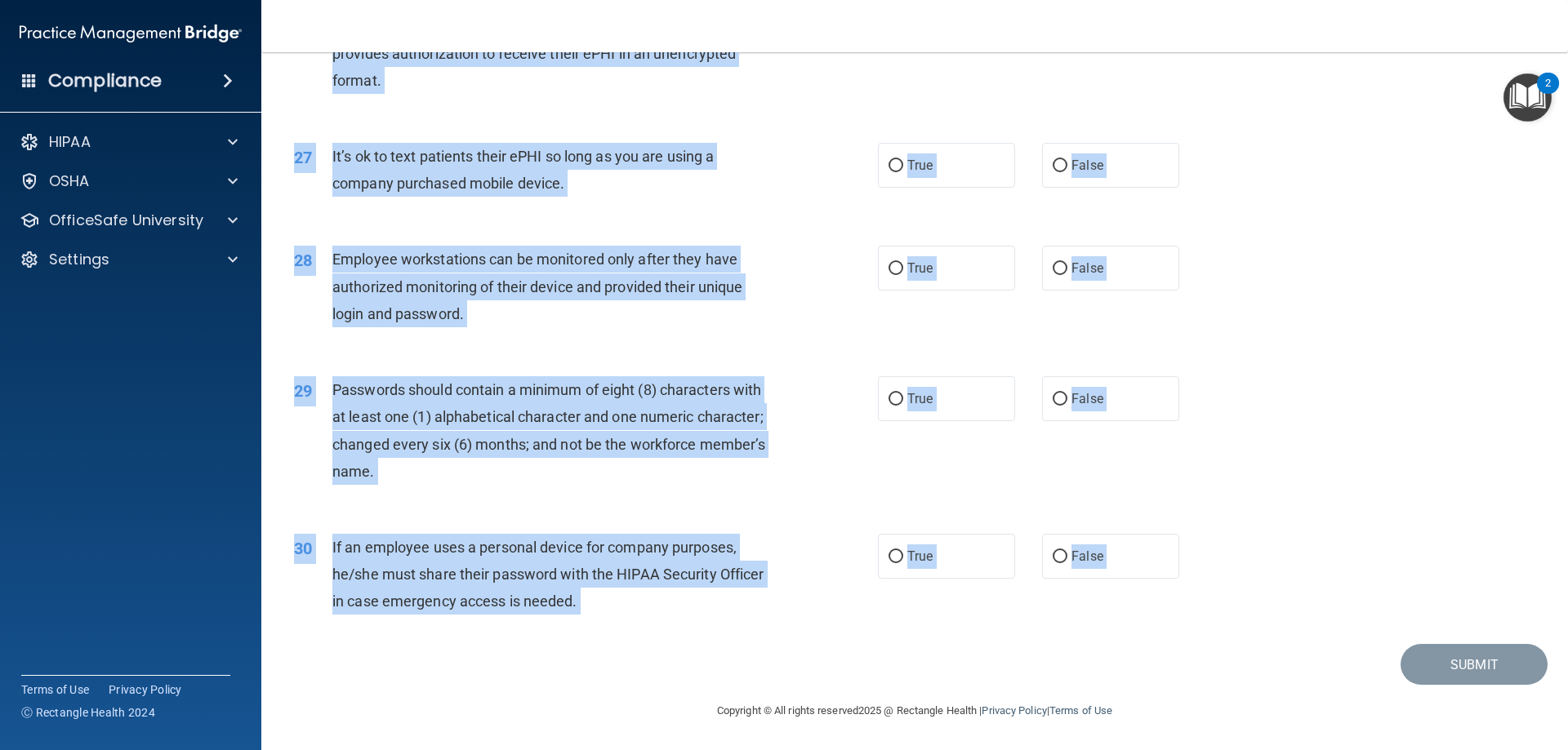
drag, startPoint x: 294, startPoint y: 144, endPoint x: 981, endPoint y: 663, distance: 861.0
copy main "01 It is ok to share your password with a co-worker in case immediate access of…"
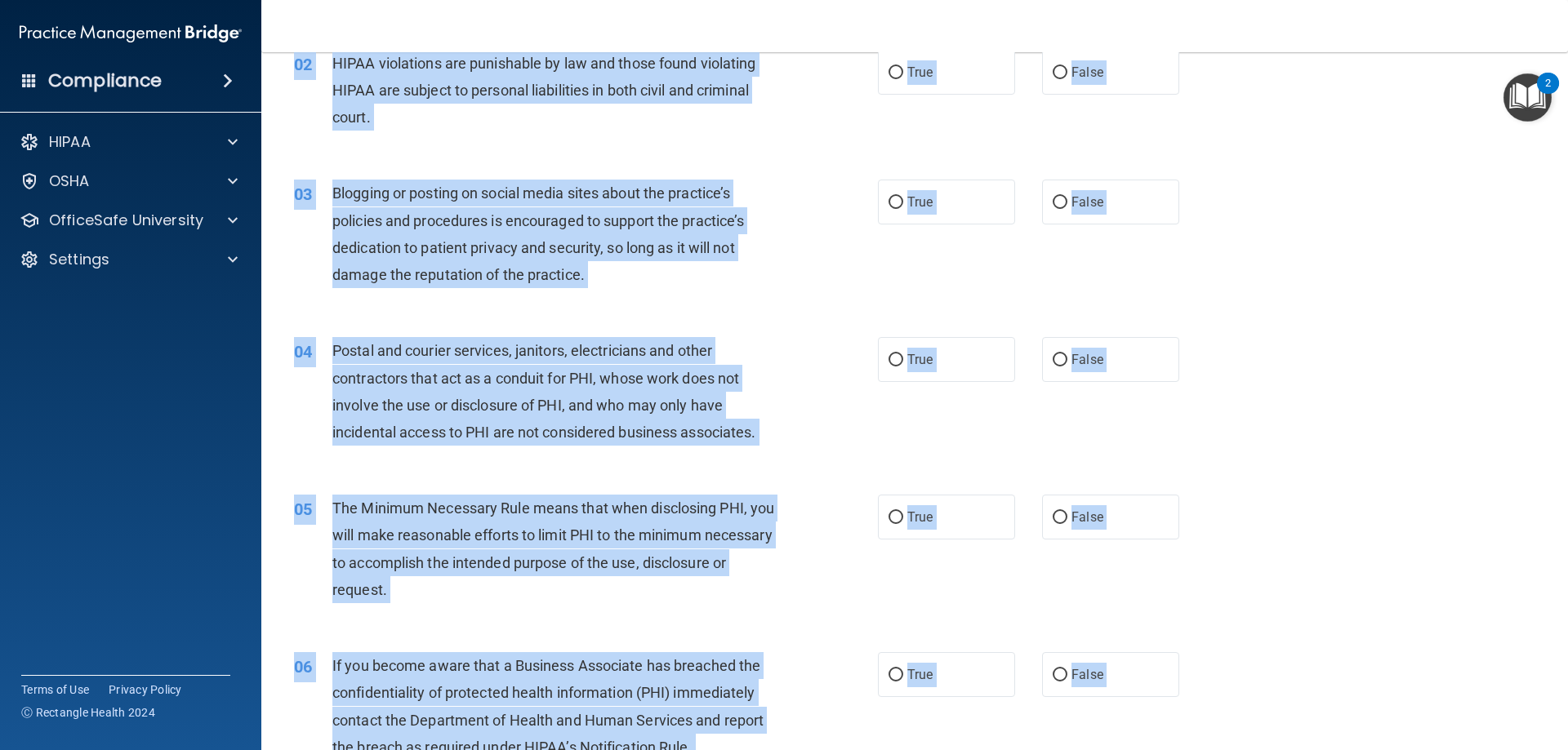
scroll to position [0, 0]
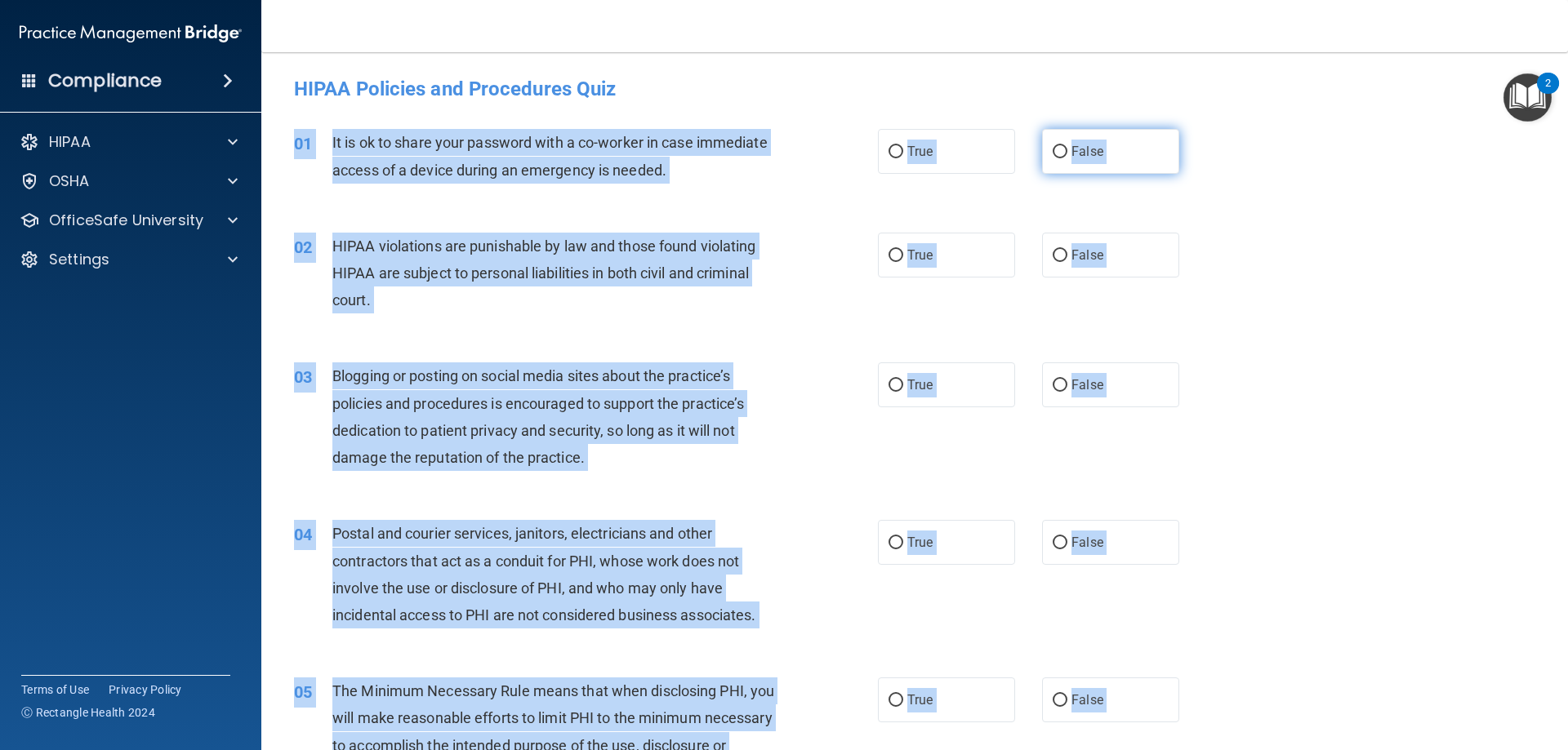
click at [1056, 150] on input "False" at bounding box center [1059, 152] width 15 height 12
radio input "true"
click at [893, 258] on input "True" at bounding box center [896, 256] width 15 height 12
radio input "true"
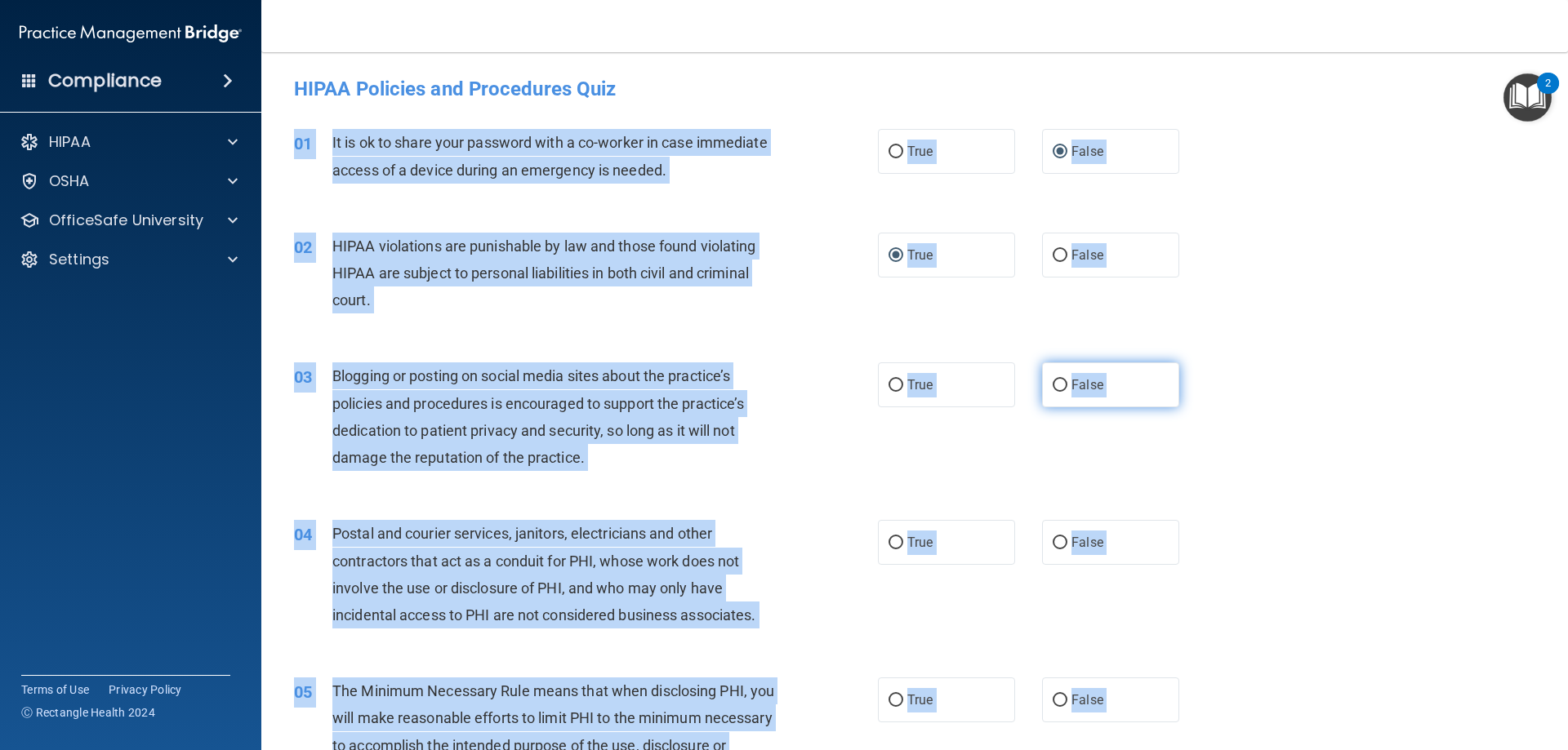
click at [1061, 387] on label "False" at bounding box center [1110, 385] width 137 height 45
click at [1061, 387] on input "False" at bounding box center [1059, 386] width 15 height 12
radio input "true"
click at [894, 543] on input "True" at bounding box center [896, 543] width 15 height 12
radio input "true"
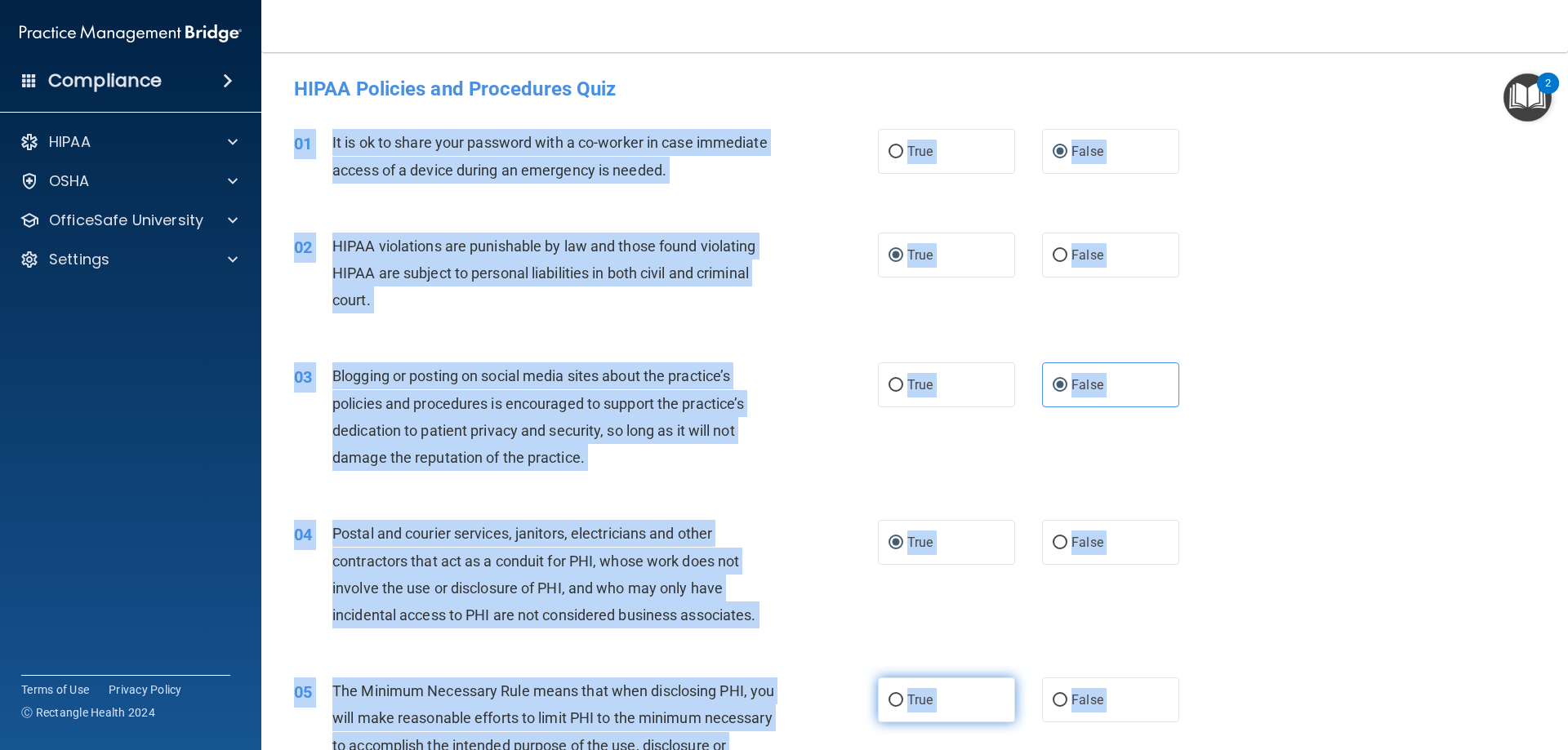
click at [889, 702] on input "True" at bounding box center [896, 701] width 15 height 12
radio input "true"
click at [794, 613] on div "04 Postal and courier services, janitors, electricians and other contractors th…" at bounding box center [586, 578] width 633 height 117
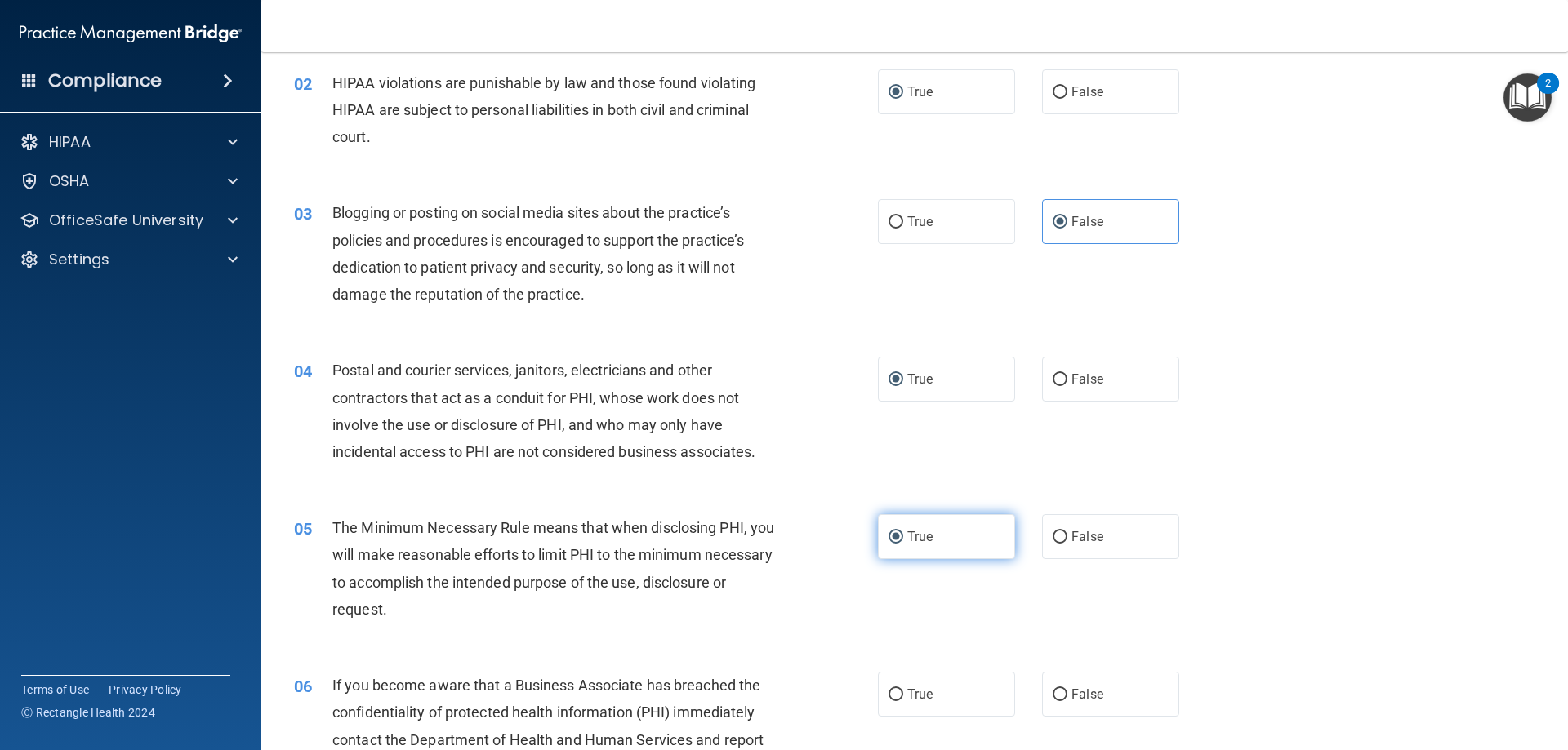
scroll to position [245, 0]
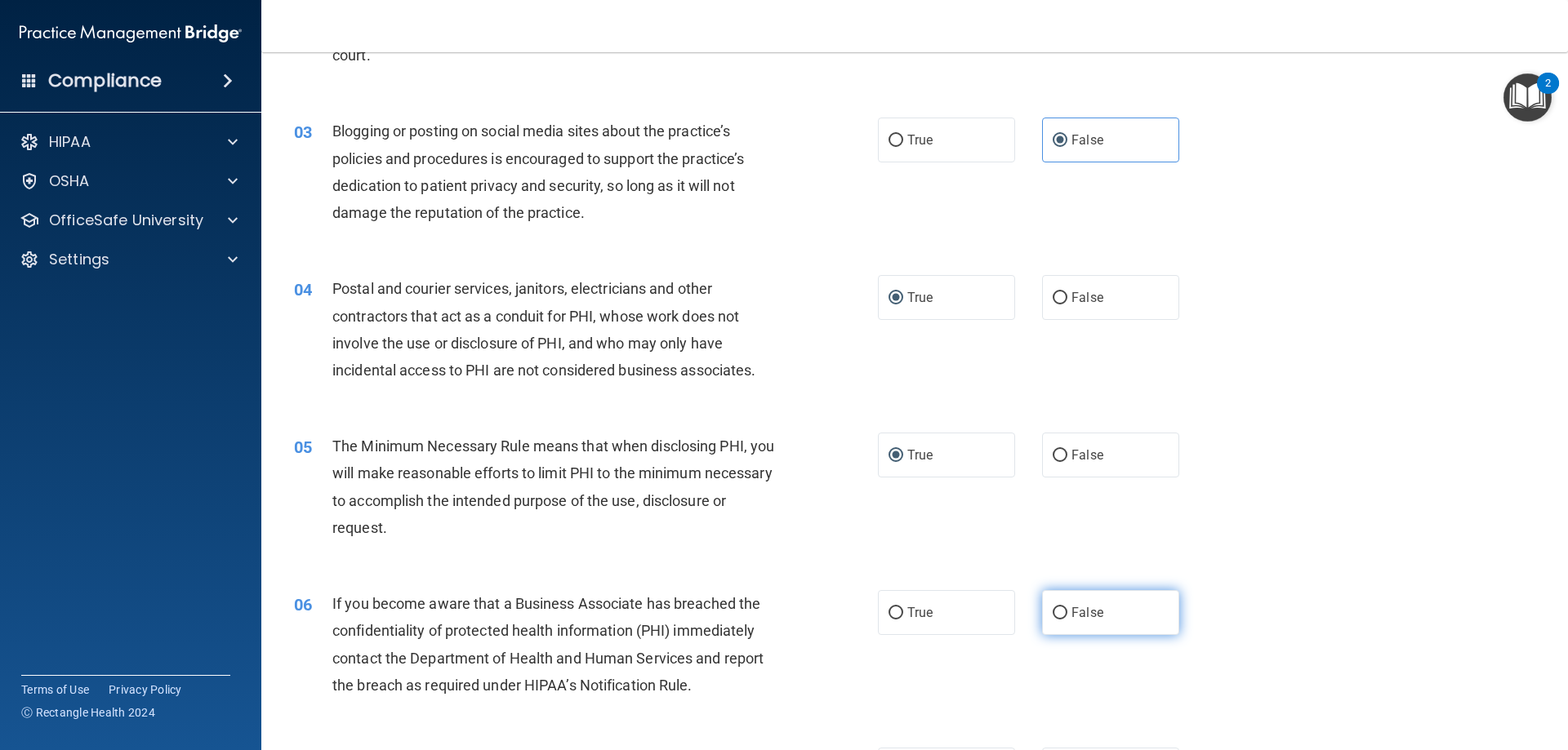
click at [1056, 608] on input "False" at bounding box center [1059, 613] width 15 height 12
radio input "true"
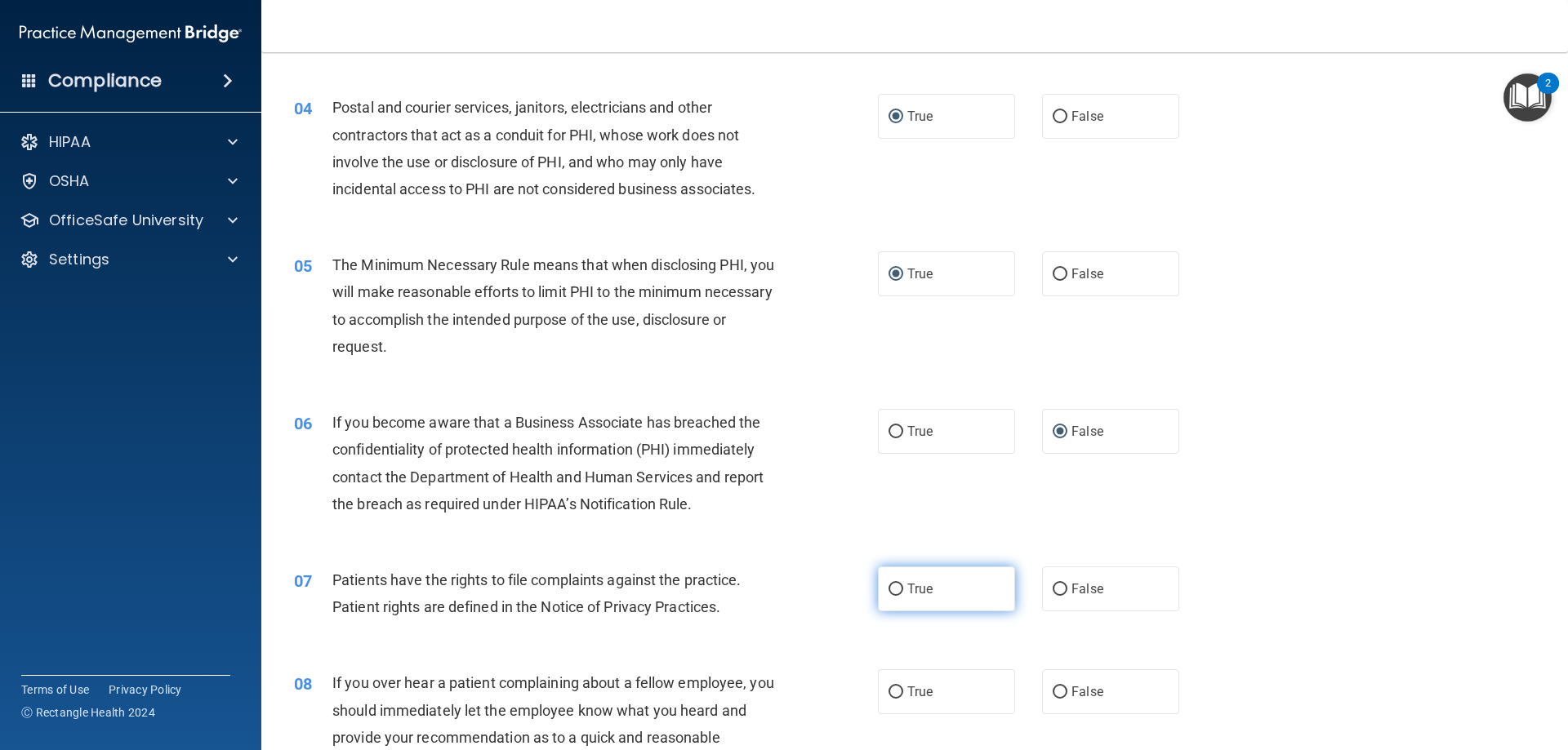
scroll to position [490, 0]
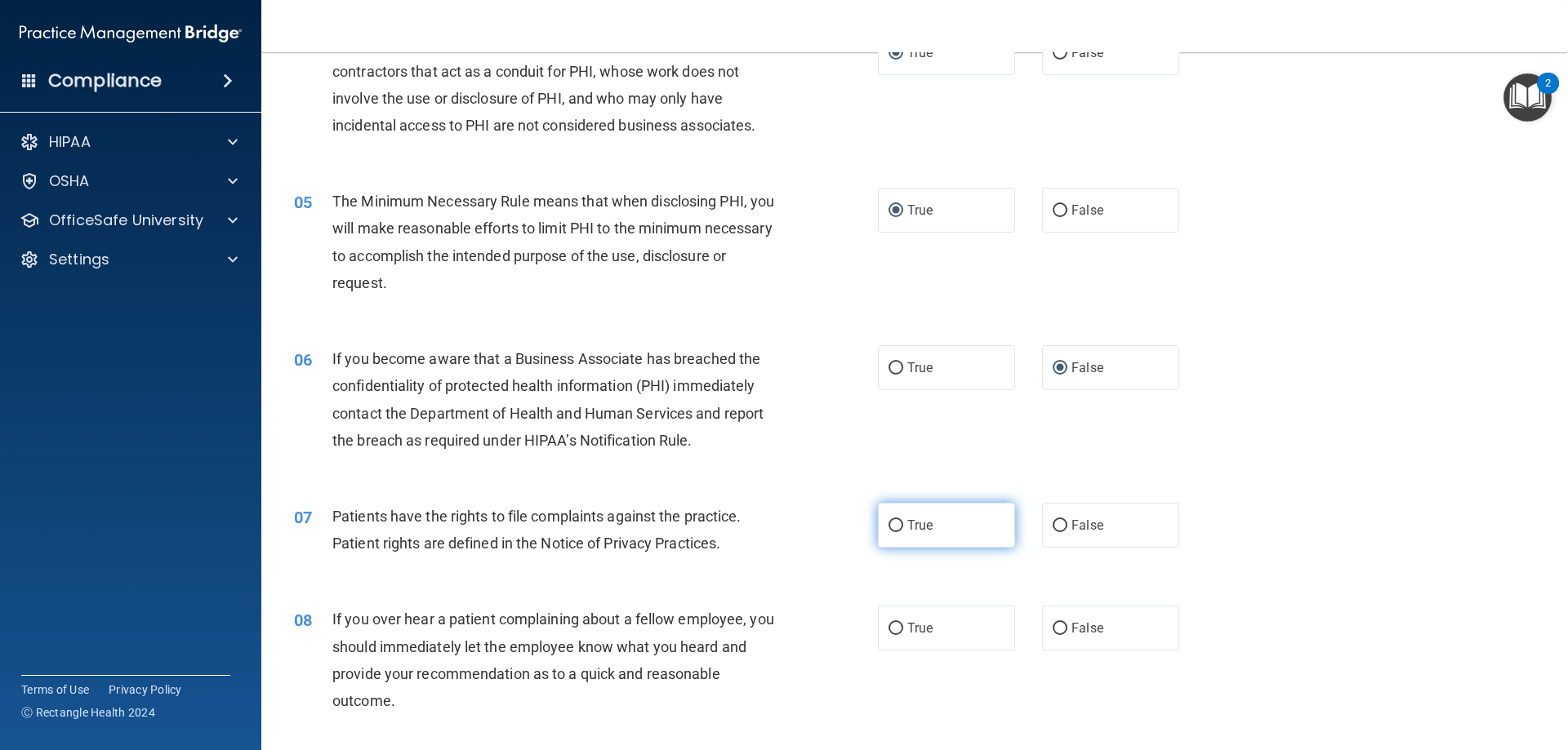
click at [893, 524] on input "True" at bounding box center [896, 526] width 15 height 12
radio input "true"
click at [1050, 619] on label "False" at bounding box center [1110, 629] width 137 height 45
click at [1052, 623] on input "False" at bounding box center [1059, 629] width 15 height 12
radio input "true"
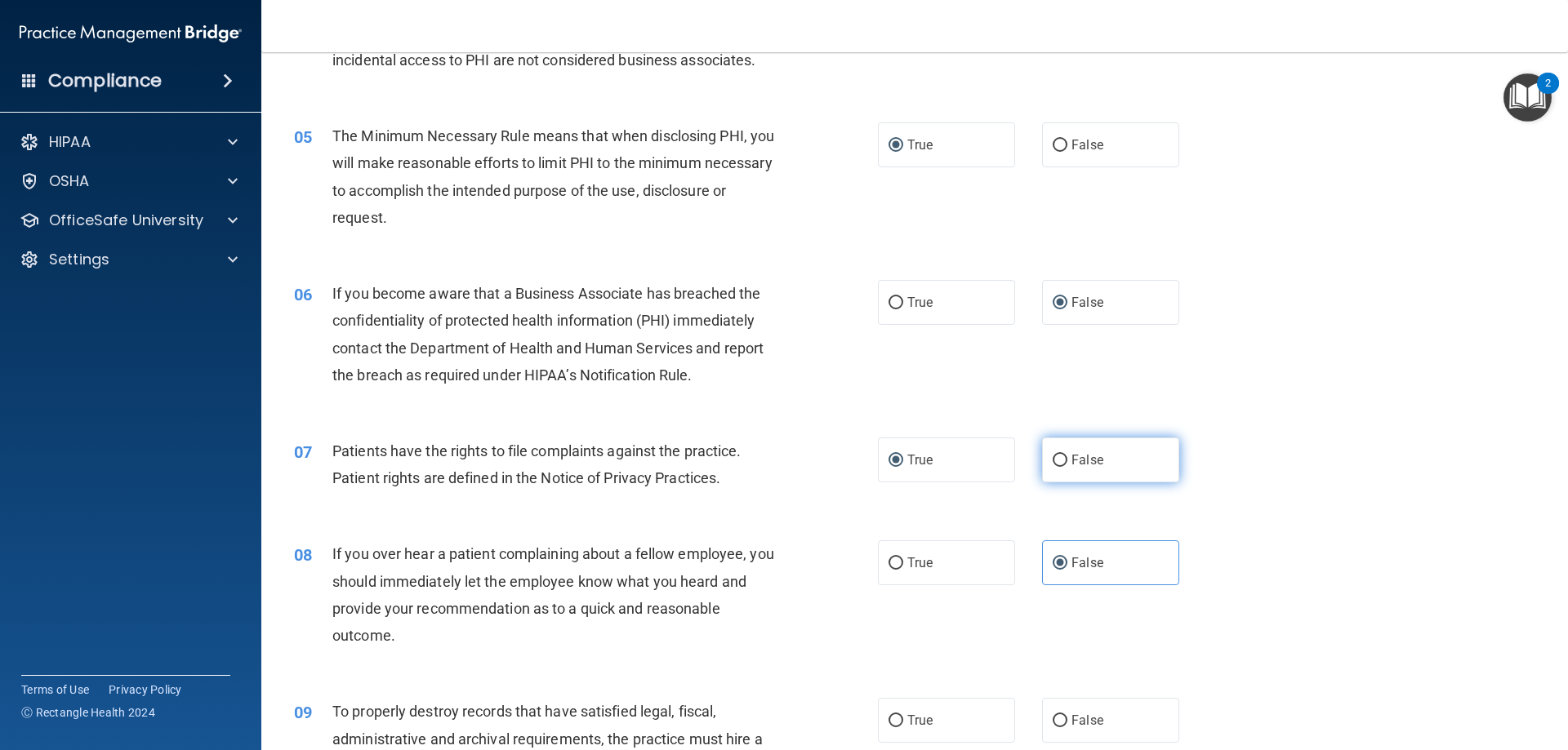
scroll to position [654, 0]
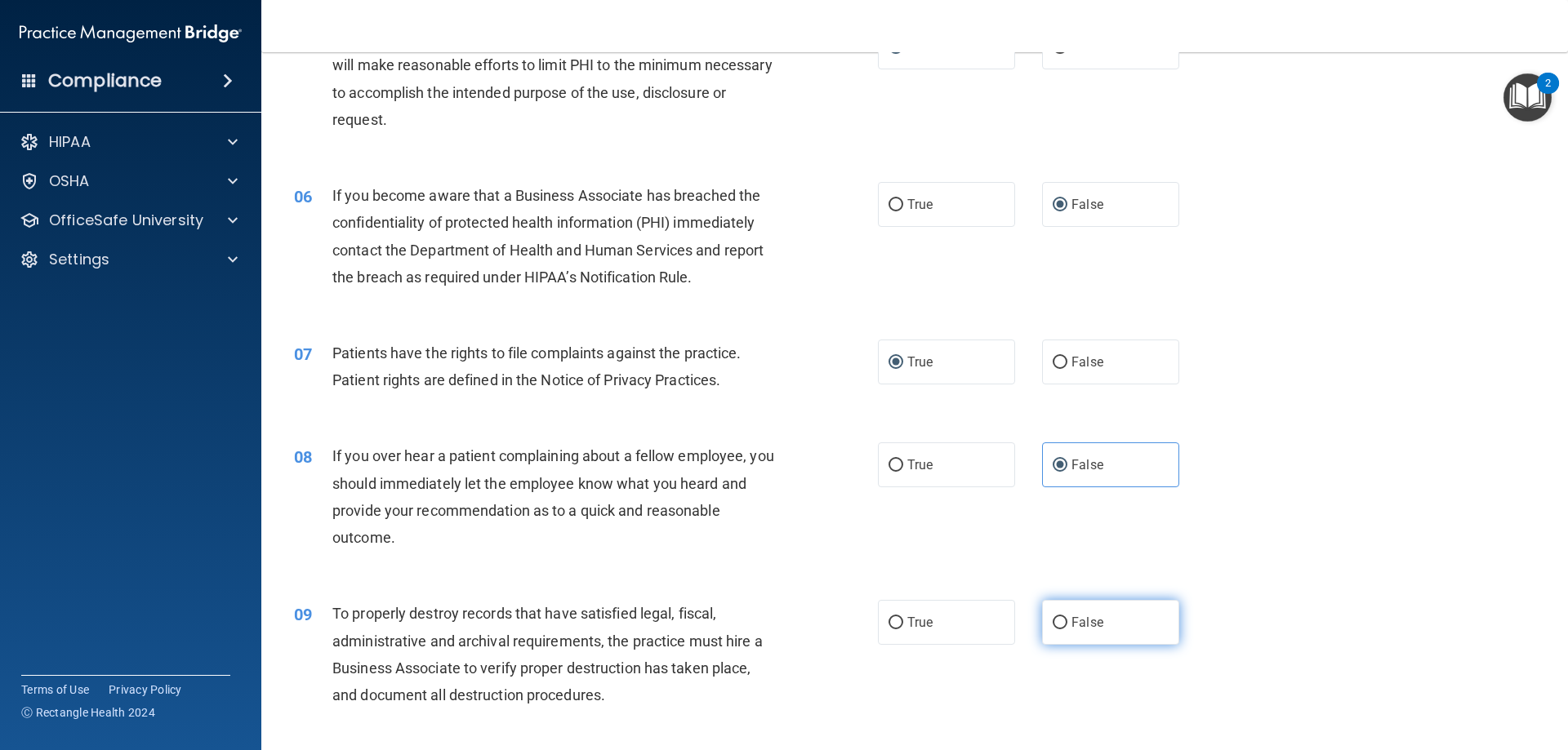
click at [1052, 622] on input "False" at bounding box center [1059, 623] width 15 height 12
radio input "true"
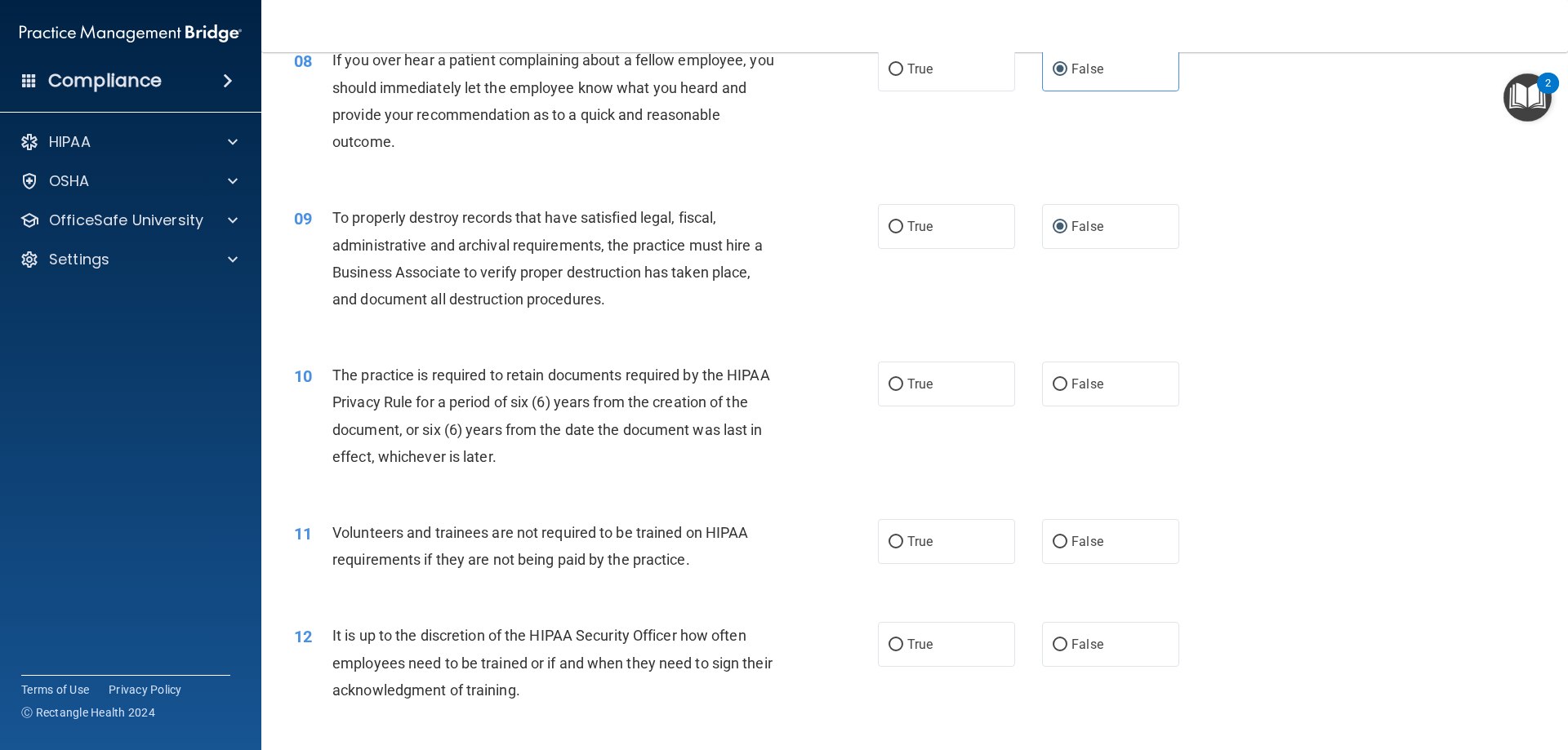
scroll to position [1143, 0]
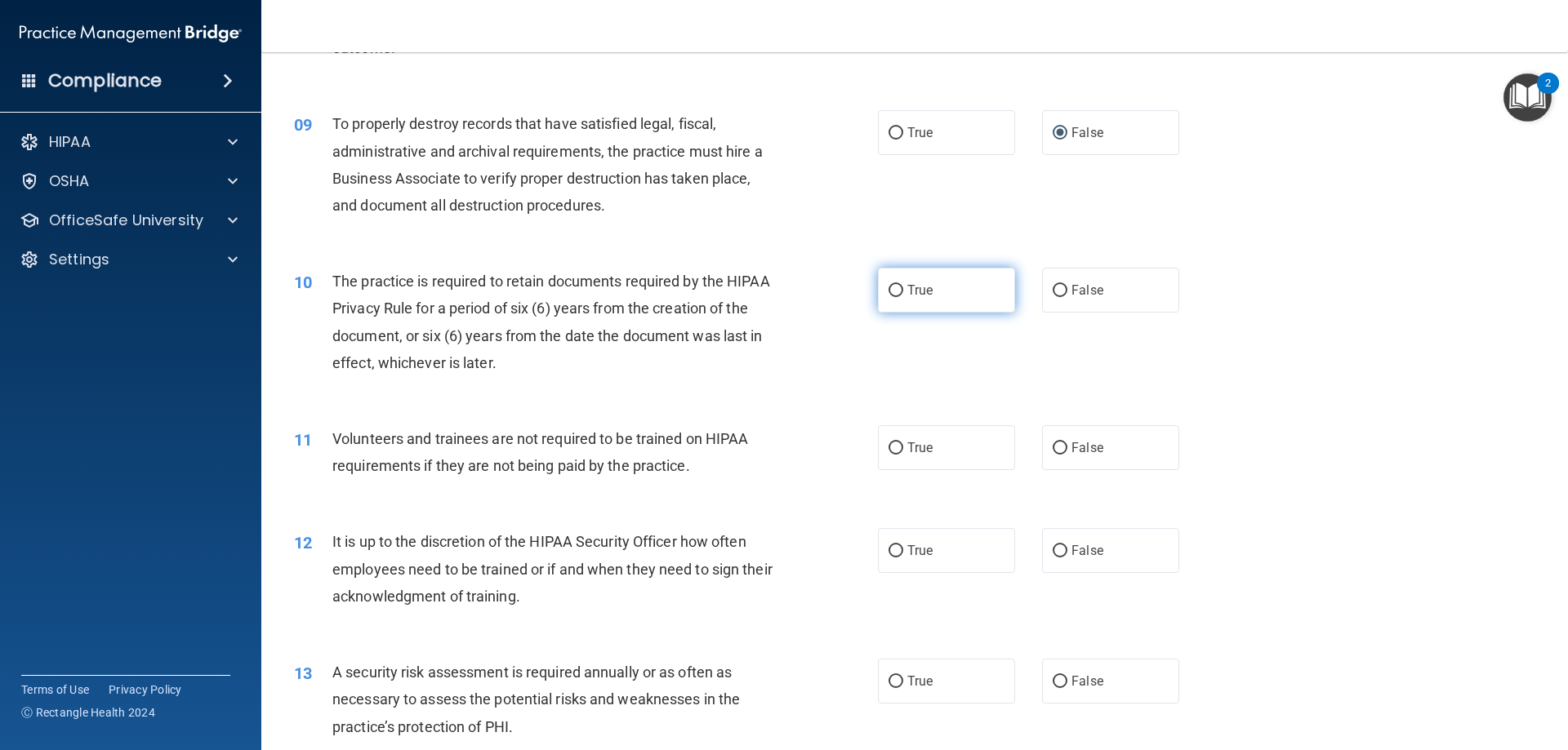
click at [885, 282] on label "True" at bounding box center [946, 290] width 137 height 45
click at [889, 285] on input "True" at bounding box center [896, 291] width 15 height 12
radio input "true"
click at [1053, 448] on input "False" at bounding box center [1059, 449] width 15 height 12
radio input "true"
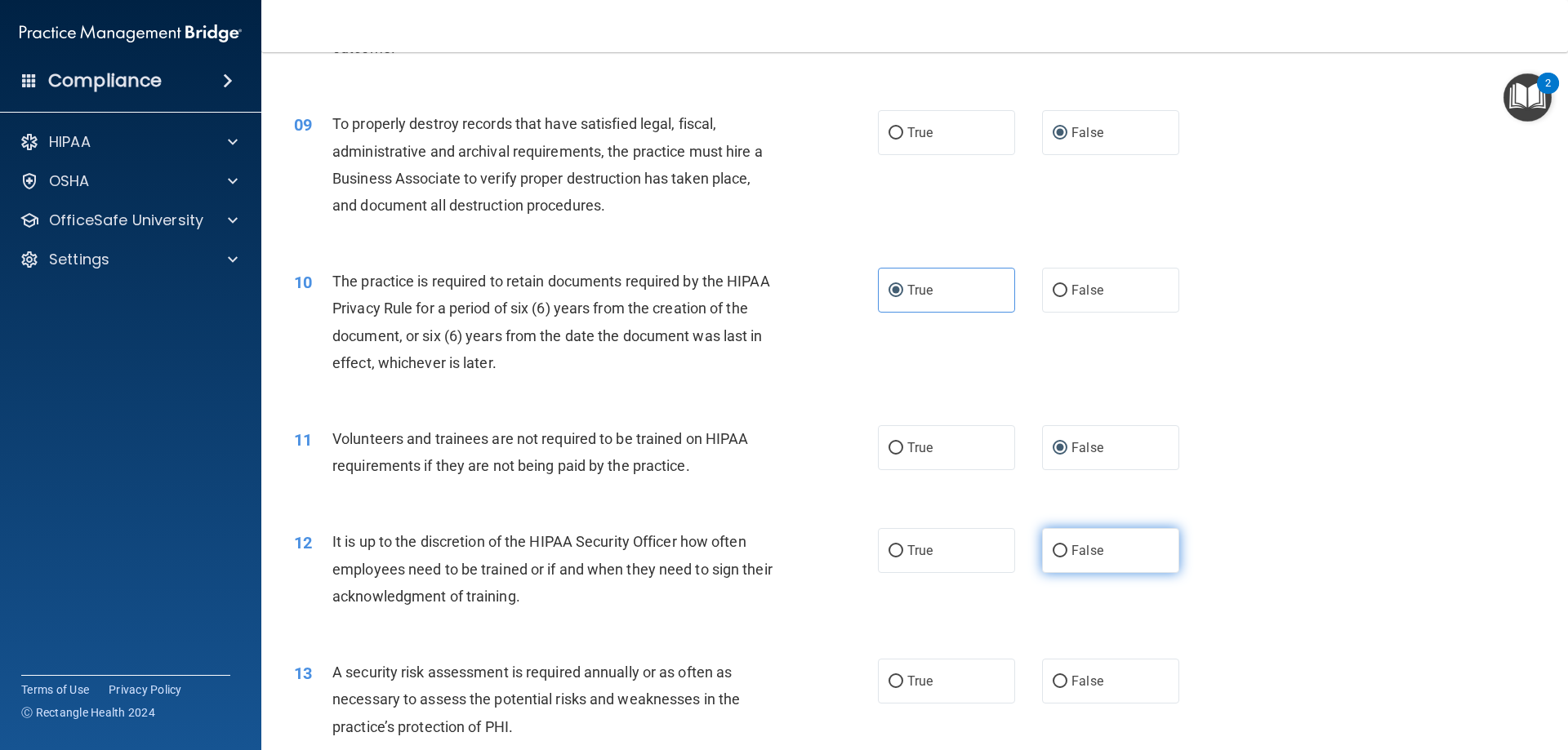
click at [1052, 566] on label "False" at bounding box center [1110, 551] width 137 height 45
click at [1052, 558] on input "False" at bounding box center [1059, 551] width 15 height 12
radio input "true"
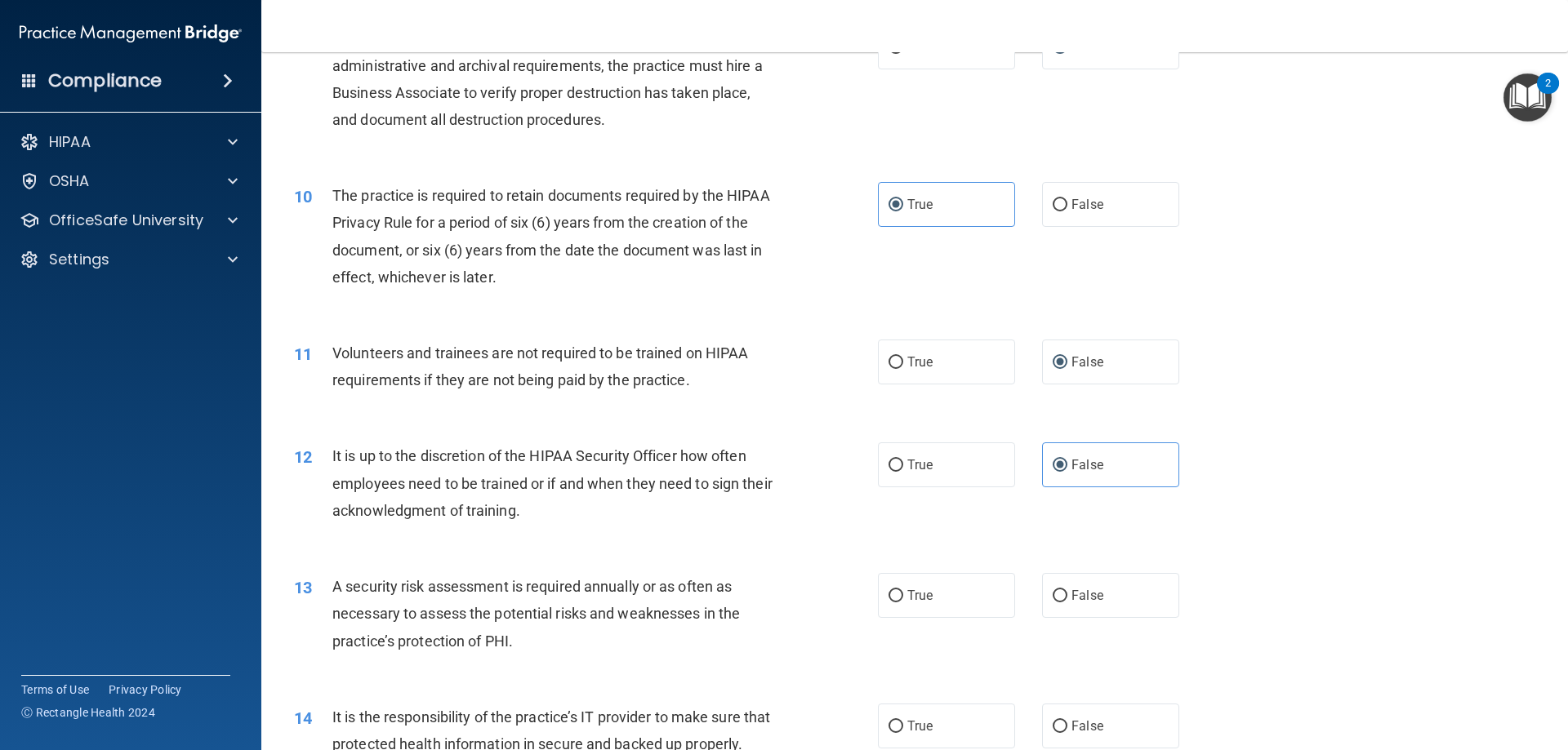
scroll to position [1306, 0]
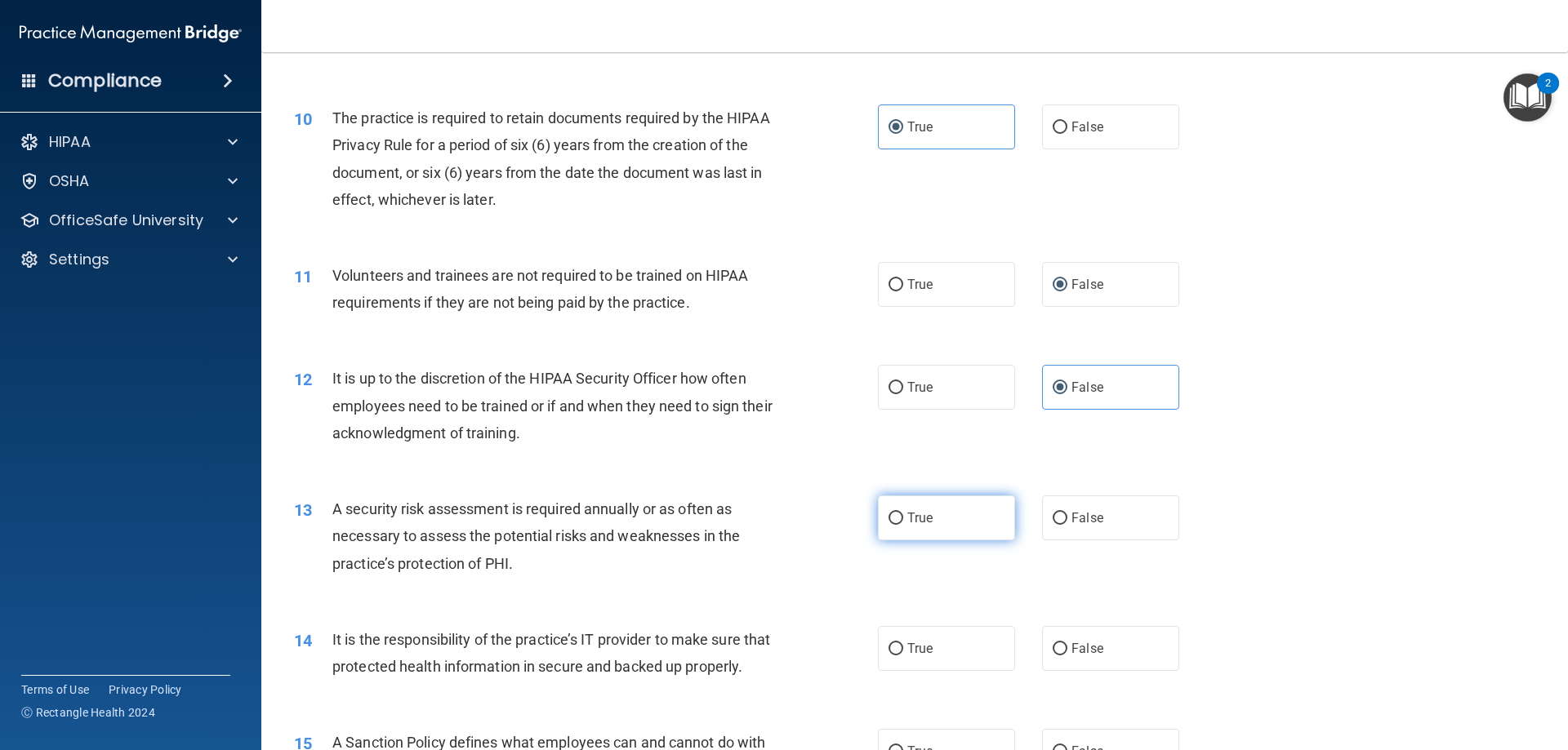
click at [878, 520] on label "True" at bounding box center [946, 519] width 137 height 45
click at [889, 520] on input "True" at bounding box center [896, 519] width 15 height 12
radio input "true"
click at [1043, 636] on label "False" at bounding box center [1110, 649] width 137 height 45
click at [1052, 644] on input "False" at bounding box center [1059, 650] width 15 height 12
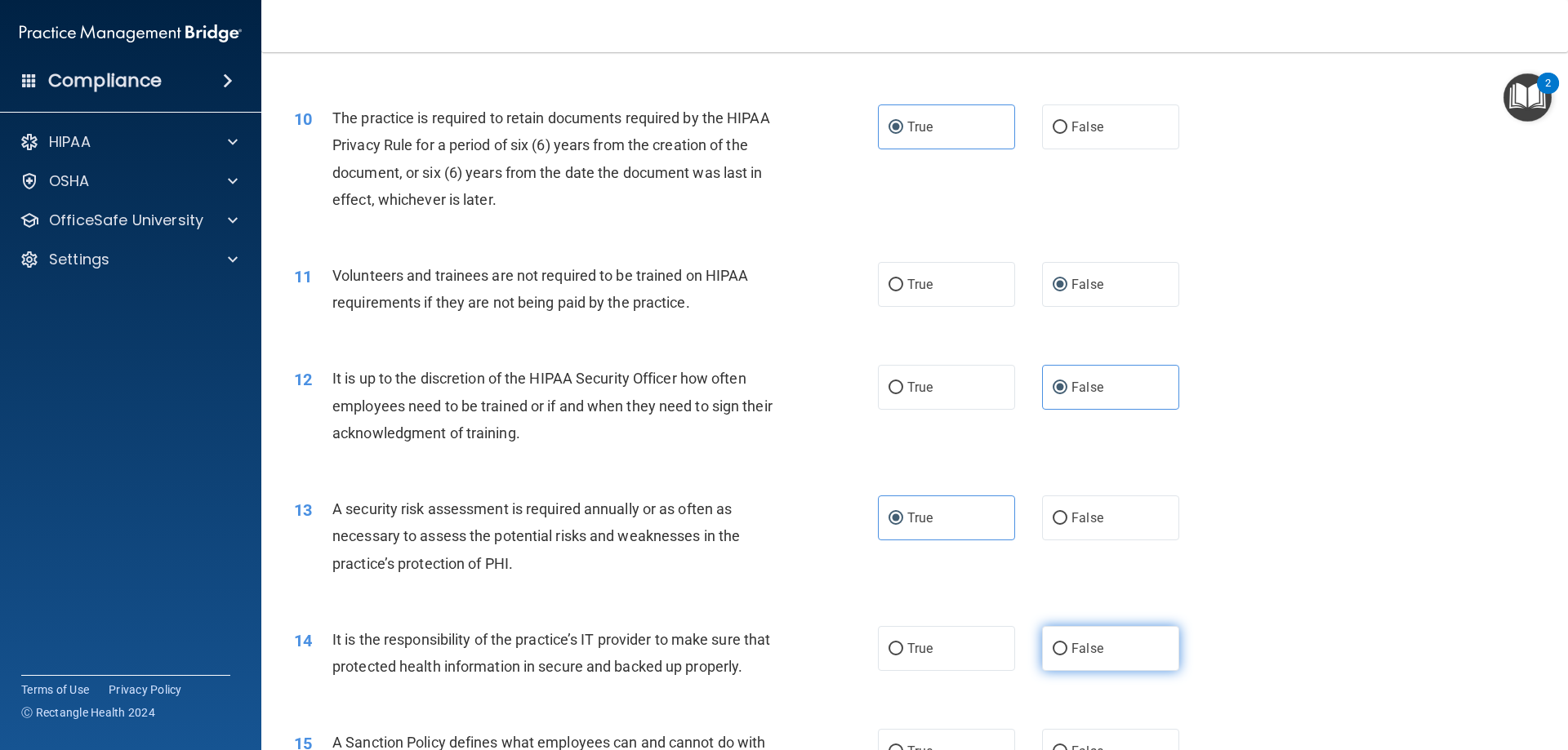
radio input "true"
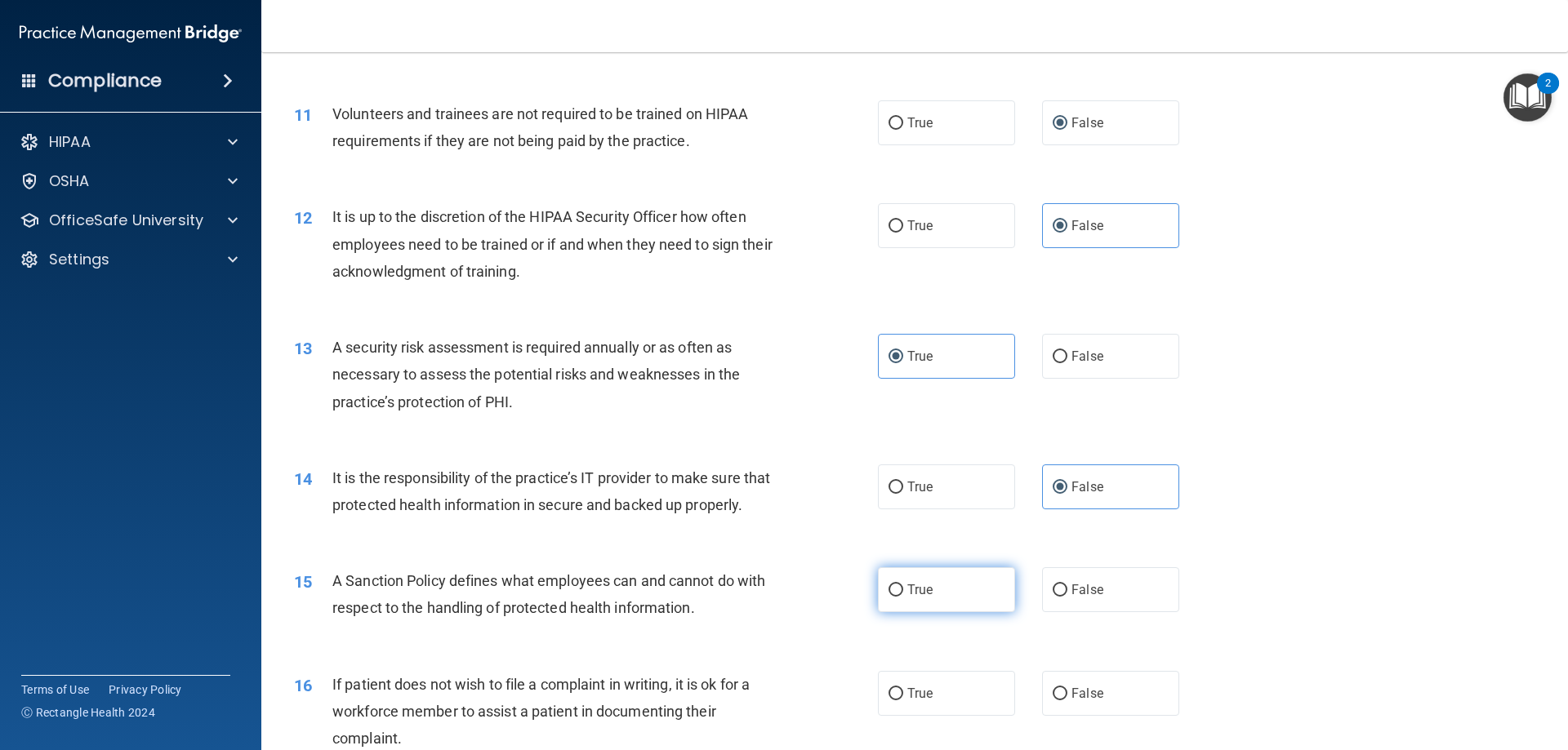
scroll to position [1469, 0]
click at [896, 595] on input "True" at bounding box center [896, 589] width 15 height 12
radio input "true"
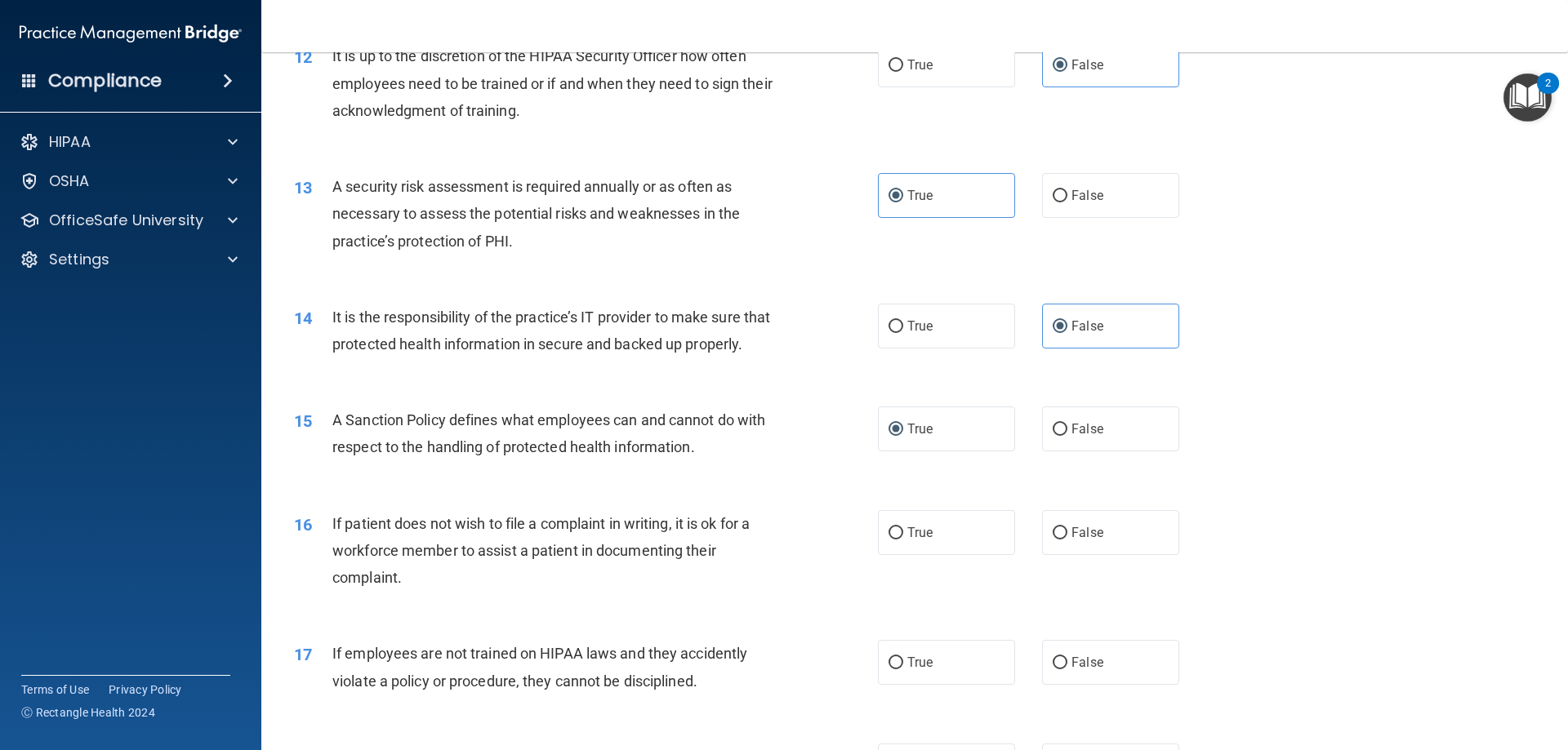
scroll to position [1633, 0]
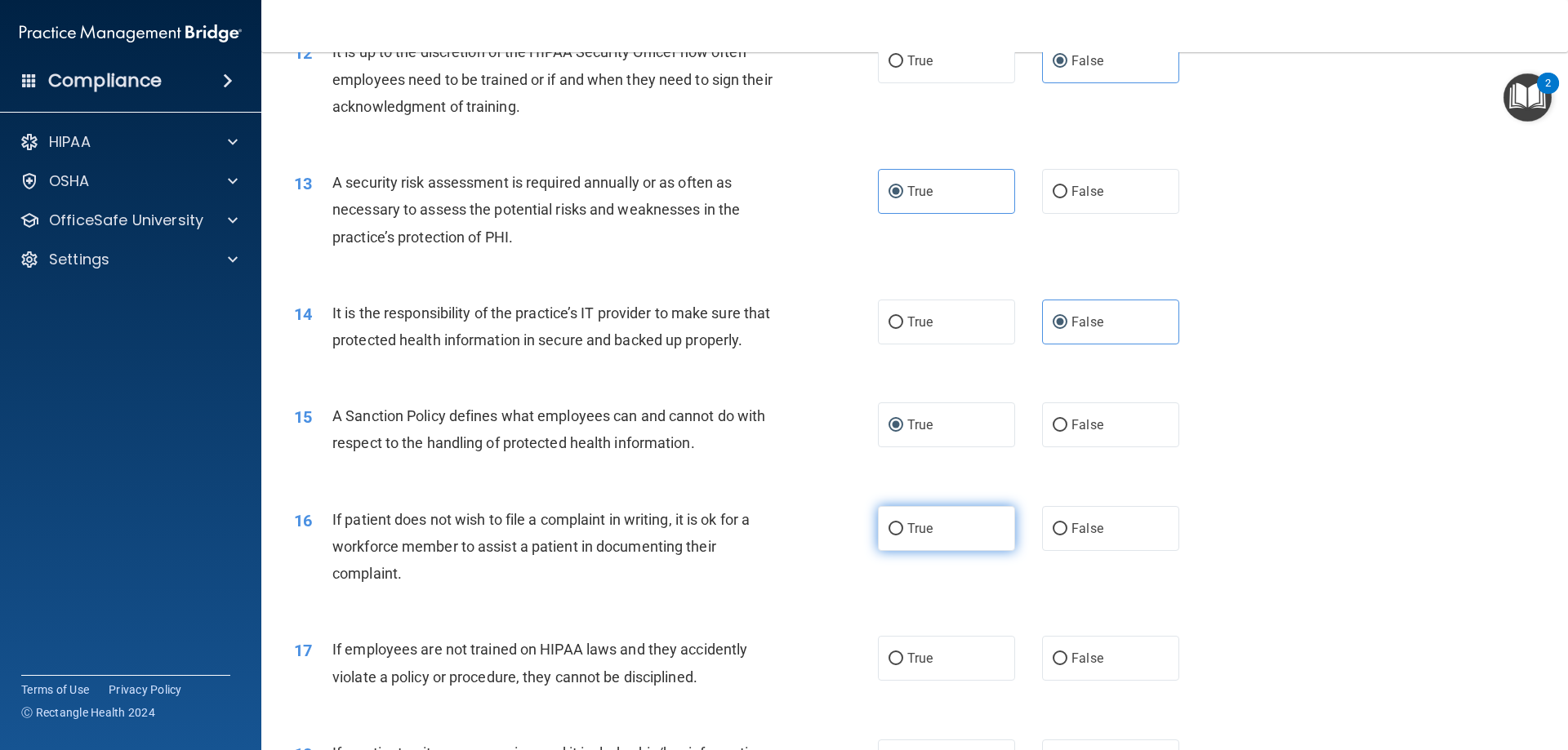
click at [889, 535] on input "True" at bounding box center [896, 530] width 15 height 12
radio input "true"
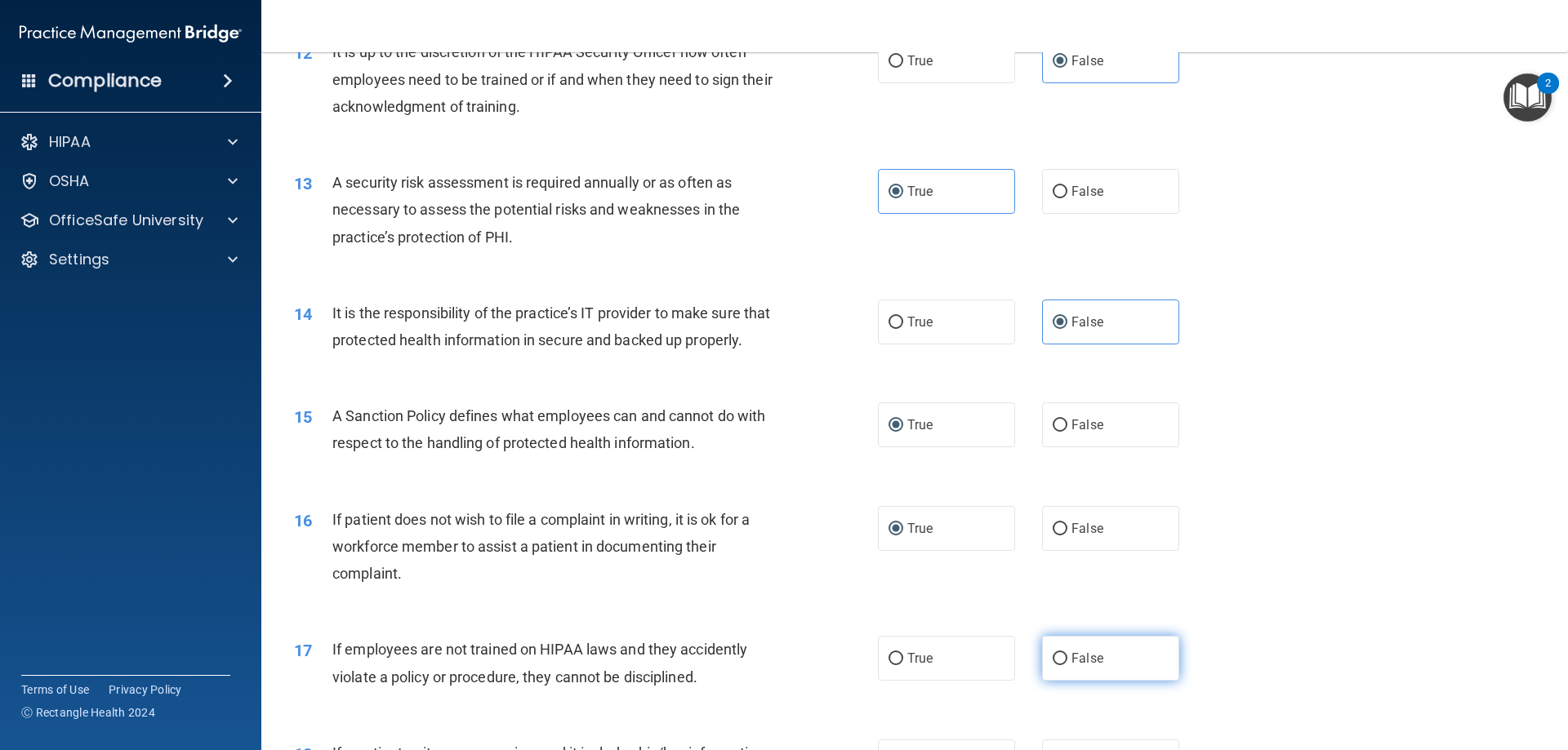
click at [1071, 666] on span "False" at bounding box center [1087, 658] width 31 height 16
click at [1064, 665] on input "False" at bounding box center [1059, 659] width 15 height 12
radio input "true"
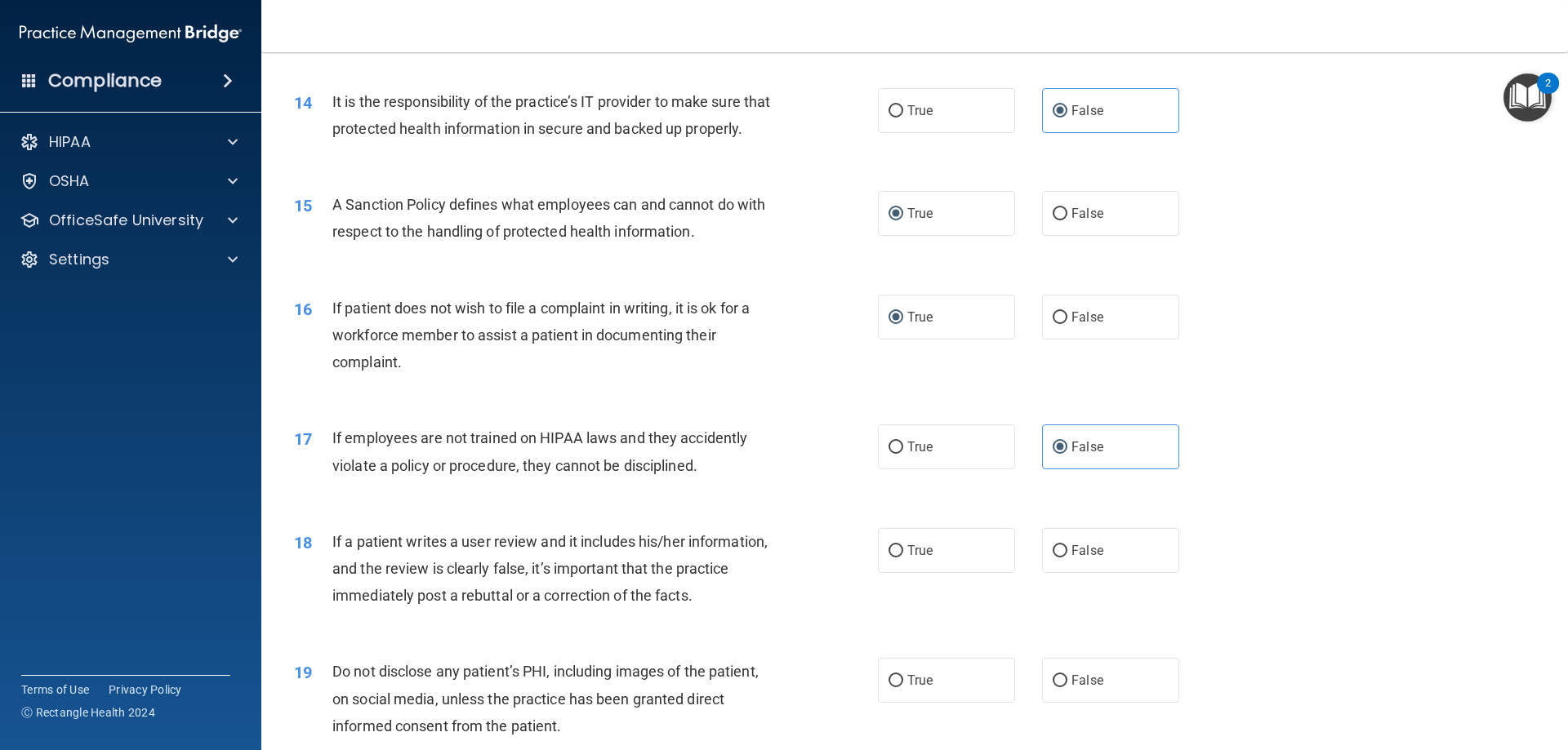
scroll to position [1878, 0]
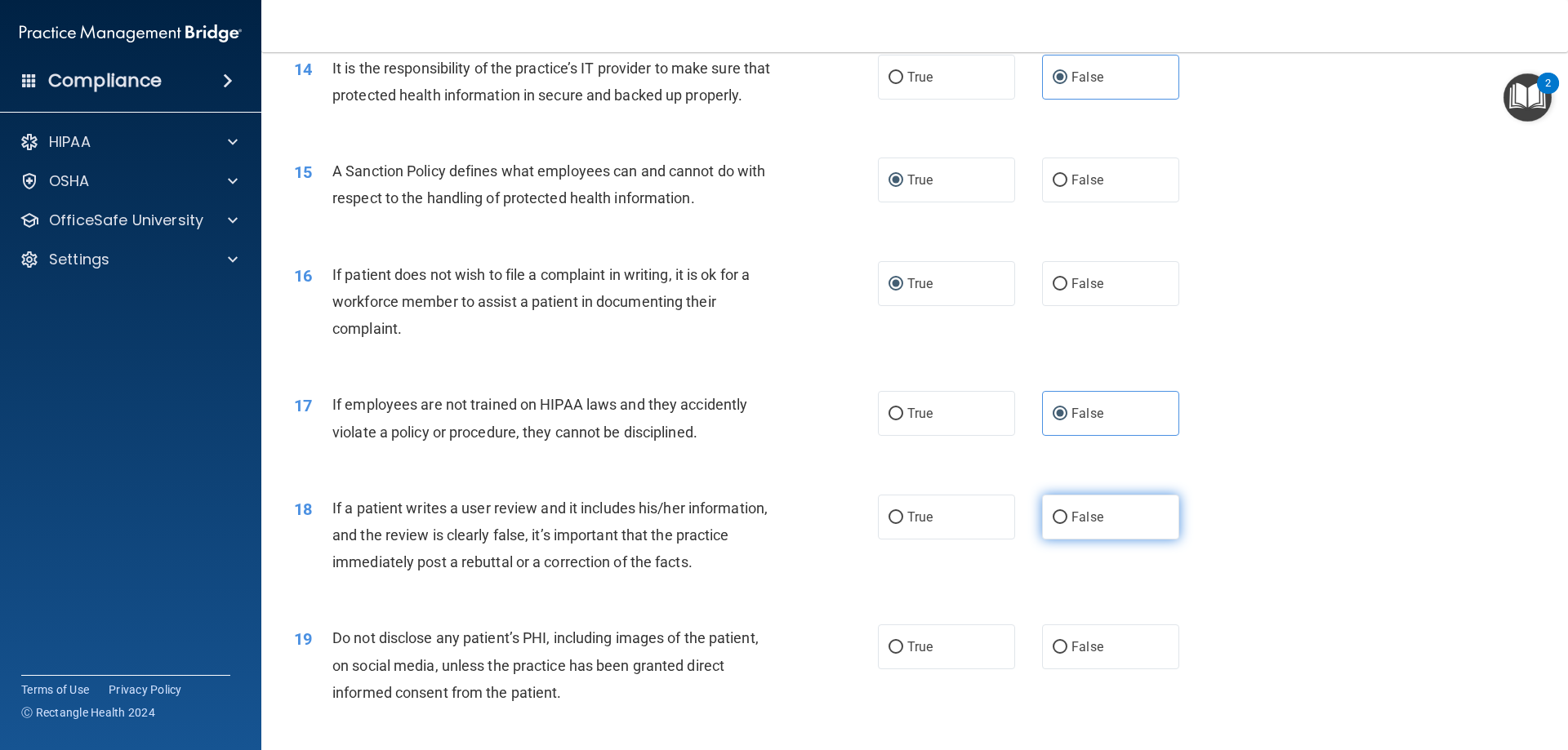
click at [1055, 525] on input "False" at bounding box center [1059, 518] width 15 height 12
radio input "true"
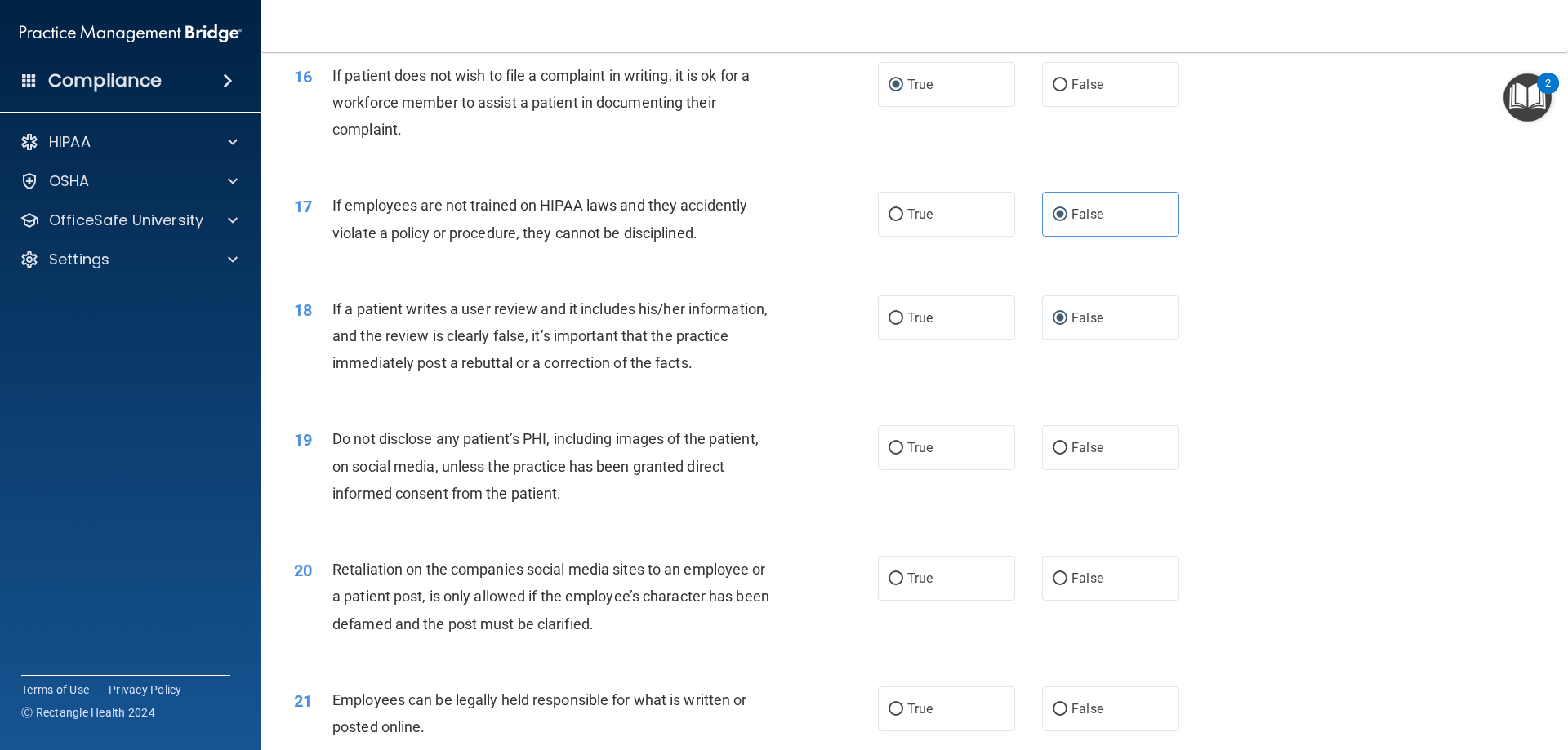
scroll to position [2123, 0]
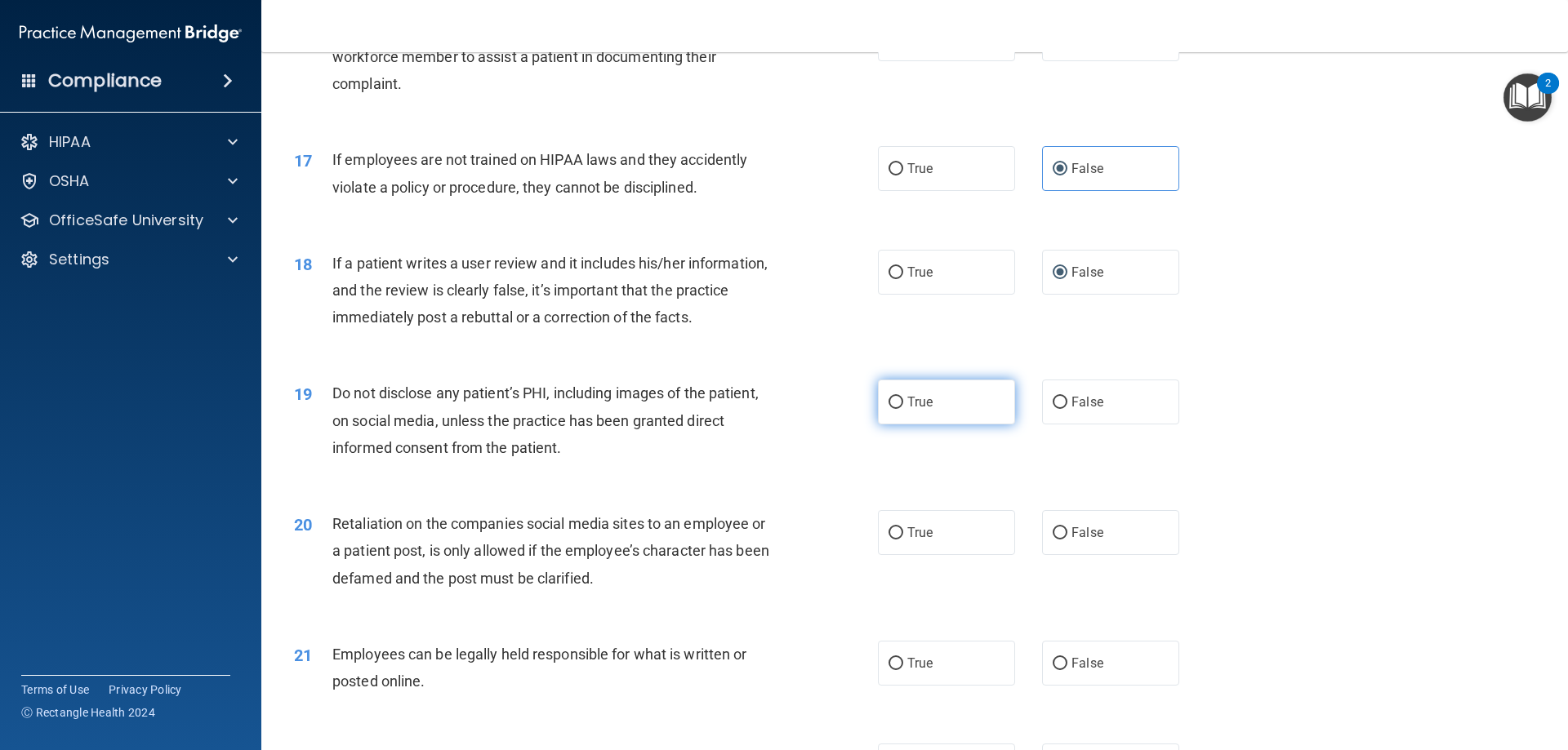
click at [908, 409] on span "True" at bounding box center [920, 403] width 26 height 16
click at [903, 409] on input "True" at bounding box center [896, 403] width 15 height 12
radio input "true"
click at [1071, 540] on span "False" at bounding box center [1087, 532] width 31 height 16
click at [1065, 539] on input "False" at bounding box center [1059, 533] width 15 height 12
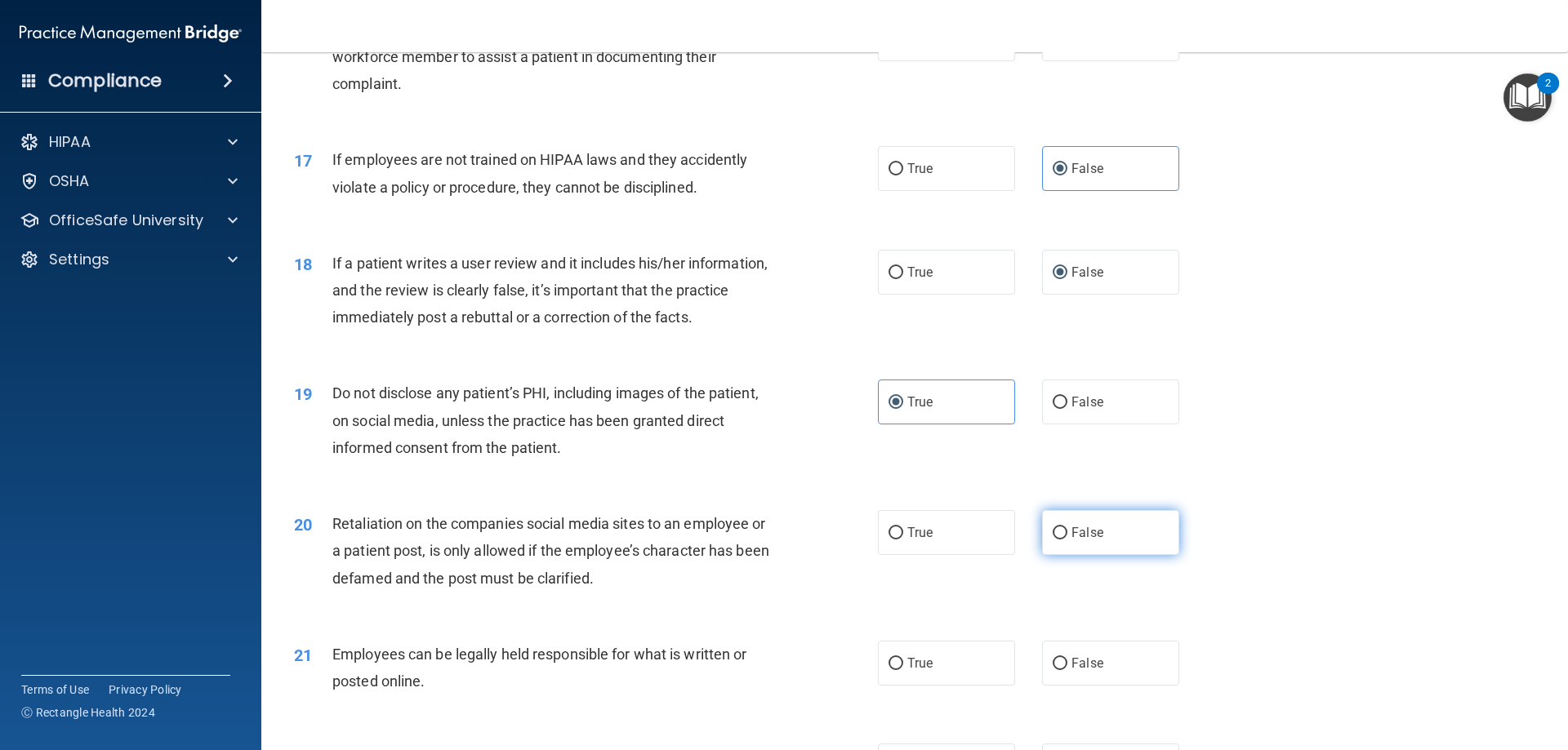
radio input "true"
click at [890, 670] on input "True" at bounding box center [896, 664] width 15 height 12
radio input "true"
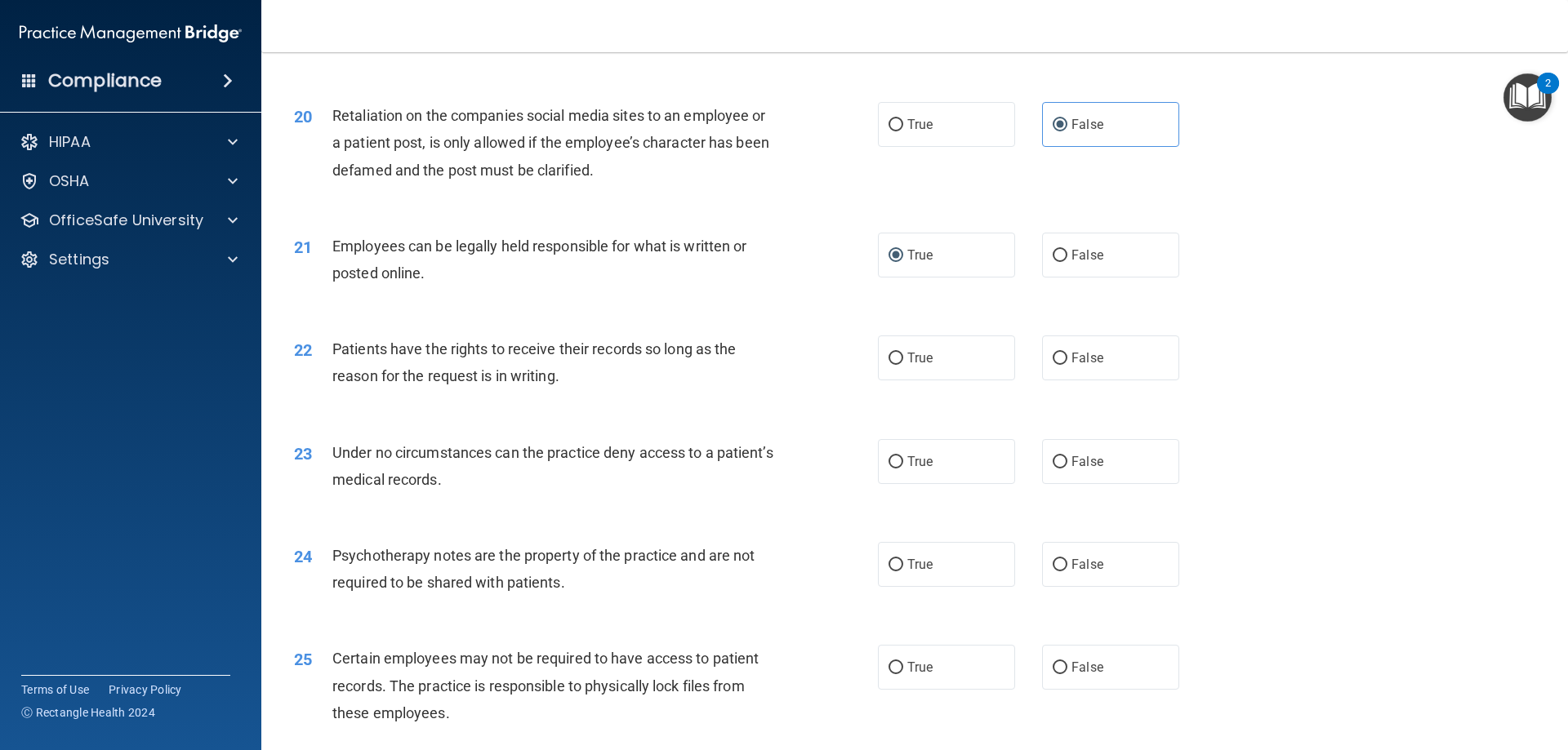
scroll to position [2613, 0]
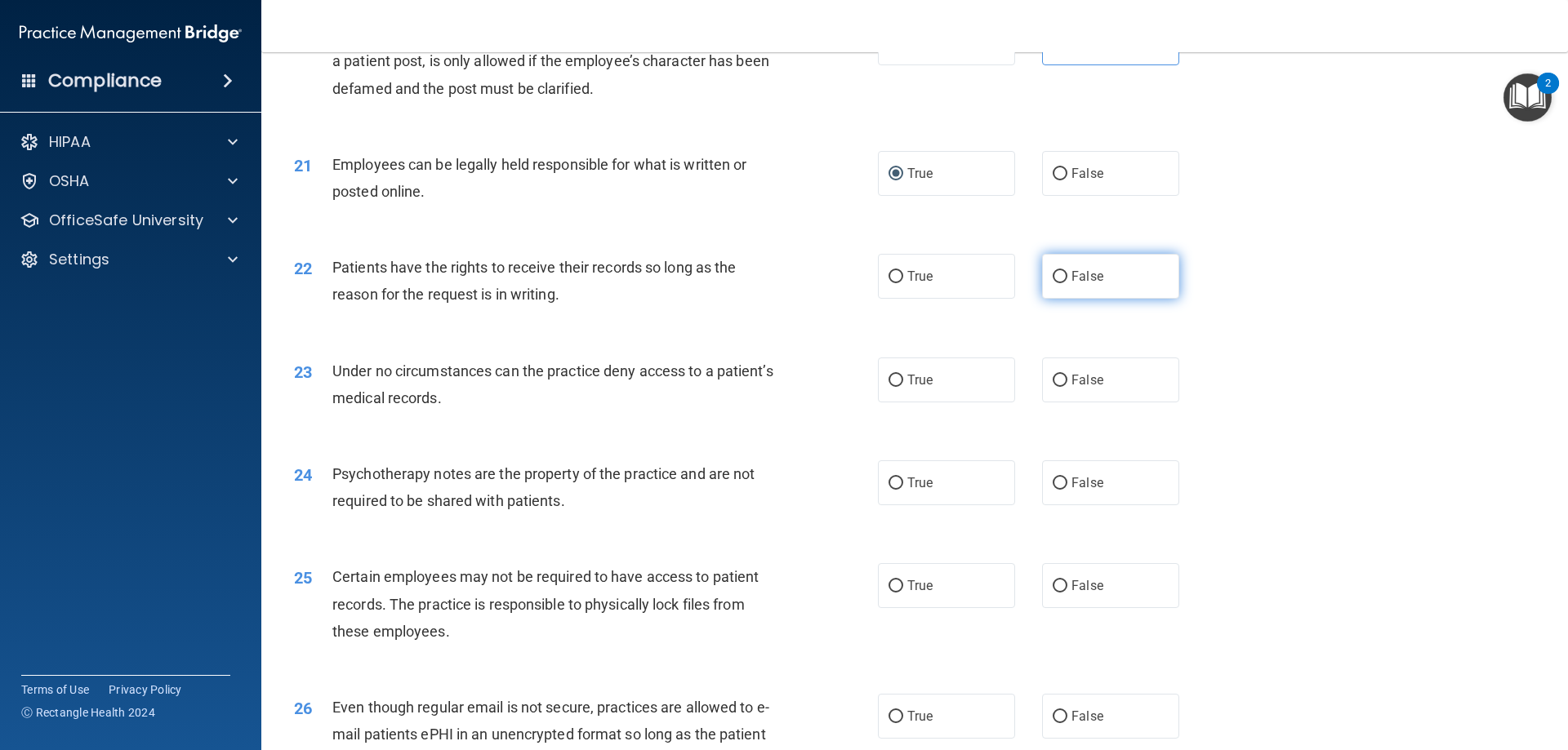
click at [1059, 283] on input "False" at bounding box center [1059, 277] width 15 height 12
radio input "true"
click at [1052, 387] on input "False" at bounding box center [1059, 381] width 15 height 12
radio input "true"
click at [889, 490] on input "True" at bounding box center [896, 483] width 15 height 12
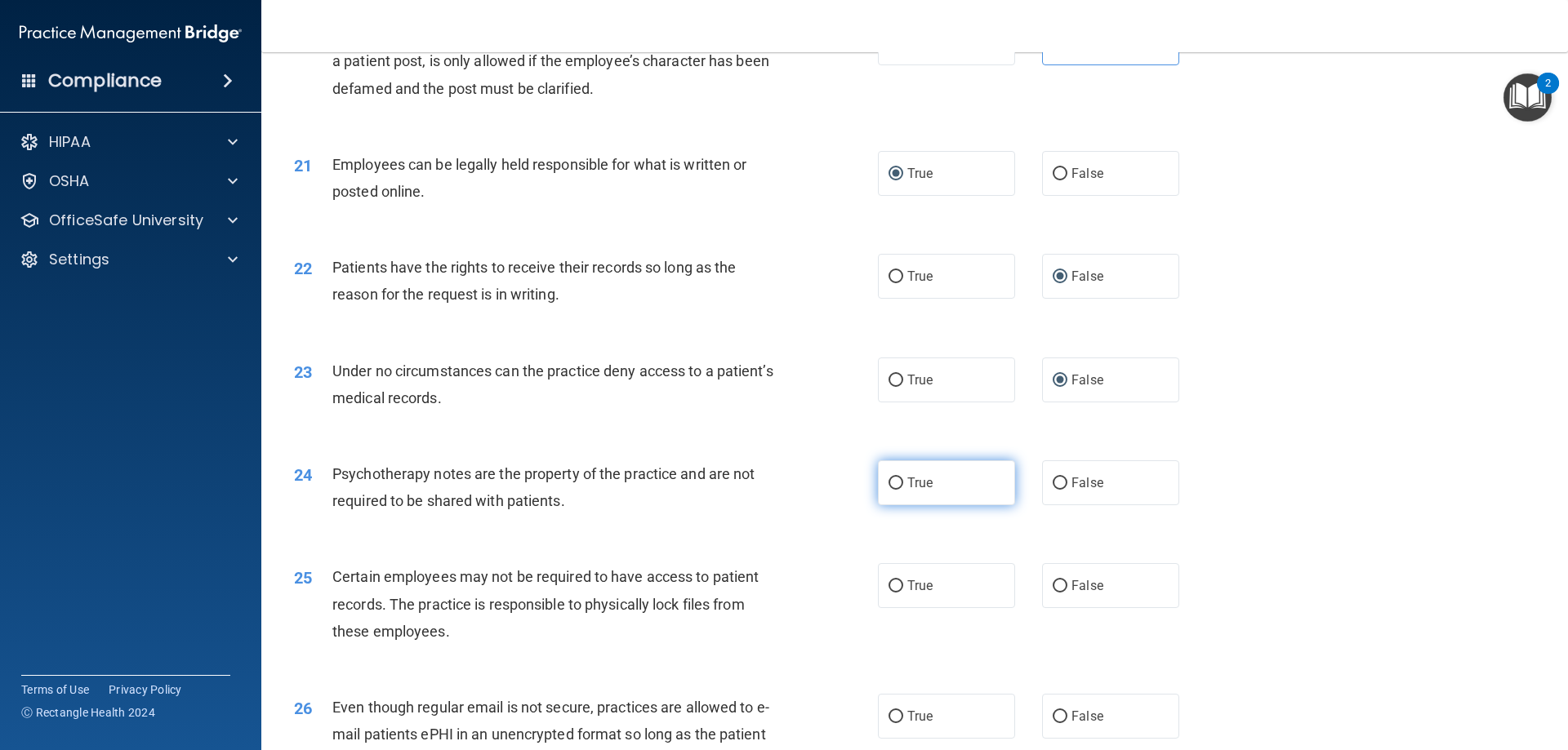
radio input "true"
click at [891, 593] on input "True" at bounding box center [896, 587] width 15 height 12
radio input "true"
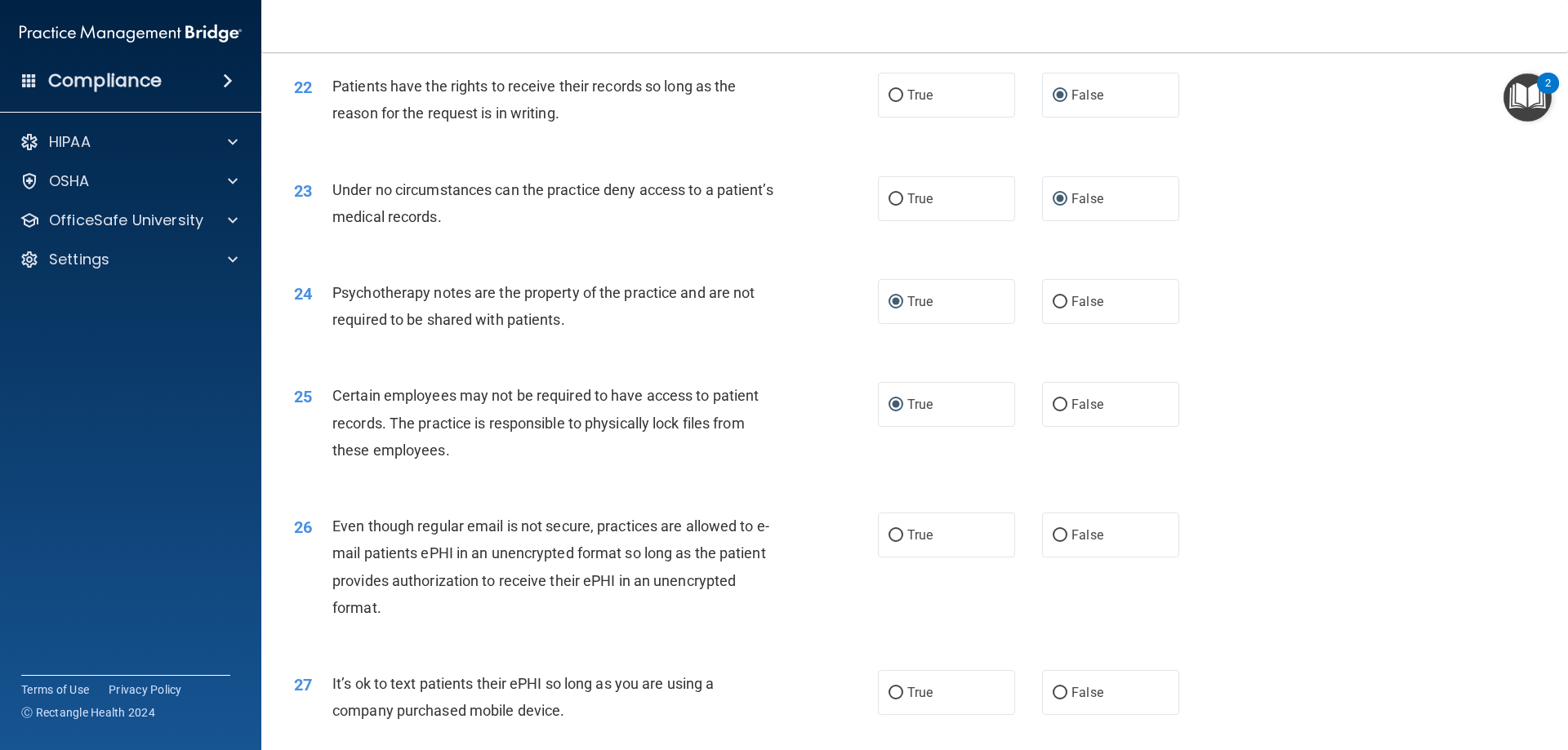
scroll to position [2939, 0]
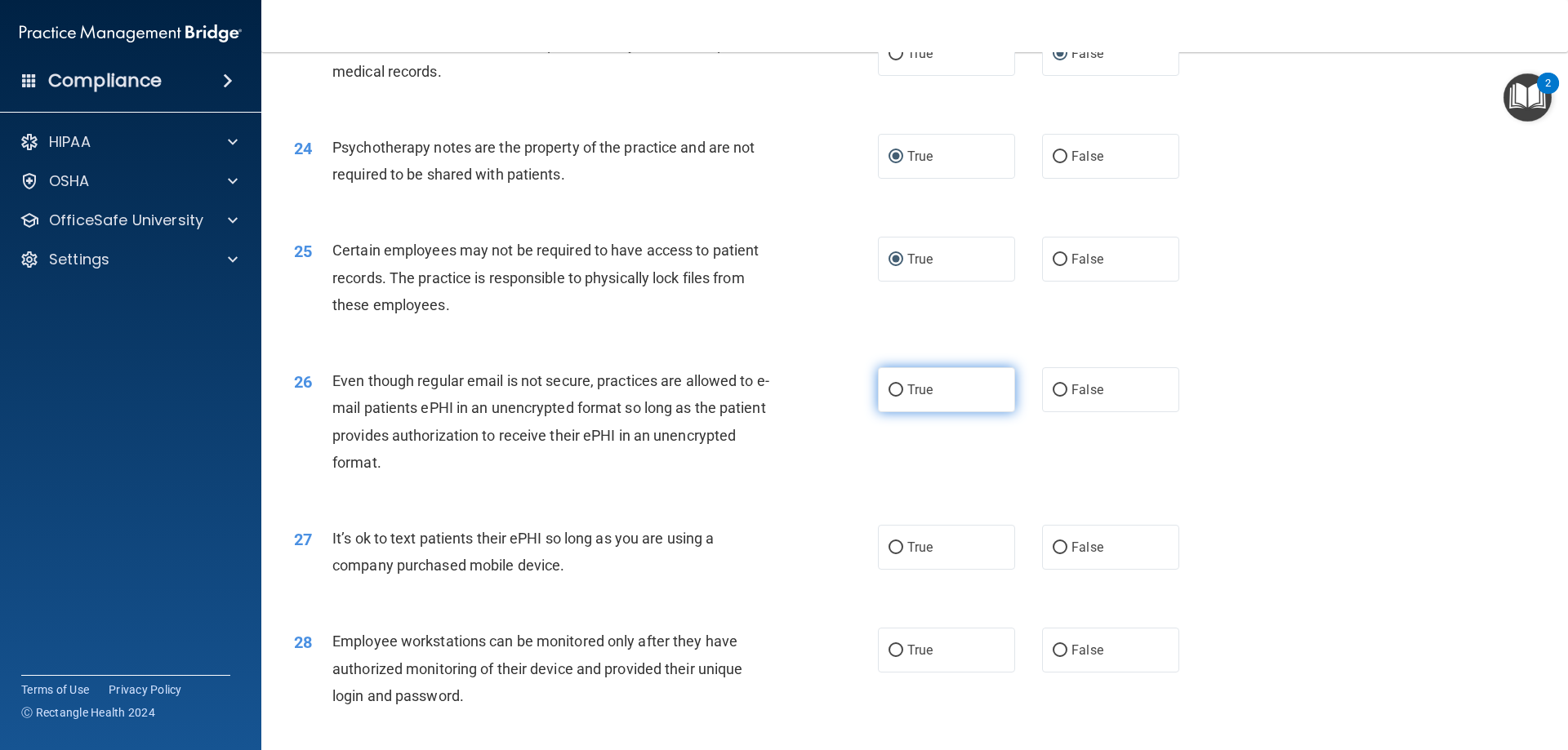
click at [895, 397] on input "True" at bounding box center [896, 391] width 15 height 12
radio input "true"
click at [1071, 555] on span "False" at bounding box center [1087, 547] width 31 height 16
click at [1066, 554] on input "False" at bounding box center [1059, 548] width 15 height 12
radio input "true"
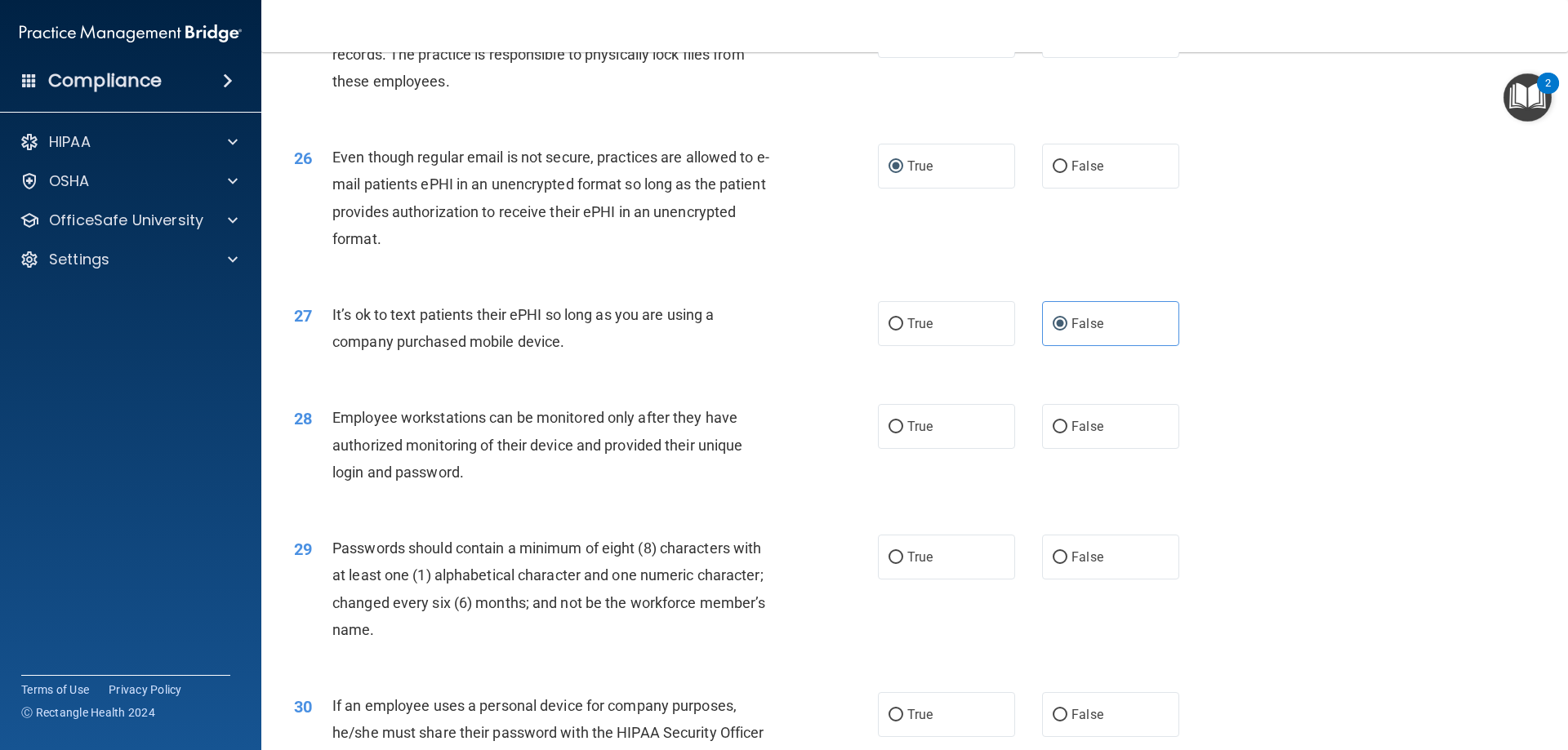
scroll to position [3184, 0]
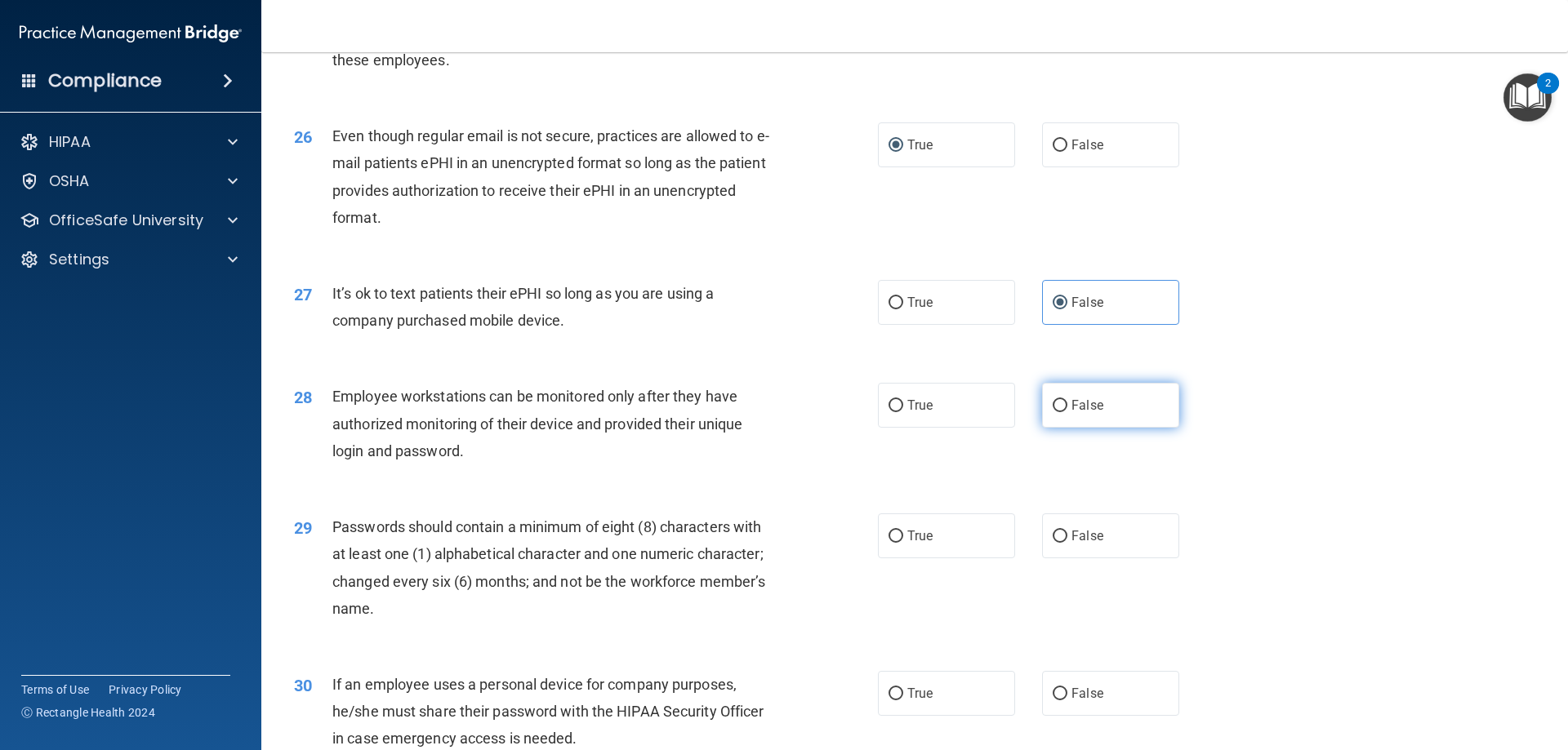
click at [1052, 412] on input "False" at bounding box center [1059, 406] width 15 height 12
radio input "true"
click at [896, 550] on label "True" at bounding box center [946, 536] width 137 height 45
click at [896, 543] on input "True" at bounding box center [896, 536] width 15 height 12
radio input "true"
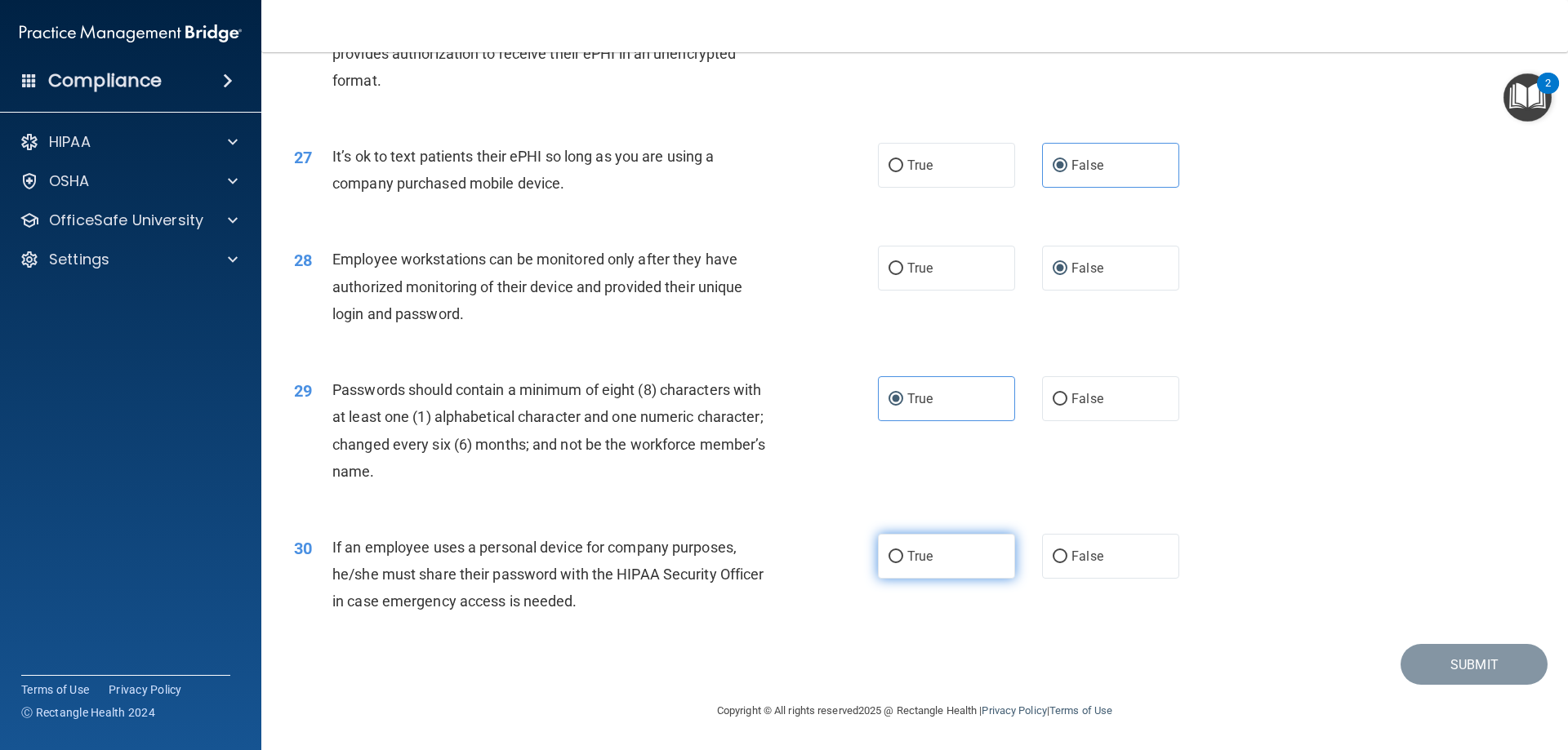
scroll to position [3348, 0]
click at [1056, 553] on input "False" at bounding box center [1059, 557] width 15 height 12
radio input "true"
click at [1459, 663] on button "Submit" at bounding box center [1474, 665] width 147 height 41
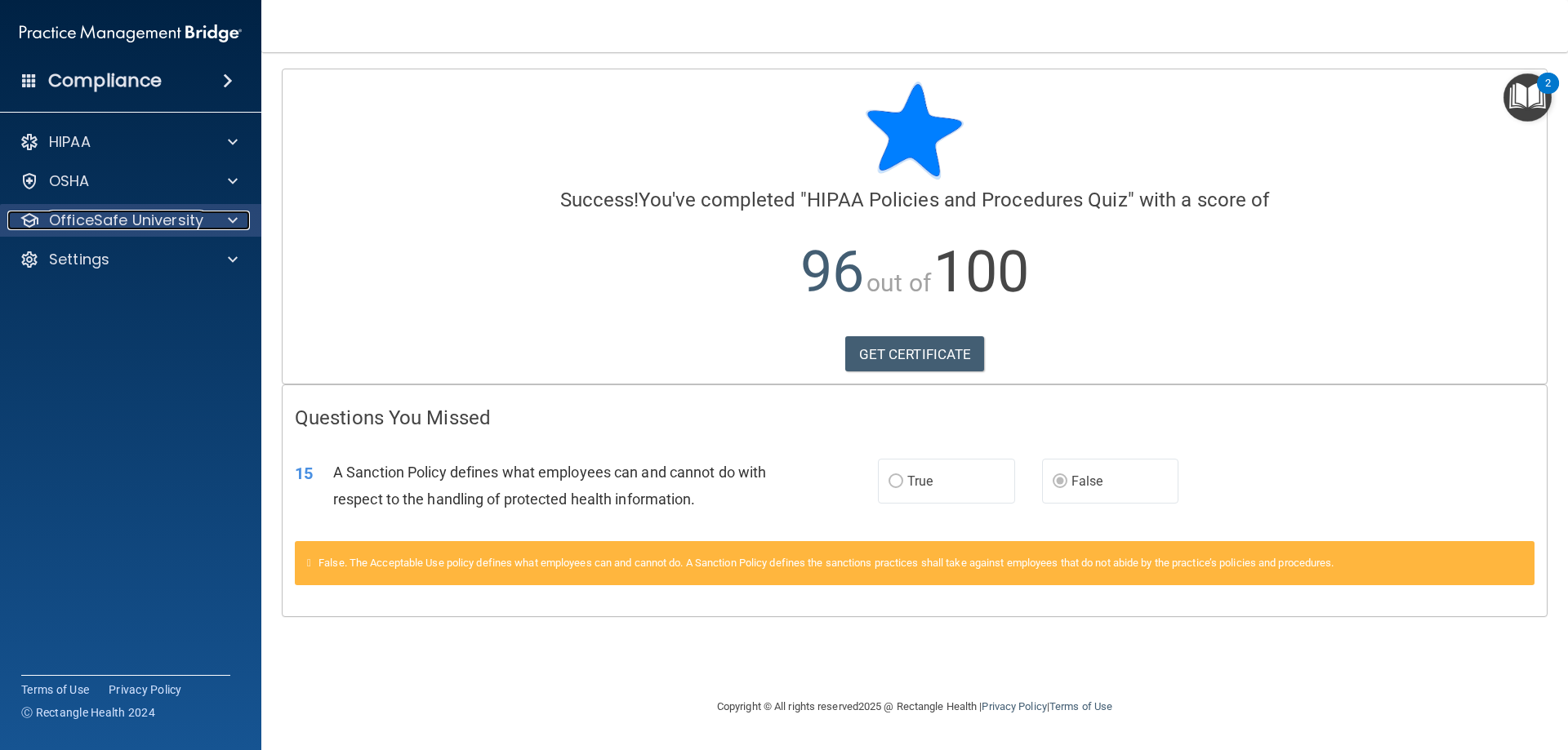
click at [117, 213] on p "OfficeSafe University" at bounding box center [126, 220] width 155 height 20
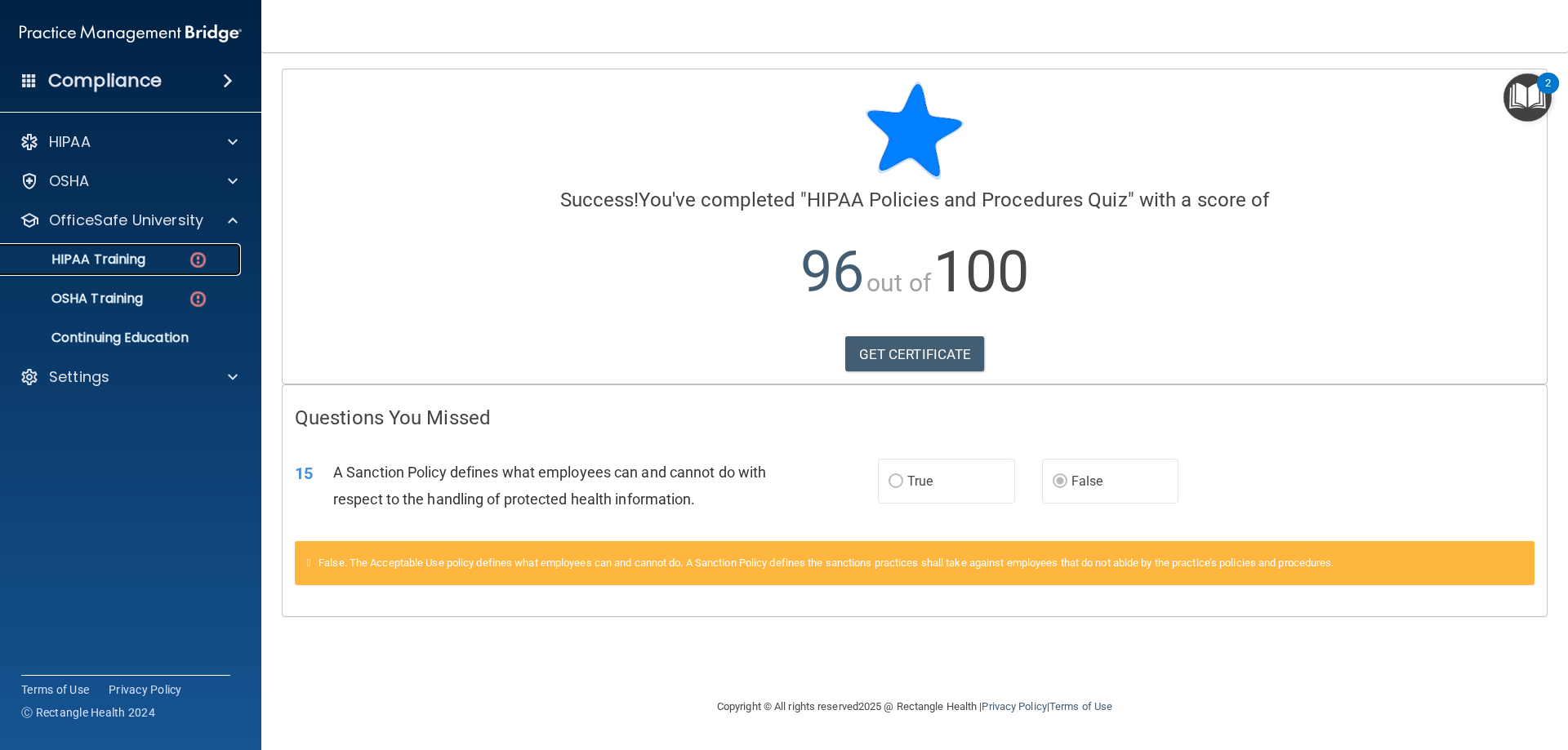
click at [149, 262] on div "HIPAA Training" at bounding box center [122, 260] width 222 height 17
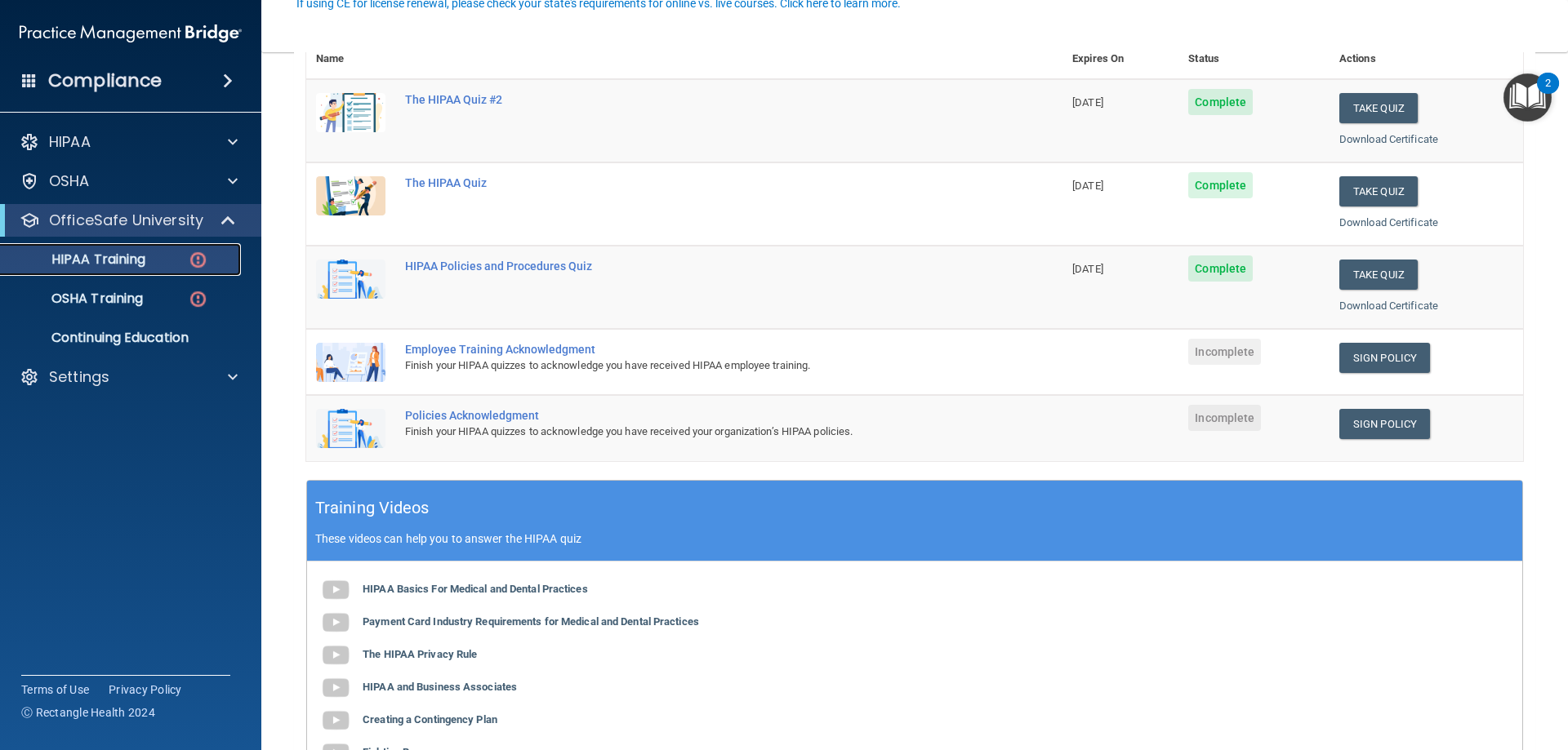
scroll to position [163, 0]
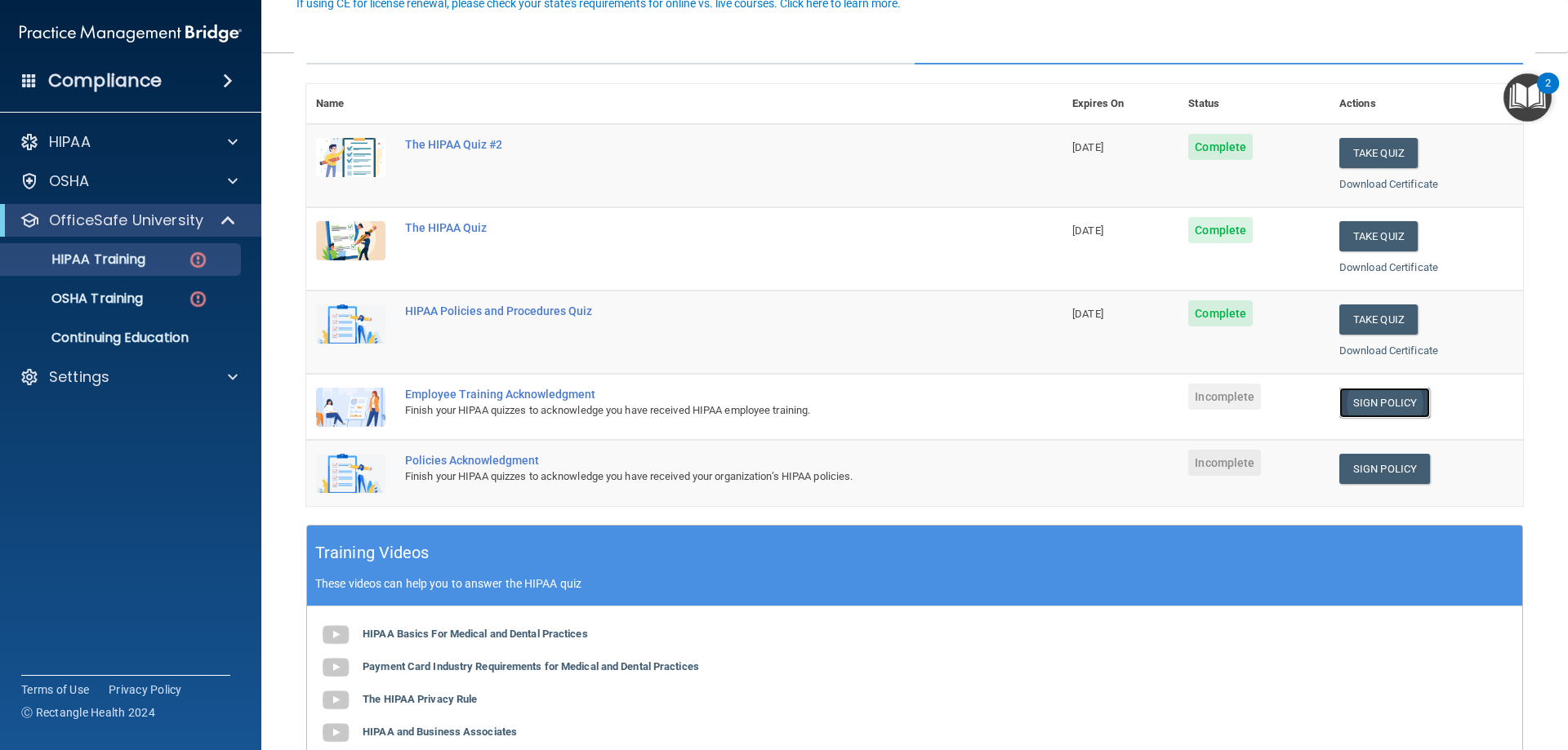
click at [1387, 393] on link "Sign Policy" at bounding box center [1384, 403] width 91 height 31
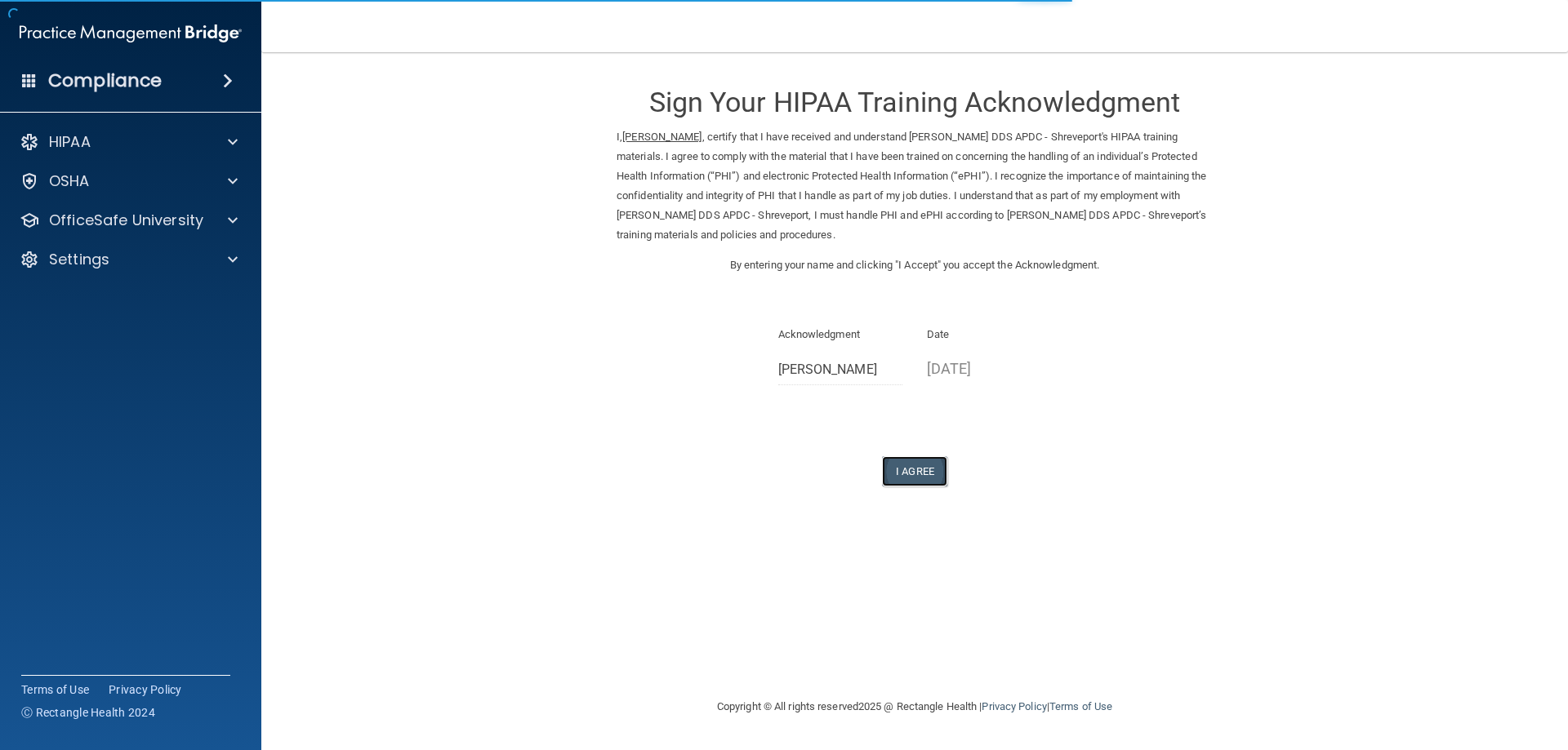
click at [924, 476] on button "I Agree" at bounding box center [914, 471] width 65 height 31
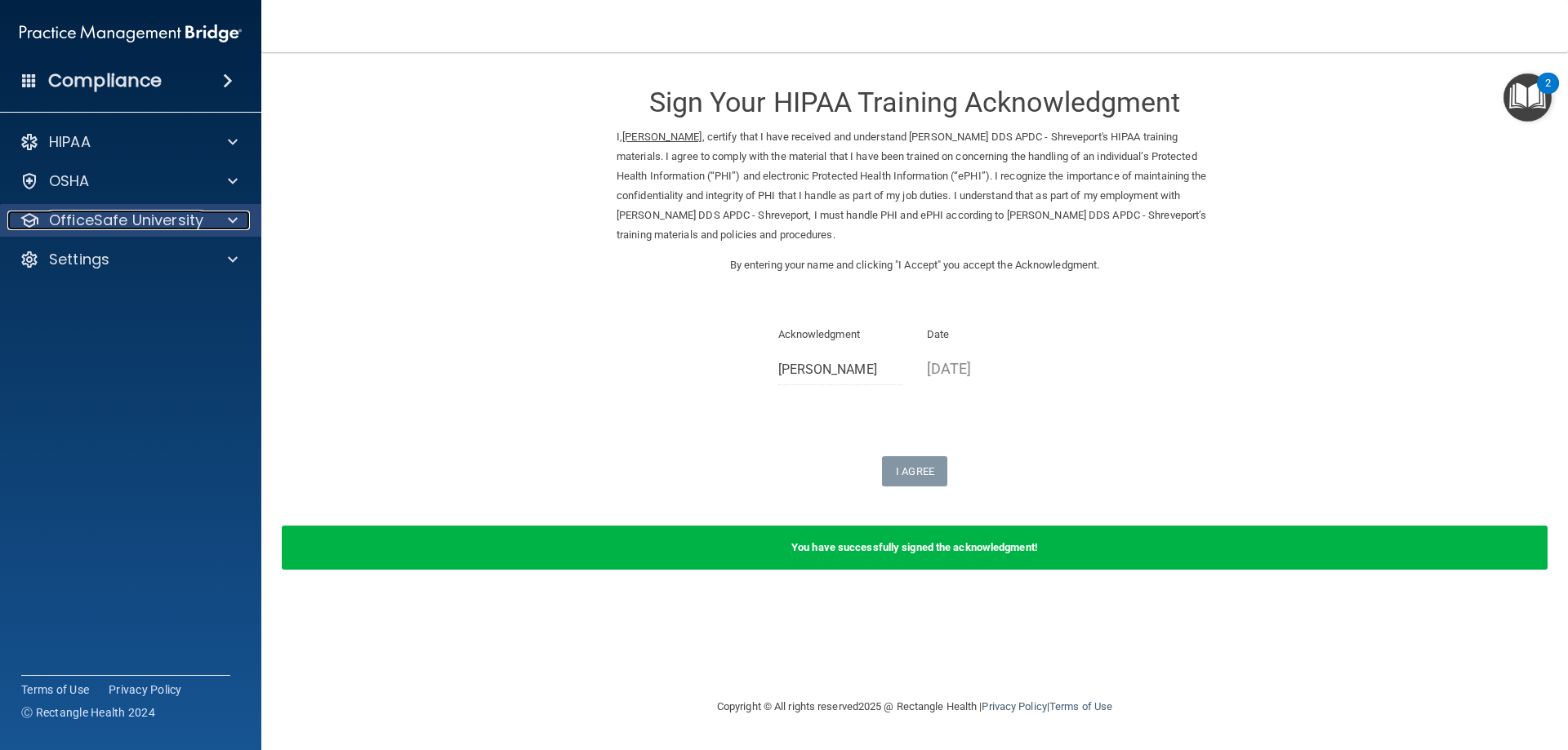
click at [159, 226] on p "OfficeSafe University" at bounding box center [126, 220] width 155 height 20
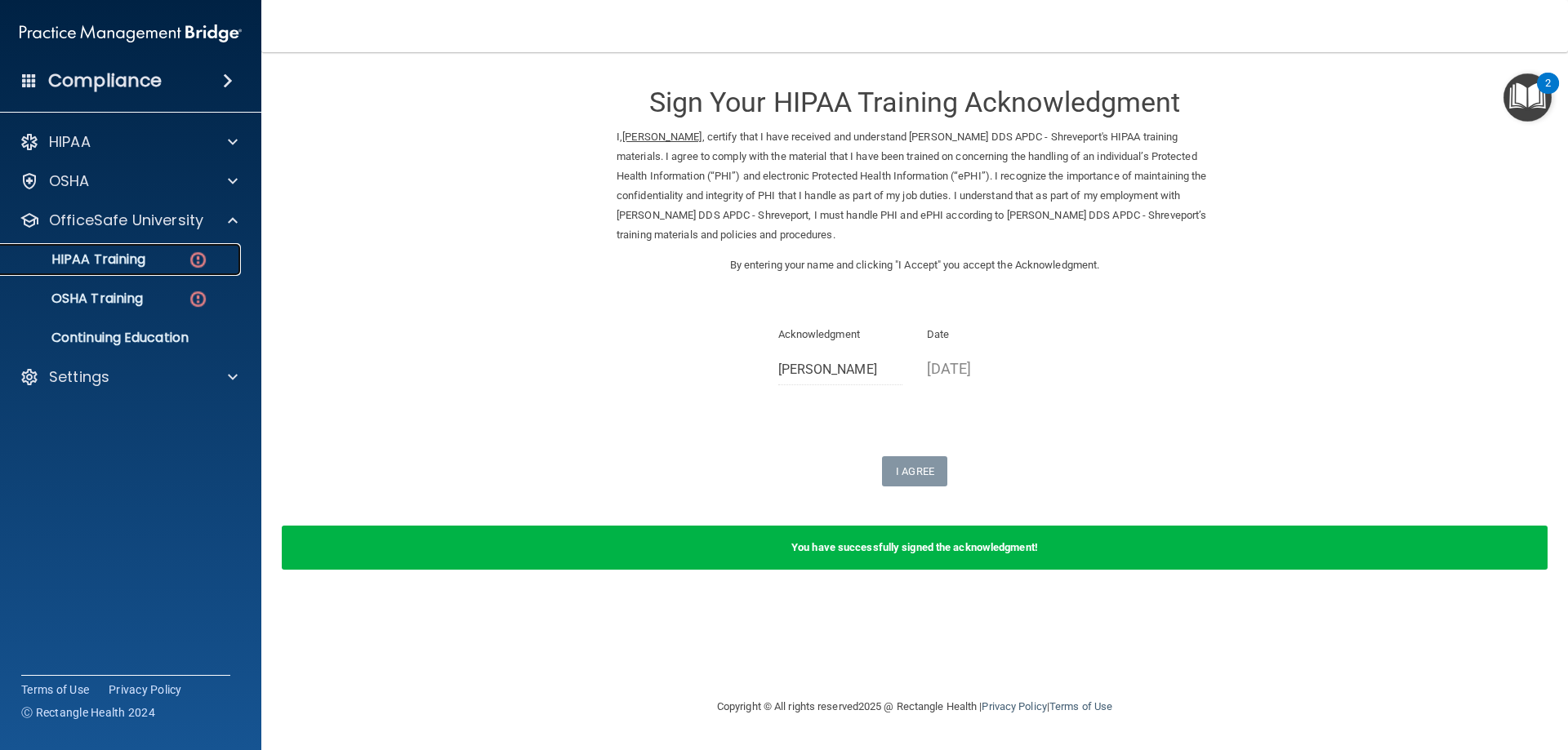
click at [132, 262] on p "HIPAA Training" at bounding box center [78, 260] width 135 height 17
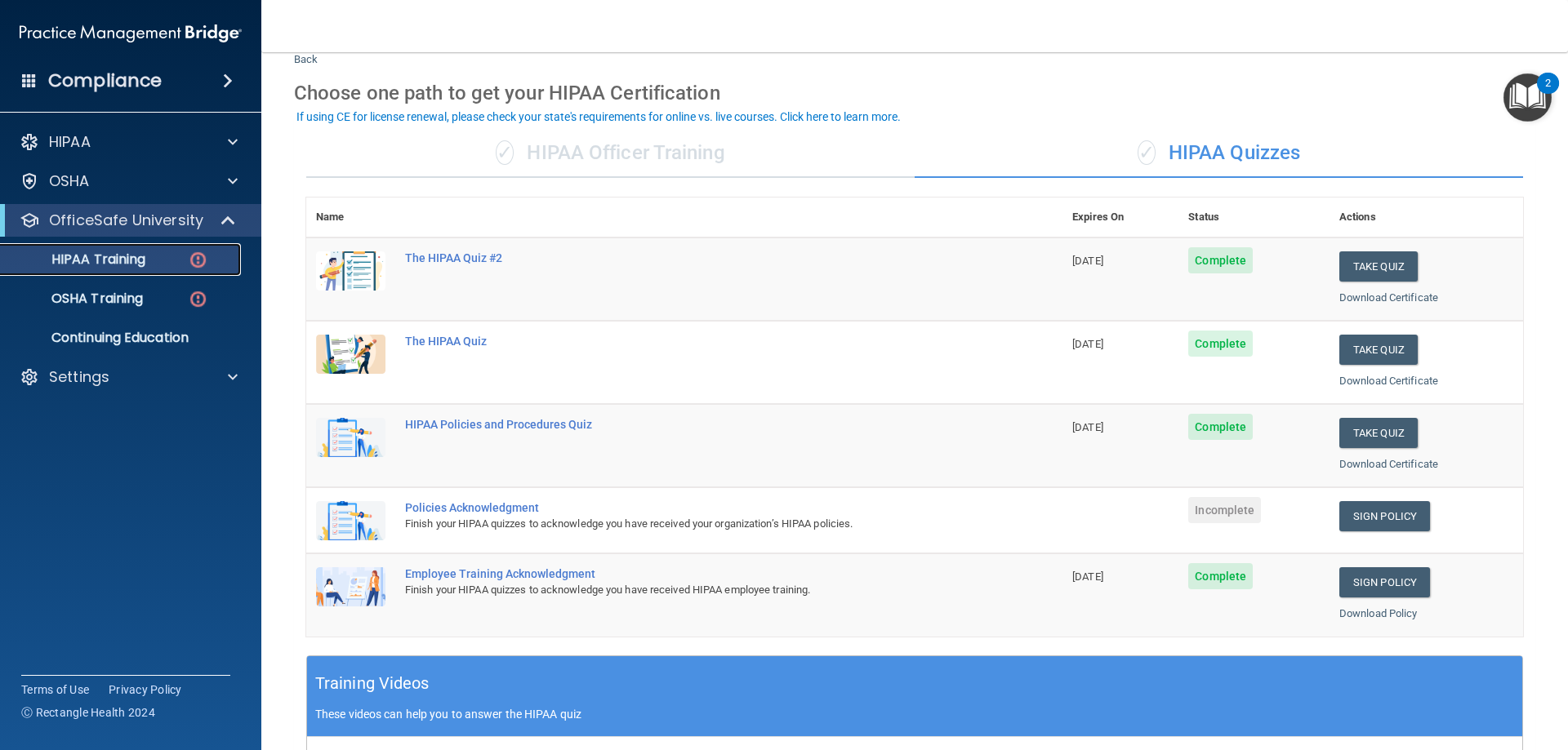
scroll to position [163, 0]
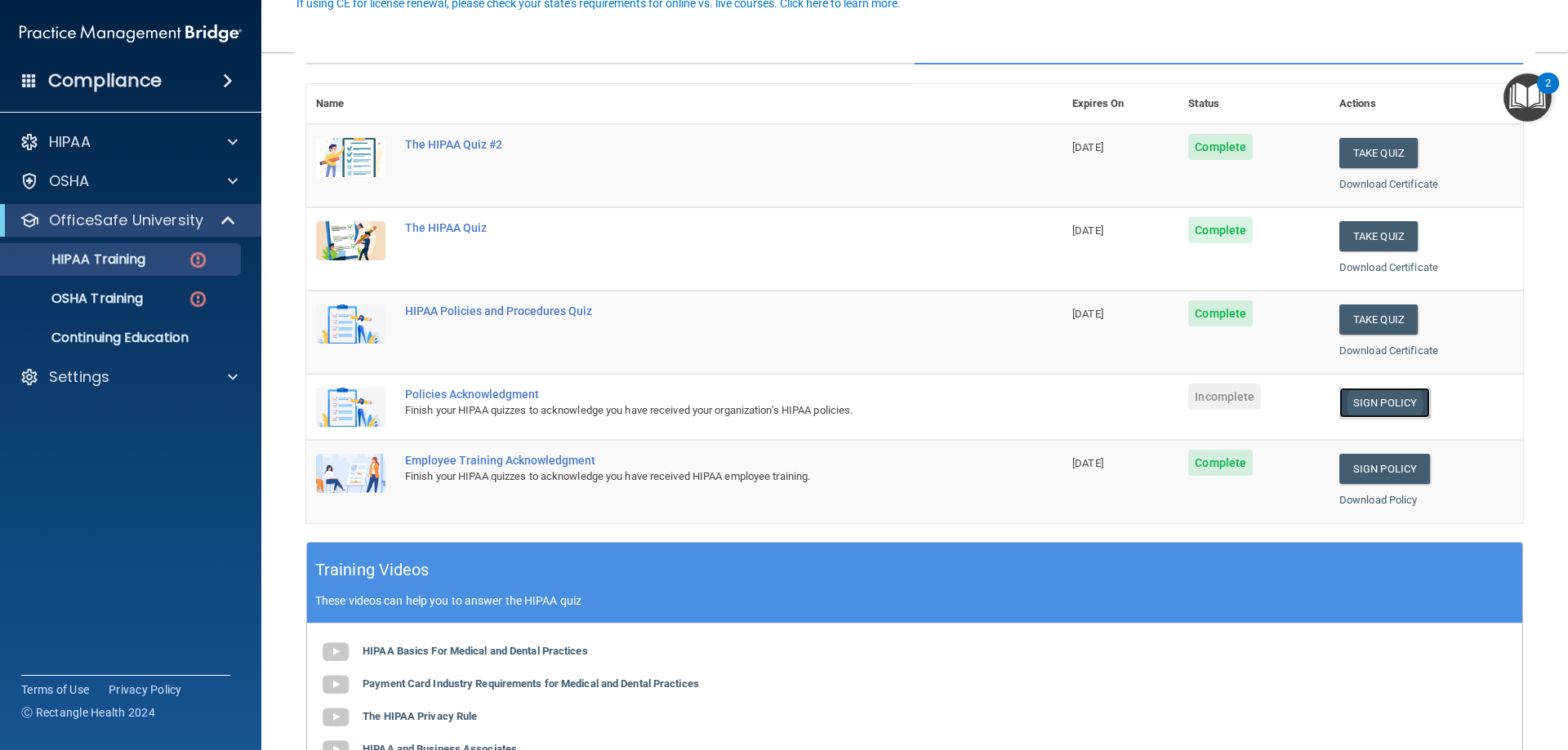
click at [1372, 402] on link "Sign Policy" at bounding box center [1384, 403] width 91 height 31
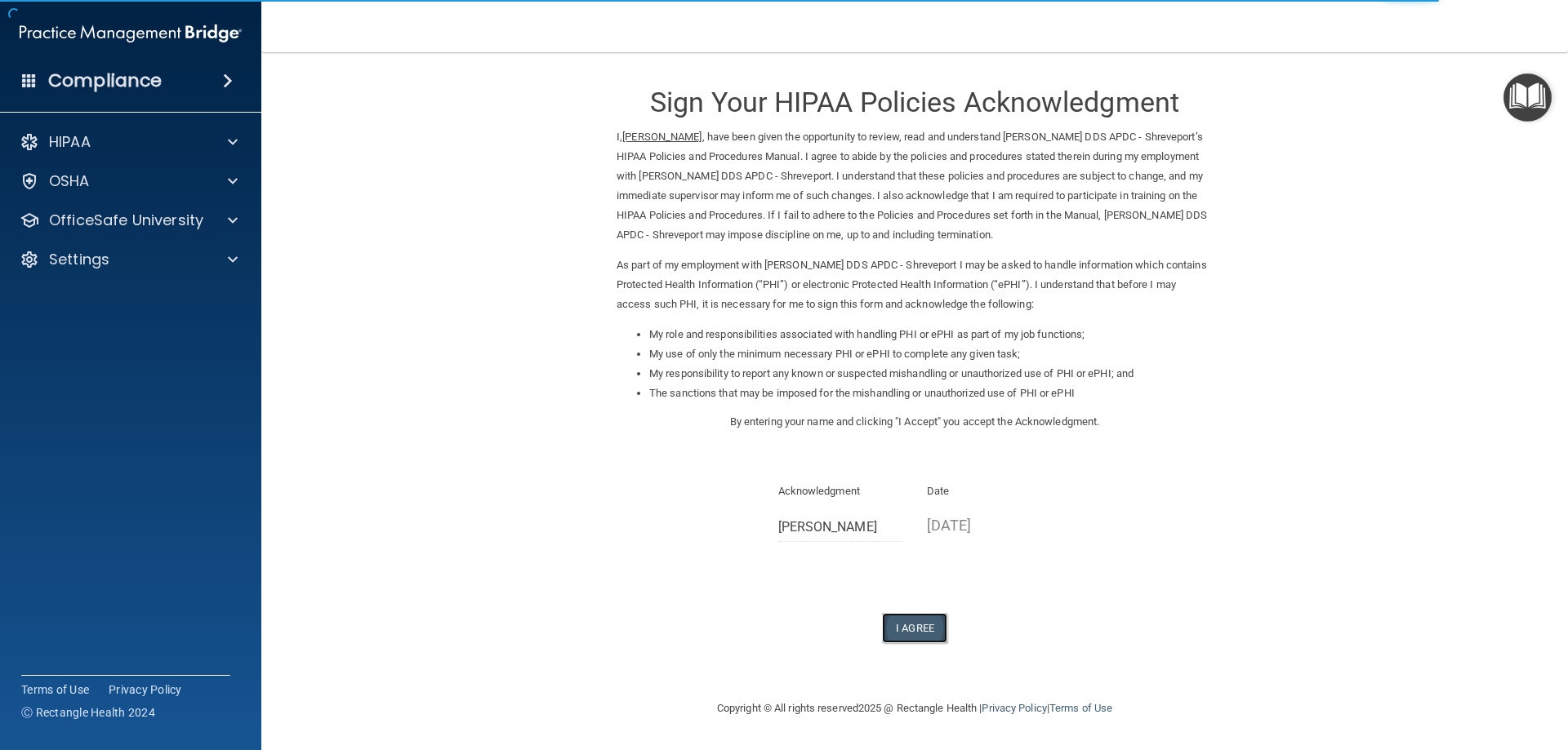
click at [925, 638] on button "I Agree" at bounding box center [914, 628] width 65 height 31
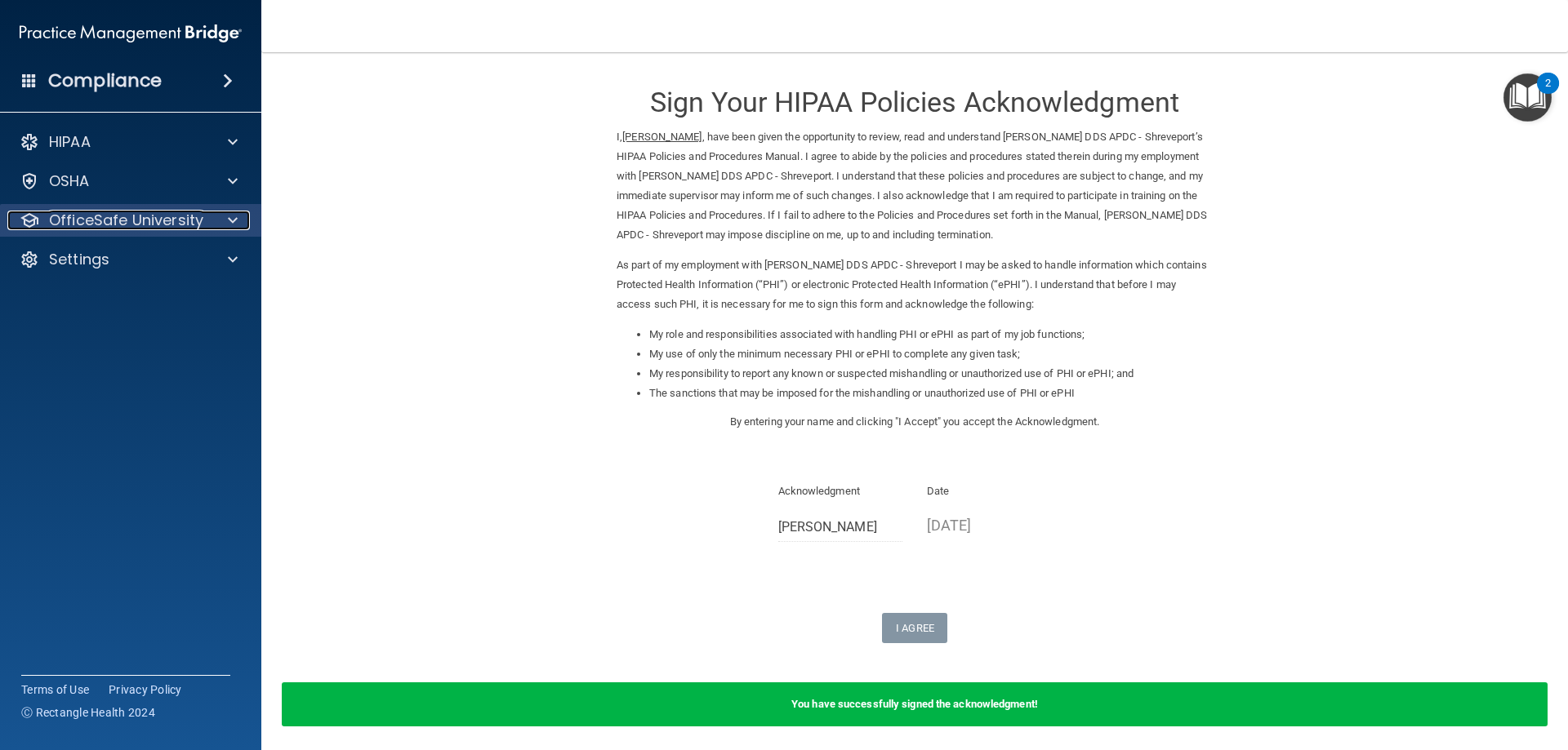
click at [125, 219] on p "OfficeSafe University" at bounding box center [126, 220] width 155 height 20
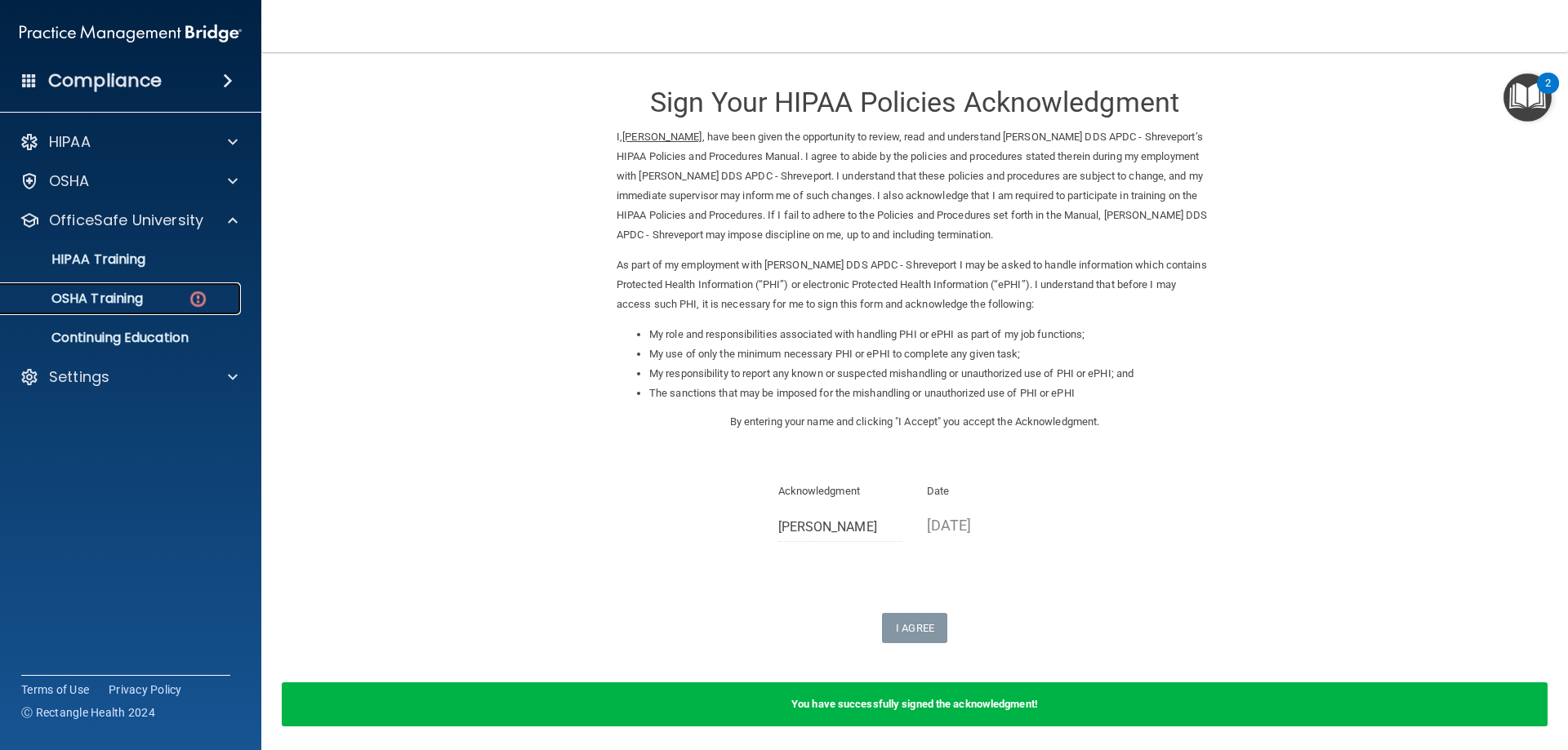
click at [142, 305] on p "OSHA Training" at bounding box center [77, 298] width 132 height 17
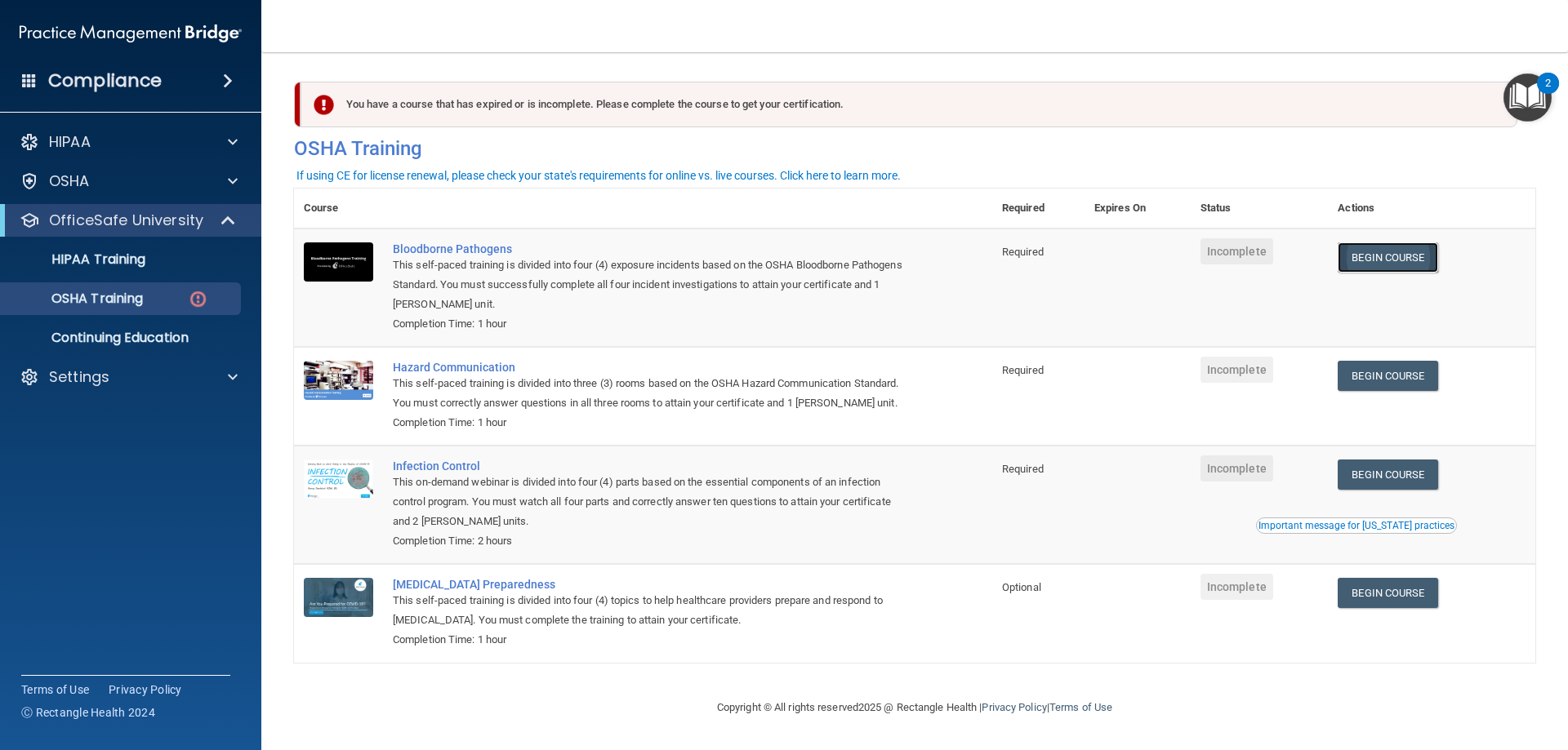
click at [1382, 248] on link "Begin Course" at bounding box center [1387, 257] width 99 height 31
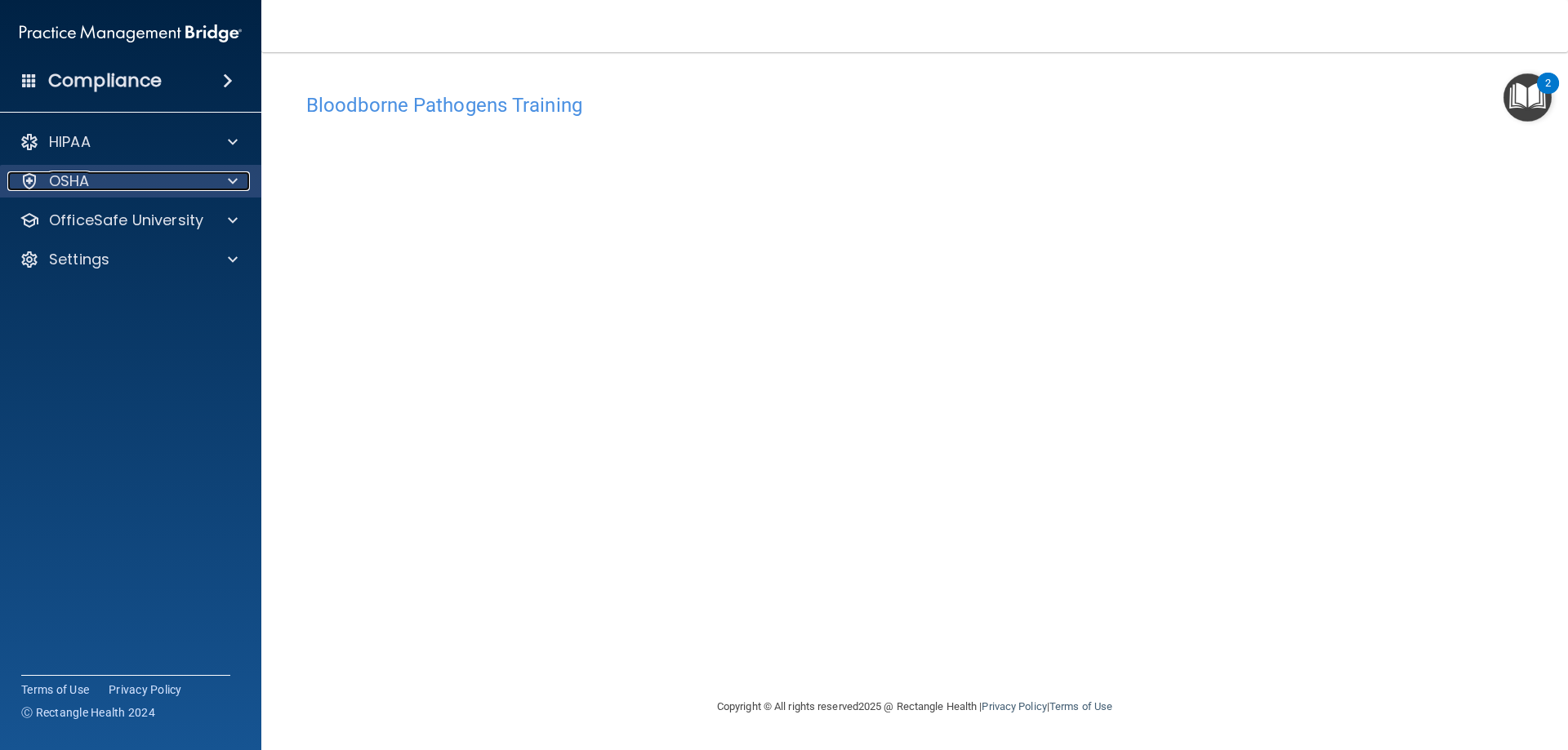
click at [157, 184] on div "OSHA" at bounding box center [108, 181] width 203 height 20
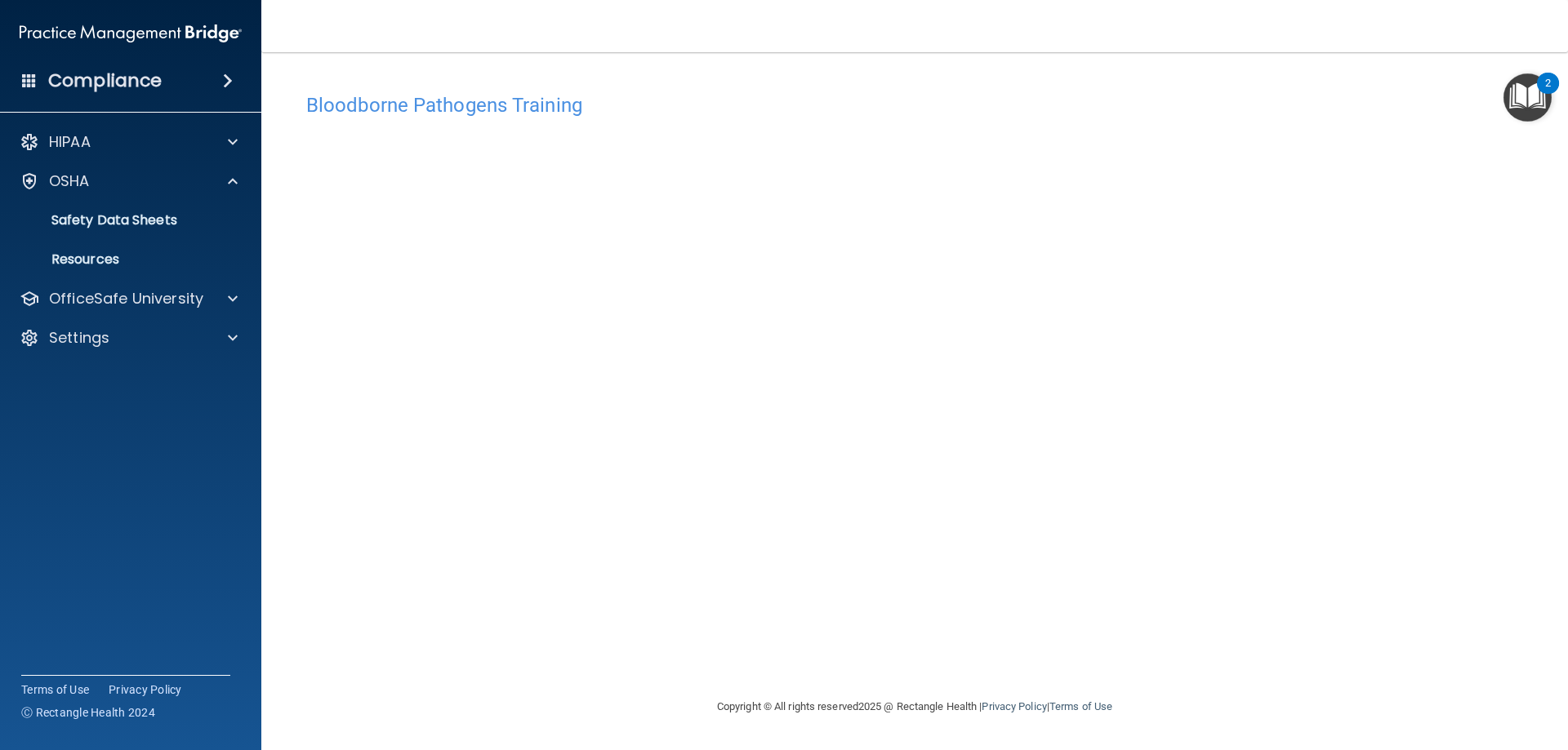
click at [163, 319] on div "HIPAA Documents and Policies Report an Incident Business Associates Emergency P…" at bounding box center [131, 243] width 262 height 248
click at [162, 292] on p "OfficeSafe University" at bounding box center [126, 299] width 155 height 20
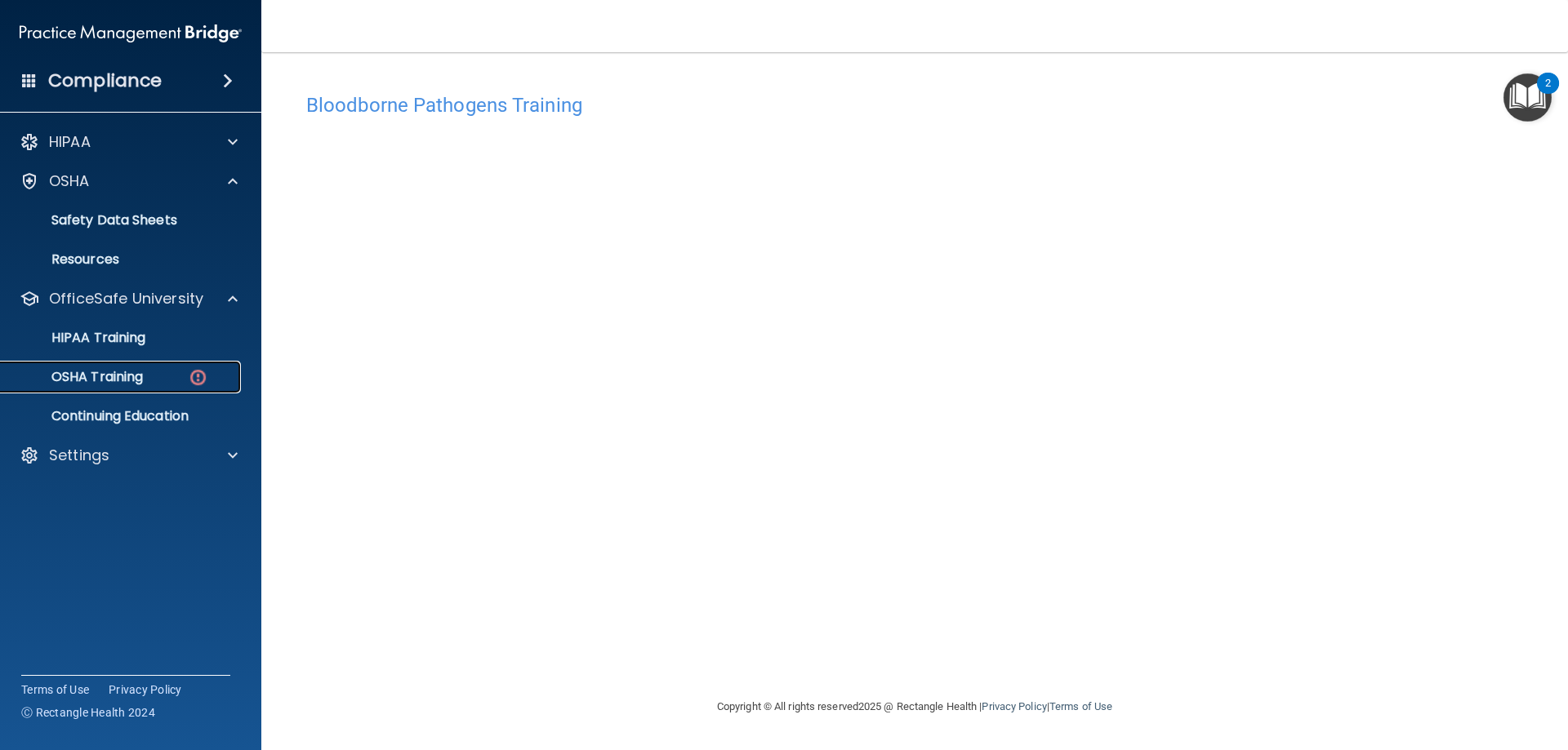
click at [129, 366] on link "OSHA Training" at bounding box center [111, 377] width 257 height 32
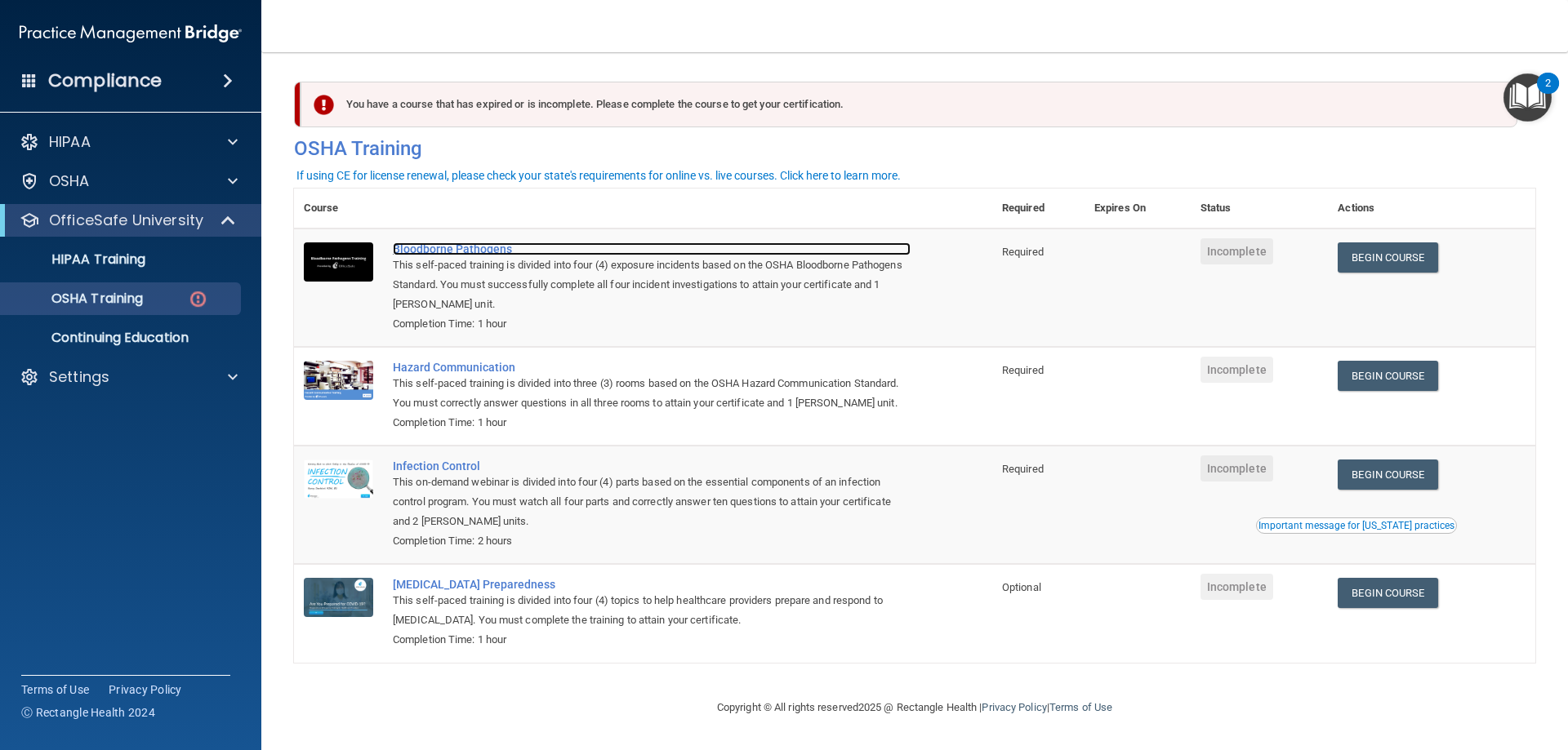
click at [502, 254] on div "Bloodborne Pathogens" at bounding box center [652, 248] width 518 height 13
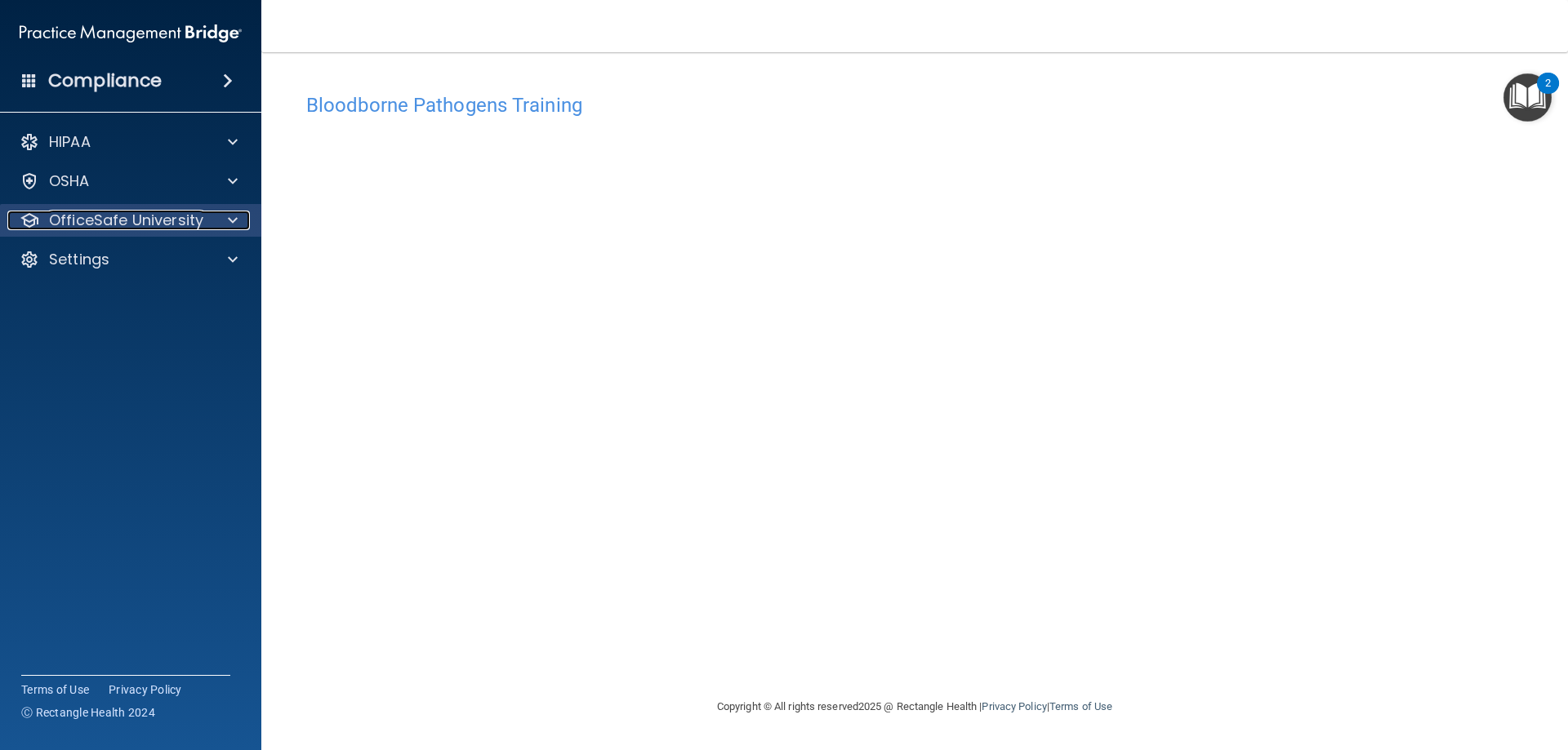
click at [108, 221] on p "OfficeSafe University" at bounding box center [126, 220] width 155 height 20
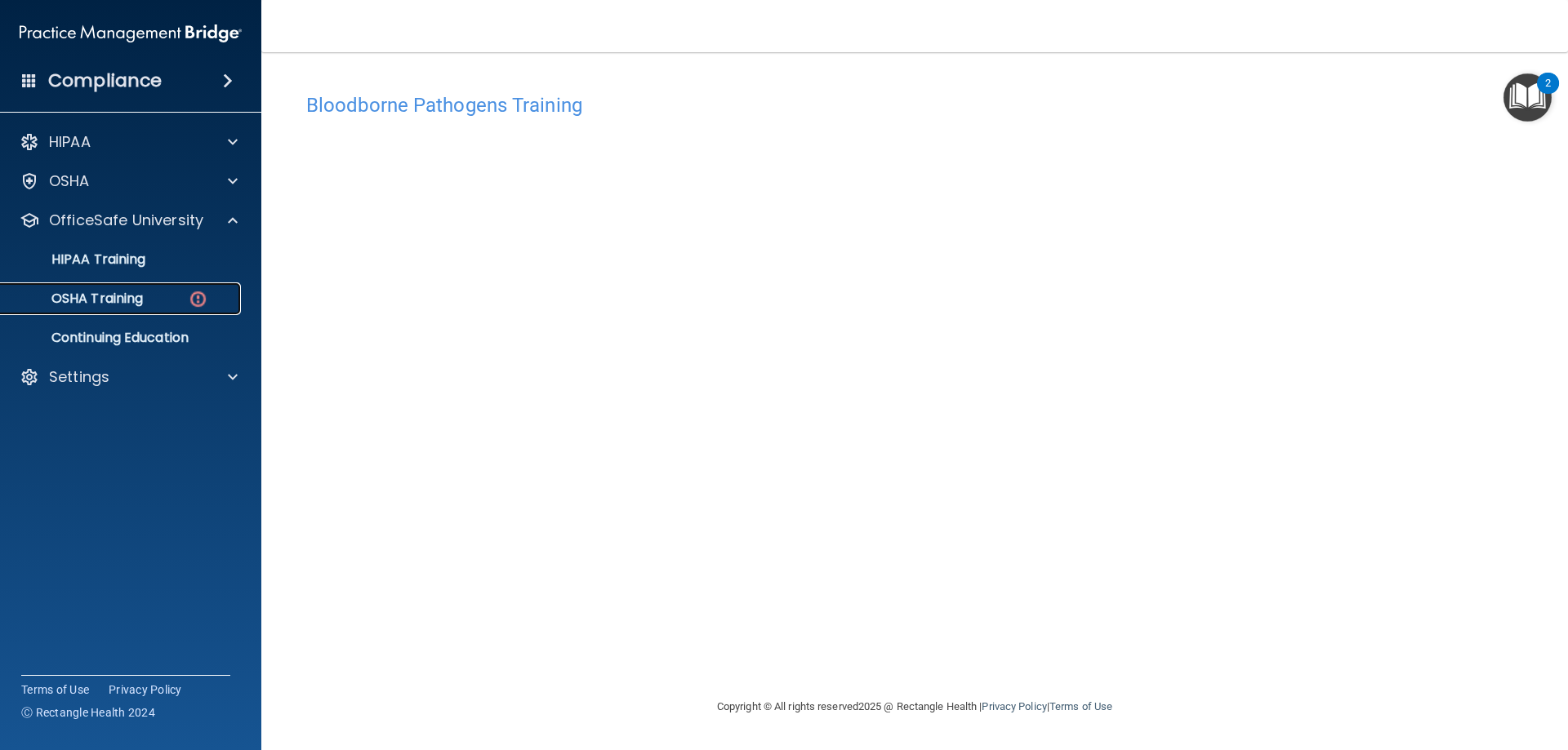
click at [121, 294] on p "OSHA Training" at bounding box center [77, 298] width 132 height 17
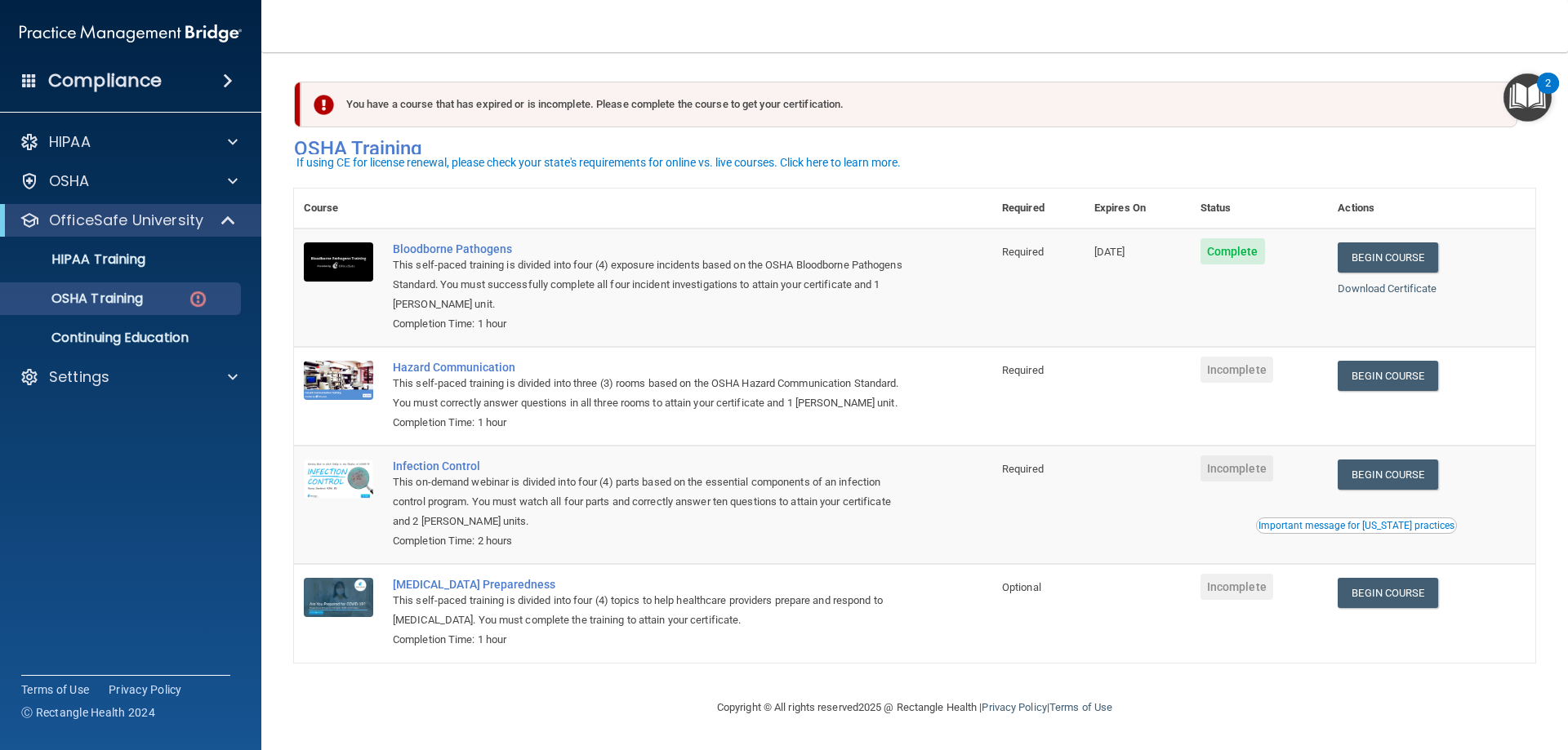
scroll to position [21, 0]
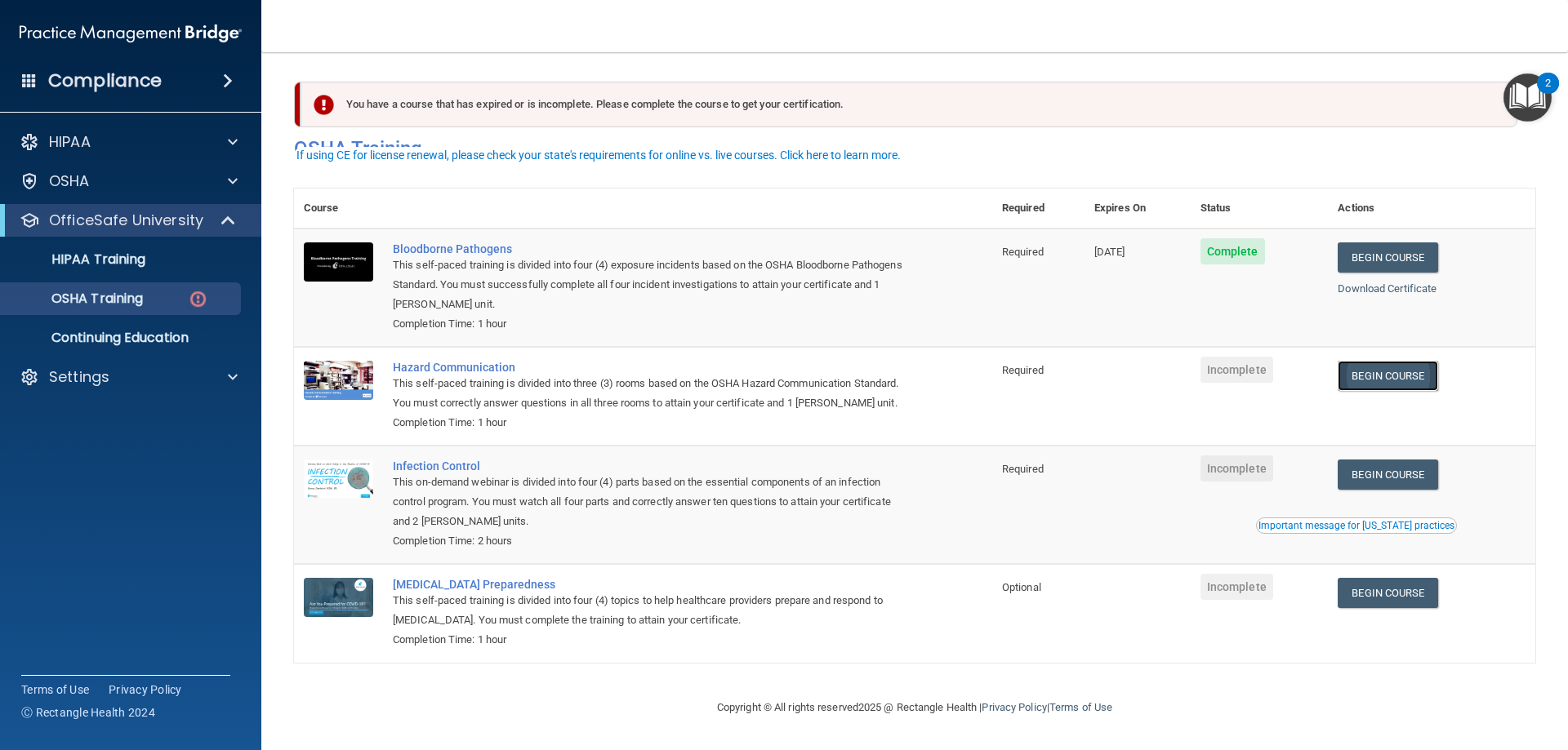
click at [1406, 361] on link "Begin Course" at bounding box center [1387, 376] width 99 height 31
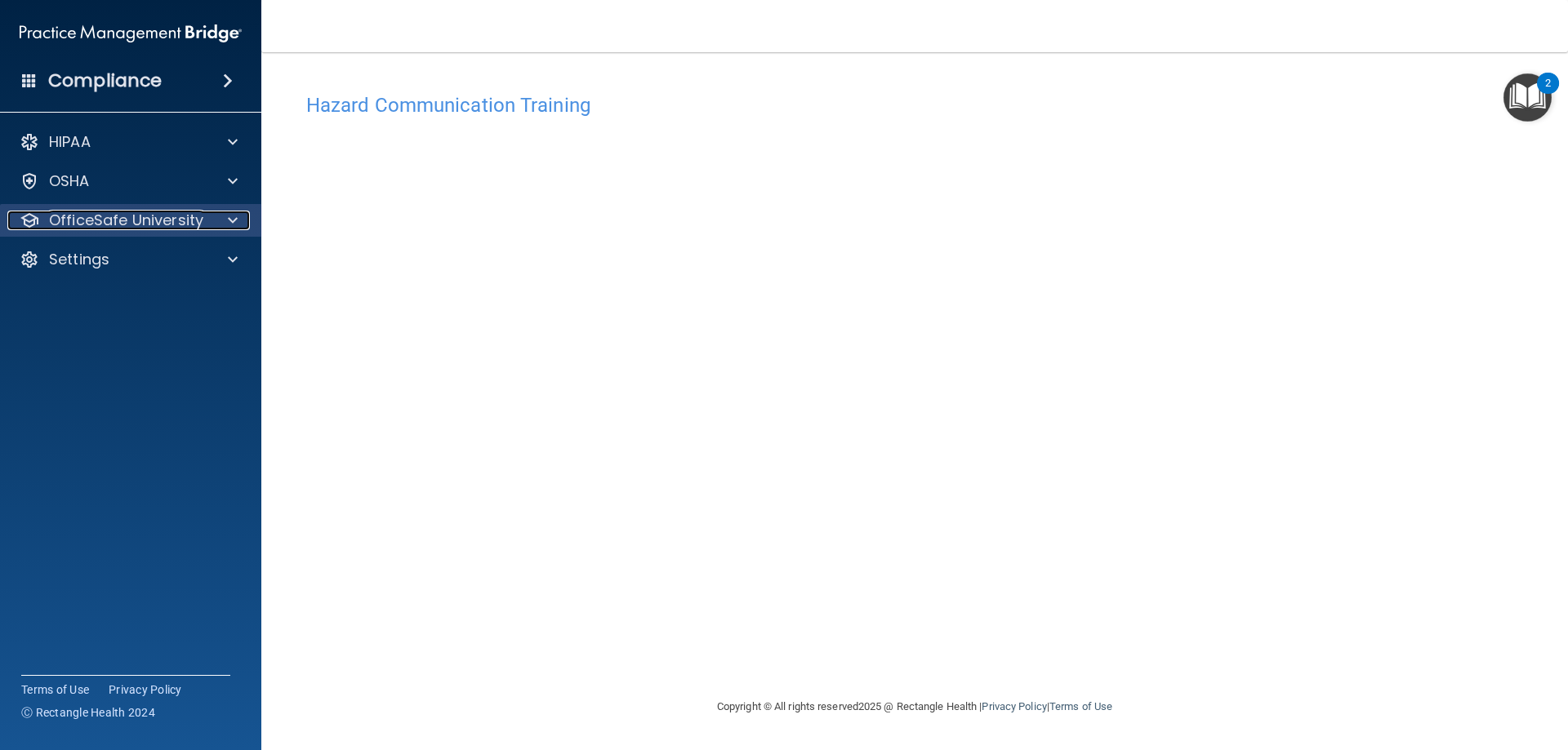
click at [135, 216] on p "OfficeSafe University" at bounding box center [126, 220] width 155 height 20
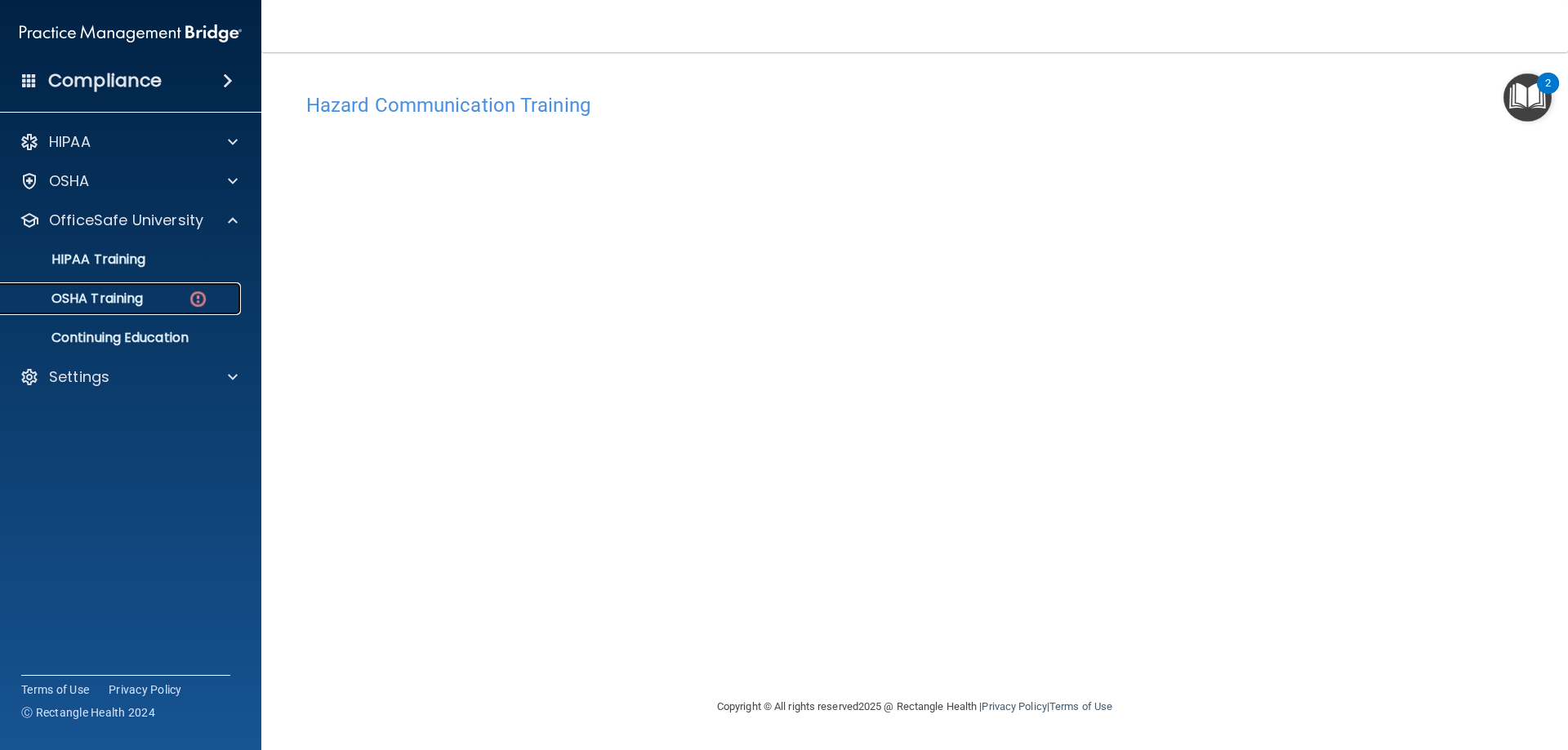
click at [117, 299] on p "OSHA Training" at bounding box center [77, 298] width 132 height 17
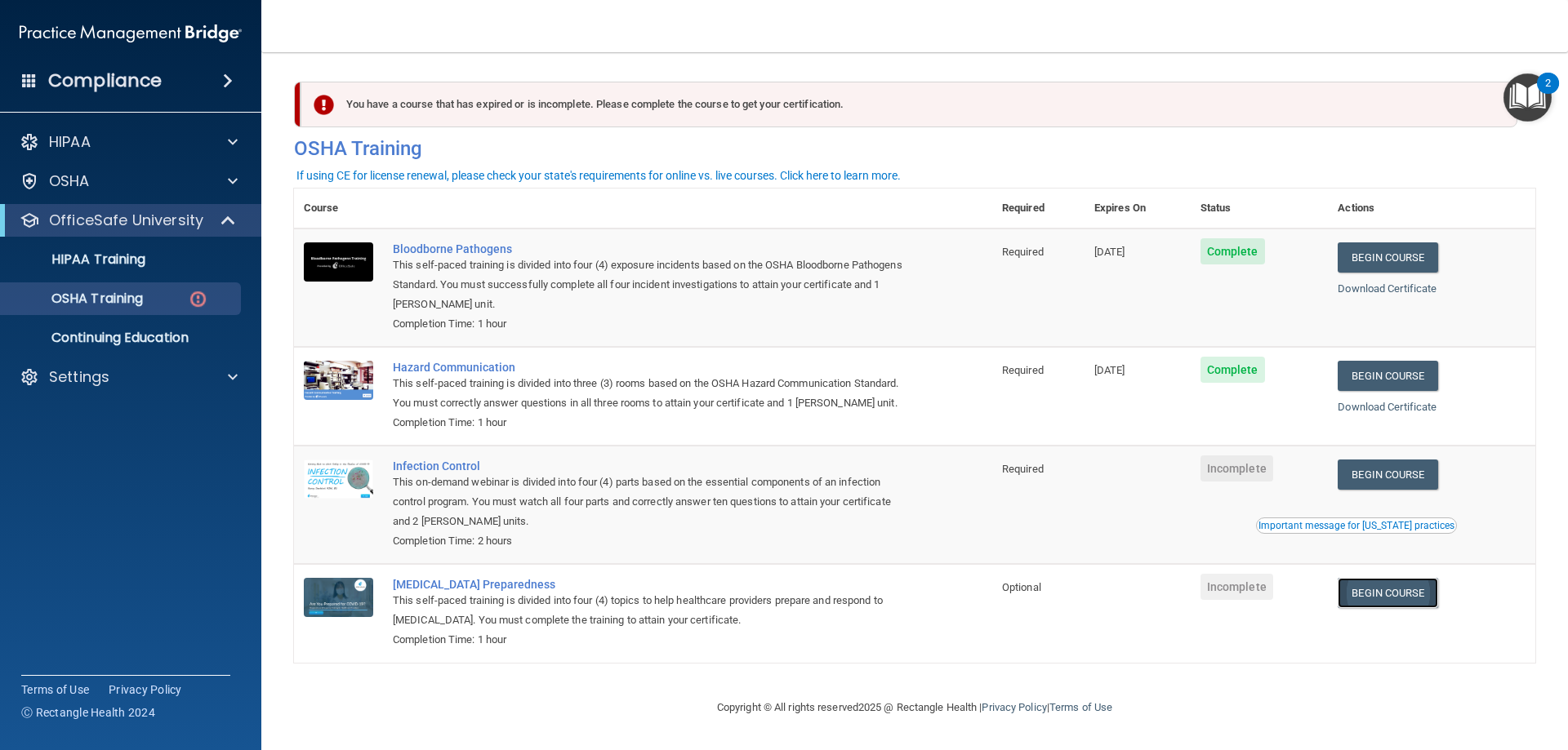
click at [1415, 608] on link "Begin Course" at bounding box center [1387, 593] width 99 height 31
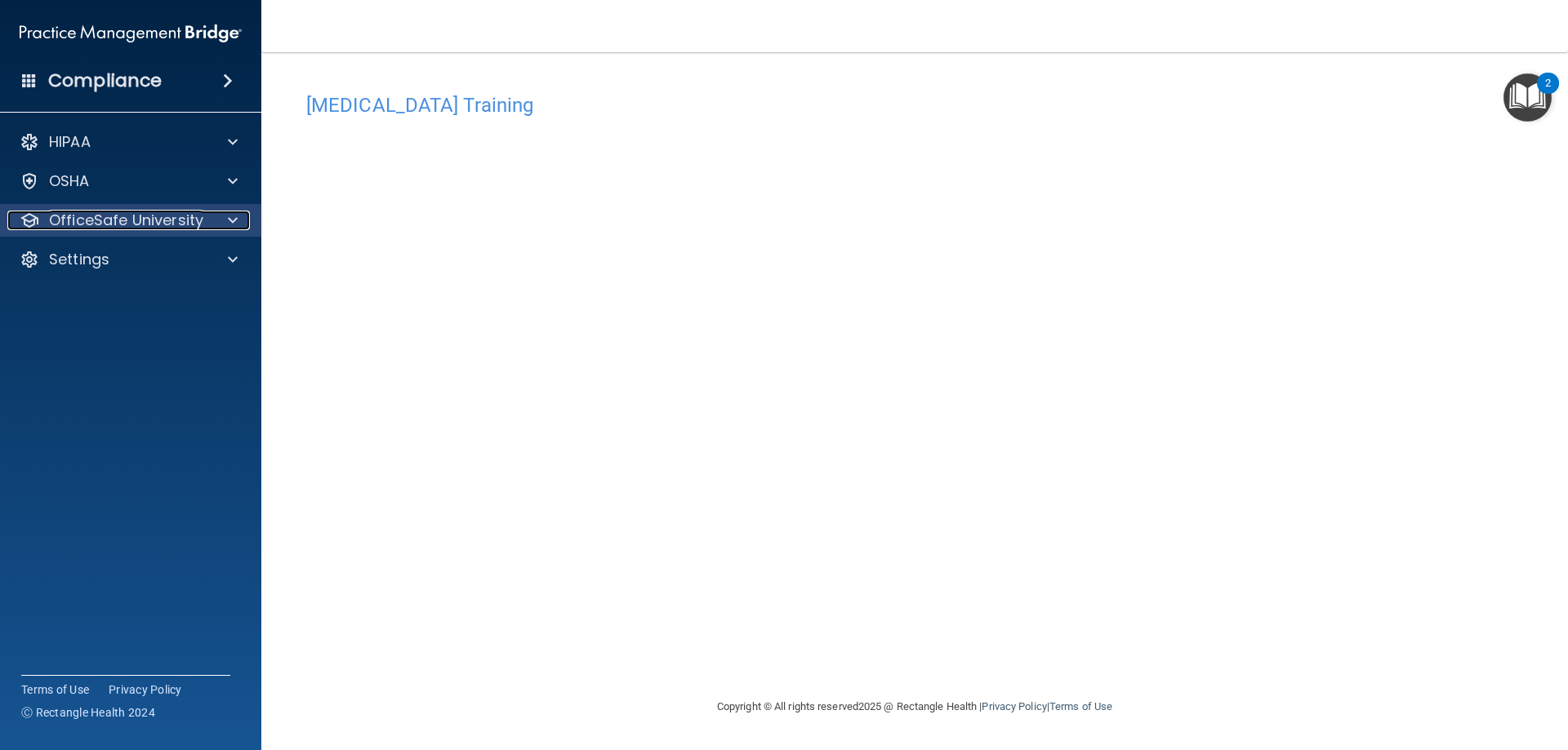
click at [156, 213] on p "OfficeSafe University" at bounding box center [126, 220] width 155 height 20
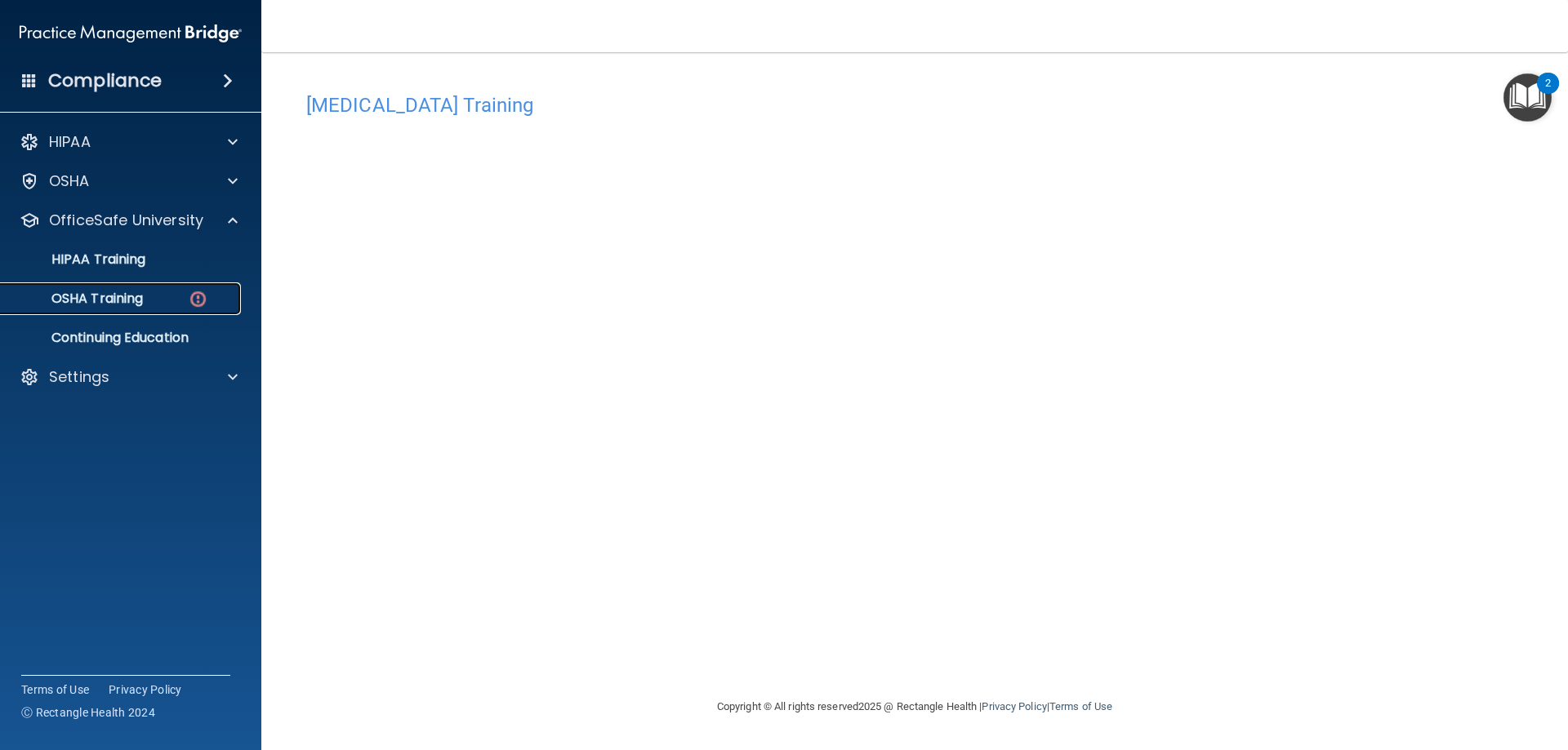
click at [146, 295] on div "OSHA Training" at bounding box center [122, 298] width 222 height 17
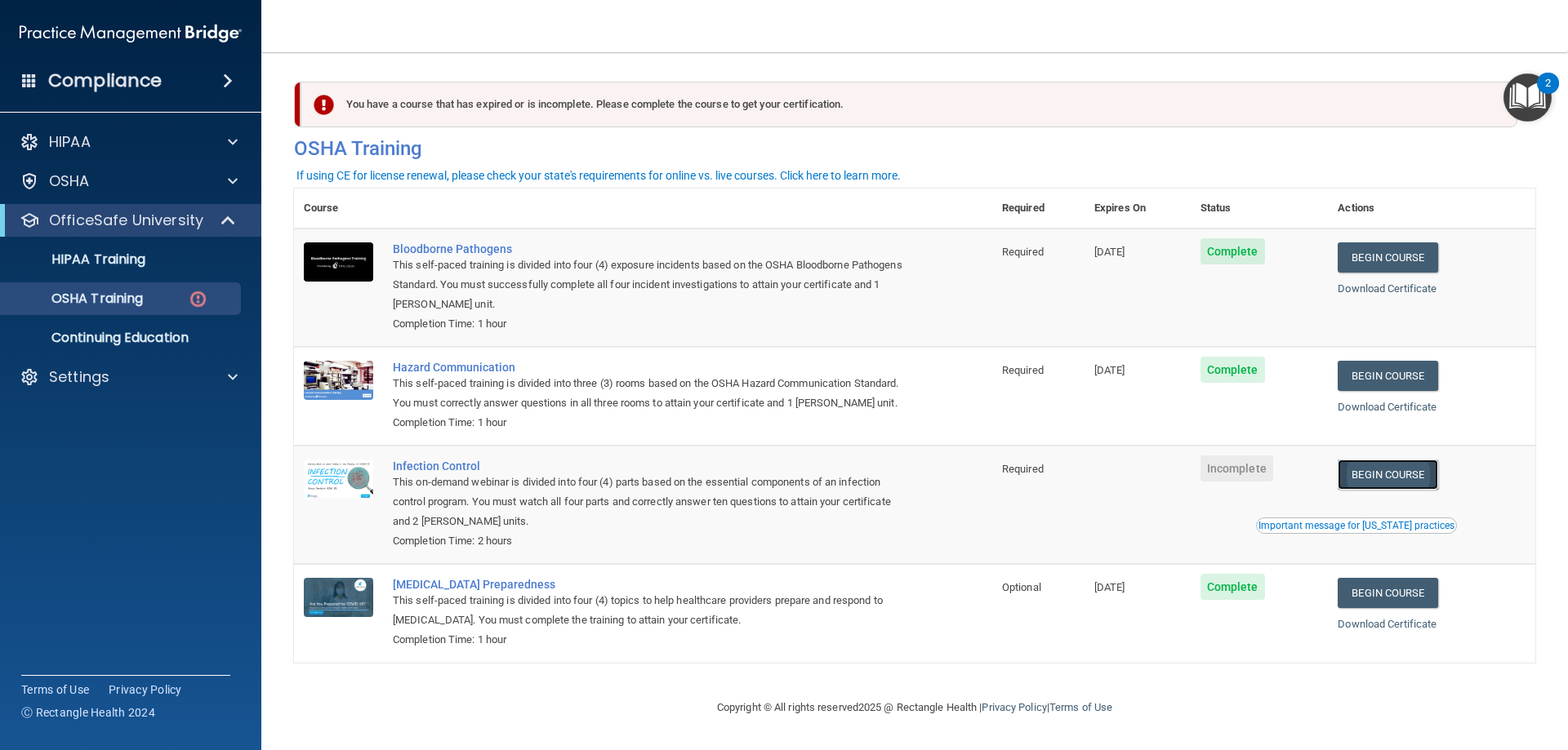
click at [1360, 490] on link "Begin Course" at bounding box center [1387, 474] width 99 height 31
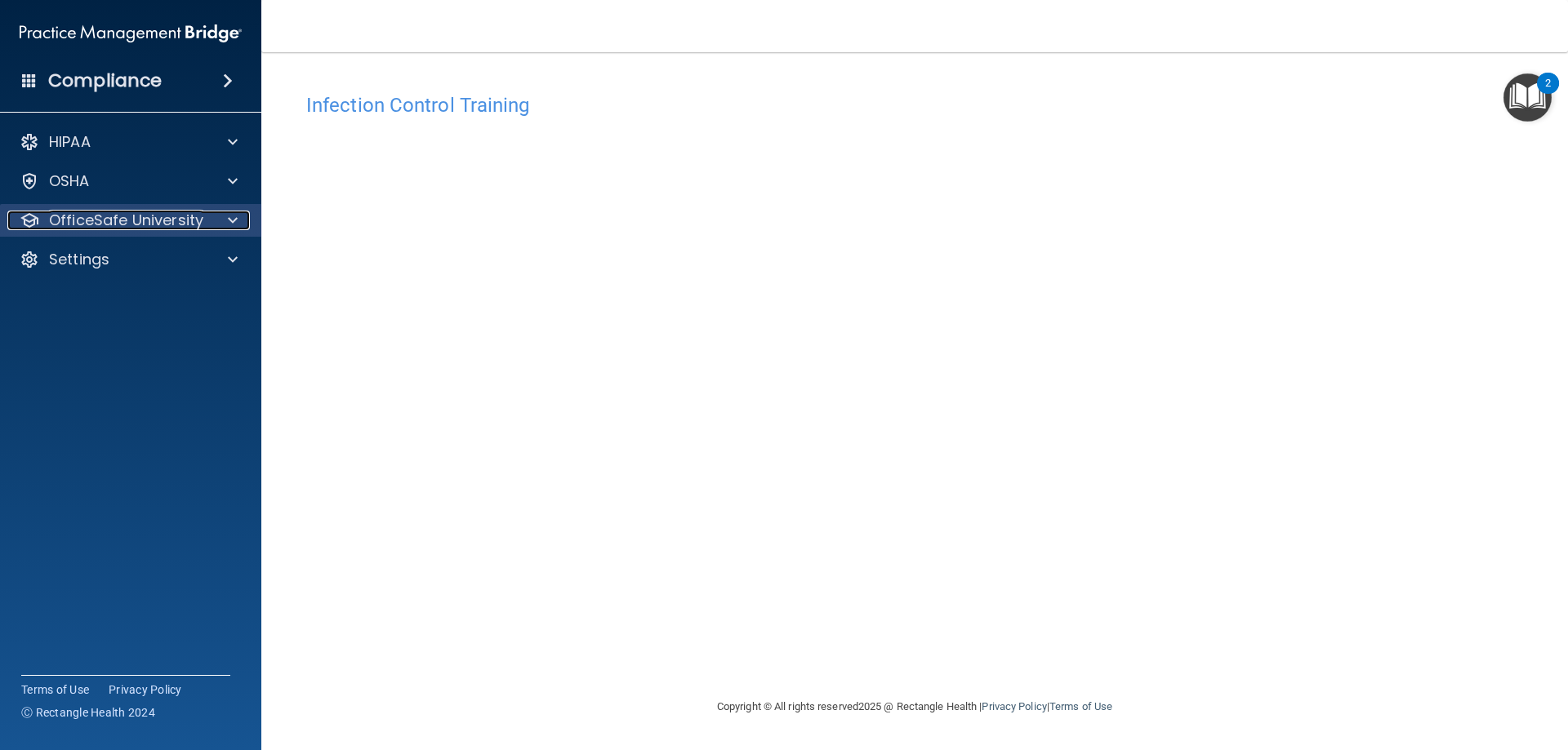
click at [131, 217] on p "OfficeSafe University" at bounding box center [126, 220] width 155 height 20
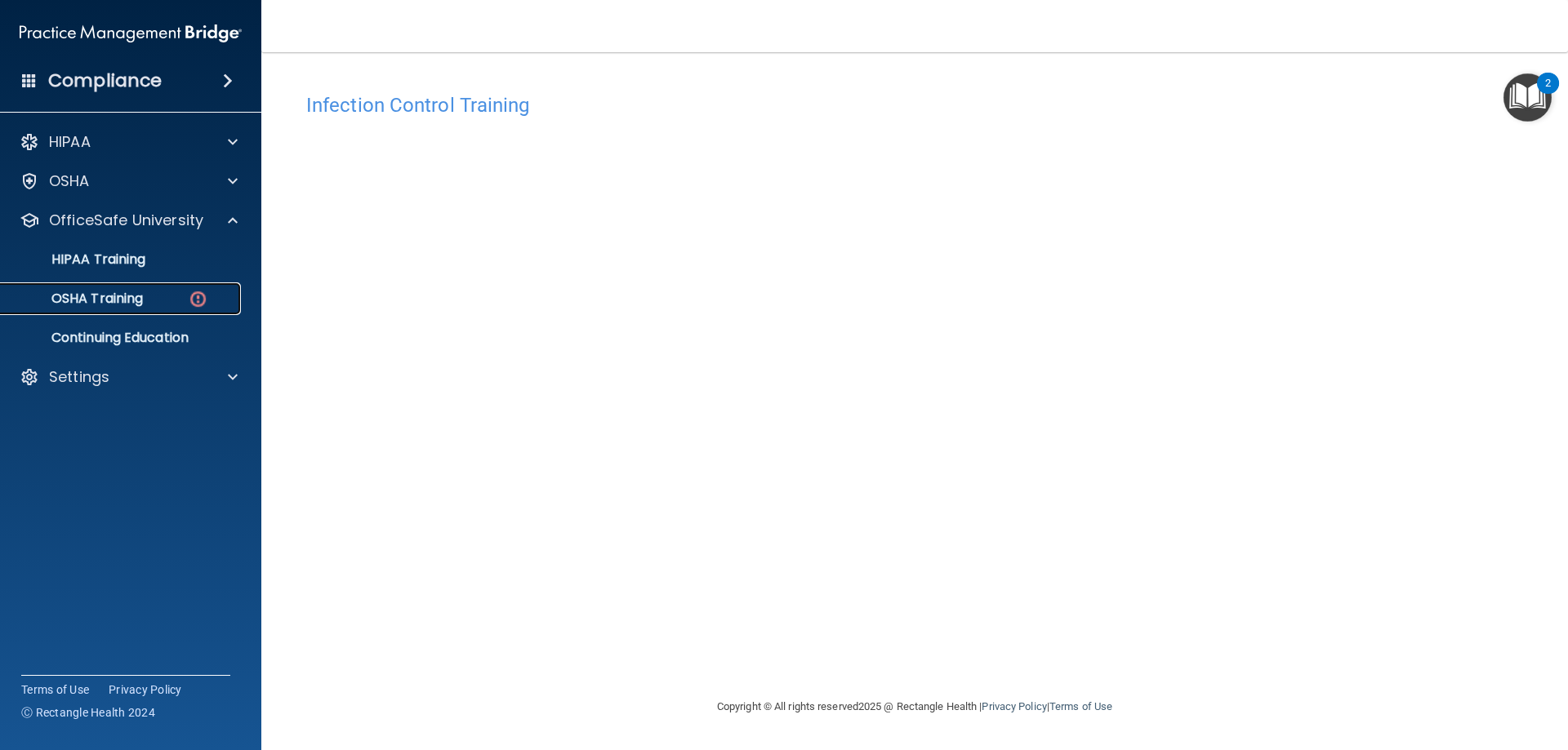
click at [110, 307] on p "OSHA Training" at bounding box center [77, 298] width 132 height 17
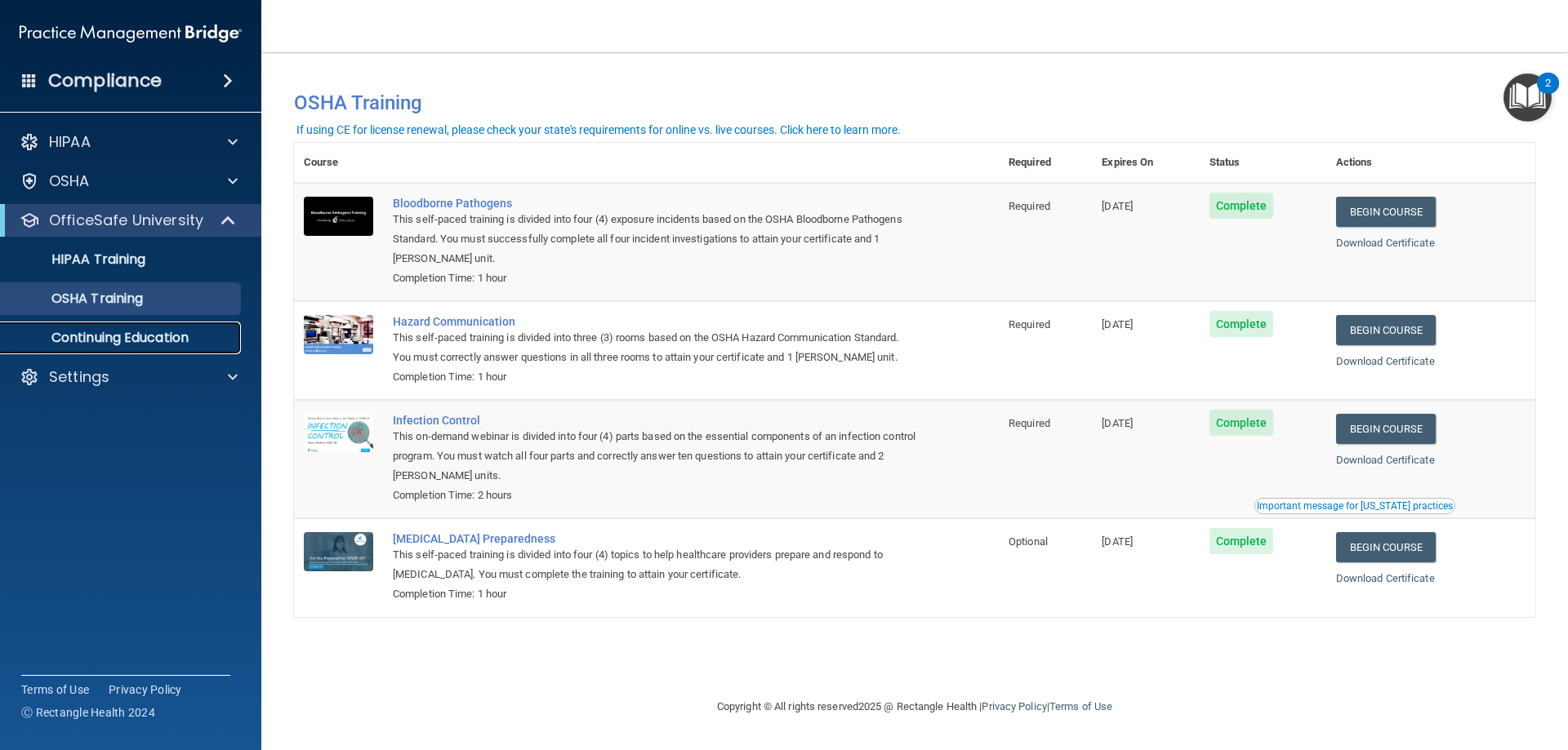
click at [146, 341] on p "Continuing Education" at bounding box center [122, 338] width 222 height 17
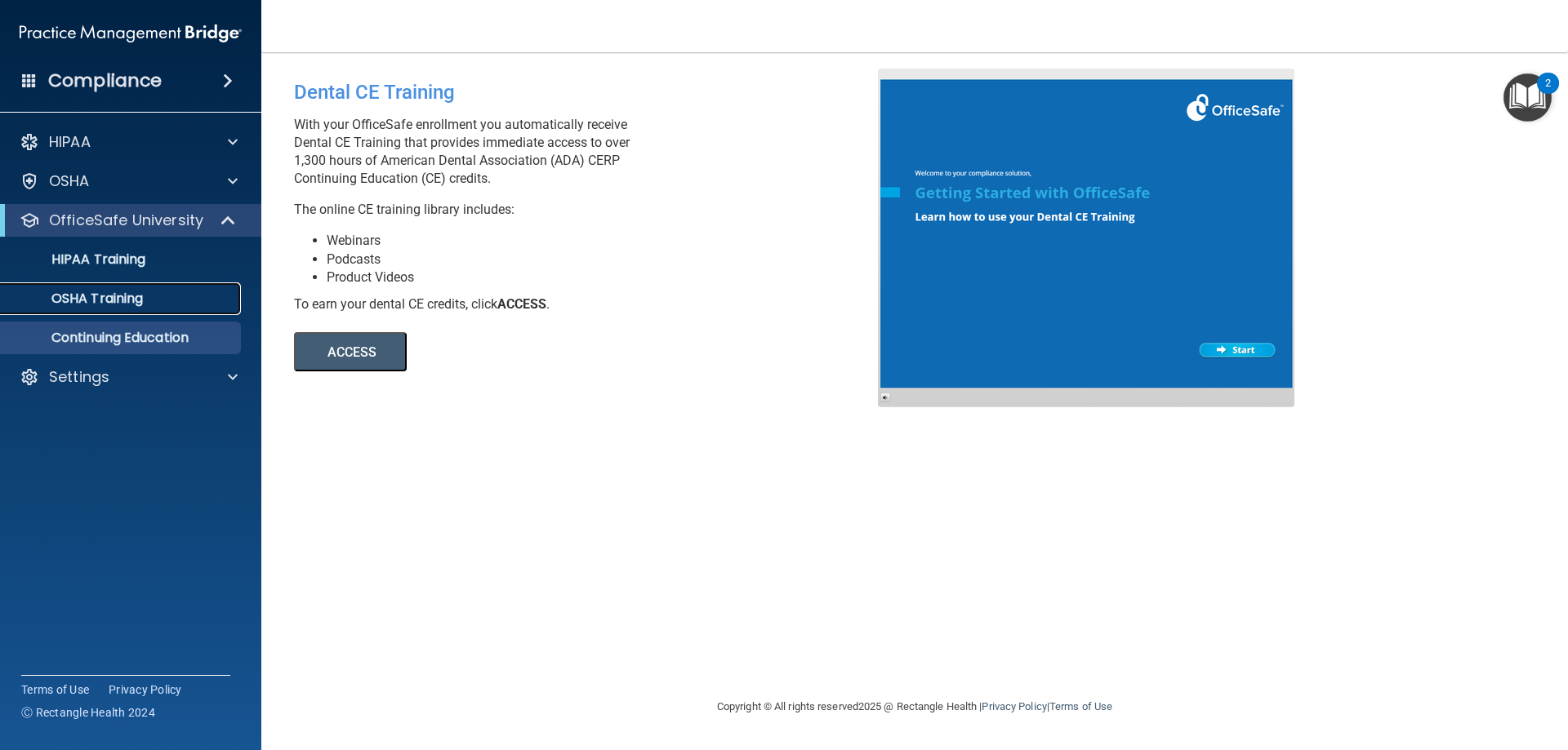
click at [139, 301] on p "OSHA Training" at bounding box center [77, 298] width 132 height 17
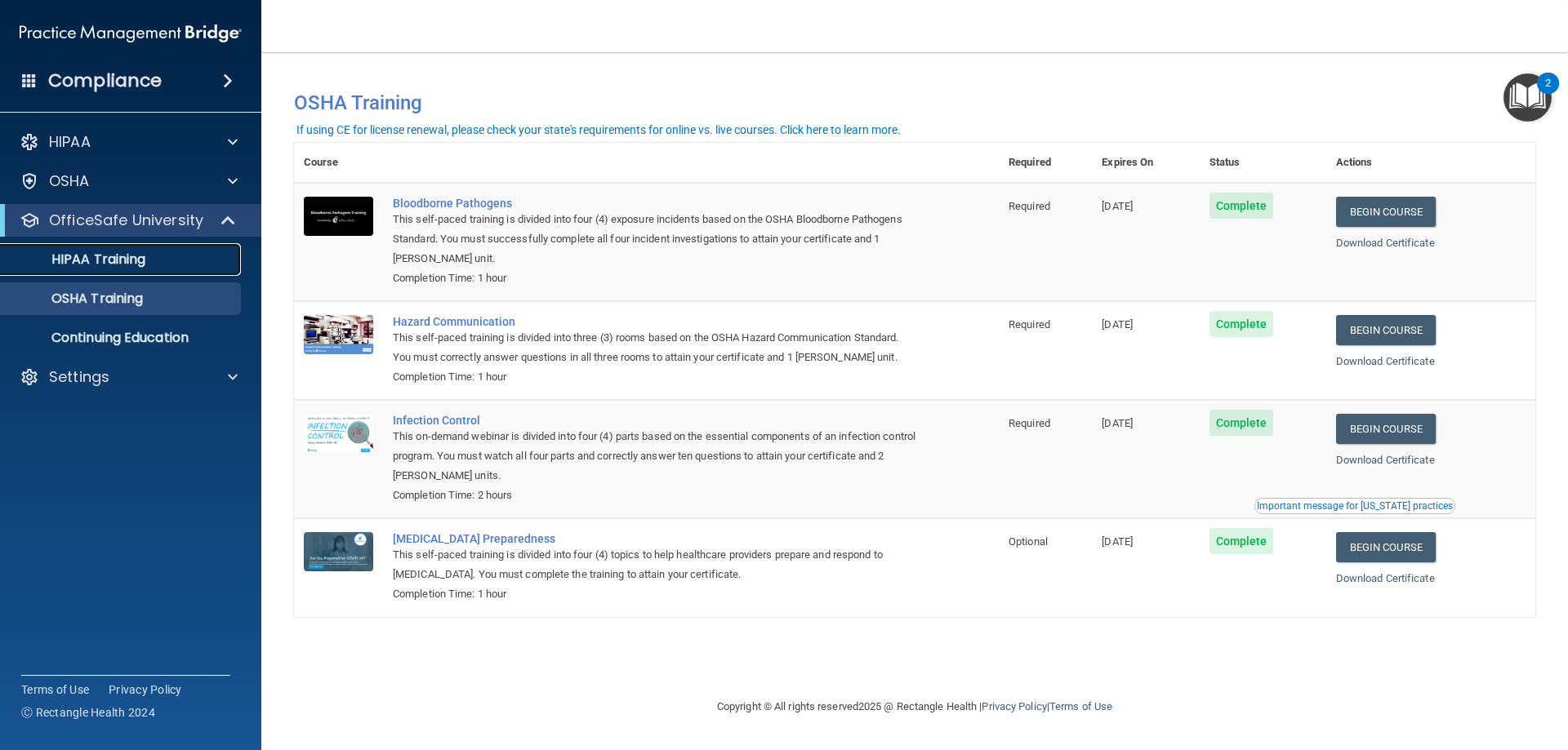
click at [144, 272] on link "HIPAA Training" at bounding box center [111, 259] width 257 height 32
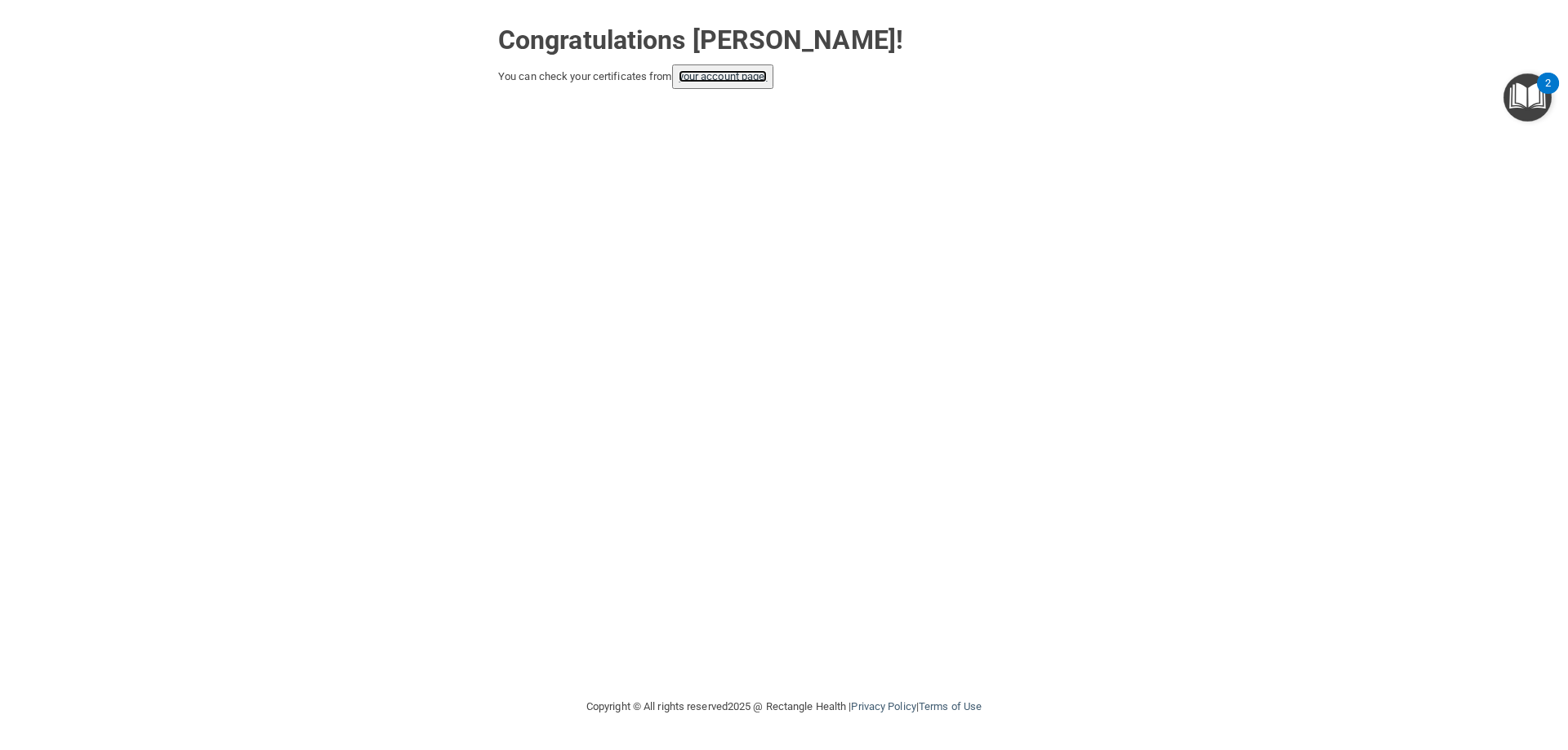
click at [721, 80] on link "your account page!" at bounding box center [722, 76] width 89 height 12
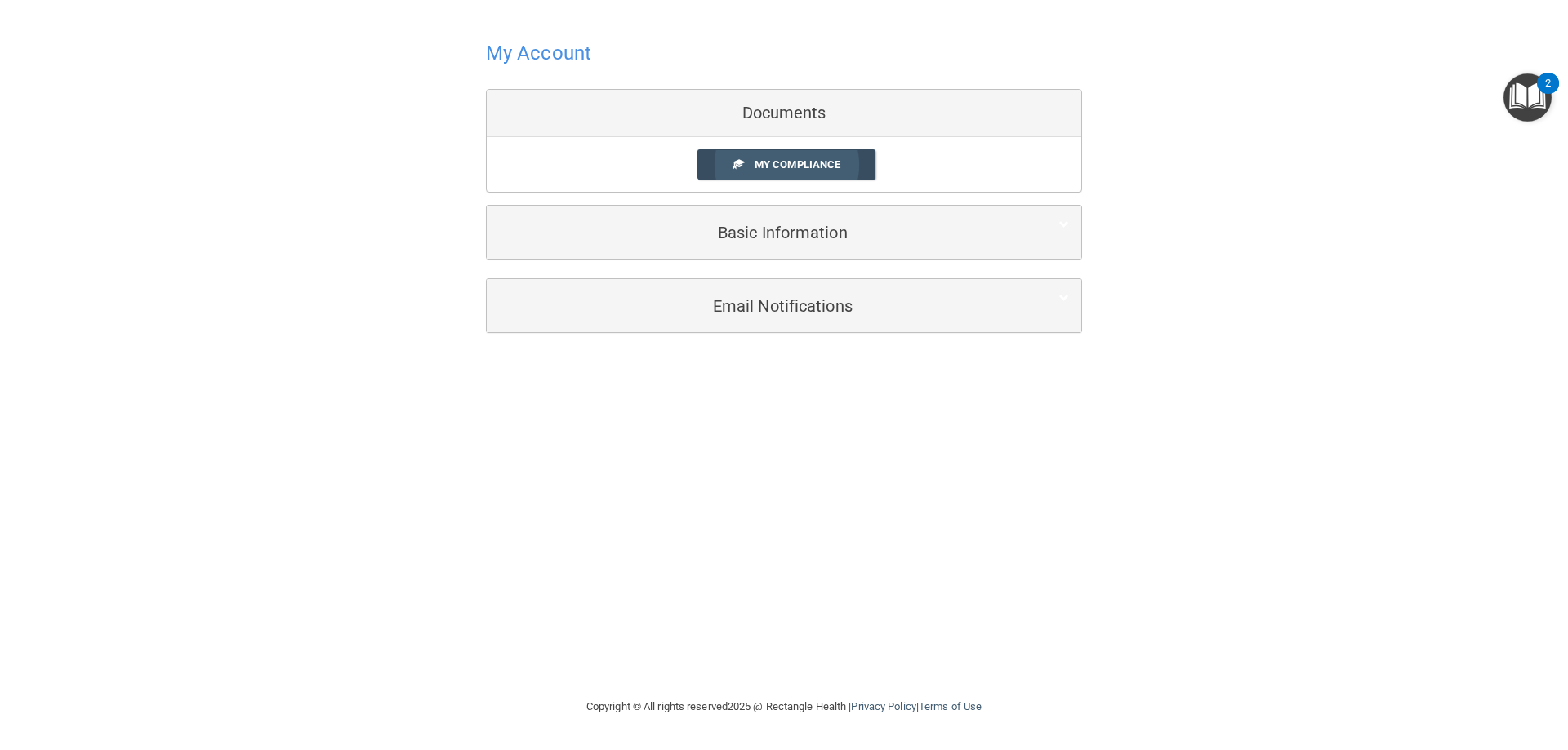
click at [735, 165] on span at bounding box center [738, 163] width 11 height 11
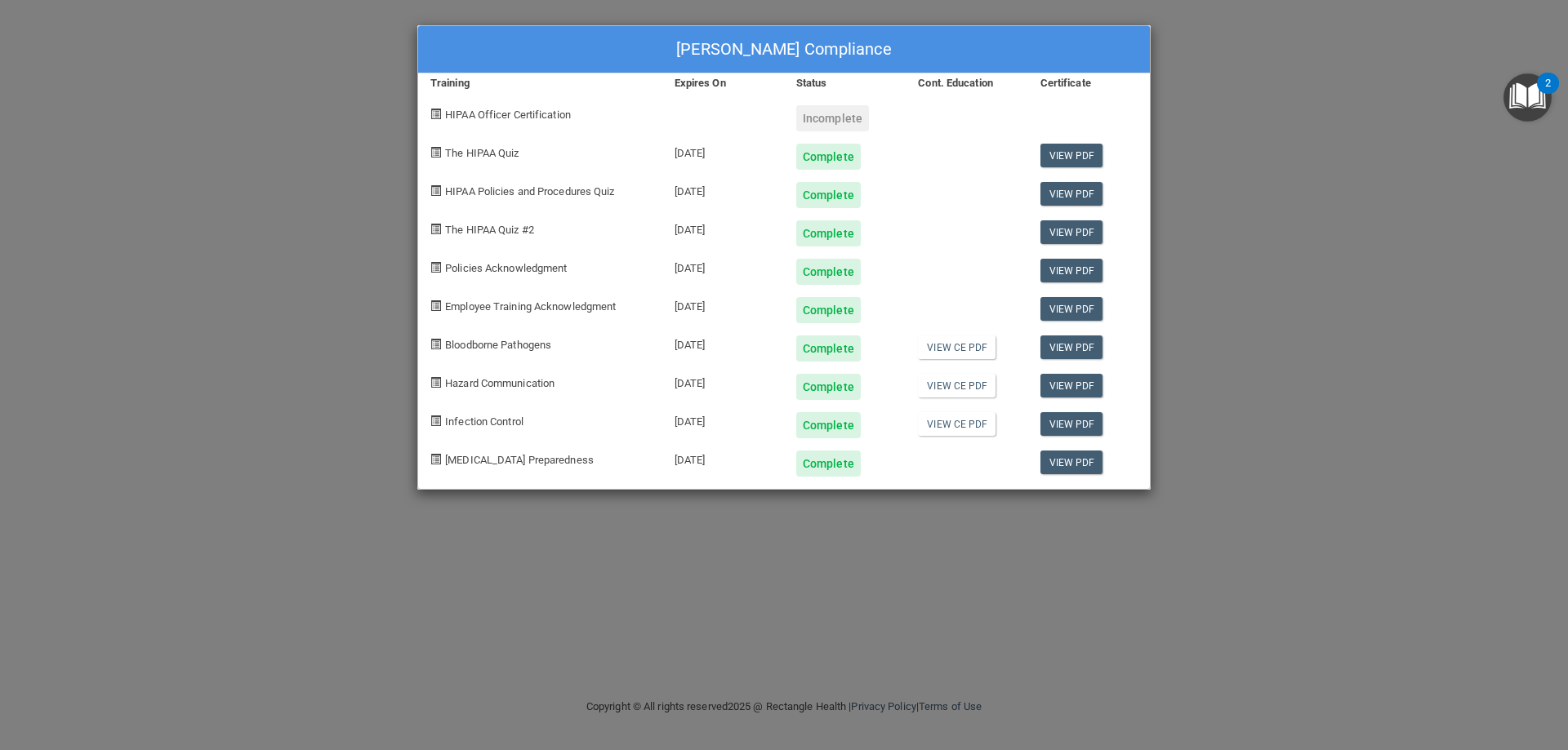
click at [558, 111] on span "HIPAA Officer Certification" at bounding box center [508, 114] width 126 height 12
click at [1190, 119] on div "Christopher Marsalis's Compliance Training Expires On Status Cont. Education Ce…" at bounding box center [784, 375] width 1568 height 750
